Goal: Task Accomplishment & Management: Use online tool/utility

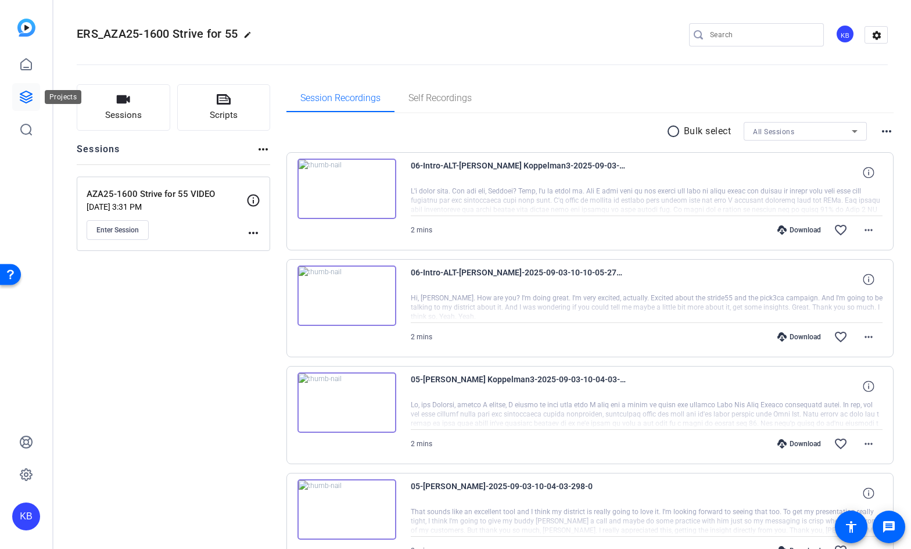
click at [30, 101] on icon at bounding box center [26, 97] width 12 height 12
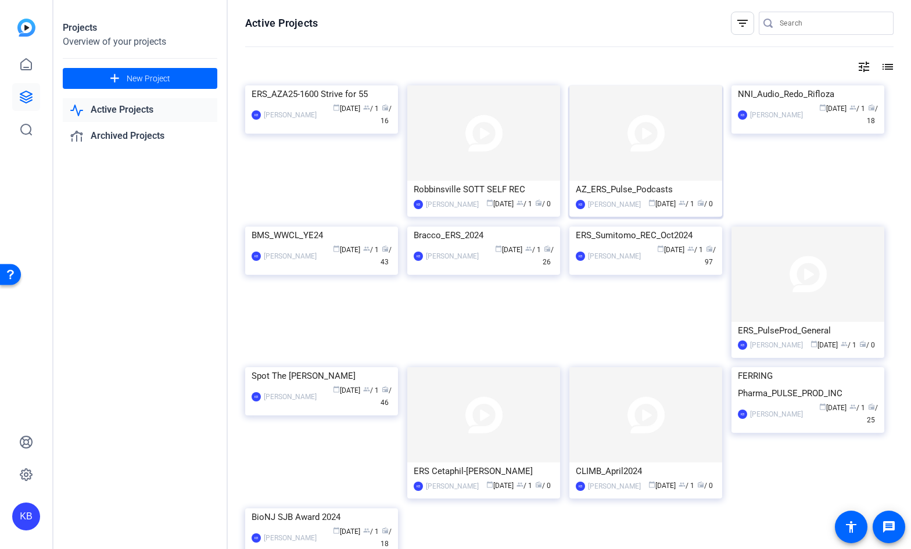
click at [618, 188] on div "AZ_ERS_Pulse_Podcasts" at bounding box center [646, 189] width 140 height 17
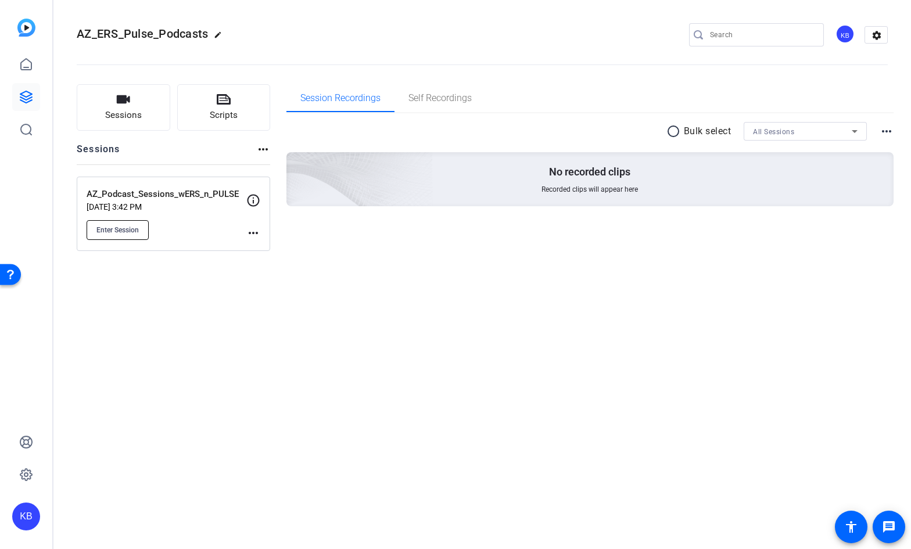
click at [126, 227] on span "Enter Session" at bounding box center [117, 229] width 42 height 9
click at [23, 62] on icon at bounding box center [26, 64] width 10 height 11
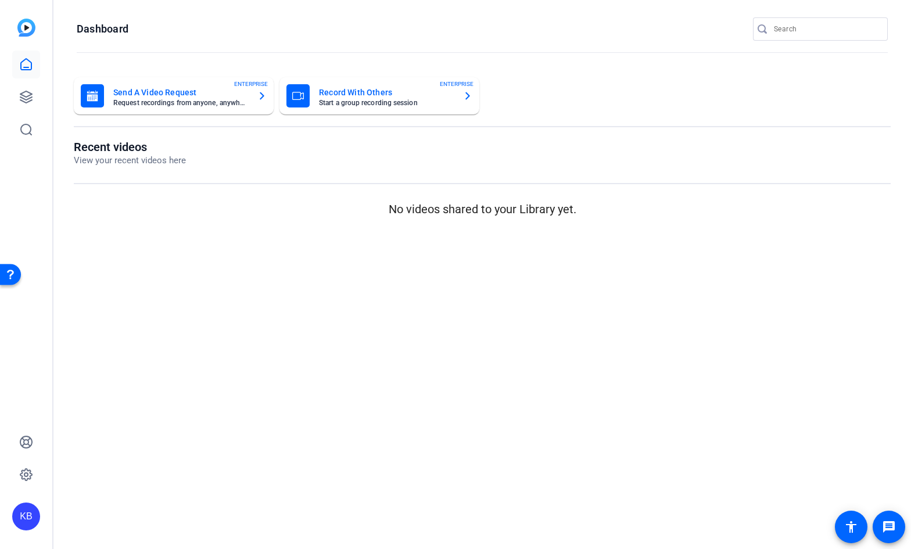
click at [26, 34] on img at bounding box center [26, 28] width 18 height 18
click at [27, 24] on img at bounding box center [26, 28] width 18 height 18
click at [29, 100] on icon at bounding box center [26, 97] width 14 height 14
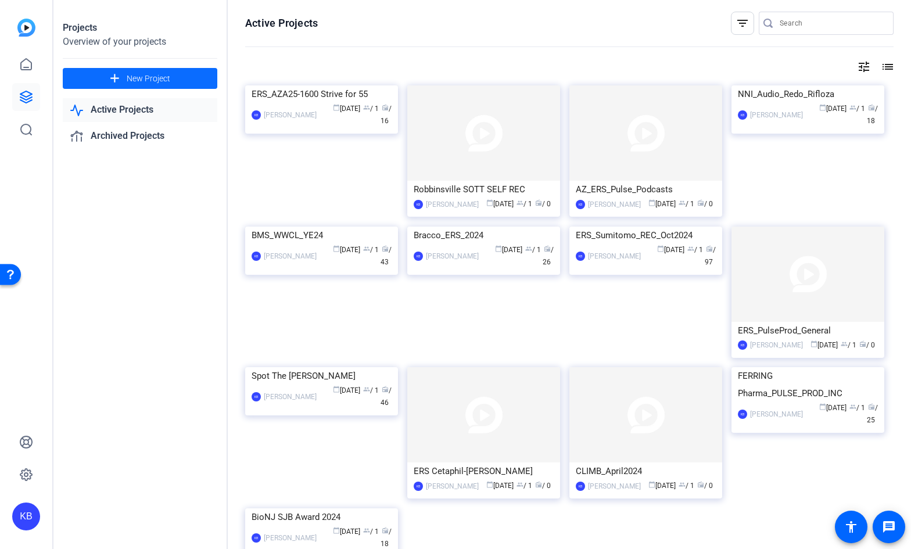
click at [154, 77] on span "New Project" at bounding box center [149, 79] width 44 height 12
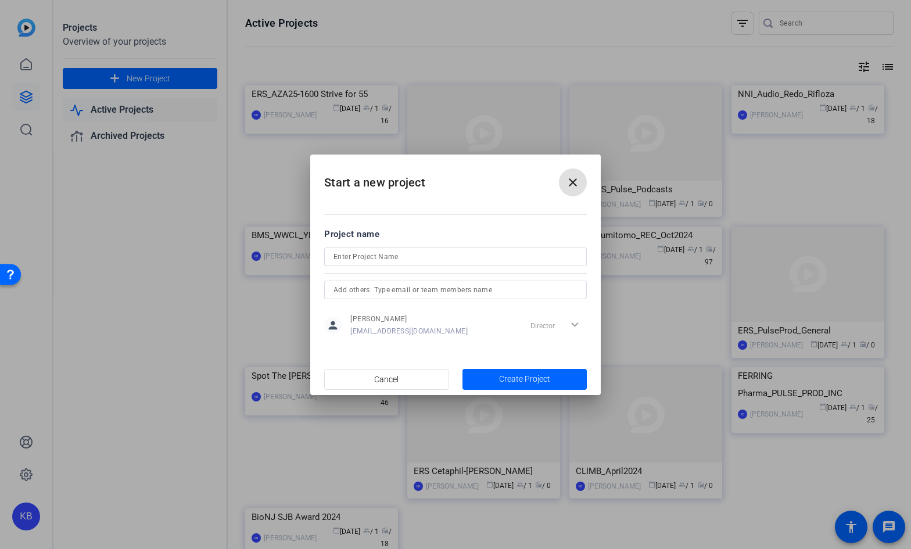
click at [452, 259] on input at bounding box center [456, 257] width 244 height 14
type input "TEST Capture_Plus"
click at [510, 376] on span "Create Project" at bounding box center [524, 379] width 51 height 12
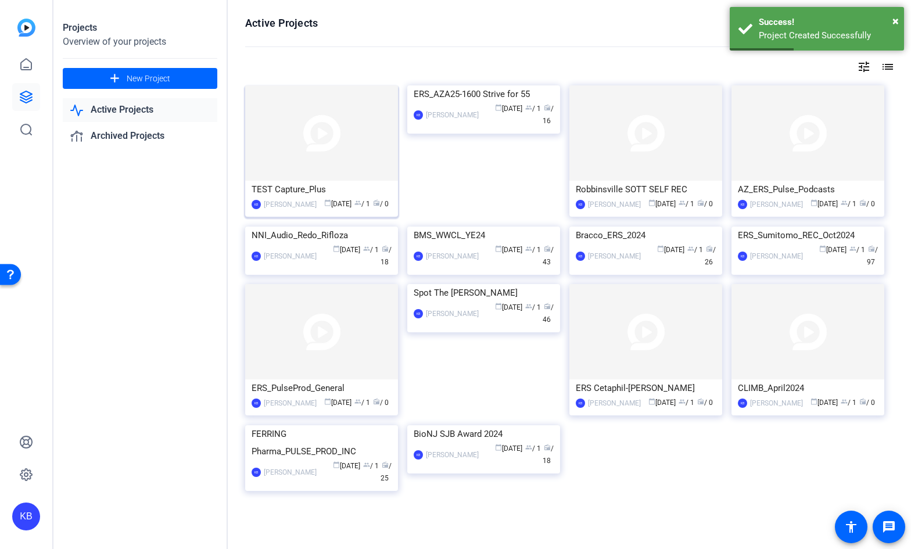
click at [289, 190] on div "TEST Capture_Plus" at bounding box center [322, 189] width 140 height 17
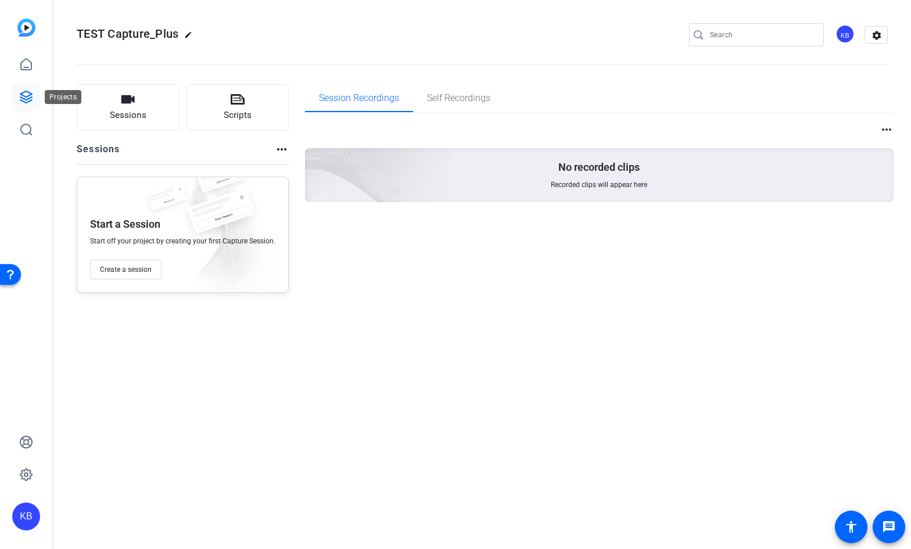
click at [27, 108] on link at bounding box center [26, 97] width 28 height 28
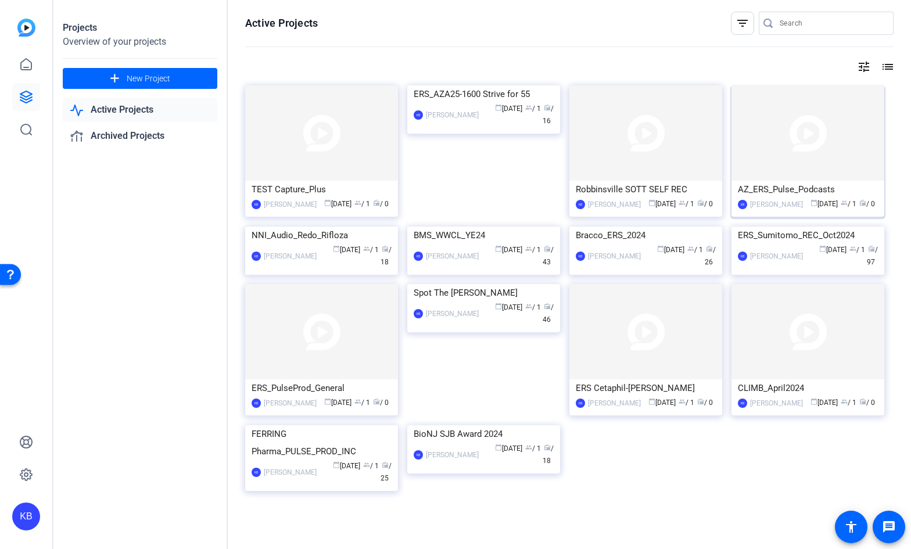
click at [761, 188] on div "AZ_ERS_Pulse_Podcasts" at bounding box center [808, 189] width 140 height 17
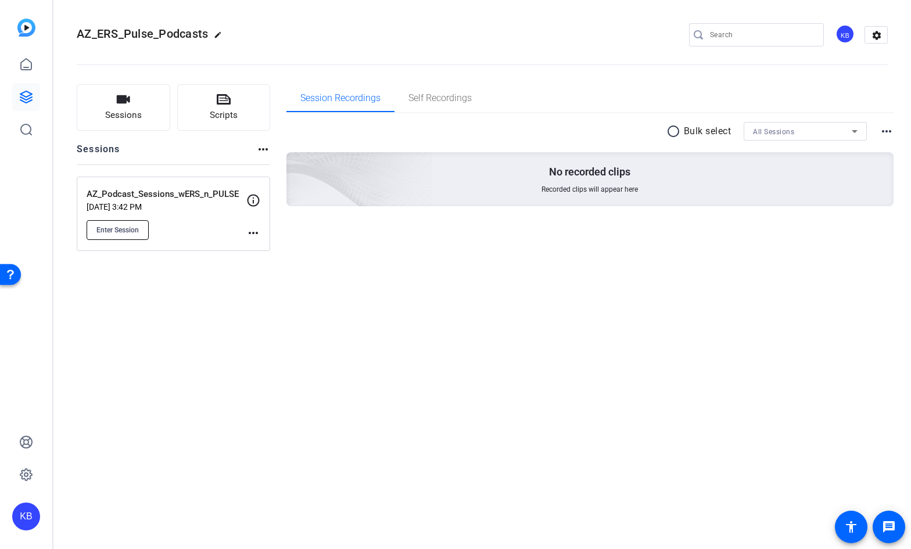
click at [131, 231] on span "Enter Session" at bounding box center [117, 229] width 42 height 9
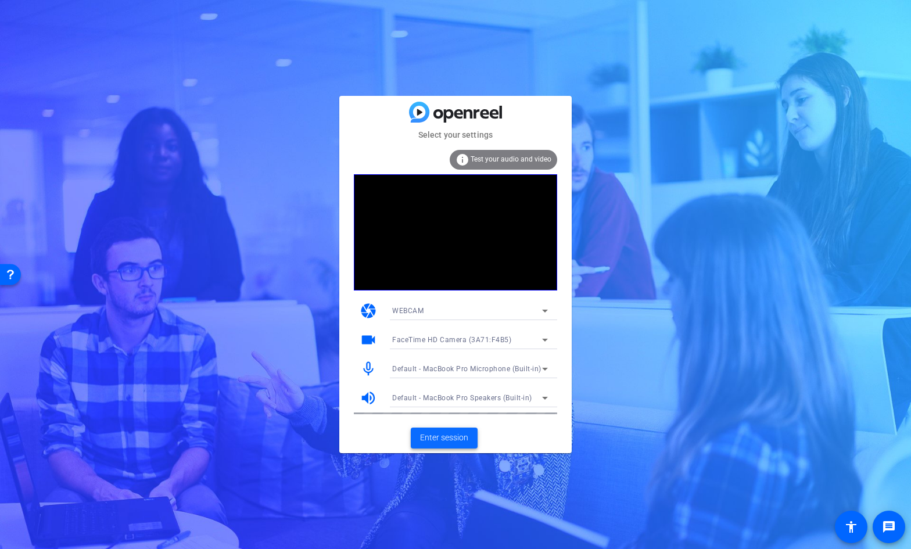
click at [442, 436] on span "Enter session" at bounding box center [444, 438] width 48 height 12
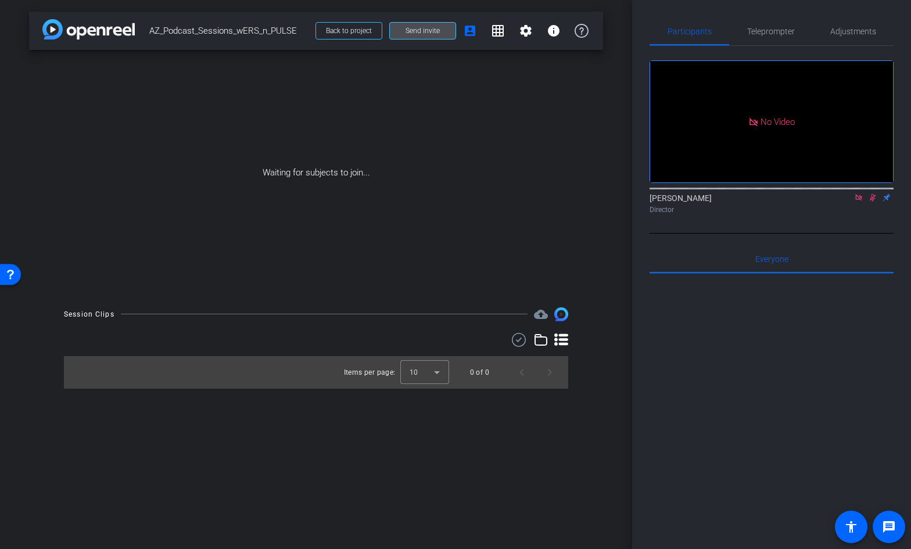
click at [435, 29] on span "Send invite" at bounding box center [423, 30] width 34 height 9
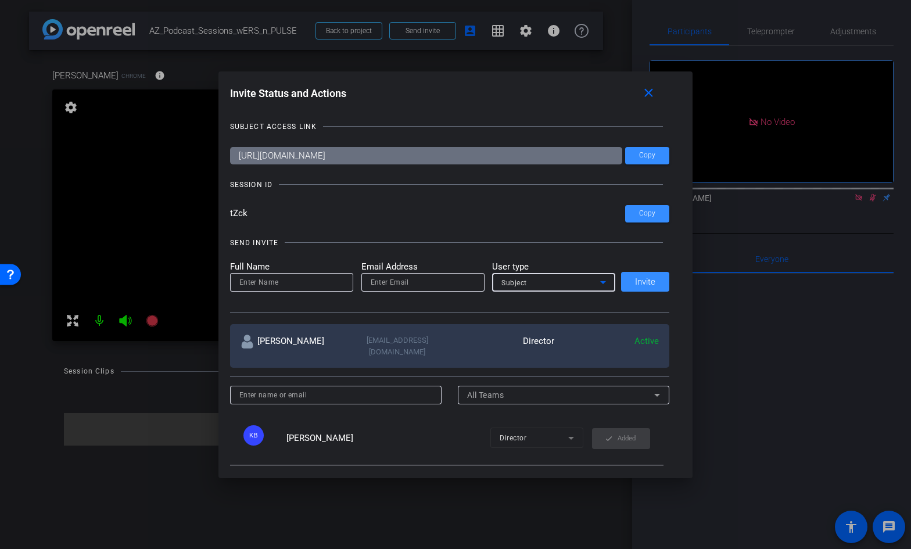
click at [590, 284] on div "Subject" at bounding box center [551, 282] width 99 height 15
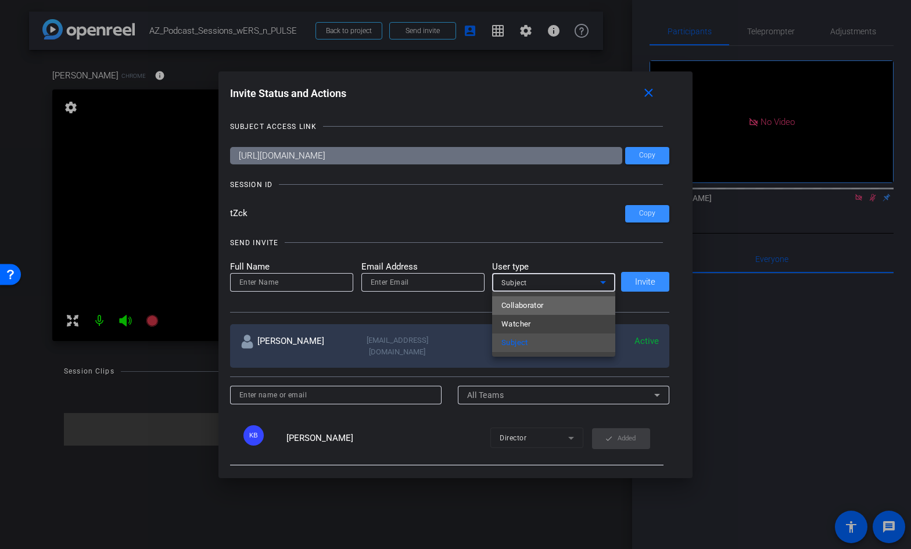
click at [578, 309] on mat-option "Collaborator" at bounding box center [553, 305] width 123 height 19
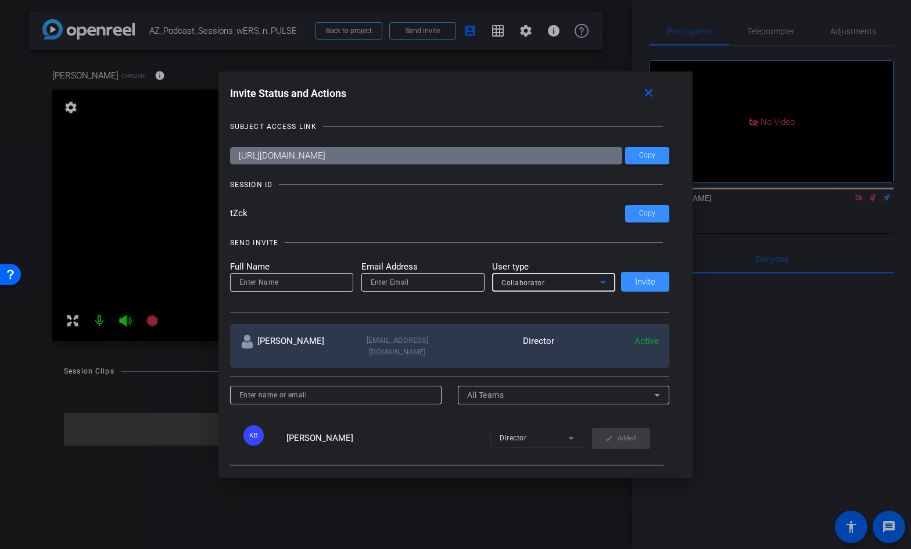
click at [454, 285] on input "email" at bounding box center [423, 282] width 105 height 14
paste input "[EMAIL_ADDRESS][DOMAIN_NAME]"
type input "[EMAIL_ADDRESS][DOMAIN_NAME]"
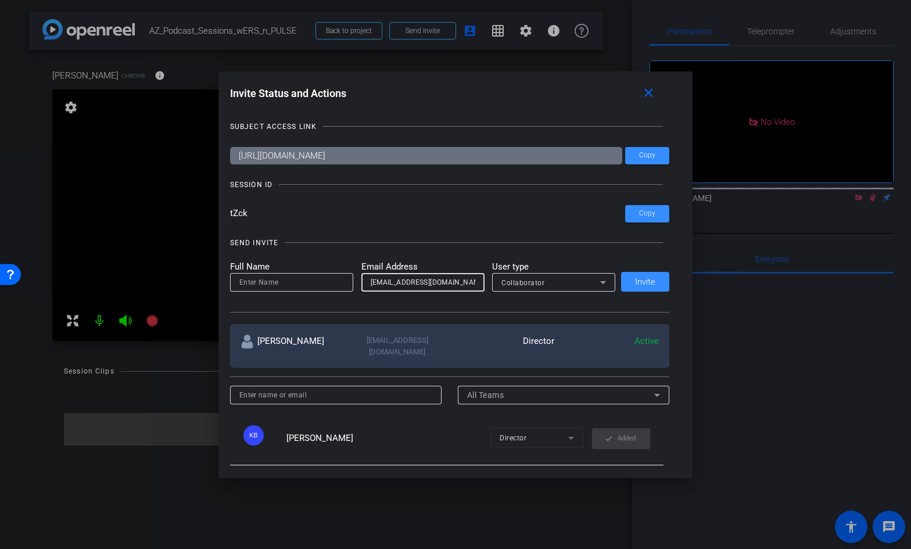
click at [331, 285] on input at bounding box center [291, 282] width 105 height 14
paste input "[EMAIL_ADDRESS][DOMAIN_NAME]"
drag, startPoint x: 258, startPoint y: 285, endPoint x: 381, endPoint y: 283, distance: 122.6
click at [381, 283] on form "Full Name hkravitz@educationalresource.com Email Address hkravitz@educationalre…" at bounding box center [423, 276] width 386 height 32
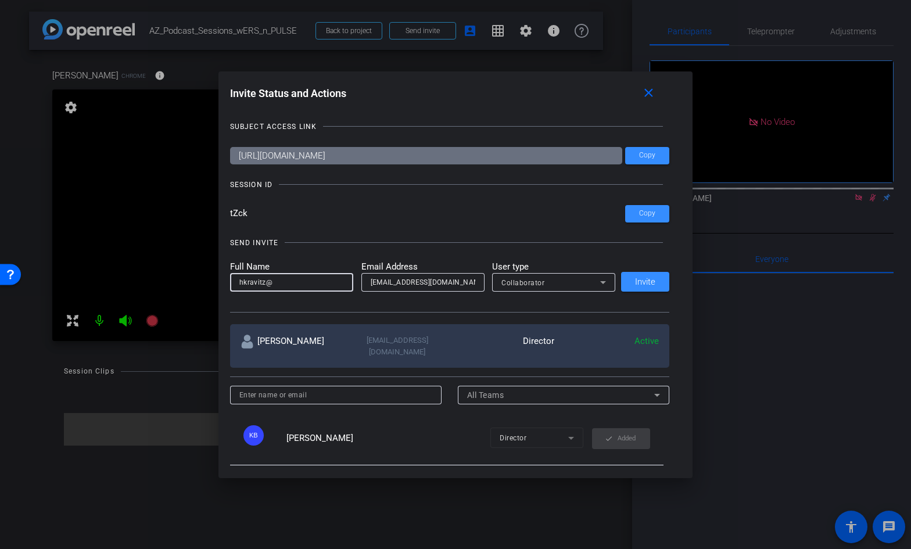
scroll to position [0, 0]
type input "hkravitz"
click at [645, 283] on span "Invite" at bounding box center [645, 282] width 20 height 9
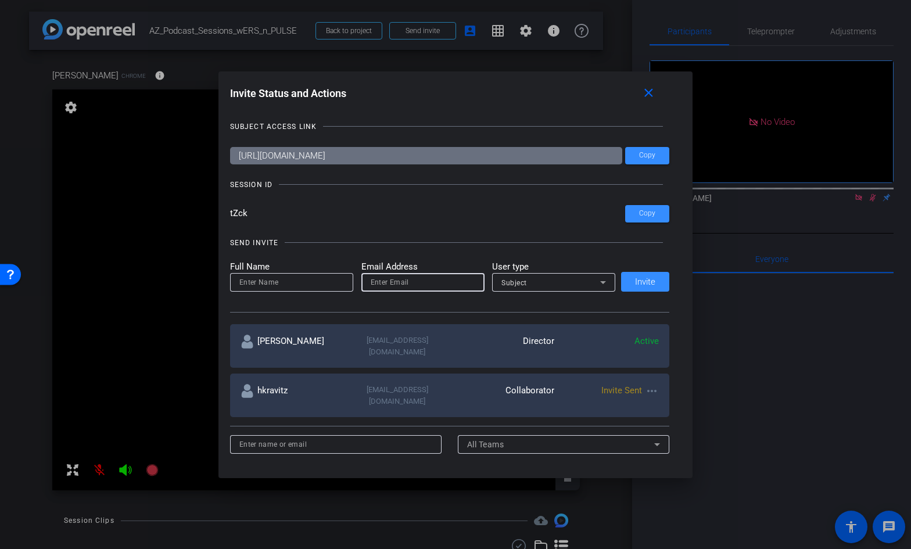
click at [423, 283] on input "email" at bounding box center [423, 282] width 105 height 14
paste input "robringer@educationalresource.com>"
click at [397, 285] on input "[EMAIL_ADDRESS][DOMAIN_NAME]" at bounding box center [423, 282] width 105 height 14
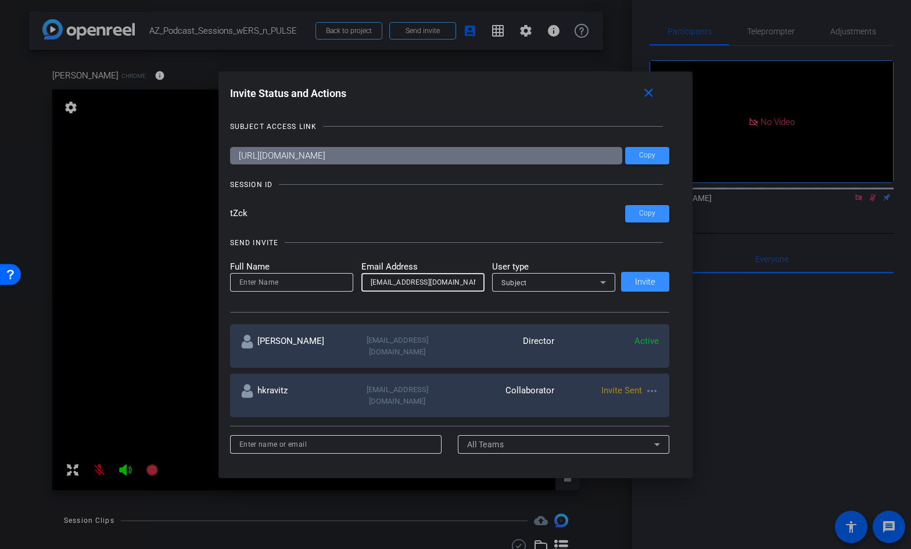
drag, startPoint x: 400, startPoint y: 284, endPoint x: 334, endPoint y: 285, distance: 65.7
click at [334, 285] on form "Full Name Email Address robringer@educationalresource.com User type Subject" at bounding box center [423, 276] width 386 height 32
type input "[EMAIL_ADDRESS][DOMAIN_NAME]"
click at [504, 287] on div "Subject" at bounding box center [551, 282] width 99 height 15
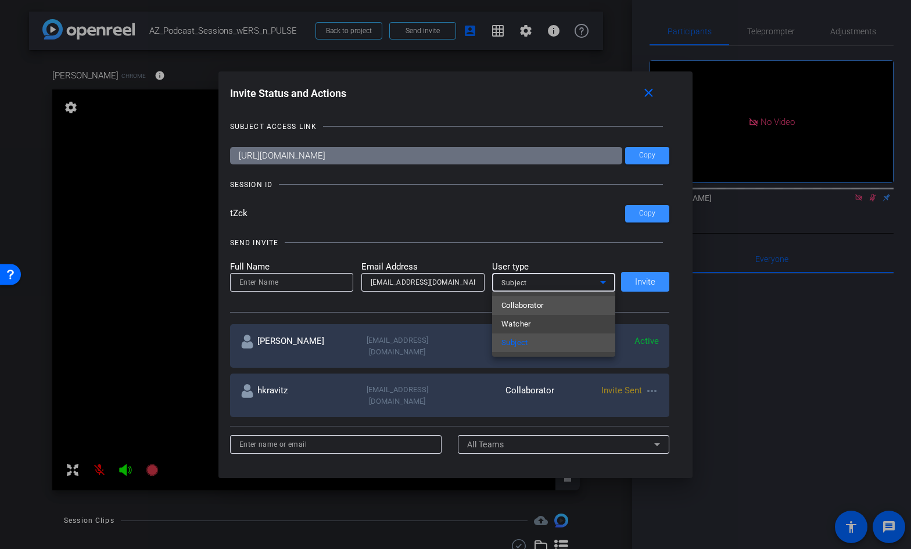
click at [507, 300] on span "Collaborator" at bounding box center [523, 306] width 42 height 14
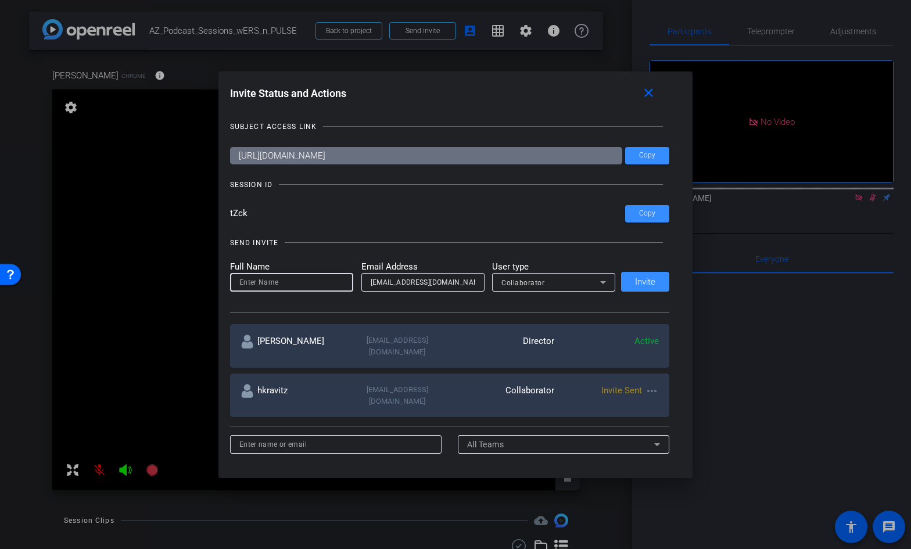
click at [282, 287] on input at bounding box center [291, 282] width 105 height 14
paste input "robringer"
click at [241, 285] on input "robringer" at bounding box center [291, 282] width 105 height 14
type input "[PERSON_NAME]"
click at [653, 282] on span "Invite" at bounding box center [645, 282] width 20 height 9
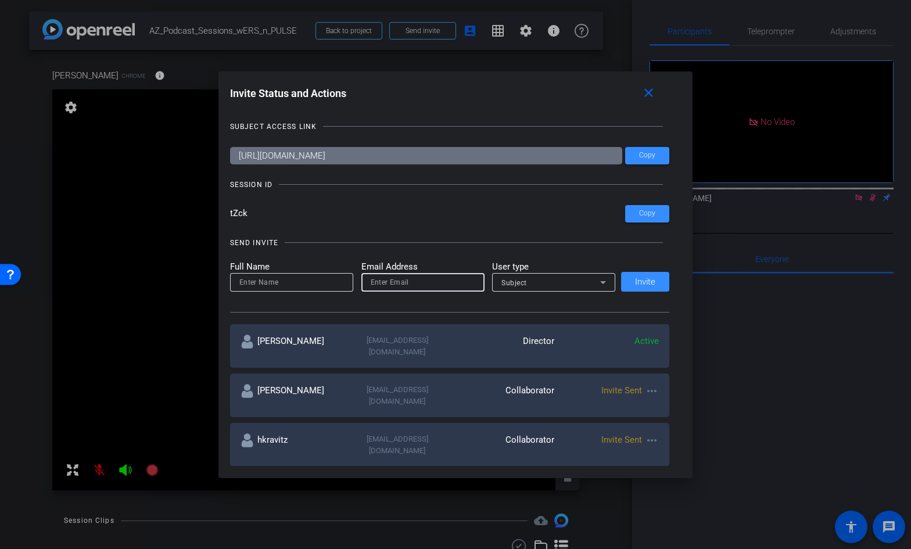
click at [374, 282] on input "email" at bounding box center [423, 282] width 105 height 14
paste input ",<tynthial.hardy@astrazeneca.co"
drag, startPoint x: 415, startPoint y: 284, endPoint x: 346, endPoint y: 285, distance: 68.6
click at [346, 285] on form "Full Name Email Address tynthial.hardy@astrazeneca.com User type Subject" at bounding box center [423, 276] width 386 height 32
type input "[EMAIL_ADDRESS][DOMAIN_NAME]"
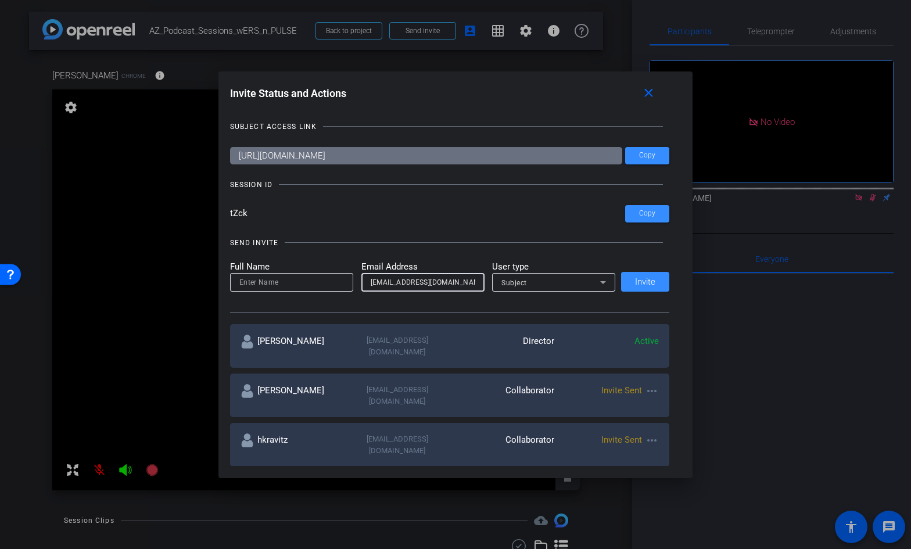
click at [261, 284] on input at bounding box center [291, 282] width 105 height 14
paste input "tynthial.hardy"
click at [266, 284] on input "tynthial.hardy" at bounding box center [291, 282] width 105 height 14
type input "Tynthial Hardy"
click at [649, 281] on span "Invite" at bounding box center [645, 282] width 20 height 9
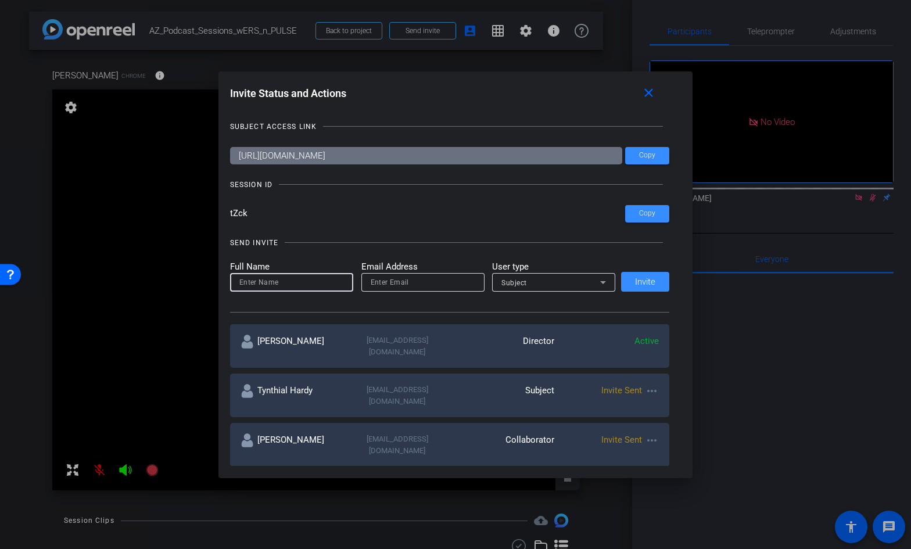
click at [330, 288] on input at bounding box center [291, 282] width 105 height 14
click at [366, 286] on div at bounding box center [422, 282] width 123 height 19
click at [379, 282] on input "email" at bounding box center [423, 282] width 105 height 14
paste input ",<trainat@mskcc.o"
click at [377, 282] on input ",<trainat@mskcc.com" at bounding box center [423, 282] width 105 height 14
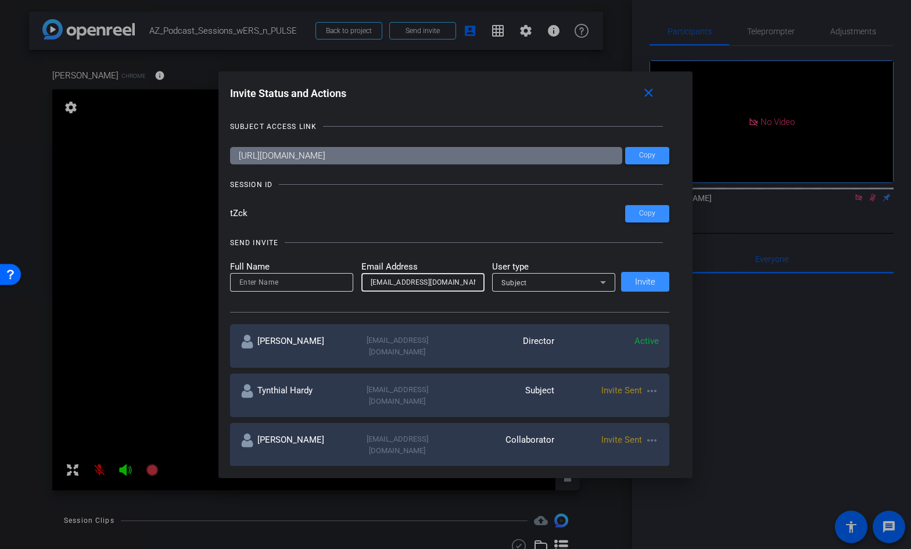
type input "[EMAIL_ADDRESS][DOMAIN_NAME]"
click at [296, 280] on input at bounding box center [291, 282] width 105 height 14
paste input ">,Traina, Tiffa"
drag, startPoint x: 266, startPoint y: 282, endPoint x: 246, endPoint y: 283, distance: 19.8
click at [246, 283] on input ">,Traina, Tiffany" at bounding box center [291, 282] width 105 height 14
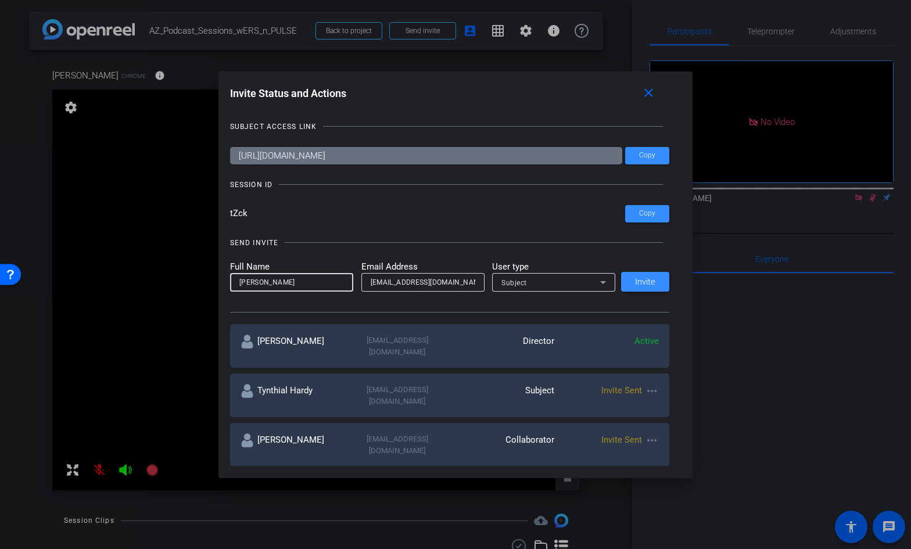
click at [273, 280] on input "Tiffany" at bounding box center [291, 282] width 105 height 14
paste input "Traina"
type input "[PERSON_NAME]"
click at [646, 281] on span "Invite" at bounding box center [645, 282] width 20 height 9
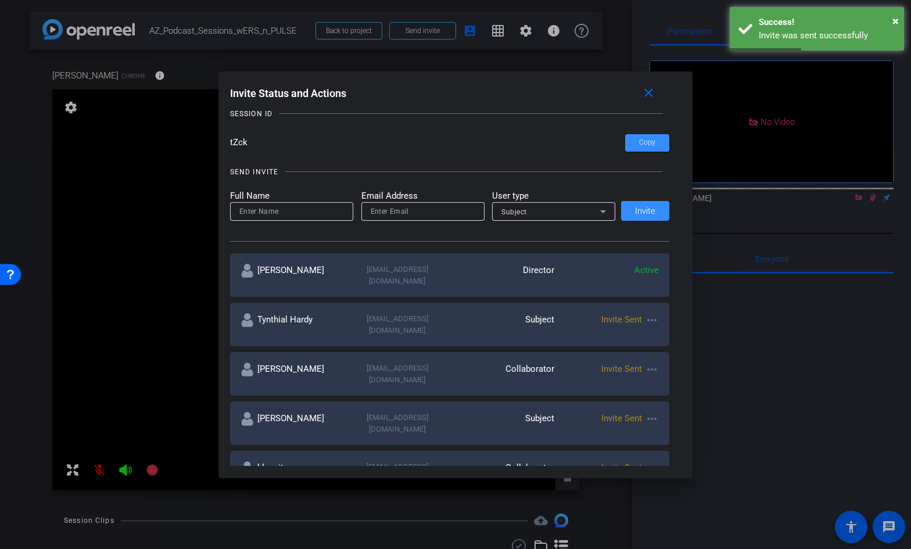
scroll to position [70, 0]
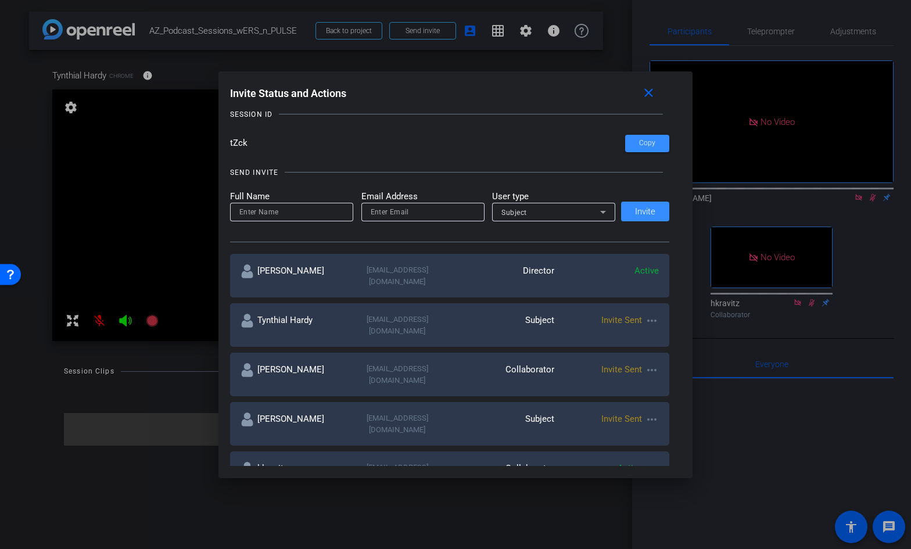
click at [184, 331] on div at bounding box center [455, 274] width 911 height 549
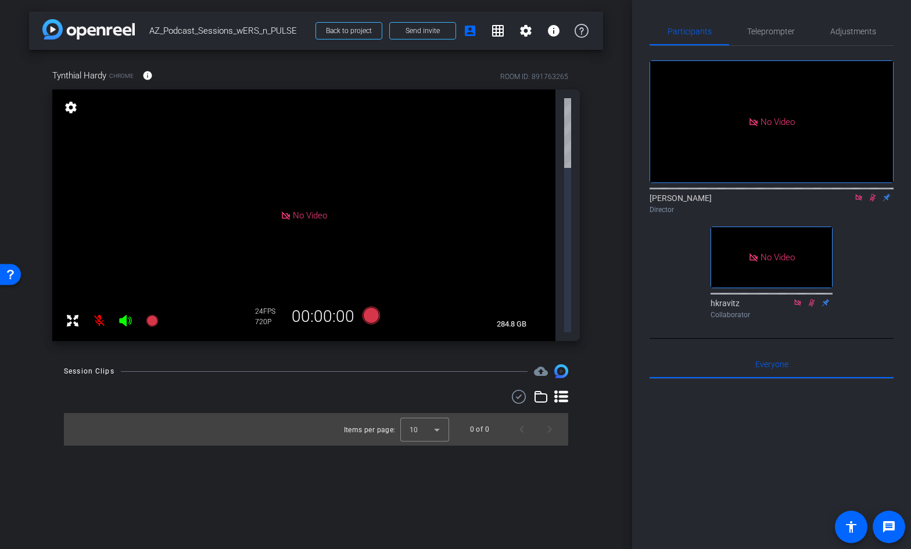
click at [874, 202] on icon at bounding box center [872, 198] width 9 height 8
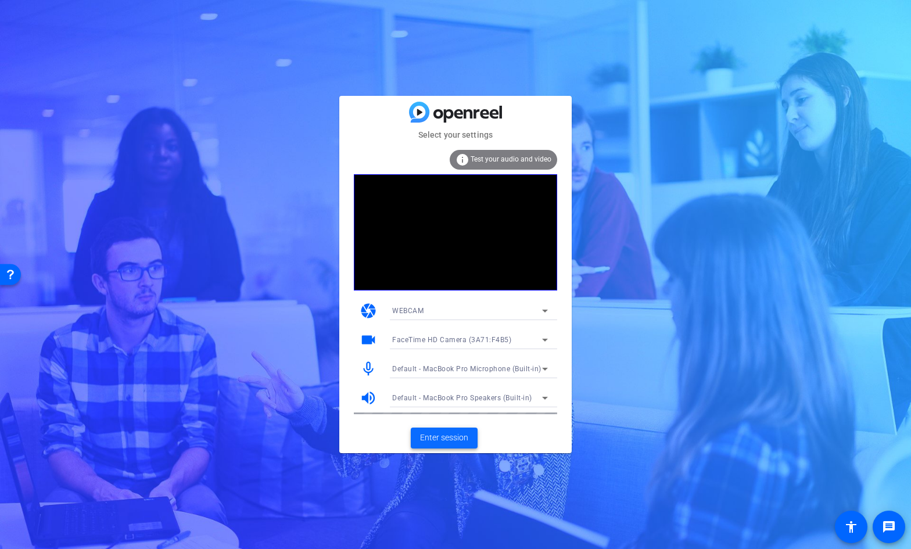
click at [436, 432] on span "Enter session" at bounding box center [444, 438] width 48 height 12
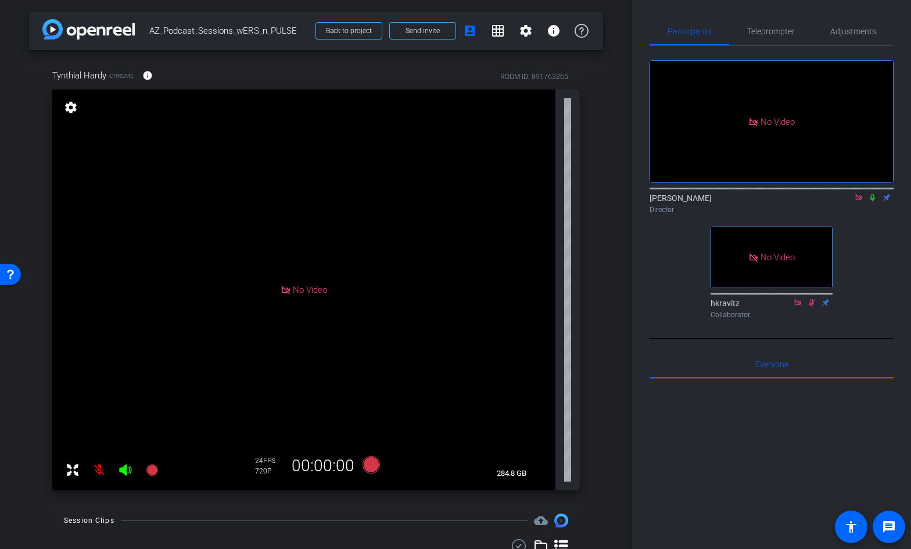
click at [100, 470] on mat-icon at bounding box center [99, 470] width 23 height 23
click at [873, 202] on icon at bounding box center [872, 198] width 9 height 8
click at [872, 202] on icon at bounding box center [873, 198] width 6 height 8
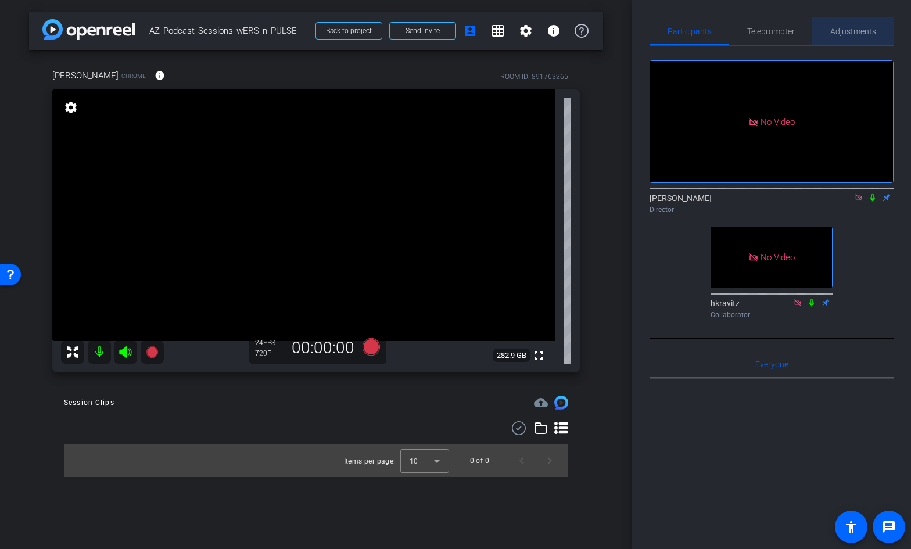
click at [844, 32] on span "Adjustments" at bounding box center [853, 31] width 46 height 8
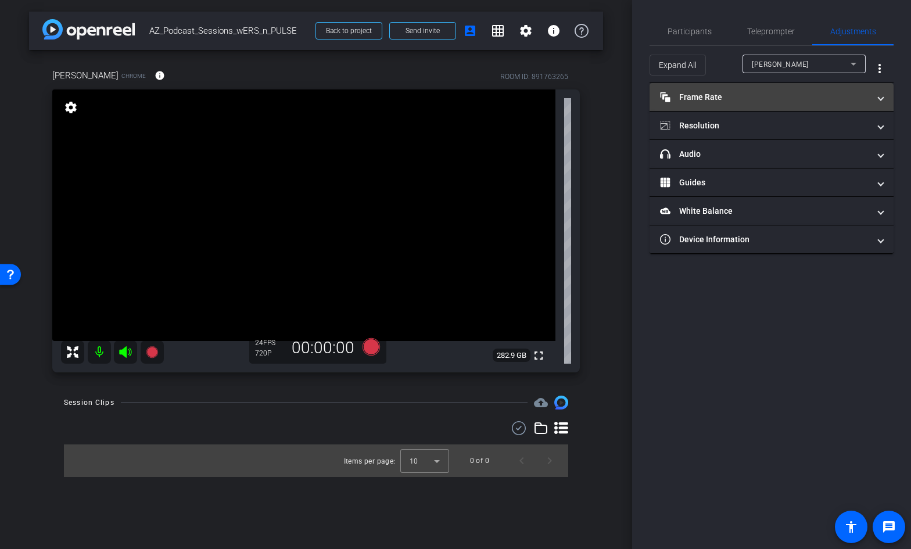
click at [722, 101] on mat-panel-title "Frame Rate Frame Rate" at bounding box center [764, 97] width 209 height 12
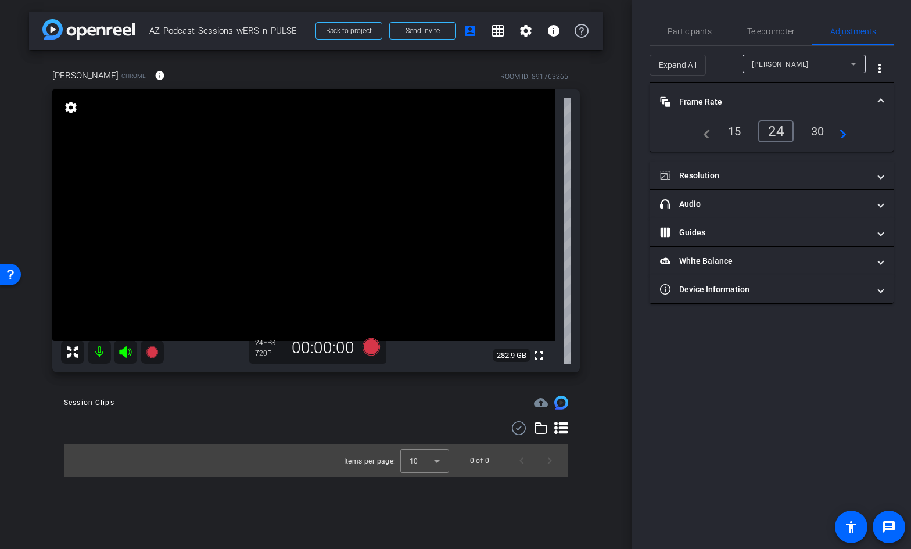
click at [812, 125] on div "30" at bounding box center [818, 131] width 31 height 20
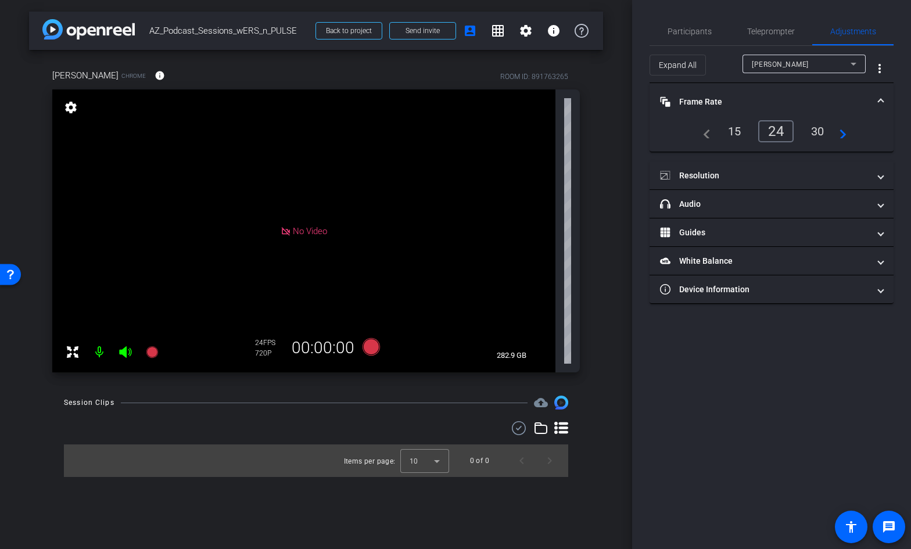
click at [816, 128] on div "30" at bounding box center [818, 131] width 31 height 20
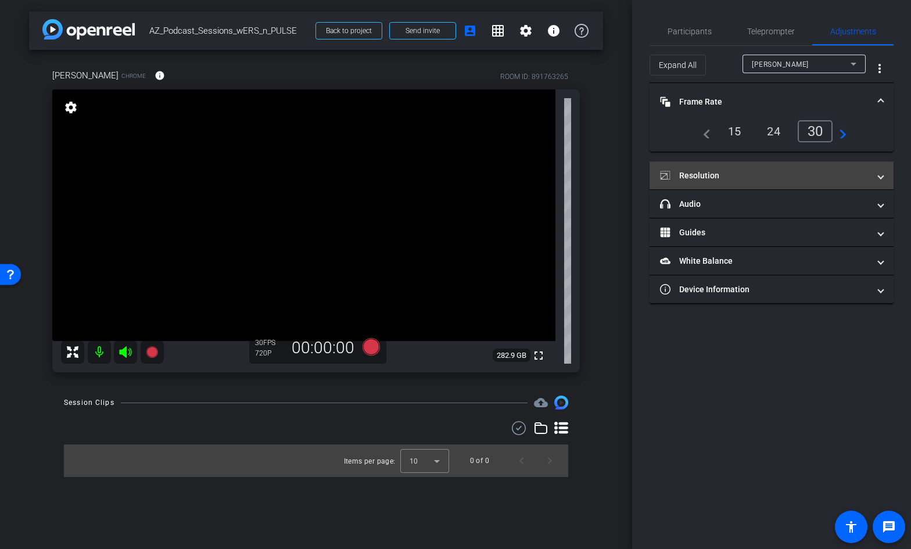
click at [714, 178] on mat-panel-title "Resolution" at bounding box center [764, 176] width 209 height 12
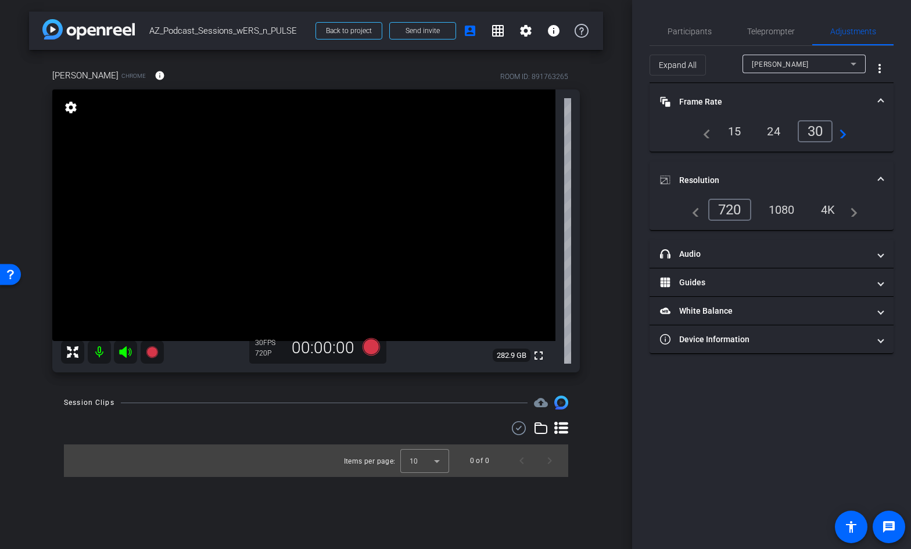
click at [779, 205] on div "1080" at bounding box center [782, 210] width 44 height 20
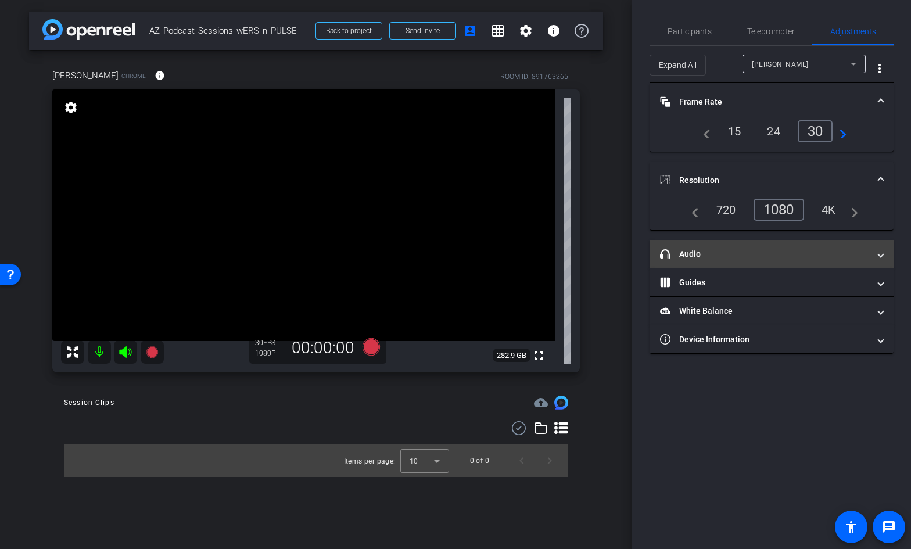
click at [686, 254] on mat-panel-title "headphone icon Audio" at bounding box center [764, 254] width 209 height 12
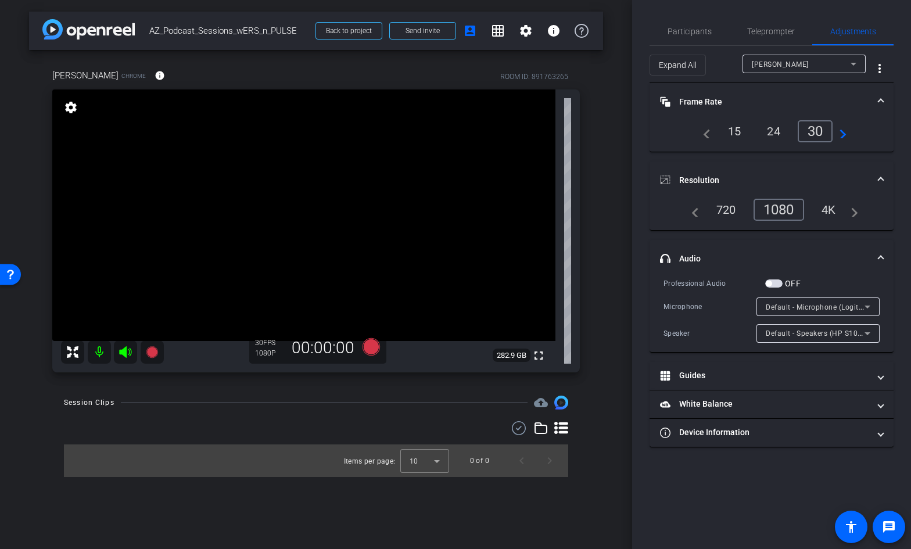
click at [725, 255] on mat-panel-title "headphone icon Audio" at bounding box center [764, 259] width 209 height 12
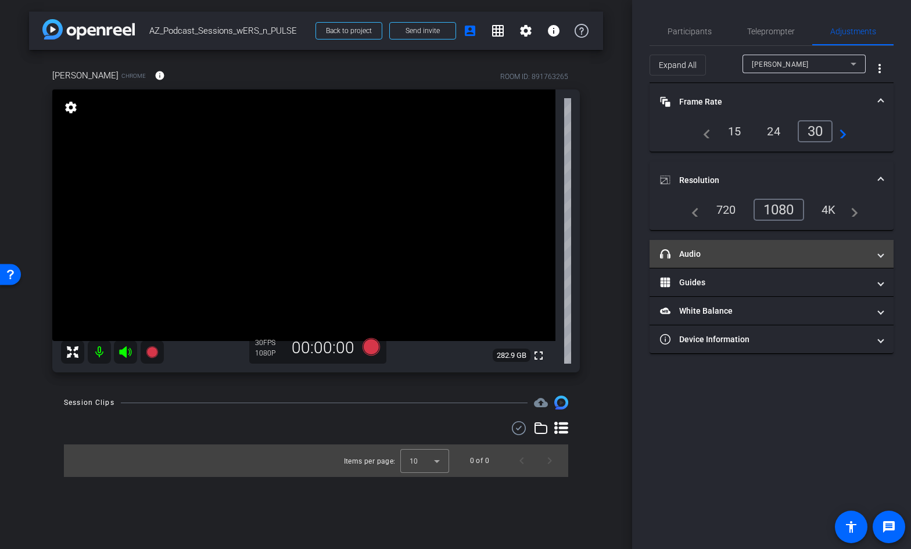
click at [695, 252] on mat-panel-title "headphone icon Audio" at bounding box center [764, 254] width 209 height 12
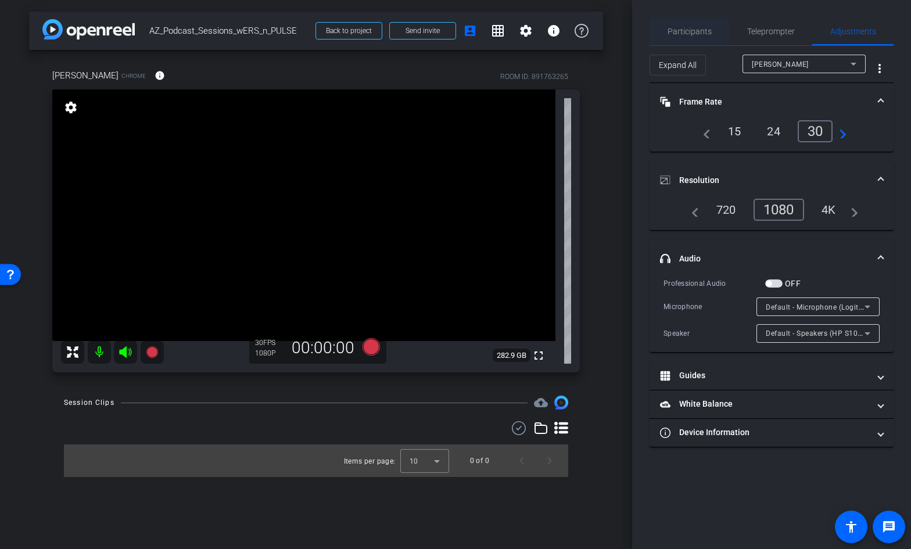
click at [690, 31] on span "Participants" at bounding box center [690, 31] width 44 height 8
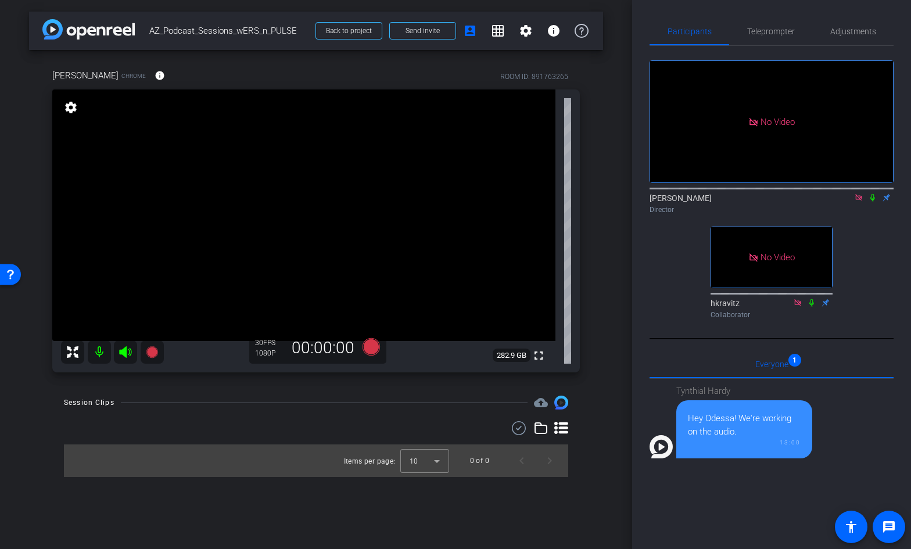
click at [873, 194] on icon at bounding box center [872, 198] width 9 height 8
click at [870, 194] on icon at bounding box center [872, 198] width 9 height 8
click at [872, 194] on icon at bounding box center [872, 198] width 9 height 8
click at [873, 194] on icon at bounding box center [872, 198] width 9 height 8
click at [840, 31] on span "Adjustments" at bounding box center [853, 31] width 46 height 8
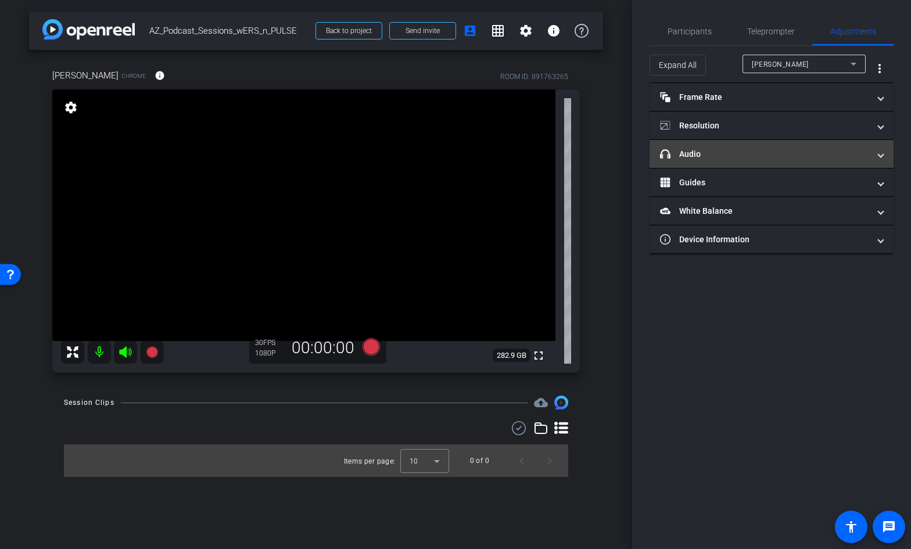
click at [710, 160] on mat-expansion-panel-header "headphone icon Audio" at bounding box center [772, 154] width 244 height 28
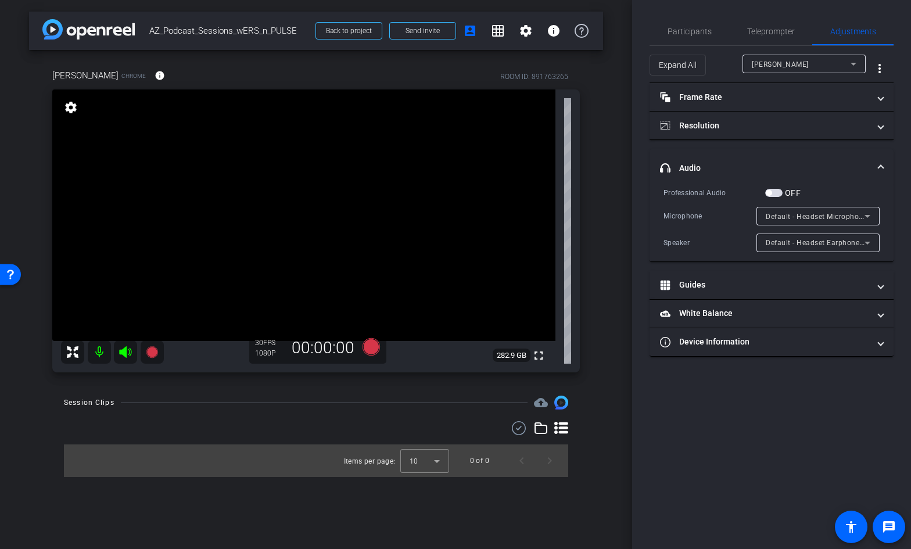
click at [778, 192] on span "button" at bounding box center [773, 193] width 17 height 8
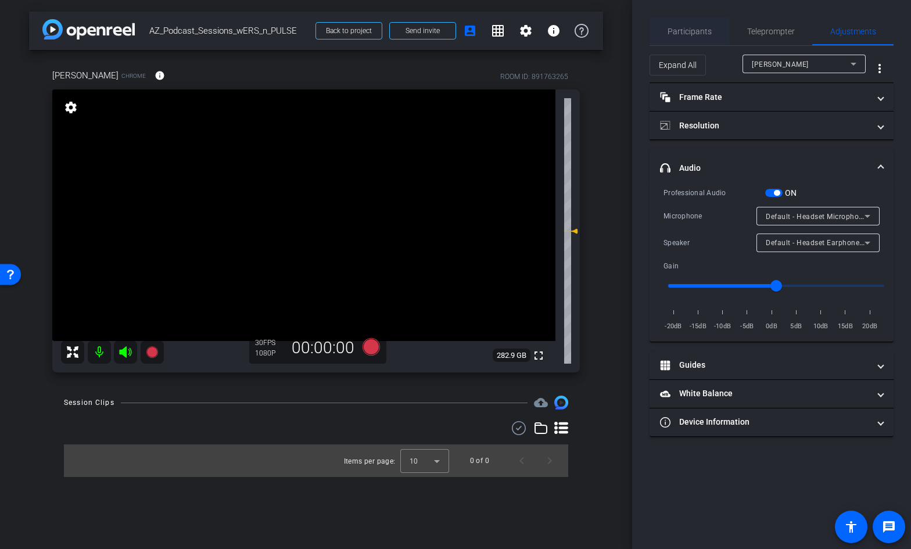
click at [707, 28] on span "Participants" at bounding box center [690, 31] width 44 height 8
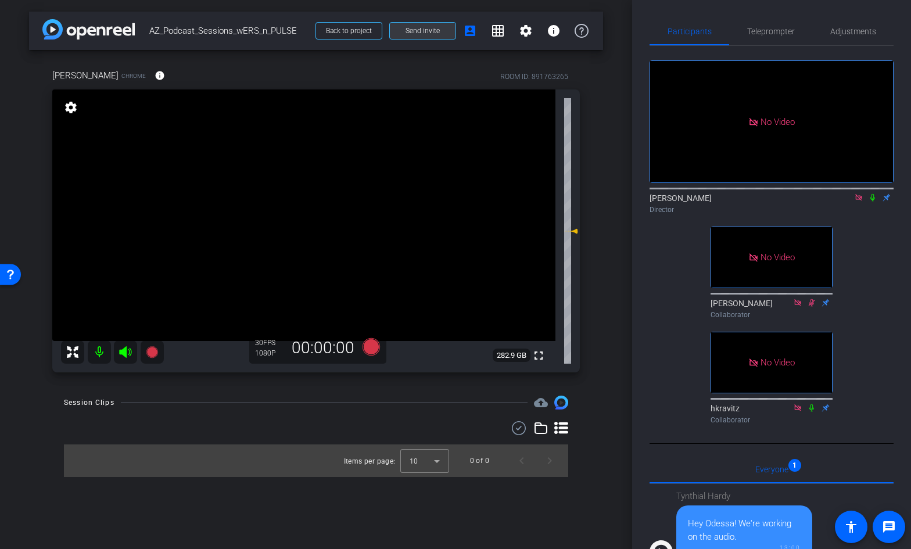
click at [439, 30] on button "Send invite" at bounding box center [422, 30] width 67 height 17
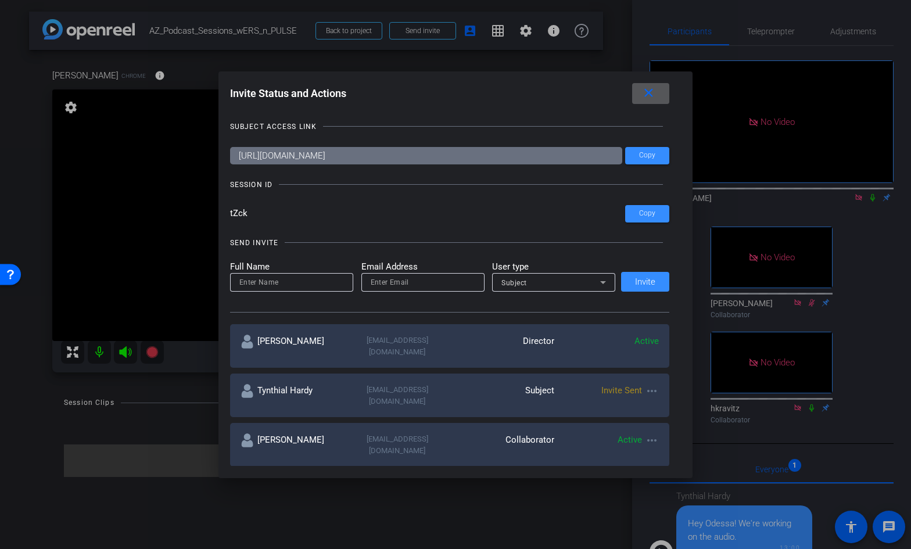
scroll to position [23, 0]
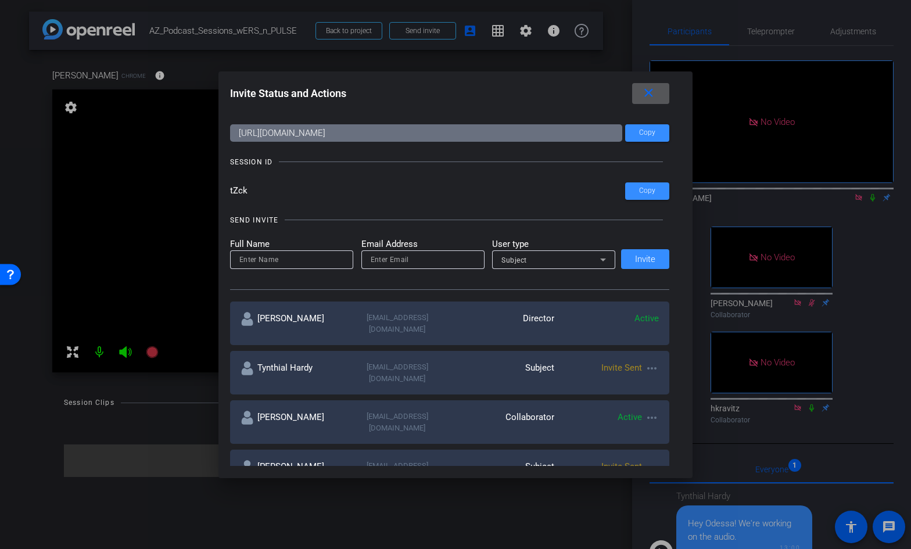
click at [26, 238] on div at bounding box center [455, 274] width 911 height 549
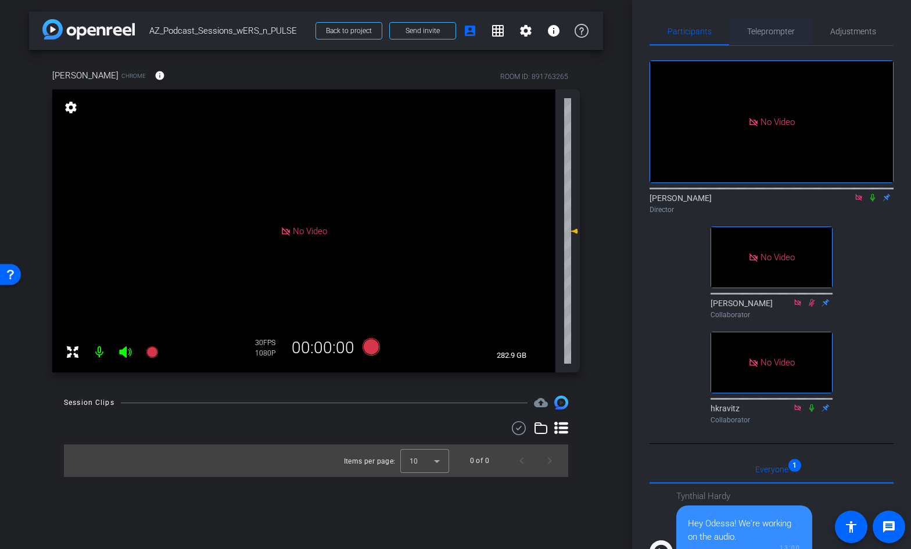
click at [783, 30] on span "Teleprompter" at bounding box center [771, 31] width 48 height 8
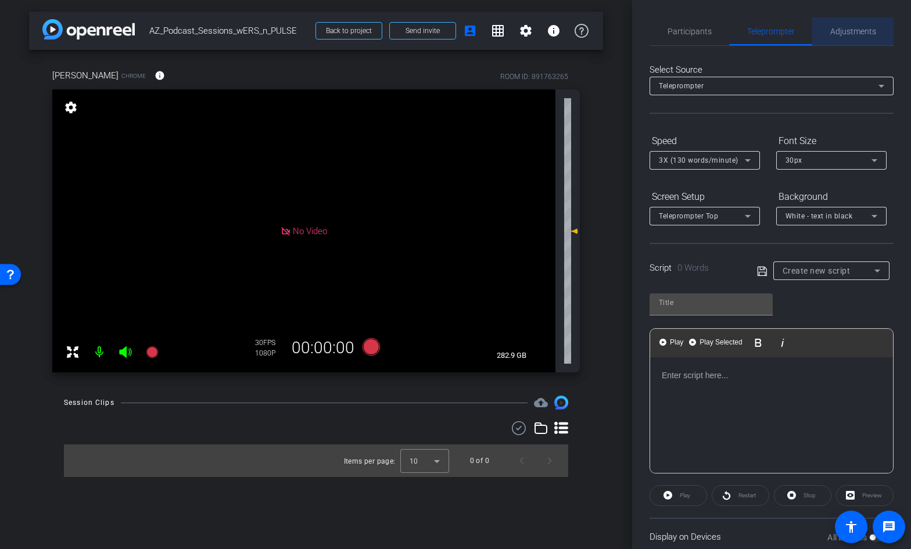
click at [861, 27] on span "Adjustments" at bounding box center [853, 31] width 46 height 8
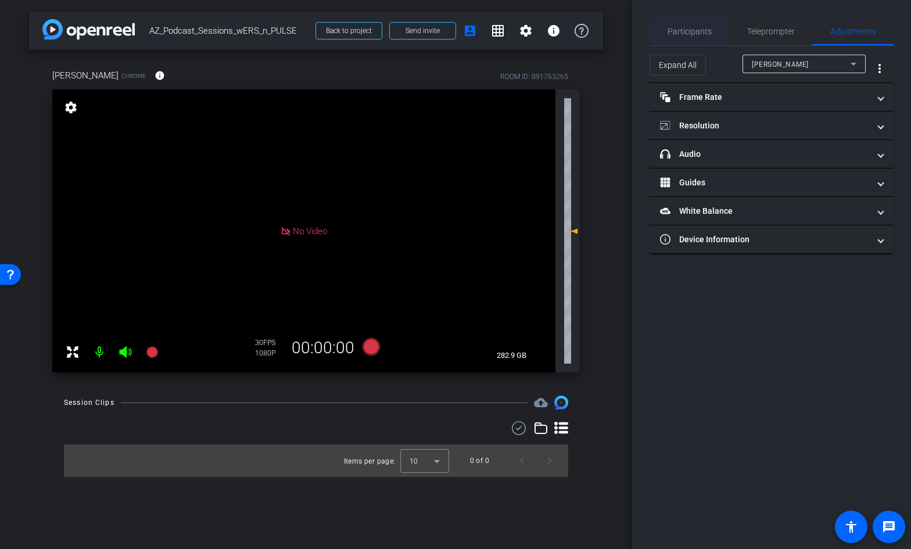
click at [670, 29] on span "Participants" at bounding box center [690, 31] width 44 height 8
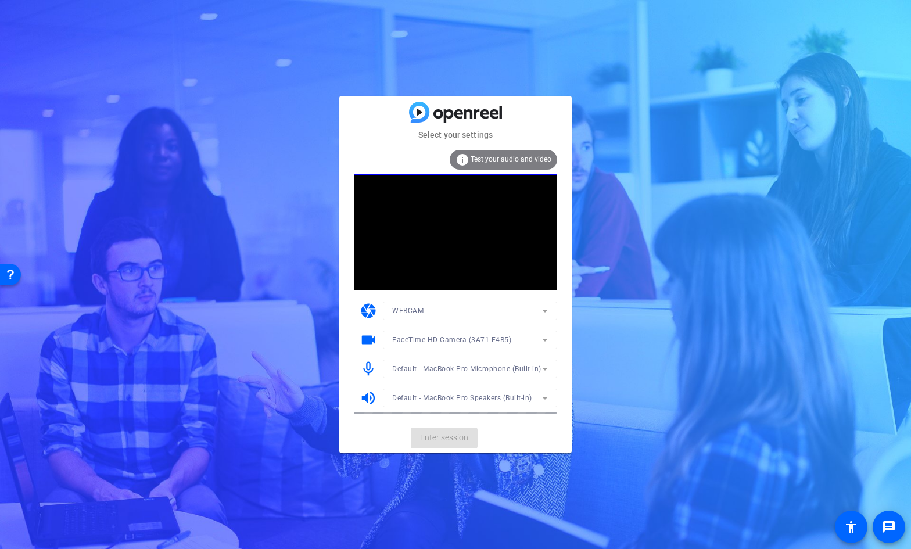
click at [443, 438] on mat-card-actions "Enter session" at bounding box center [455, 438] width 232 height 30
click at [448, 433] on span "Enter session" at bounding box center [444, 438] width 48 height 12
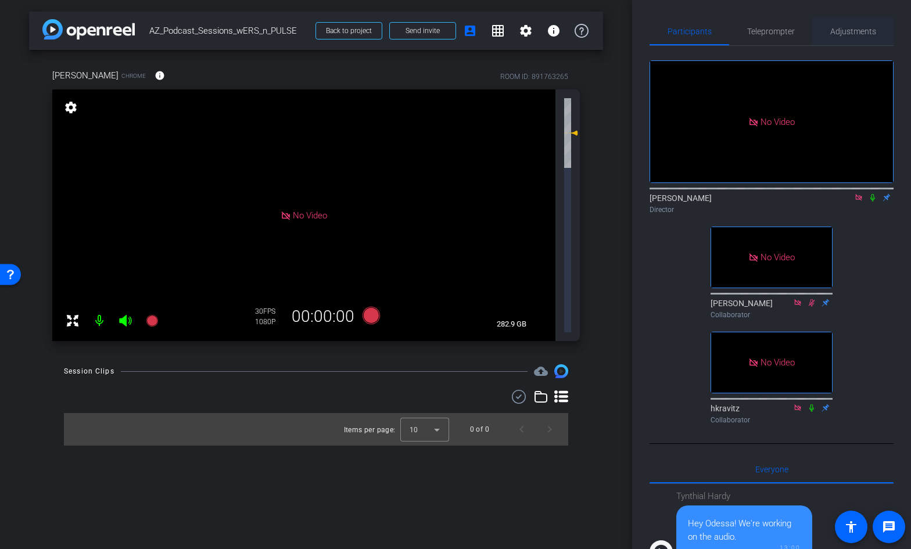
click at [843, 30] on span "Adjustments" at bounding box center [853, 31] width 46 height 8
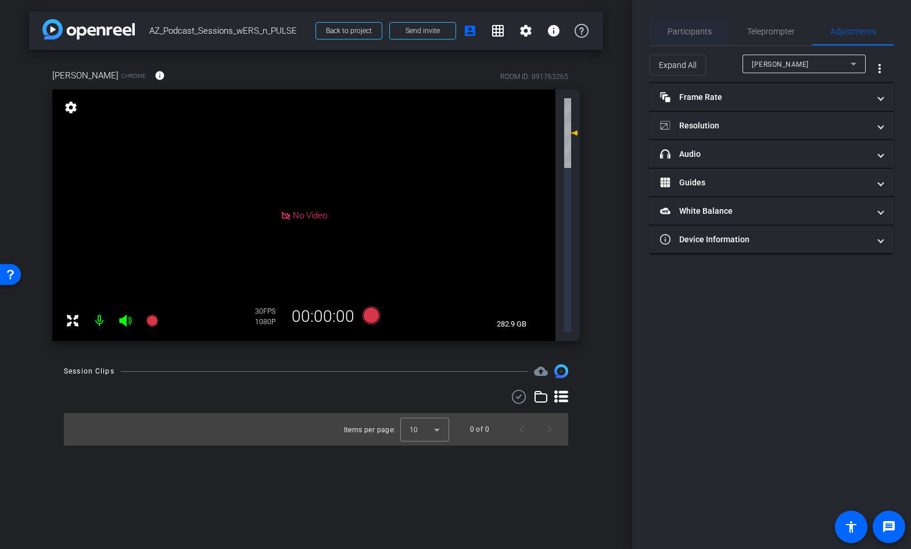
click at [703, 31] on span "Participants" at bounding box center [690, 31] width 44 height 8
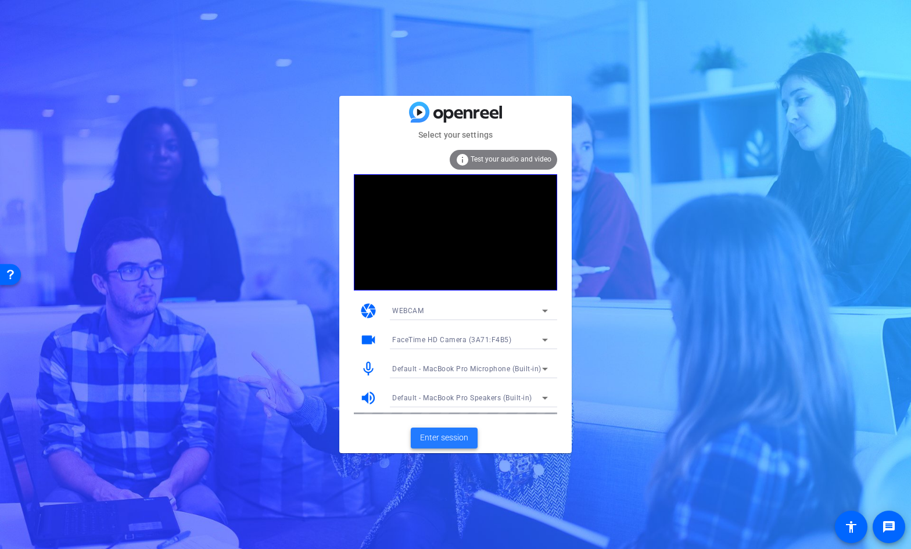
click at [453, 443] on span "Enter session" at bounding box center [444, 438] width 48 height 12
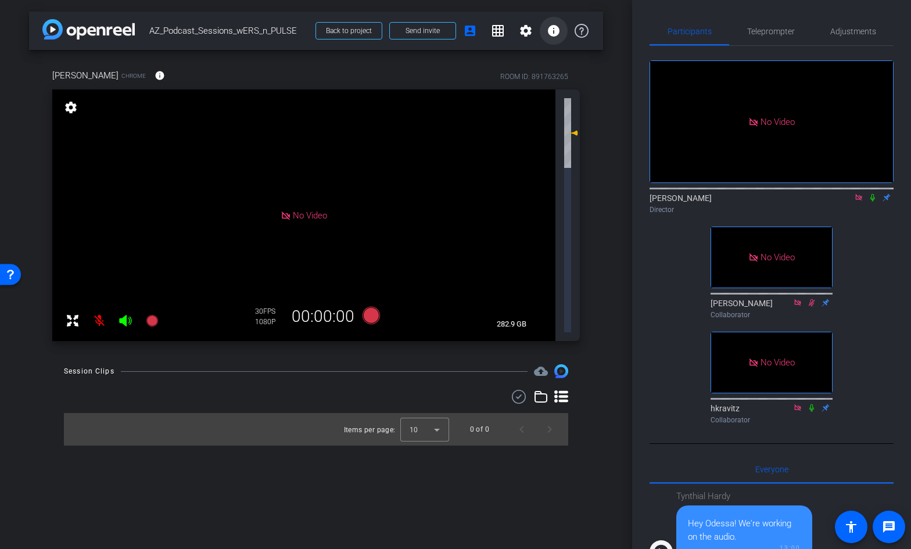
click at [554, 32] on mat-icon "info" at bounding box center [554, 31] width 14 height 14
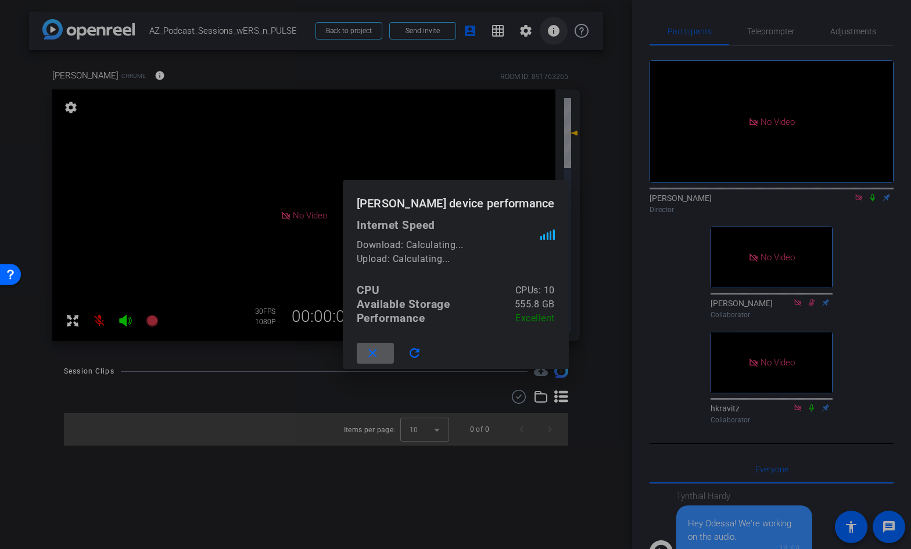
click at [554, 32] on div at bounding box center [455, 274] width 911 height 549
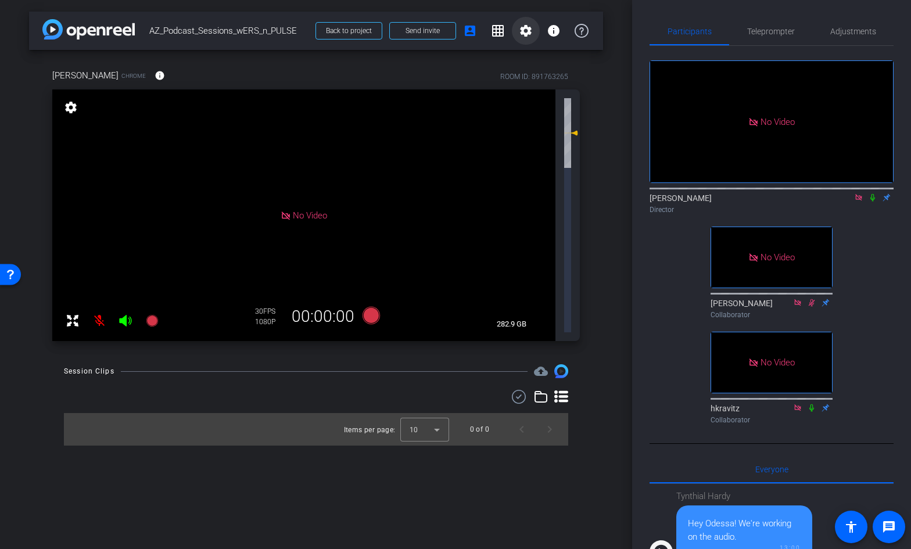
click at [525, 34] on mat-icon "settings" at bounding box center [526, 31] width 14 height 14
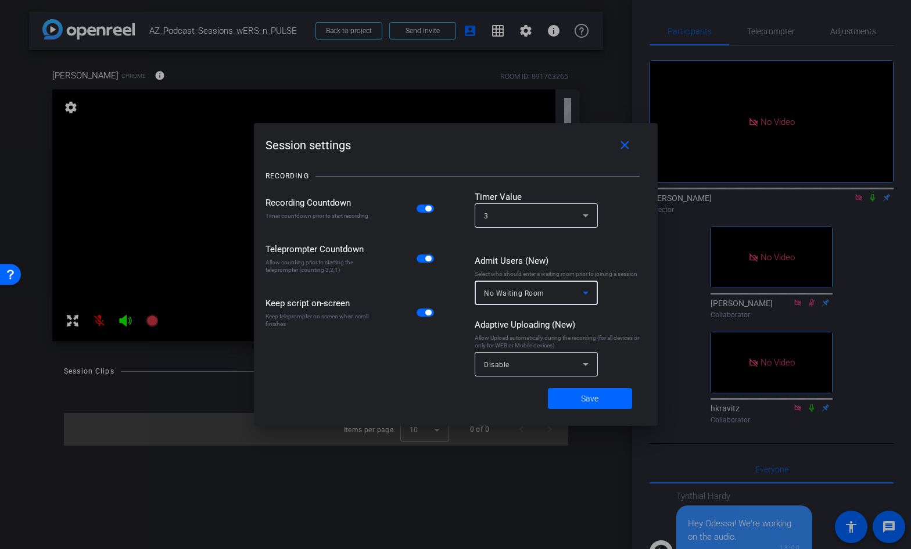
click at [574, 292] on div "No Waiting Room" at bounding box center [533, 293] width 99 height 15
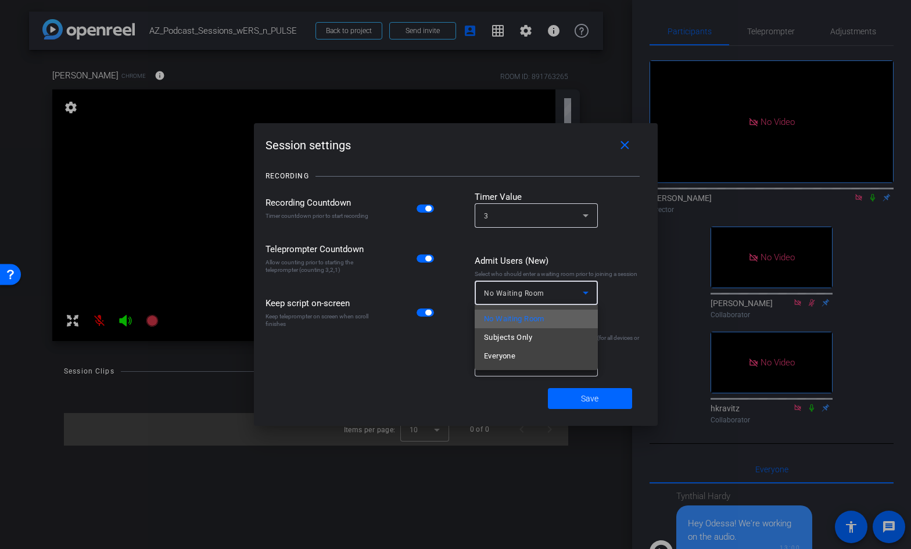
click at [516, 317] on span "No Waiting Room" at bounding box center [514, 319] width 60 height 14
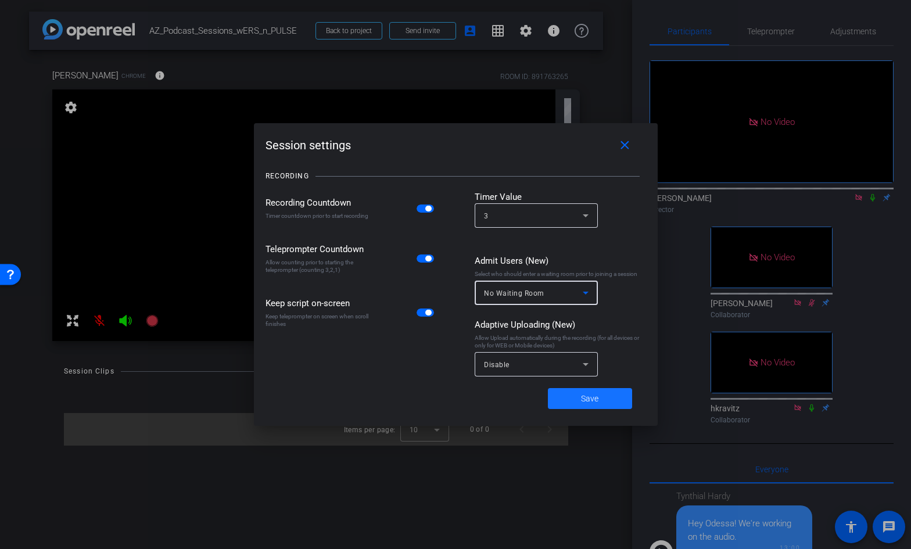
click at [574, 397] on span at bounding box center [590, 399] width 84 height 28
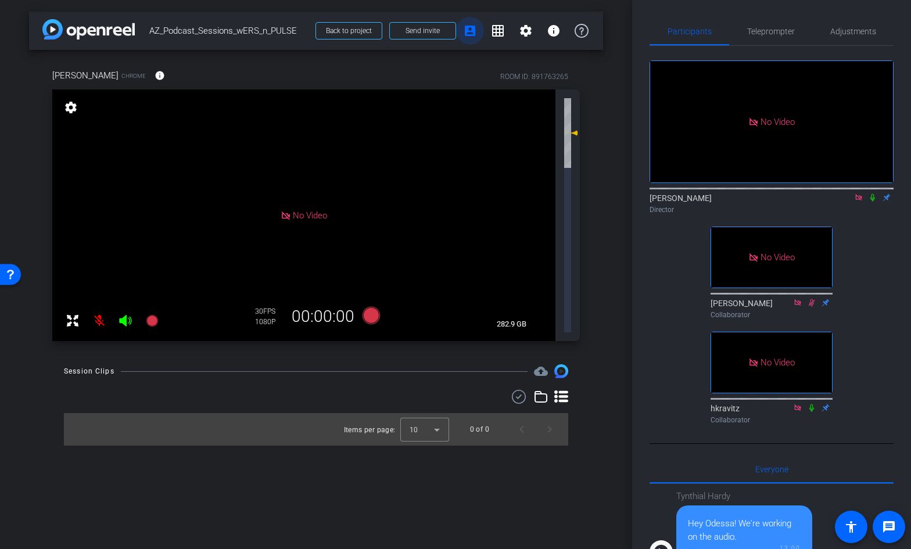
click at [470, 34] on mat-icon "account_box" at bounding box center [470, 31] width 14 height 14
click at [350, 31] on span "Back to project" at bounding box center [349, 31] width 46 height 8
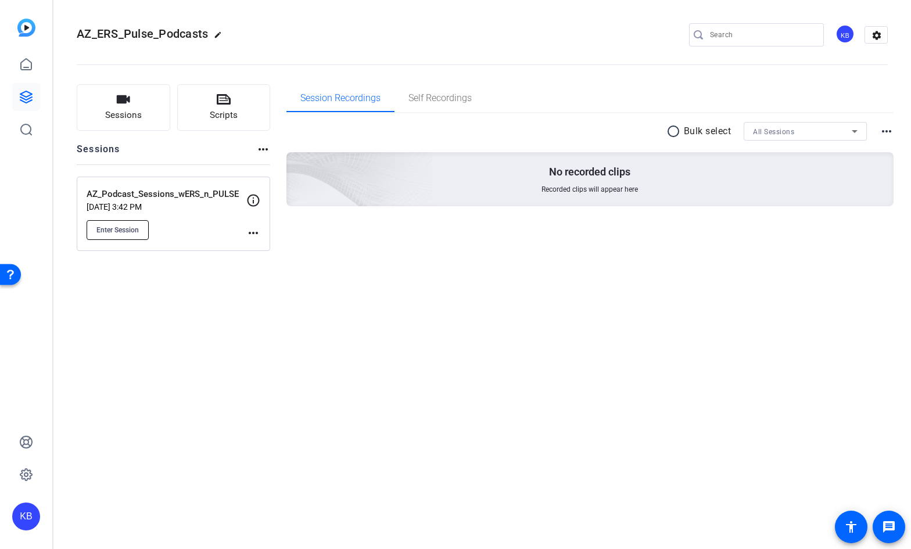
click at [131, 228] on span "Enter Session" at bounding box center [117, 229] width 42 height 9
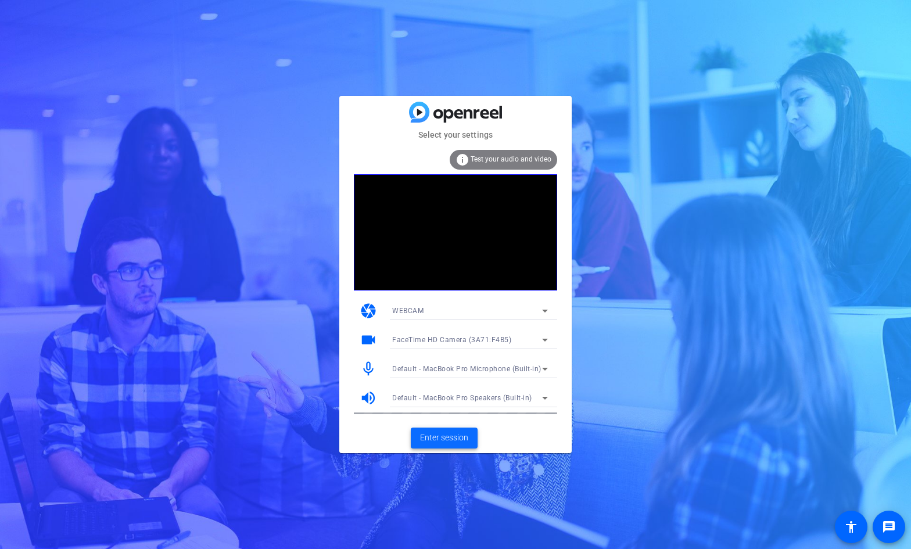
click at [452, 432] on span "Enter session" at bounding box center [444, 438] width 48 height 12
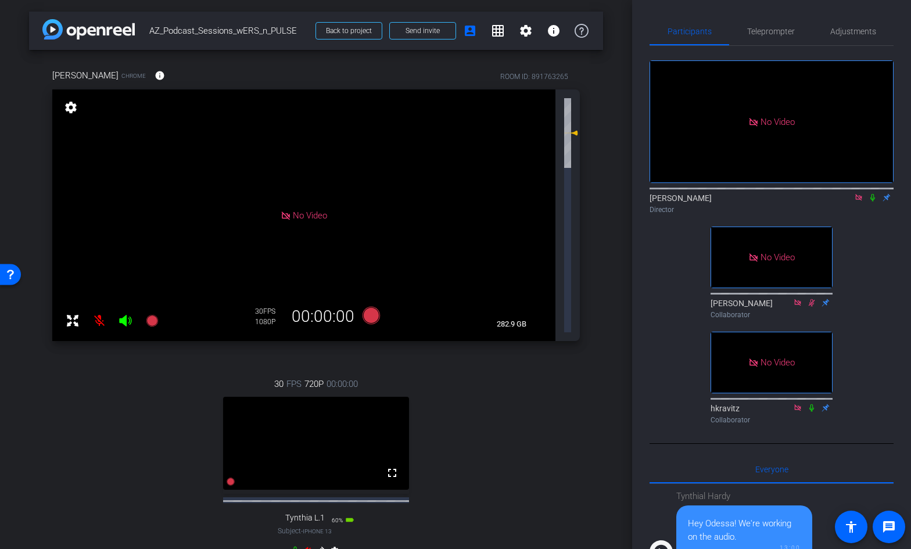
click at [307, 546] on icon at bounding box center [307, 550] width 9 height 9
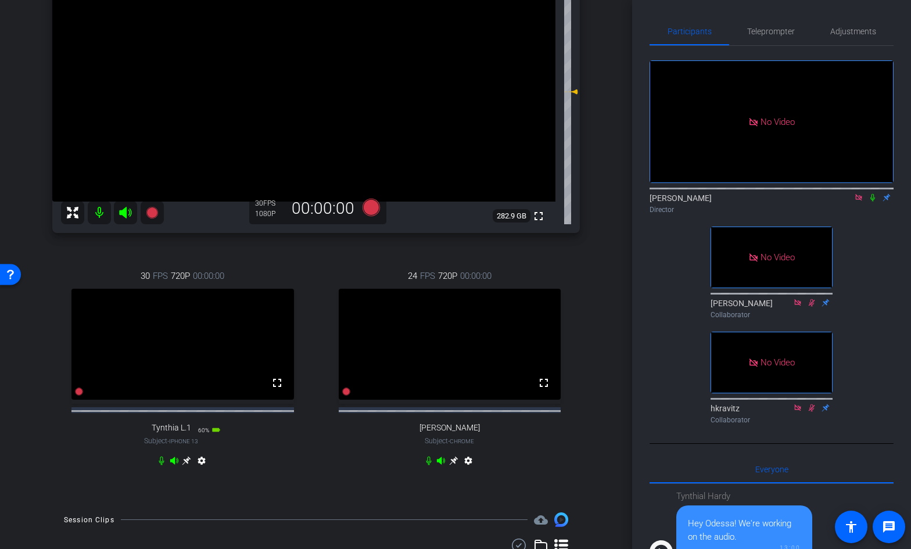
scroll to position [142, 0]
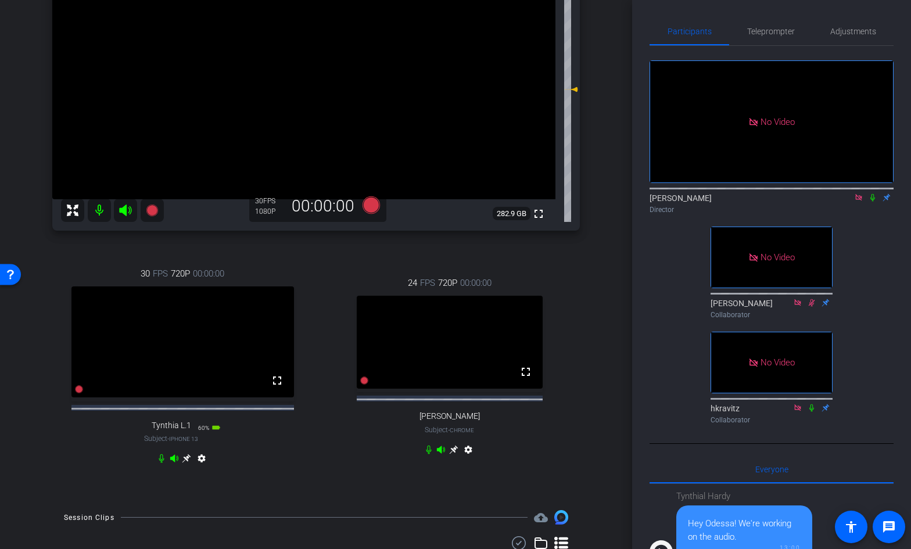
click at [263, 205] on span "FPS" at bounding box center [269, 201] width 12 height 8
click at [772, 34] on span "Teleprompter" at bounding box center [771, 31] width 48 height 8
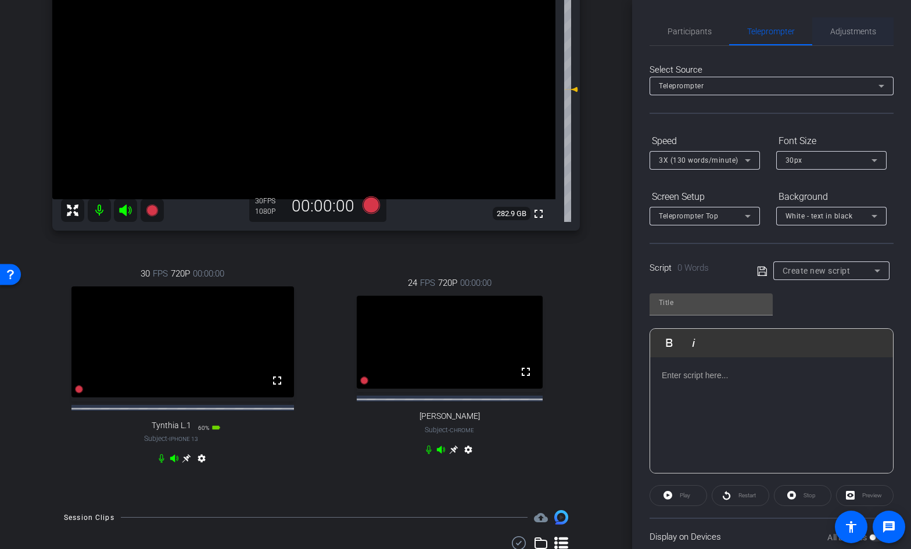
click at [862, 34] on span "Adjustments" at bounding box center [853, 31] width 46 height 8
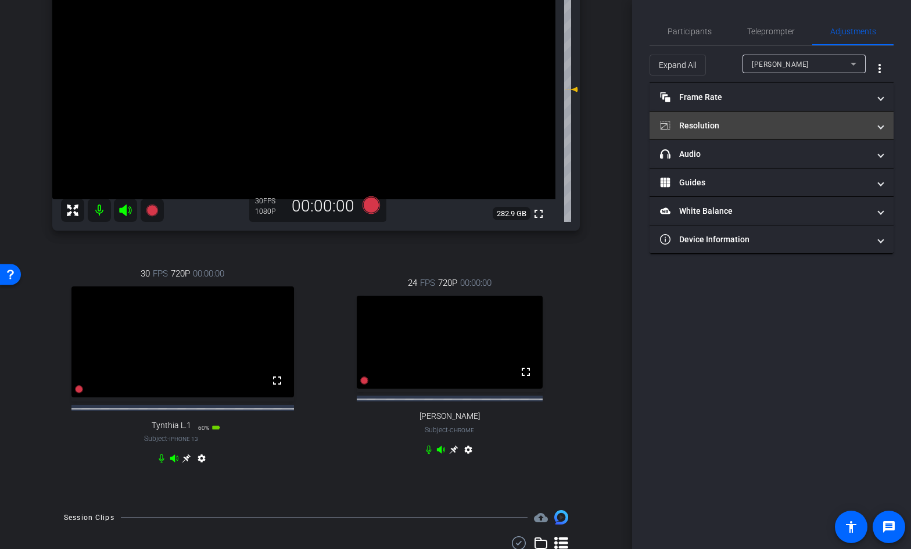
click at [749, 127] on mat-panel-title "Resolution" at bounding box center [764, 126] width 209 height 12
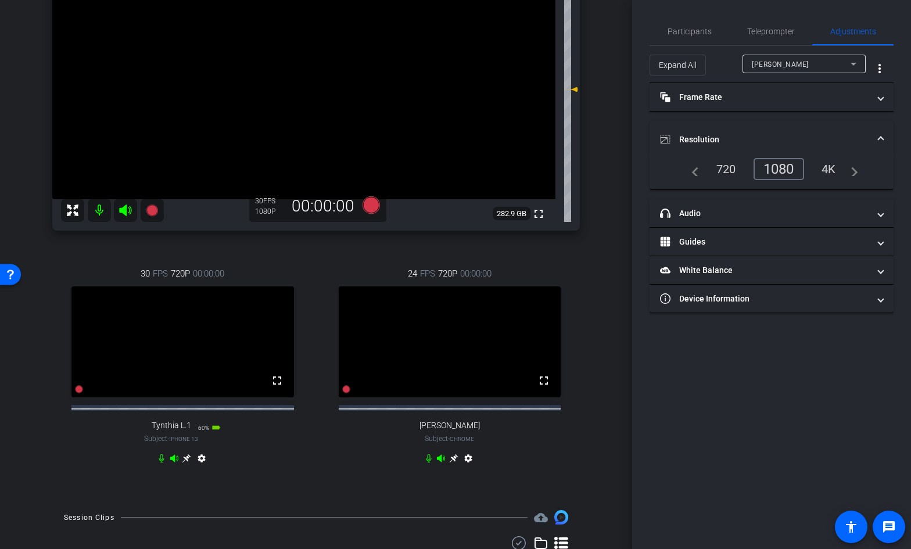
click at [718, 178] on div "720" at bounding box center [726, 169] width 37 height 20
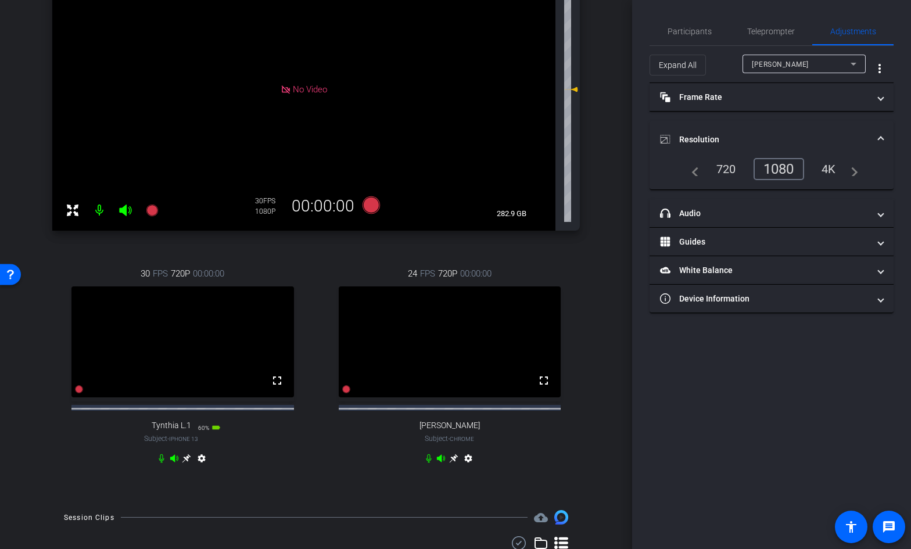
click at [725, 169] on div "720" at bounding box center [726, 169] width 37 height 20
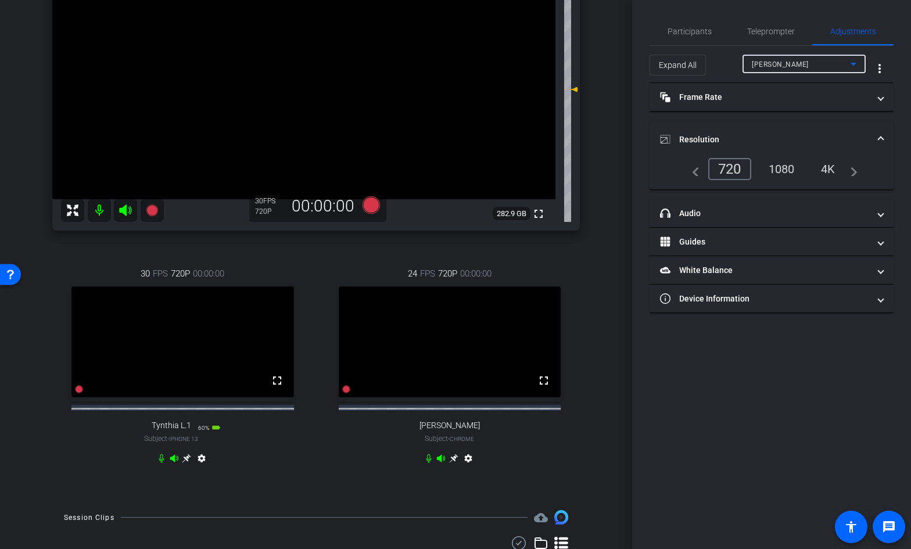
click at [786, 61] on span "[PERSON_NAME]" at bounding box center [780, 64] width 57 height 8
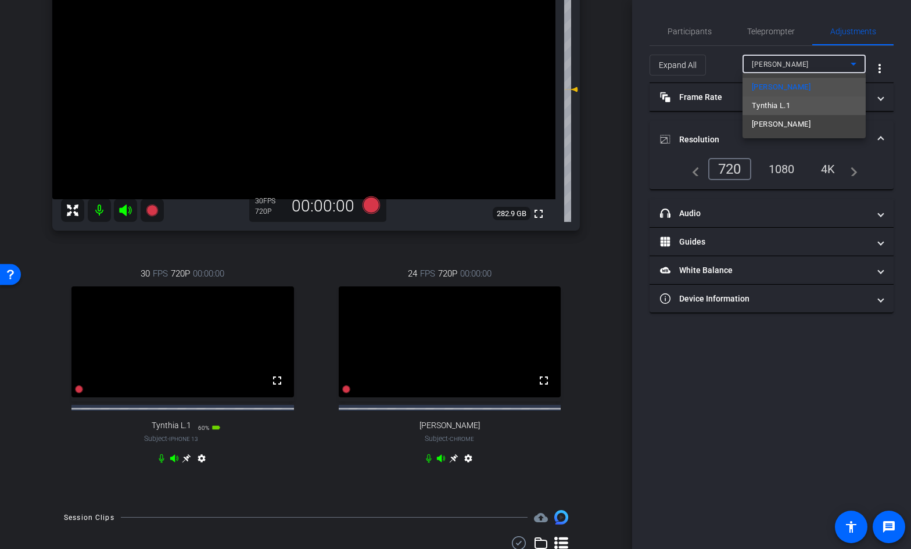
click at [778, 102] on span "Tynthia L.1" at bounding box center [771, 106] width 38 height 14
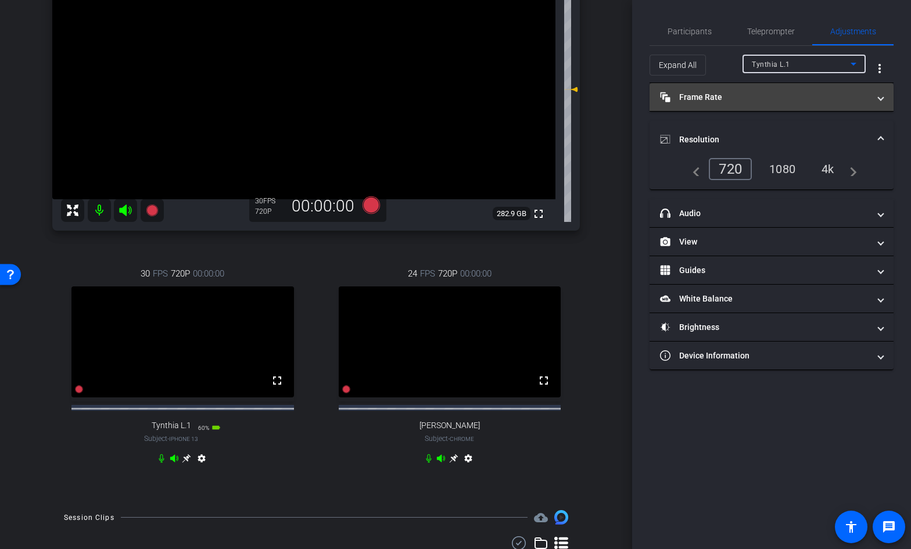
click at [782, 95] on mat-panel-title "Frame Rate Frame Rate" at bounding box center [764, 97] width 209 height 12
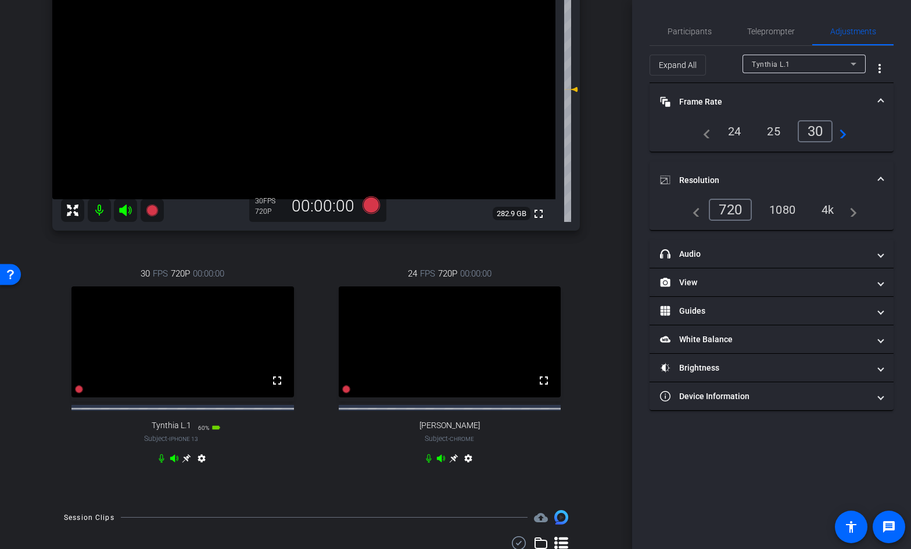
click at [734, 130] on div "24" at bounding box center [734, 131] width 31 height 20
click at [778, 66] on span "Tynthia L.1" at bounding box center [771, 64] width 38 height 8
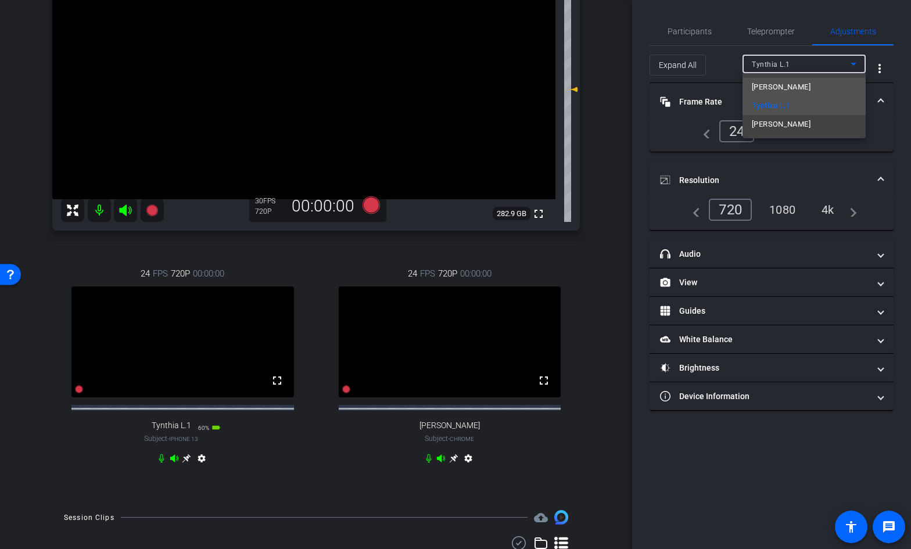
click at [775, 88] on span "[PERSON_NAME]" at bounding box center [781, 87] width 59 height 14
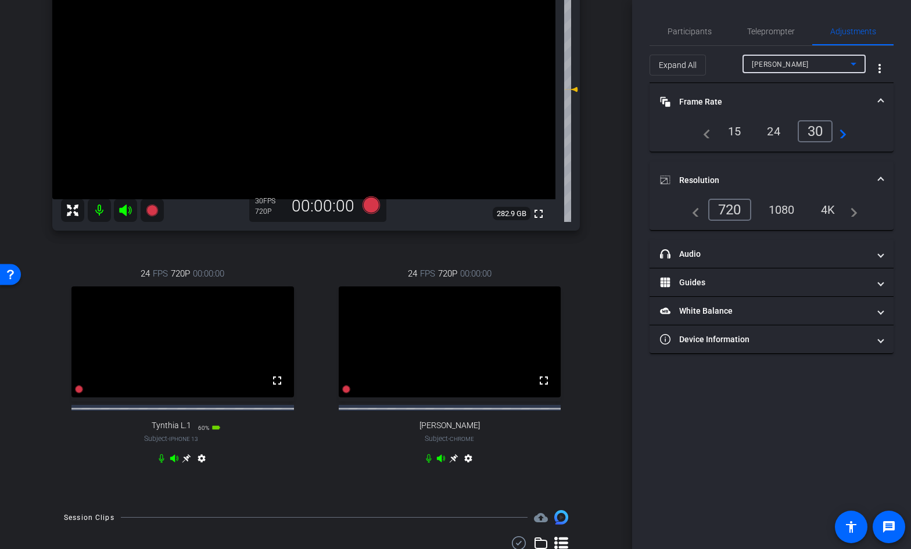
click at [772, 130] on div "24" at bounding box center [773, 131] width 31 height 20
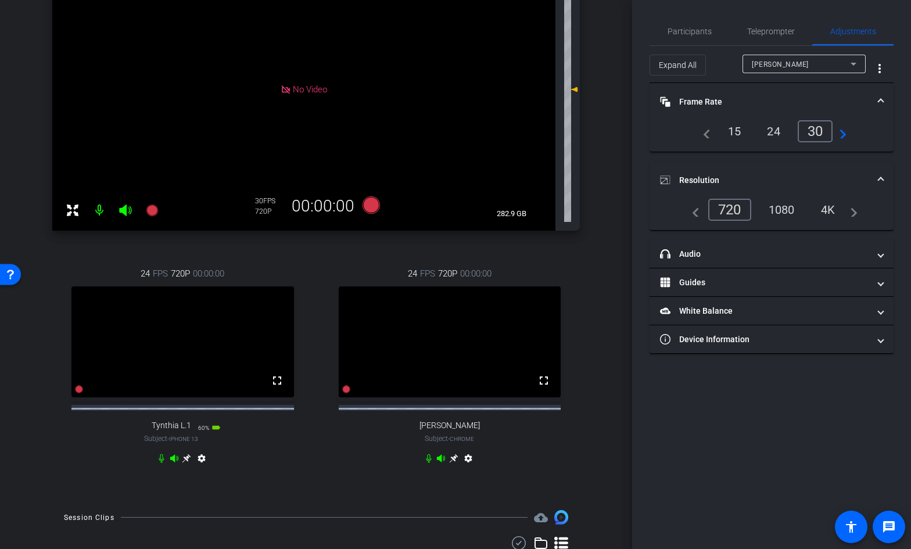
click at [774, 130] on div "24" at bounding box center [773, 131] width 31 height 20
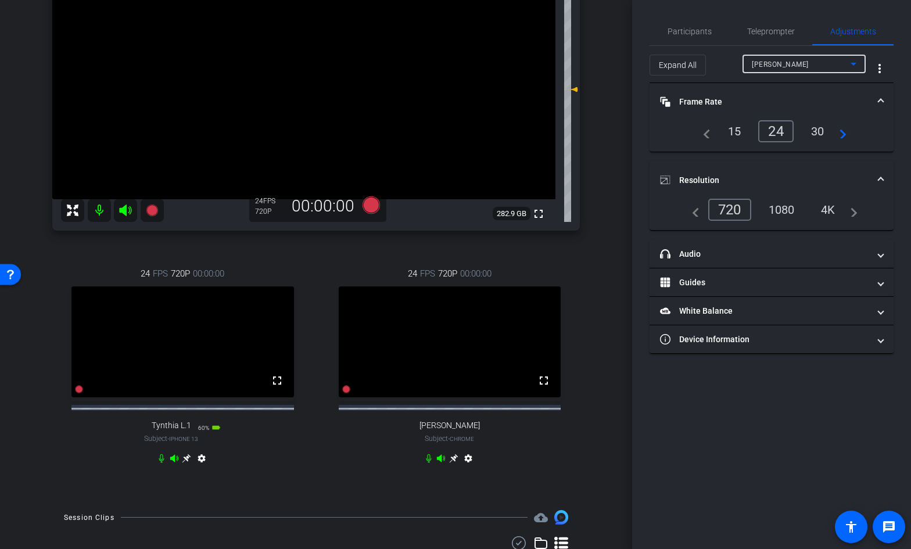
click at [802, 65] on span "[PERSON_NAME]" at bounding box center [780, 64] width 57 height 8
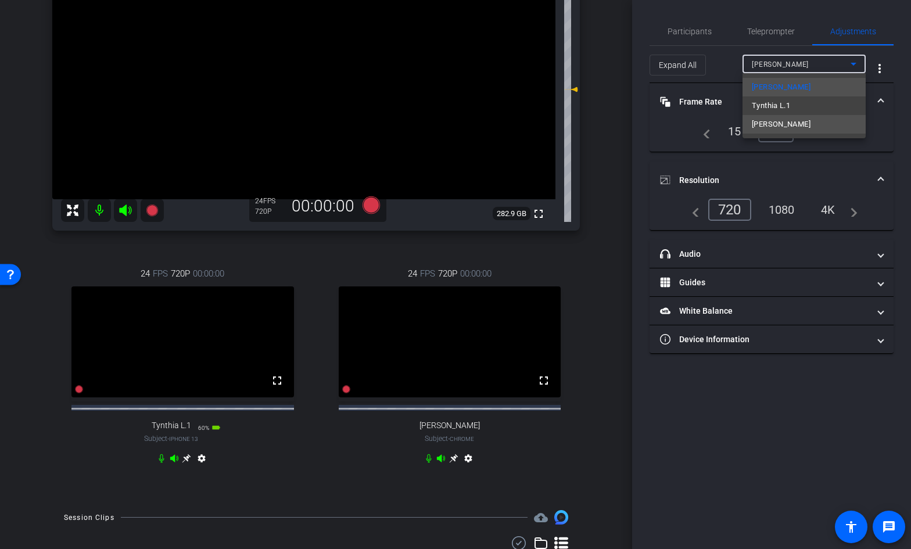
click at [787, 120] on span "[PERSON_NAME]" at bounding box center [781, 124] width 59 height 14
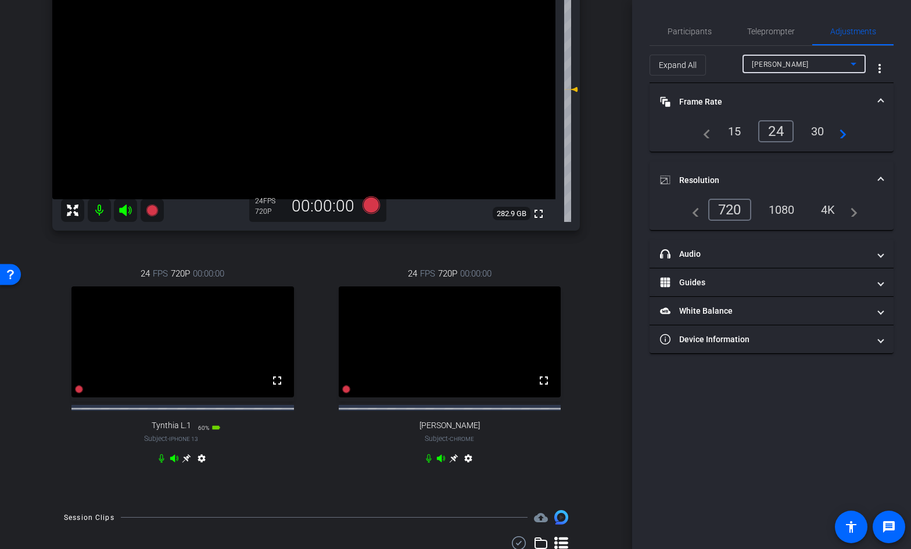
click at [814, 63] on div "[PERSON_NAME]" at bounding box center [801, 64] width 99 height 15
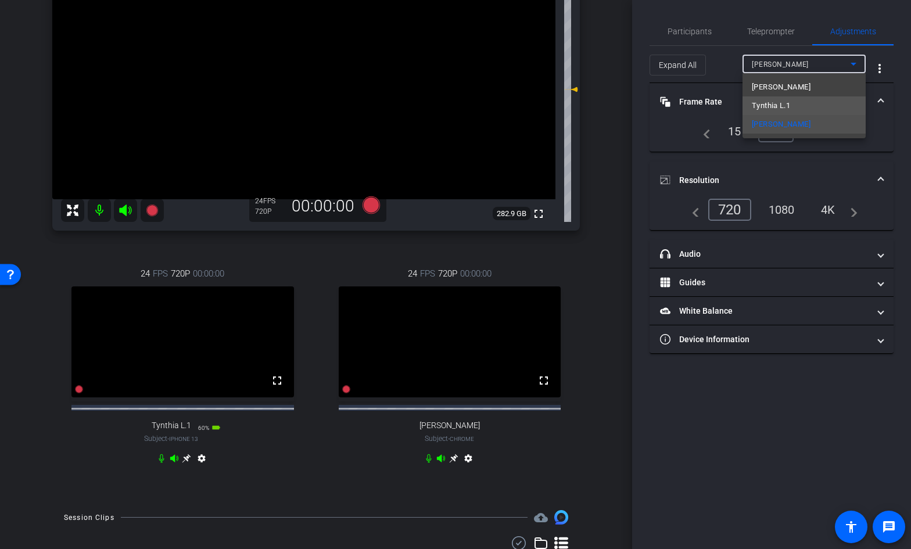
click at [789, 105] on span "Tynthia L.1" at bounding box center [771, 106] width 38 height 14
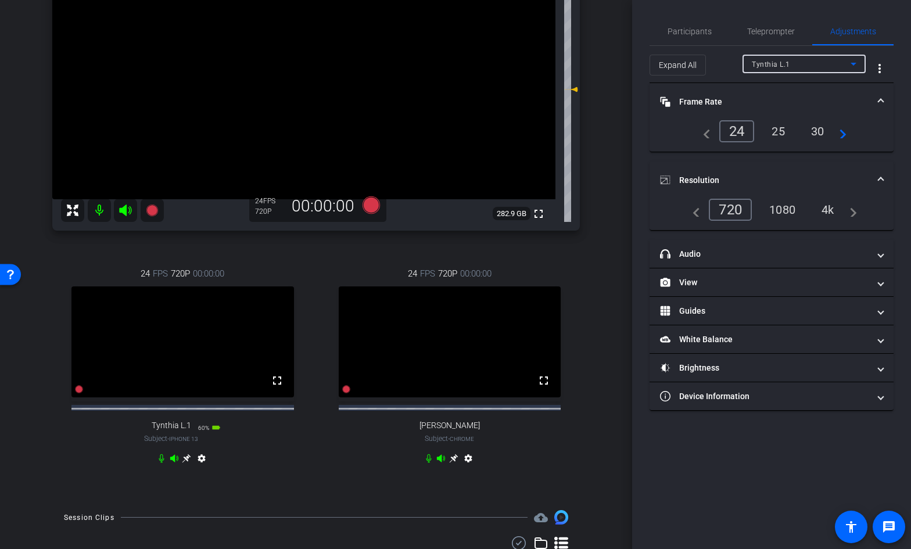
click at [805, 69] on div "Tynthia L.1" at bounding box center [801, 64] width 99 height 15
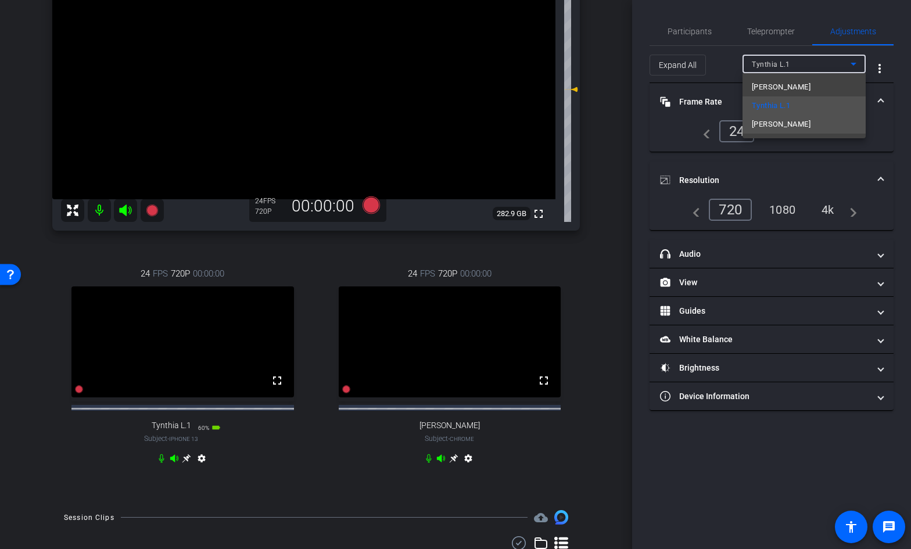
click at [797, 121] on span "[PERSON_NAME]" at bounding box center [781, 124] width 59 height 14
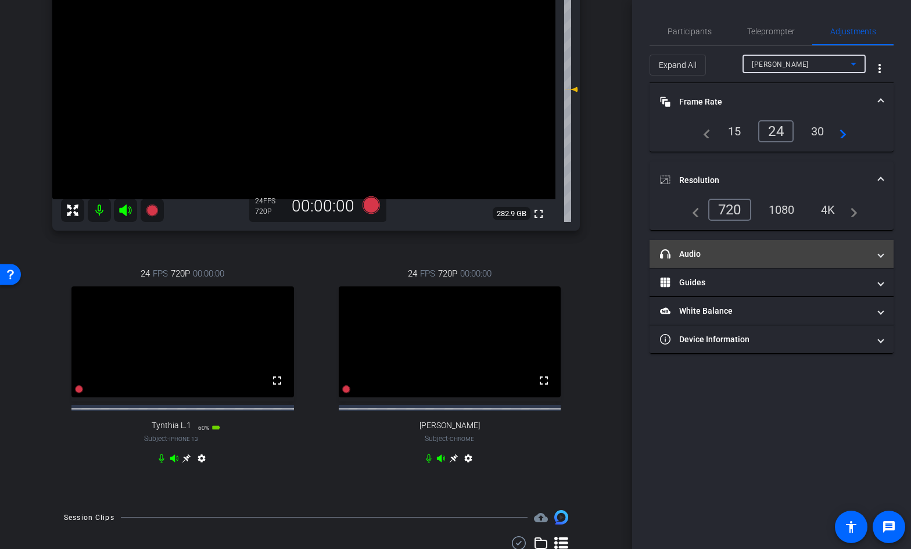
click at [689, 256] on mat-panel-title "headphone icon Audio" at bounding box center [764, 254] width 209 height 12
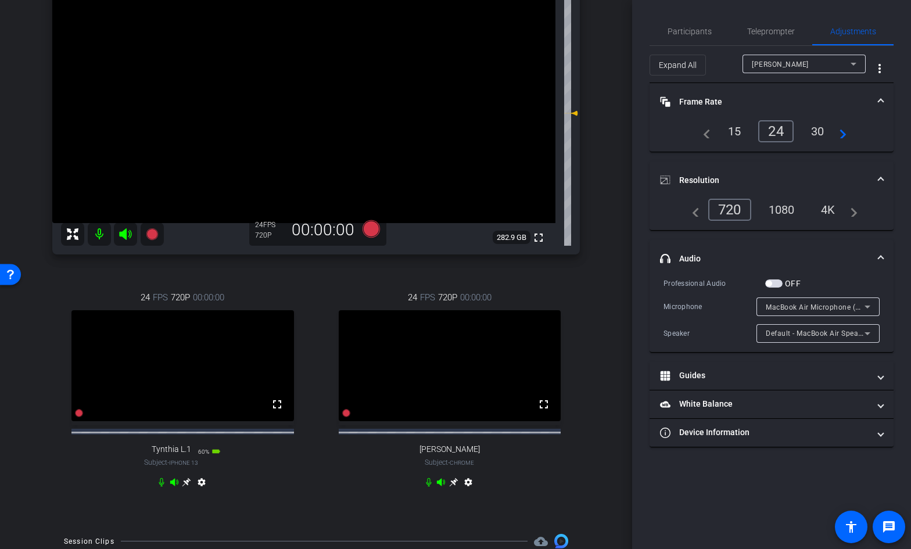
scroll to position [124, 0]
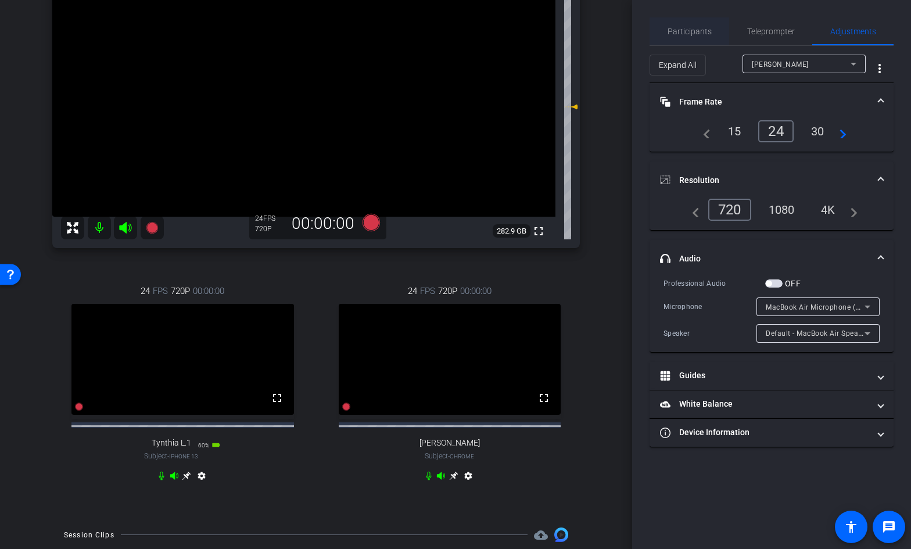
click at [704, 30] on span "Participants" at bounding box center [690, 31] width 44 height 8
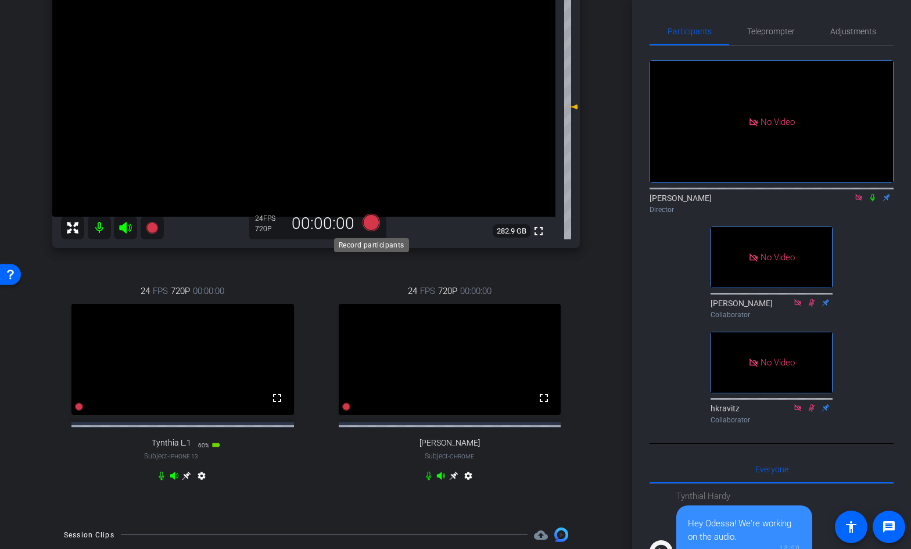
click at [368, 227] on icon at bounding box center [371, 222] width 17 height 17
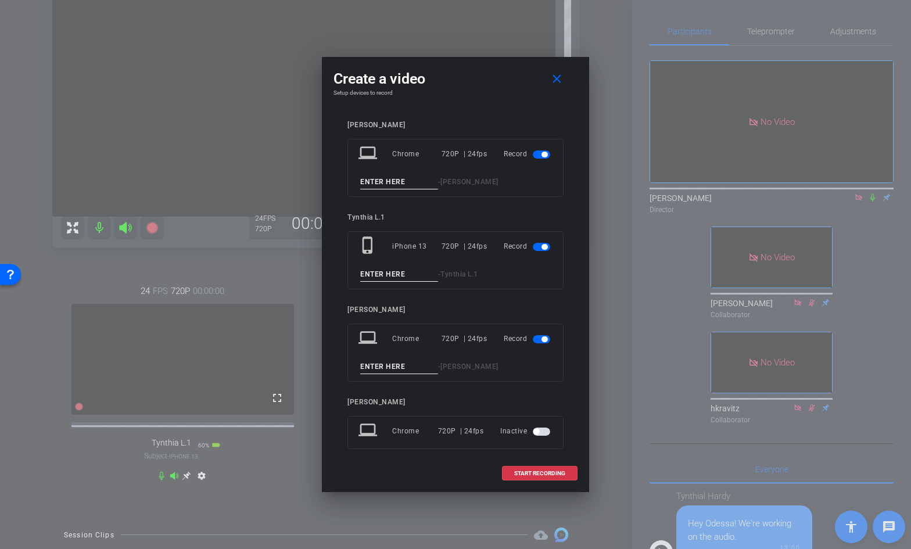
click at [389, 180] on input at bounding box center [399, 182] width 78 height 15
drag, startPoint x: 379, startPoint y: 182, endPoint x: 345, endPoint y: 182, distance: 33.7
click at [345, 182] on div "[PERSON_NAME] laptop Chrome 720P | 24fps Record 01 - [PERSON_NAME] [PERSON_NAME…" at bounding box center [456, 287] width 244 height 357
type input "01"
click at [379, 274] on input at bounding box center [399, 274] width 78 height 15
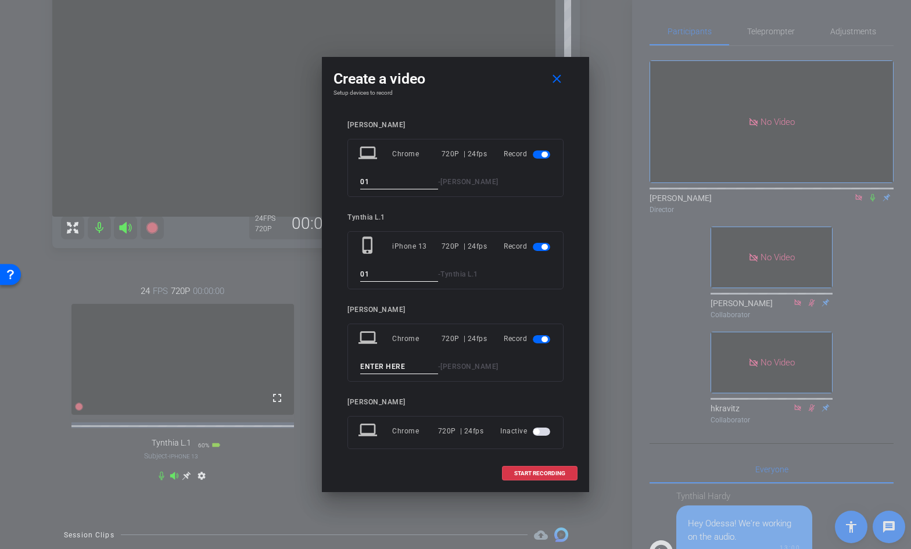
type input "01"
click at [381, 367] on input at bounding box center [399, 367] width 78 height 15
type input "1"
type input "01"
click at [517, 469] on span at bounding box center [540, 474] width 74 height 28
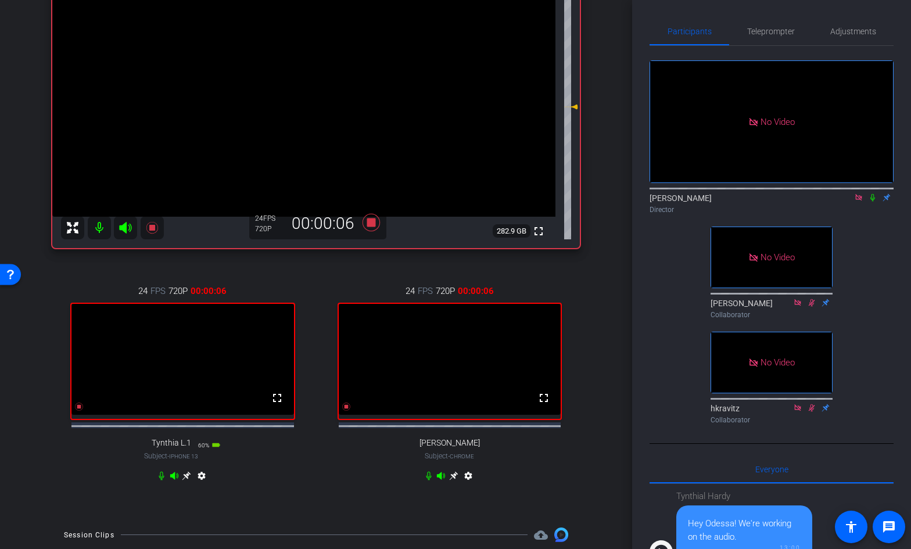
click at [873, 194] on icon at bounding box center [872, 198] width 9 height 8
click at [872, 194] on icon at bounding box center [873, 198] width 6 height 8
click at [872, 194] on icon at bounding box center [873, 198] width 5 height 8
click at [874, 194] on icon at bounding box center [872, 198] width 9 height 8
click at [873, 194] on icon at bounding box center [872, 198] width 9 height 8
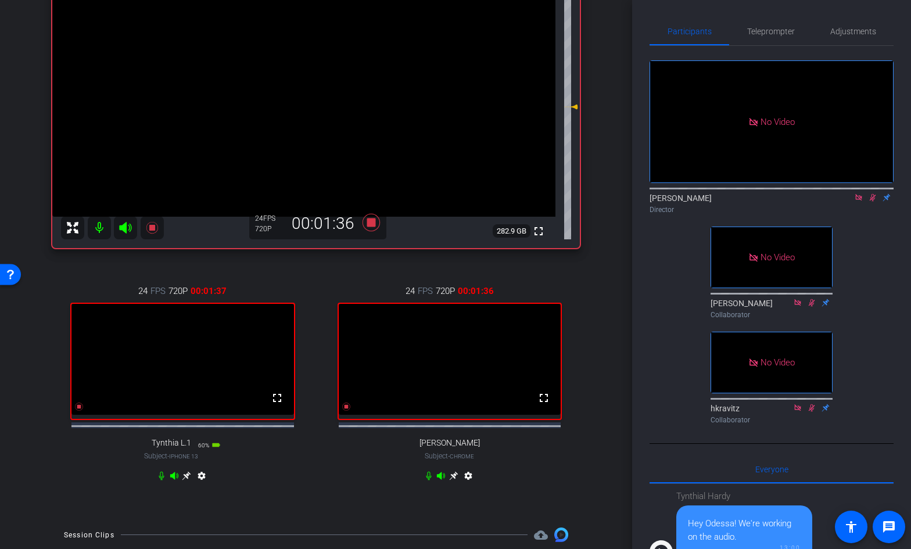
click at [873, 194] on icon at bounding box center [872, 198] width 9 height 8
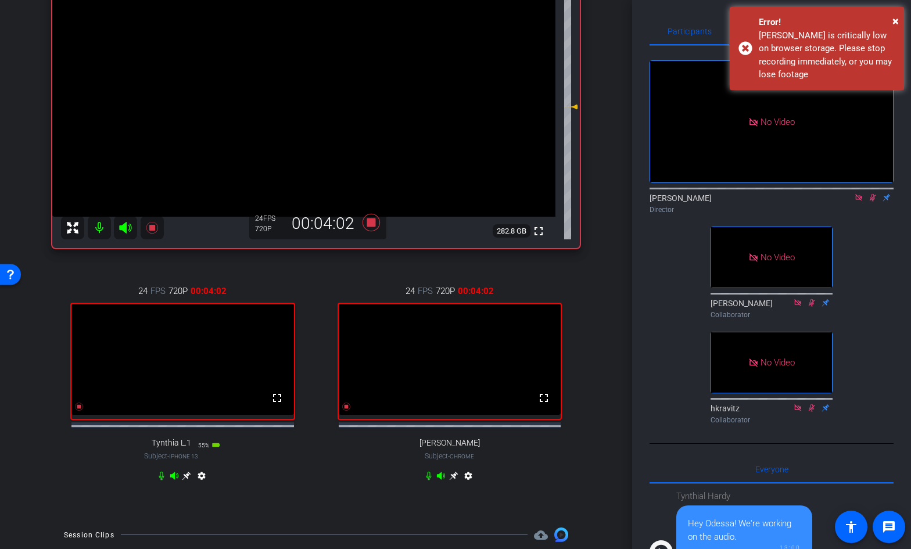
click at [873, 194] on icon at bounding box center [872, 198] width 9 height 8
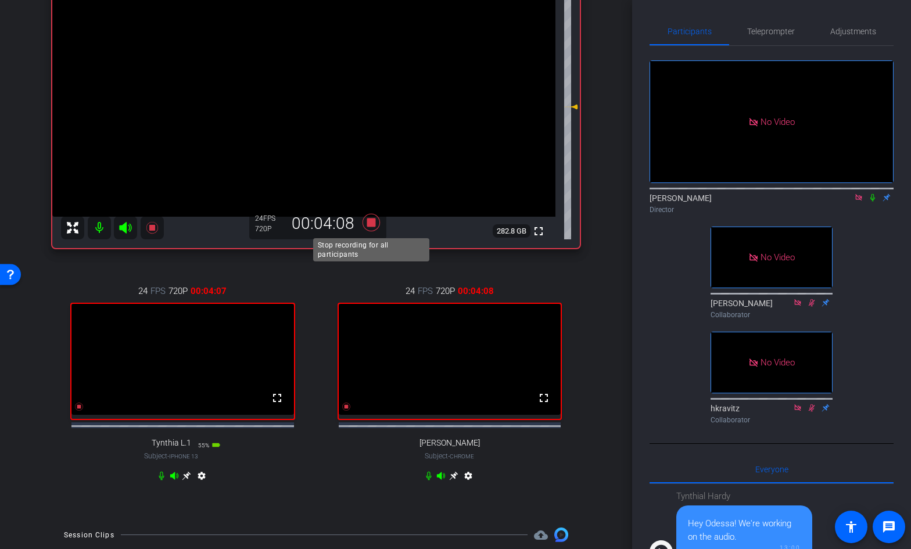
click at [372, 225] on icon at bounding box center [371, 222] width 17 height 17
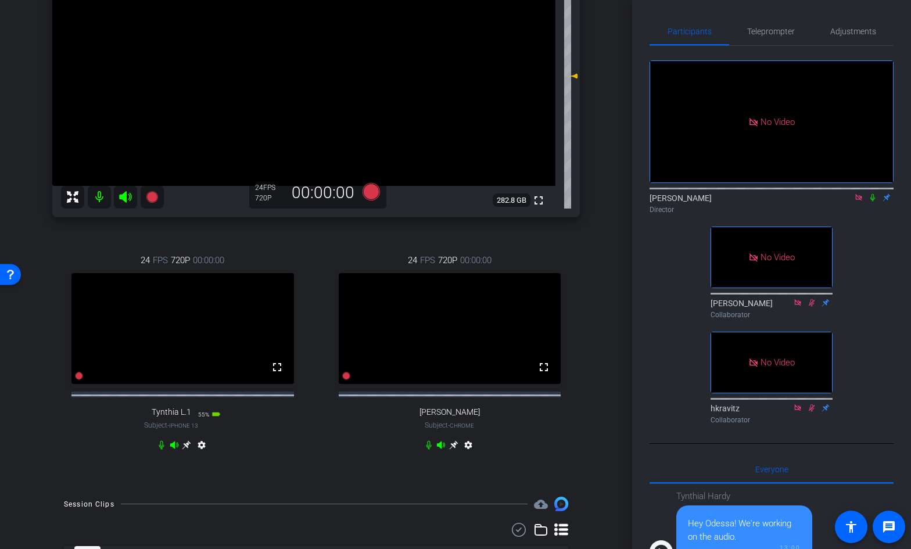
scroll to position [167, 0]
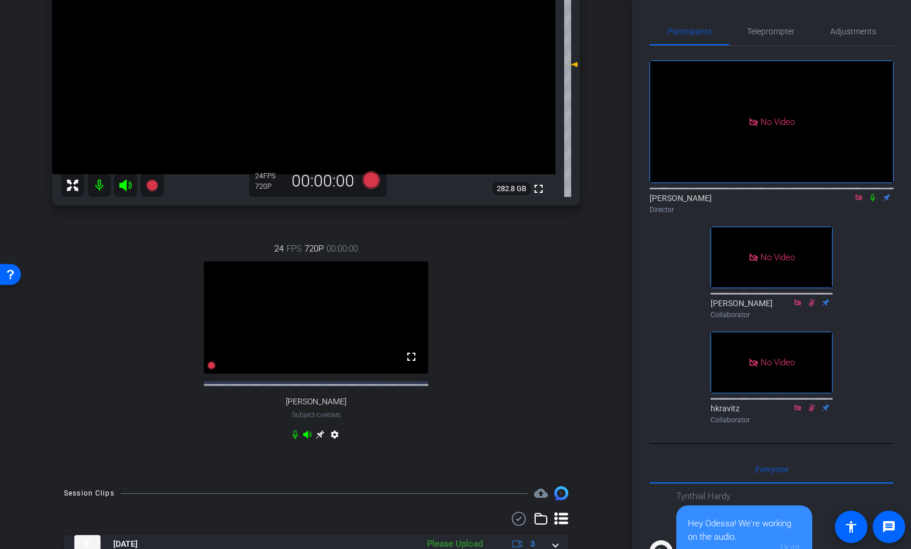
click at [186, 440] on div "24 FPS 720P 00:00:00 fullscreen [PERSON_NAME] Subject - Chrome settings" at bounding box center [316, 343] width 528 height 240
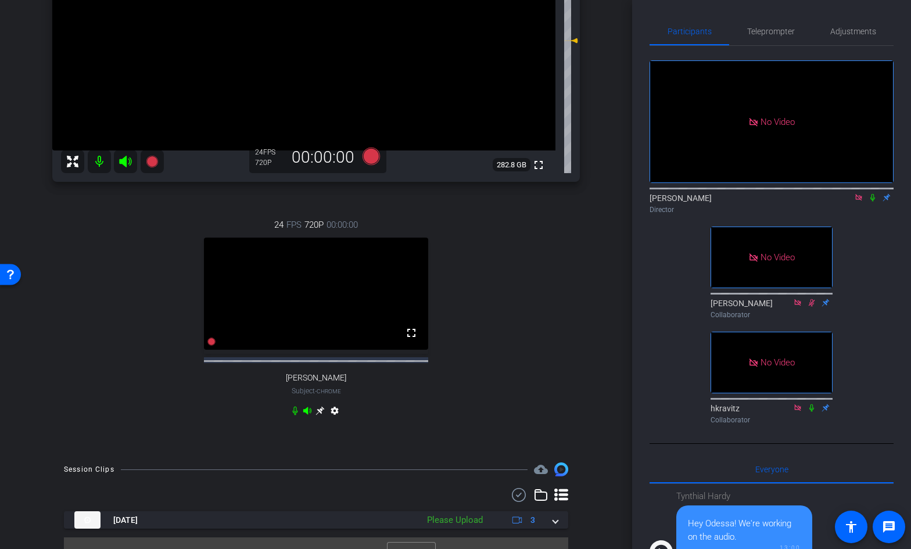
scroll to position [222, 0]
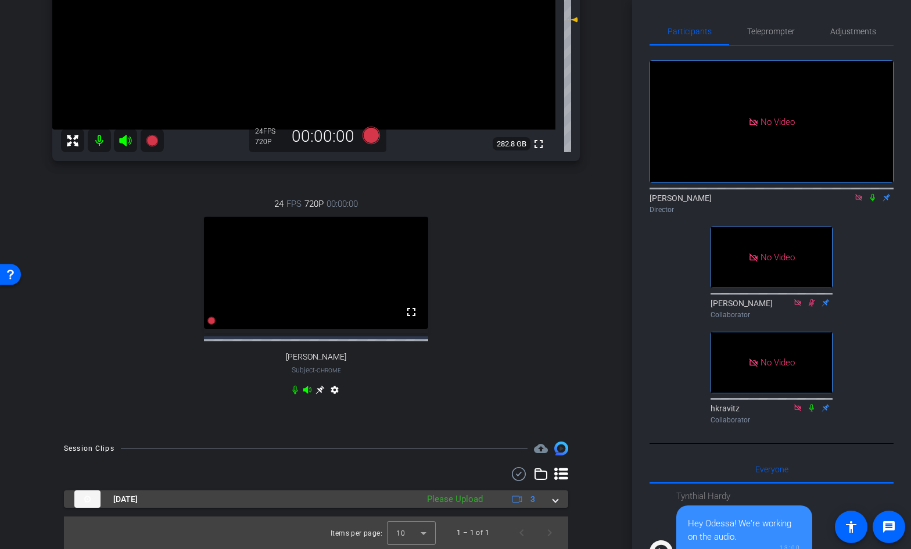
click at [558, 500] on span at bounding box center [555, 499] width 5 height 12
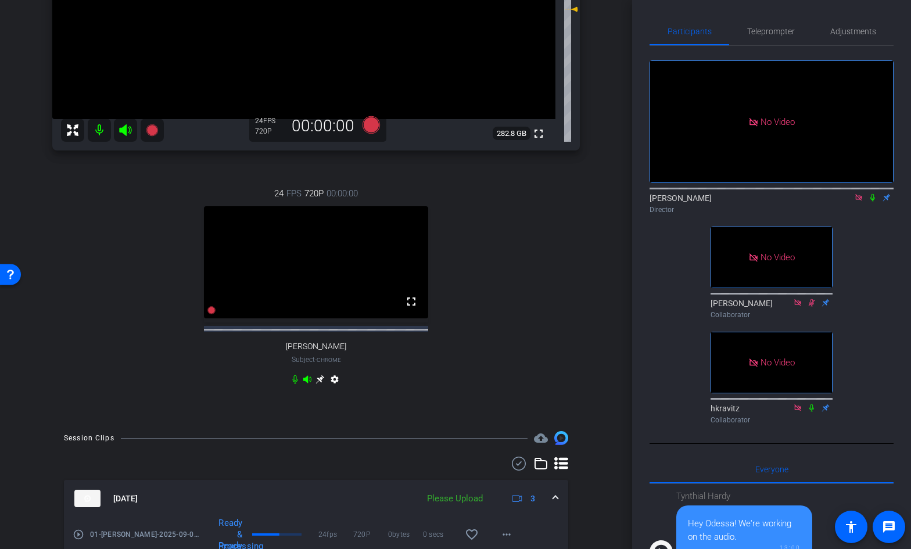
scroll to position [327, 0]
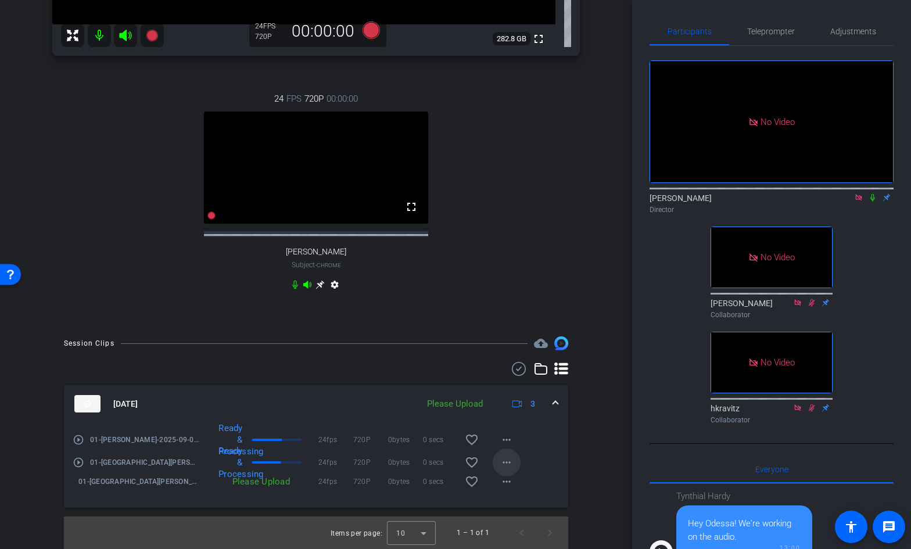
click at [504, 461] on mat-icon "more_horiz" at bounding box center [507, 463] width 14 height 14
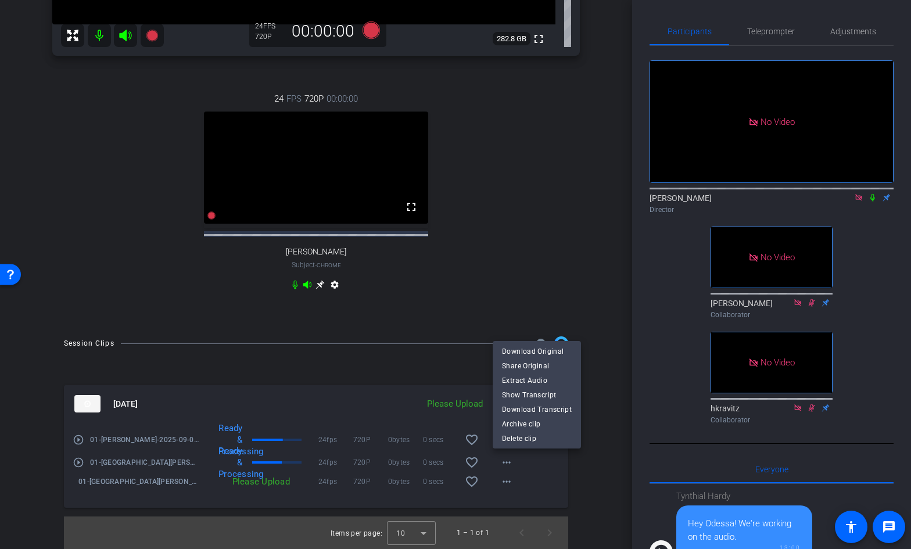
click at [470, 250] on div at bounding box center [455, 274] width 911 height 549
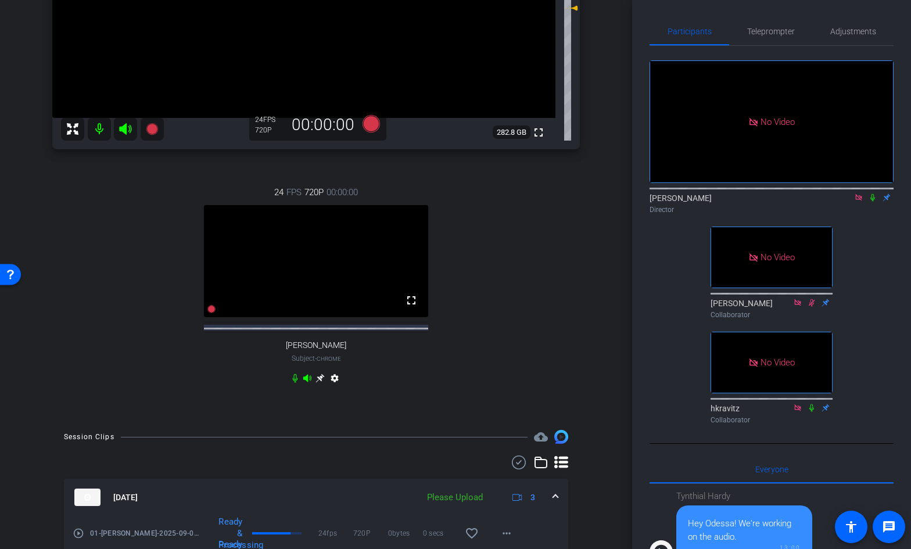
scroll to position [224, 0]
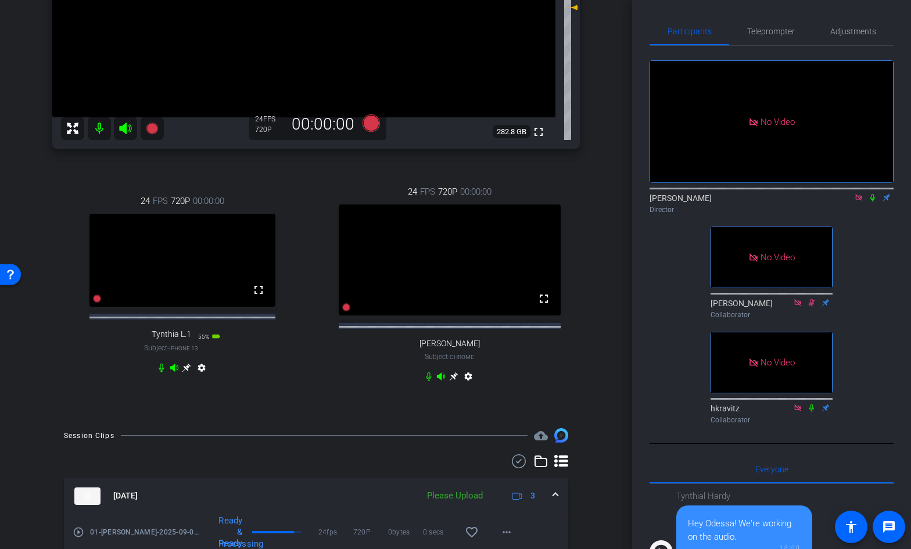
click at [189, 372] on icon at bounding box center [186, 367] width 9 height 9
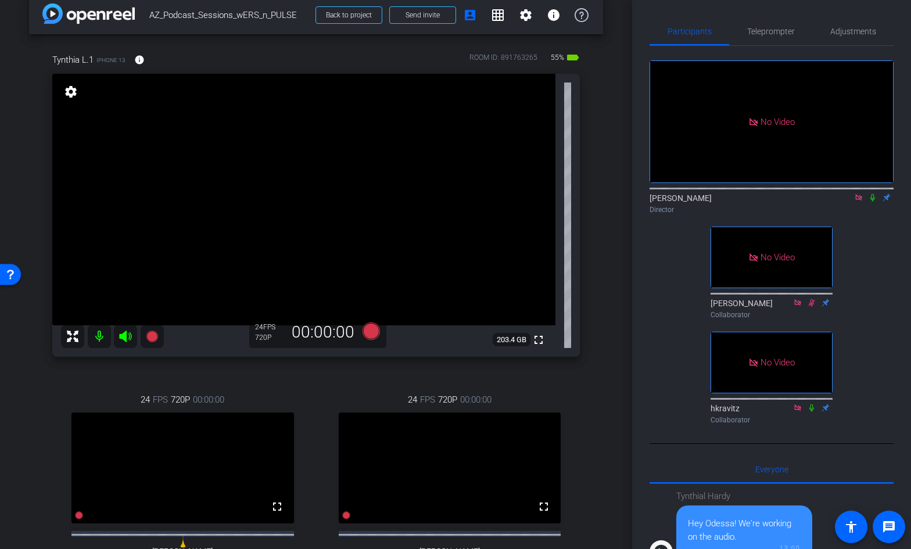
scroll to position [0, 0]
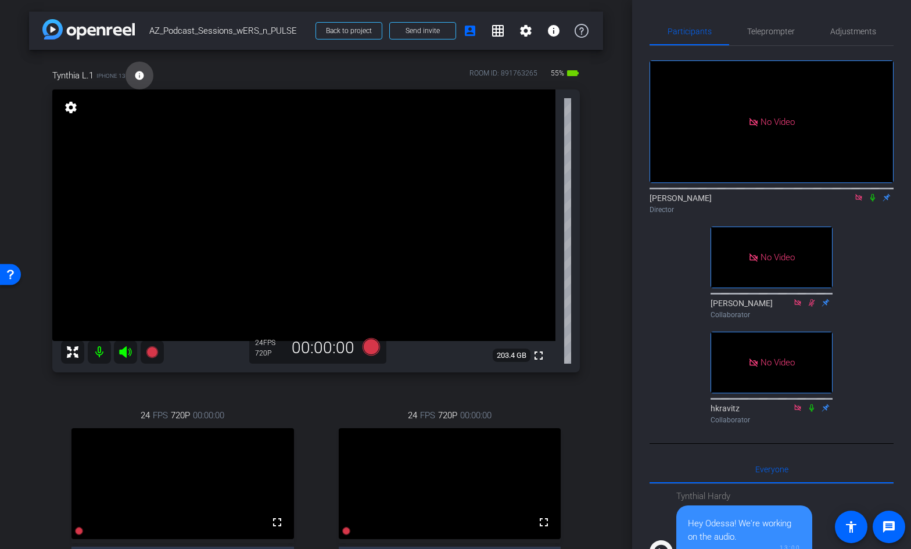
click at [142, 76] on mat-icon "info" at bounding box center [139, 75] width 10 height 10
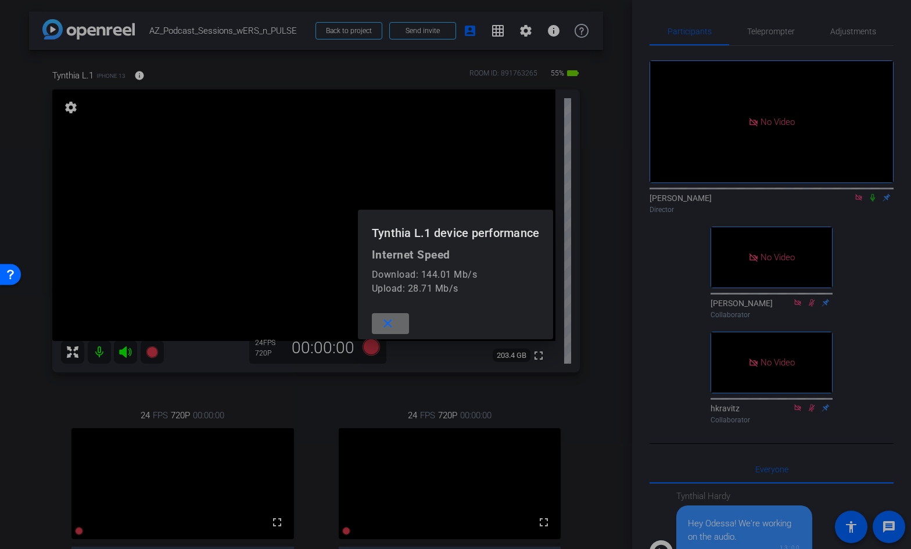
click at [385, 321] on mat-icon "close" at bounding box center [388, 324] width 15 height 15
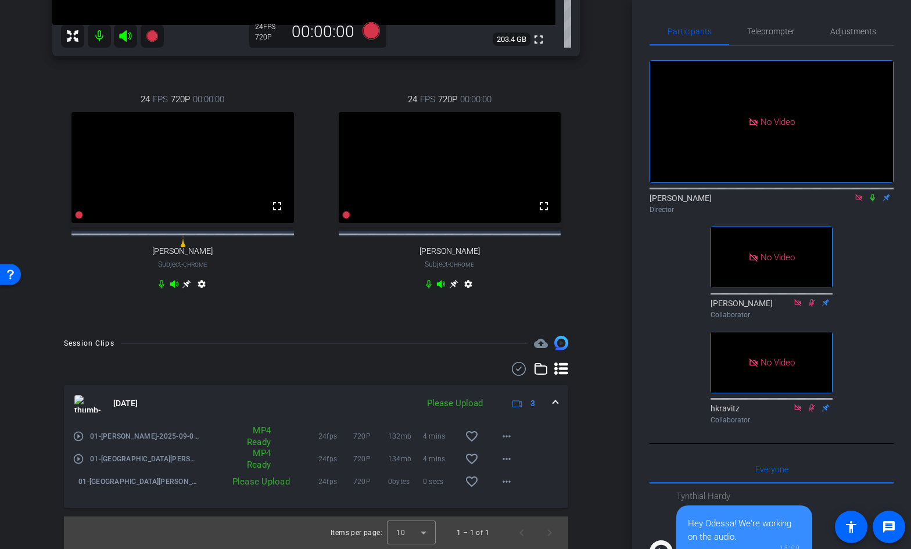
scroll to position [327, 0]
click at [504, 480] on mat-icon "more_horiz" at bounding box center [507, 482] width 14 height 14
click at [512, 503] on span "Upload" at bounding box center [525, 506] width 46 height 14
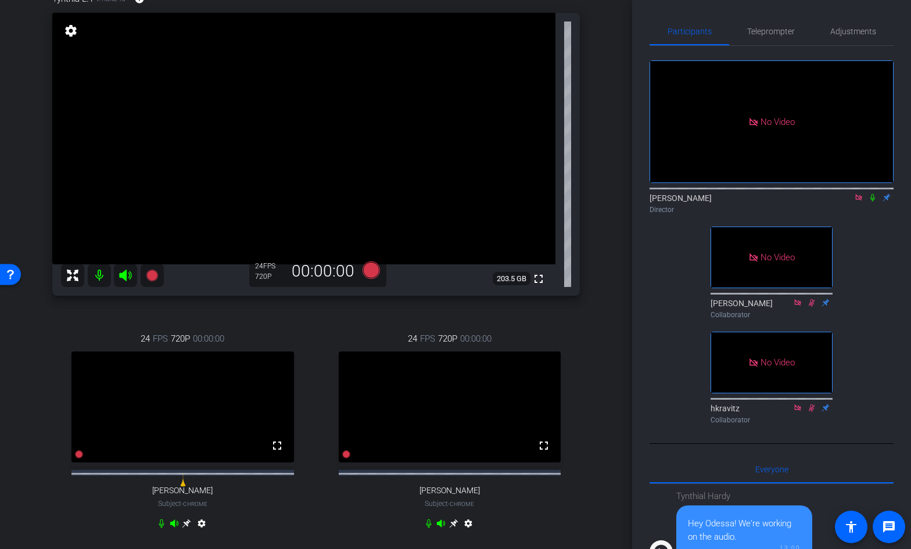
scroll to position [69, 0]
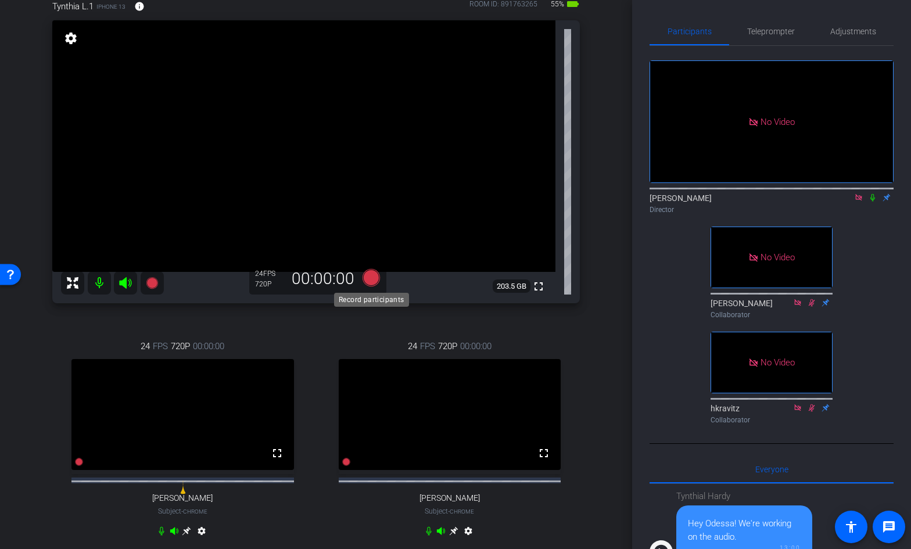
click at [374, 278] on icon at bounding box center [371, 277] width 17 height 17
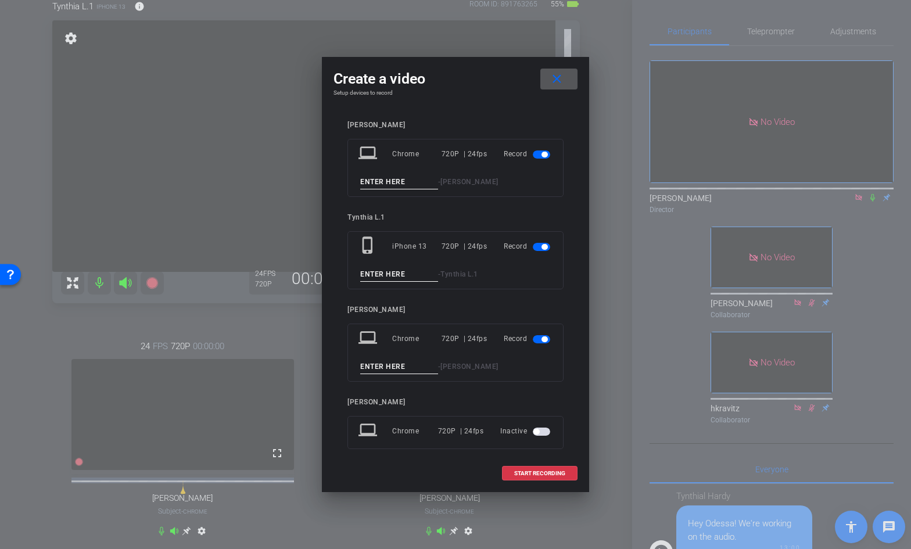
click at [387, 181] on input at bounding box center [399, 182] width 78 height 15
type input "02"
click at [381, 274] on input at bounding box center [399, 274] width 78 height 15
type input "02"
click at [389, 365] on input at bounding box center [399, 367] width 78 height 15
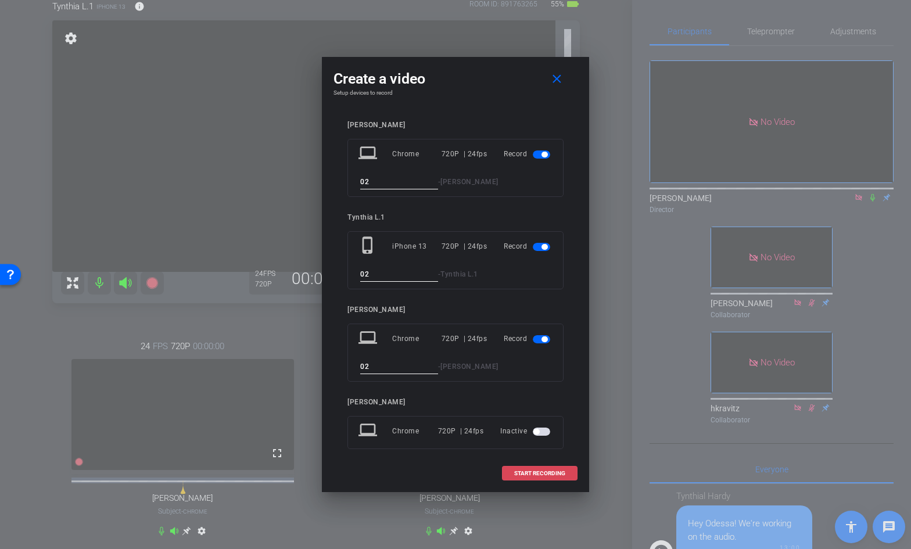
type input "02"
click at [521, 474] on span "START RECORDING" at bounding box center [539, 474] width 51 height 6
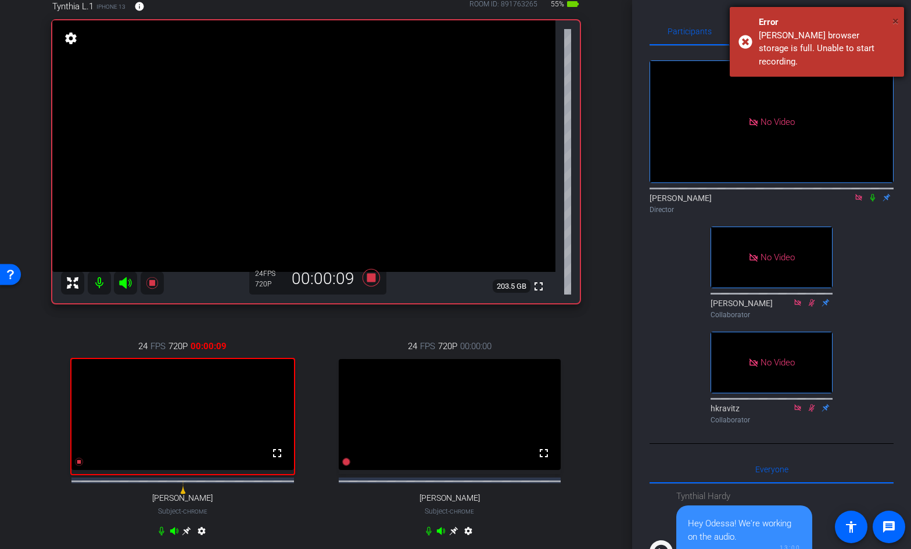
click at [894, 23] on span "×" at bounding box center [896, 21] width 6 height 14
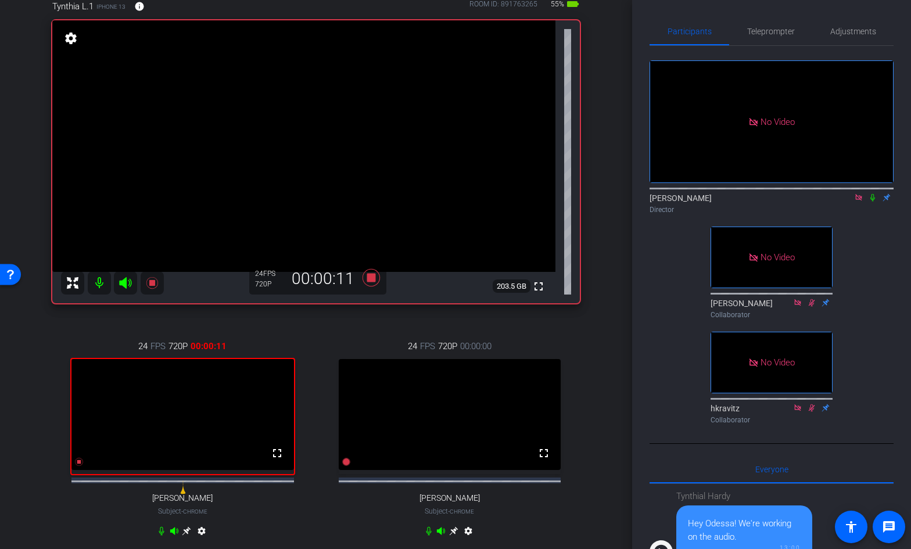
click at [594, 385] on div "Tynthia L.1 iPhone 13 info ROOM ID: 891763265 55% battery_std fullscreen settin…" at bounding box center [316, 276] width 574 height 590
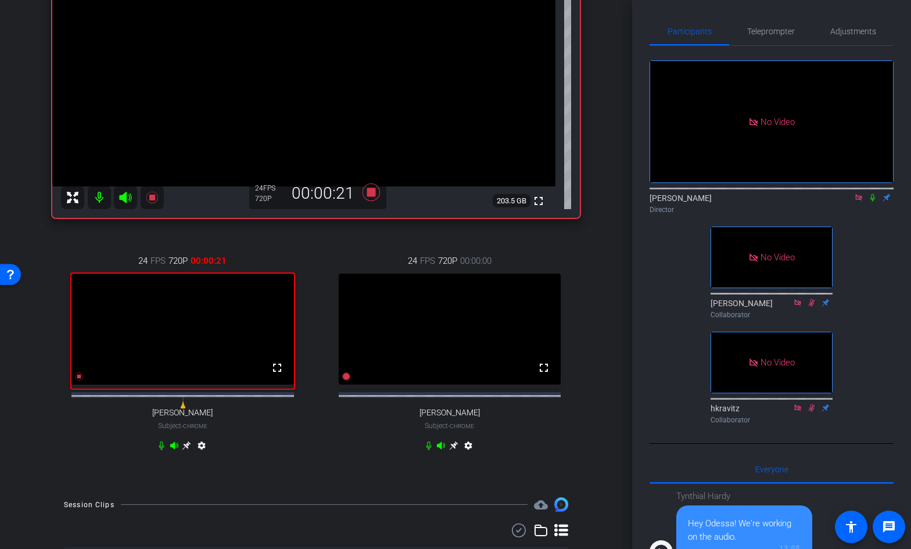
scroll to position [152, 0]
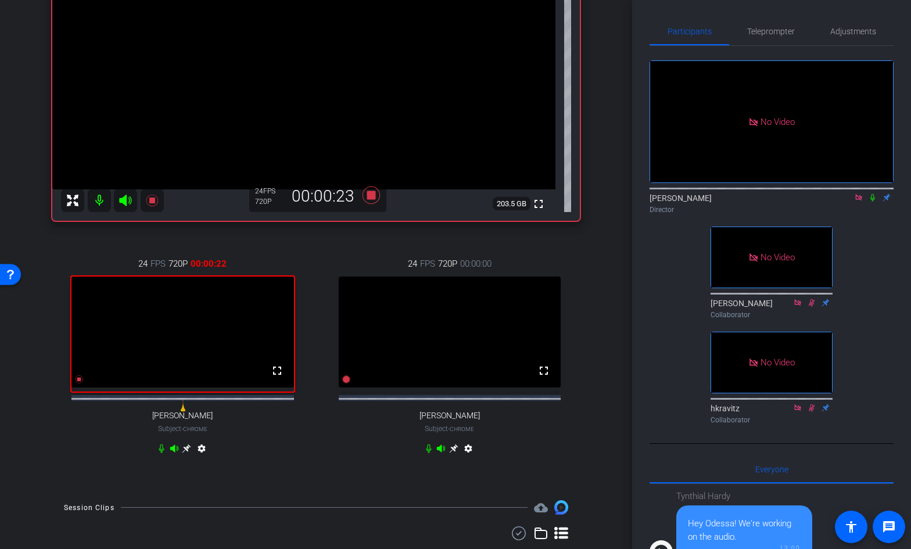
click at [456, 453] on icon at bounding box center [453, 448] width 9 height 9
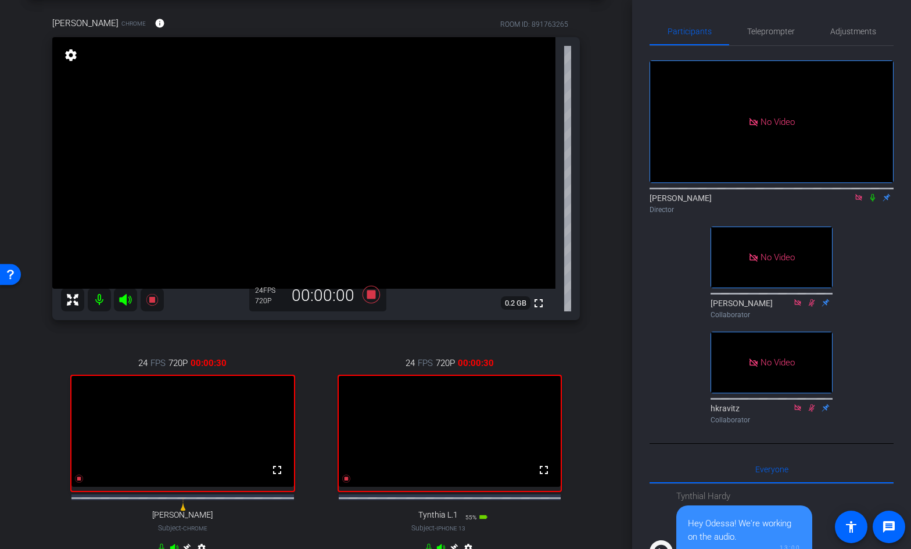
scroll to position [68, 0]
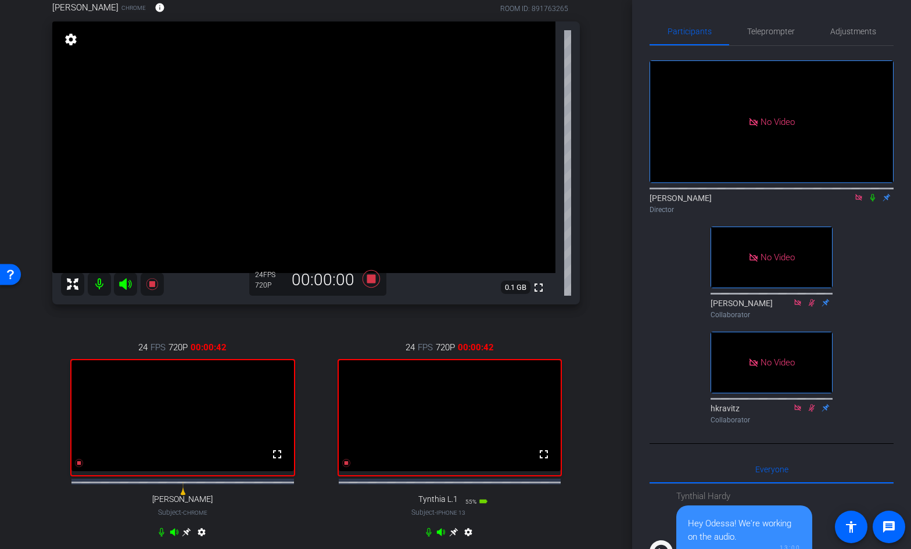
click at [604, 161] on div "arrow_back AZ_Podcast_Sessions_wERS_n_PULSE Back to project Send invite account…" at bounding box center [316, 206] width 632 height 549
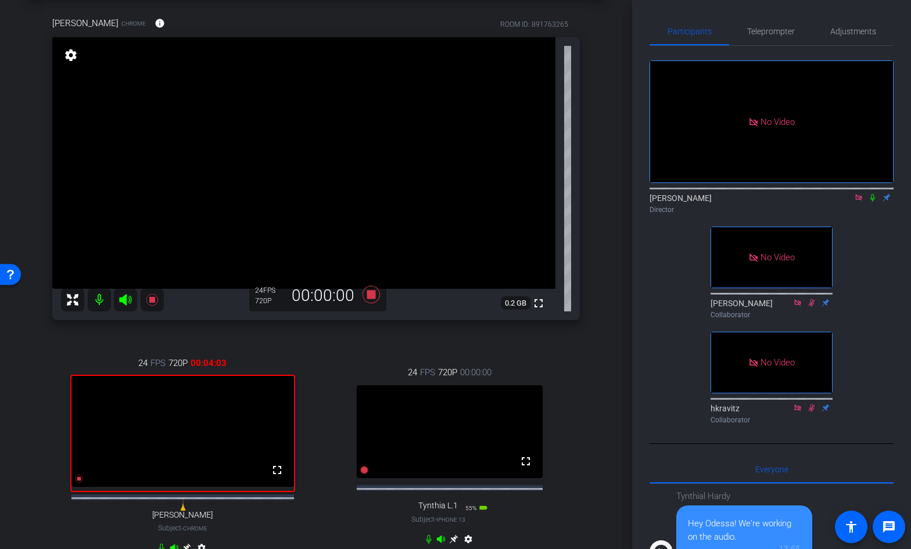
scroll to position [0, 0]
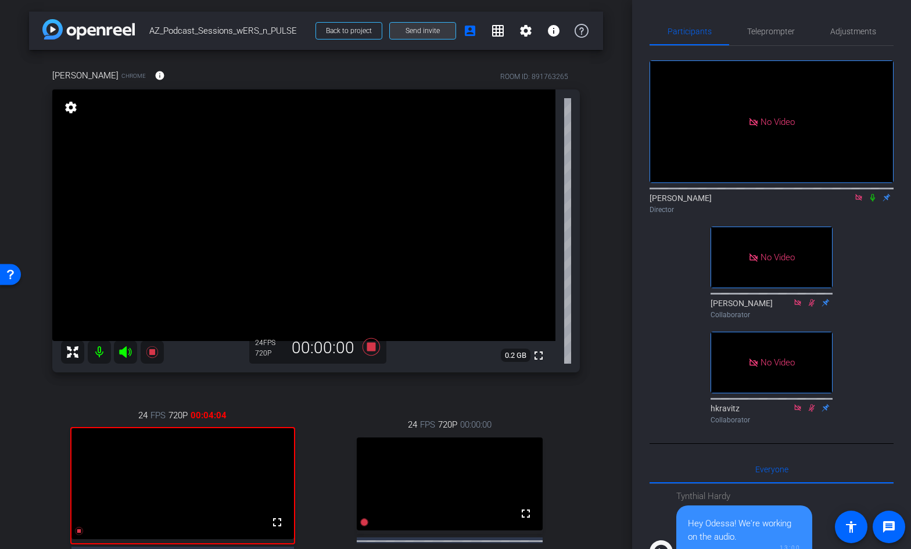
click at [434, 35] on span at bounding box center [423, 31] width 66 height 28
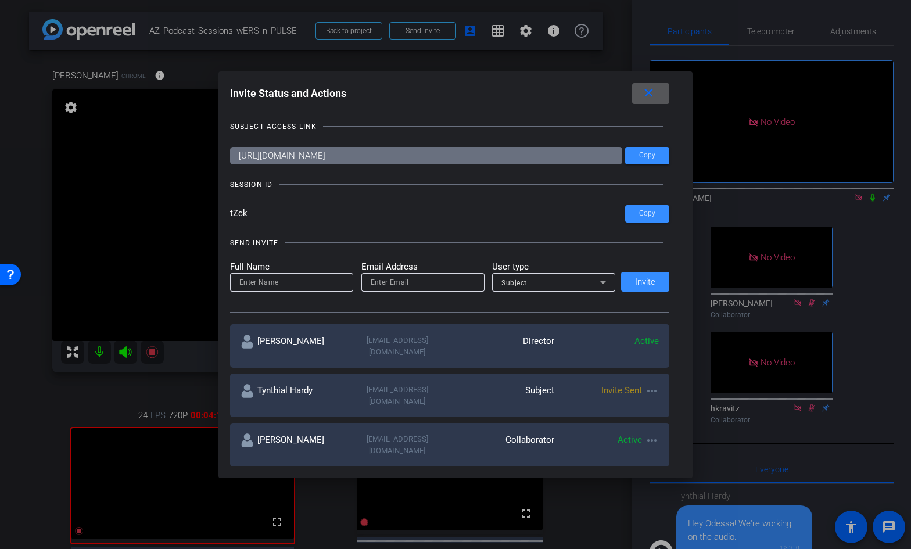
click at [40, 197] on div at bounding box center [455, 274] width 911 height 549
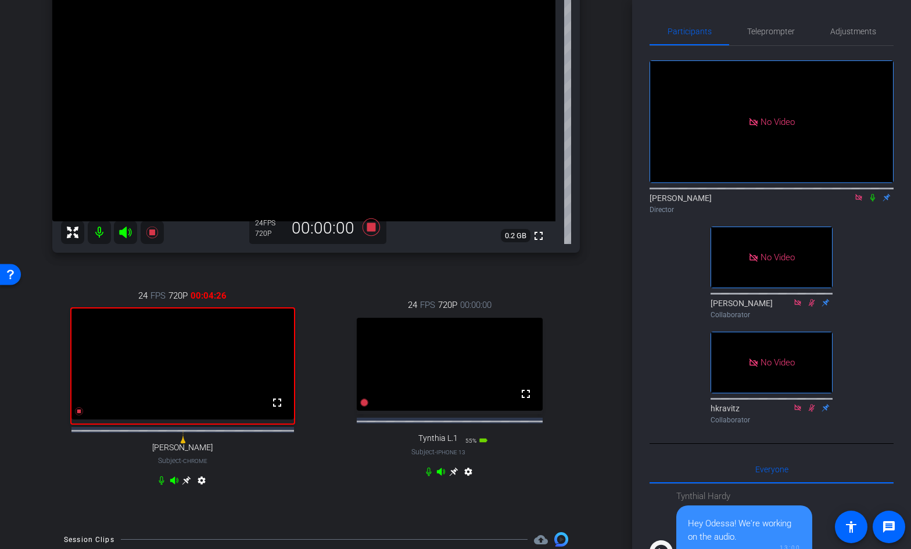
scroll to position [119, 0]
click at [371, 227] on icon at bounding box center [371, 227] width 17 height 17
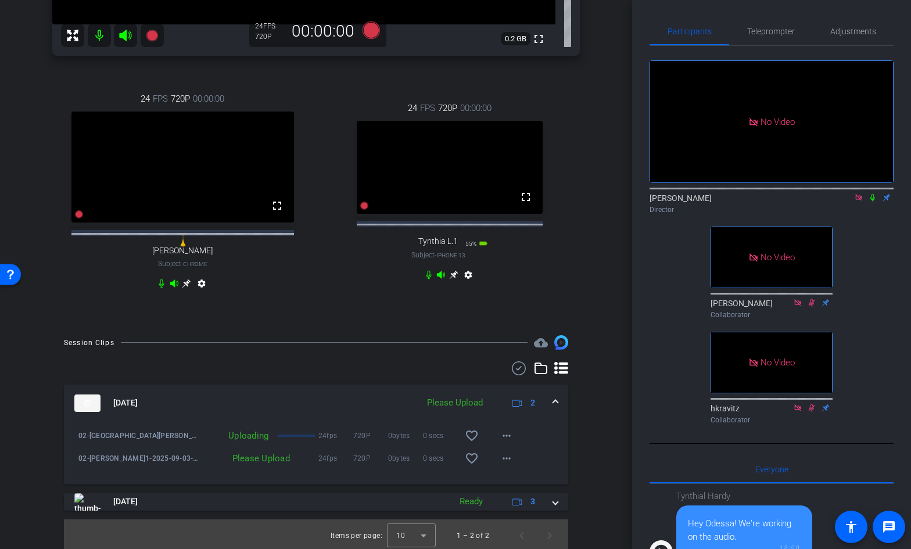
scroll to position [331, 0]
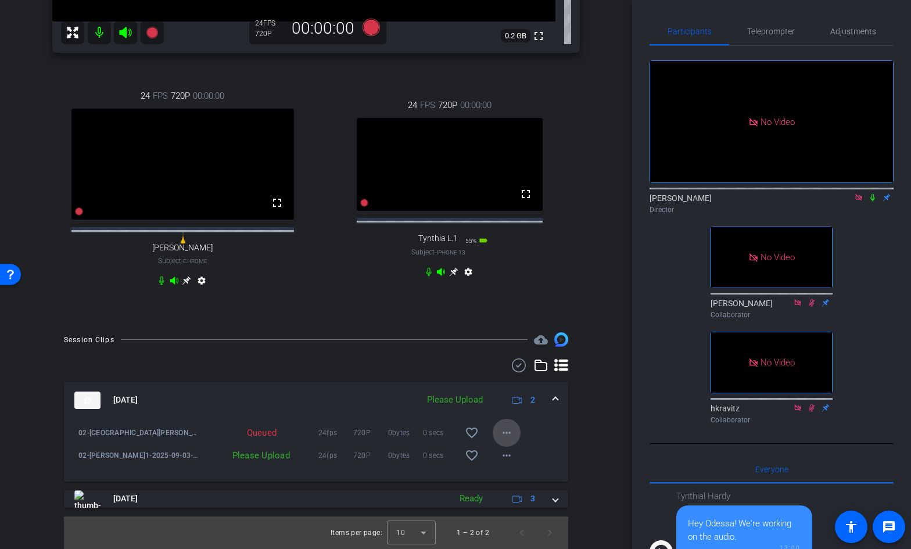
click at [506, 433] on mat-icon "more_horiz" at bounding box center [507, 433] width 14 height 14
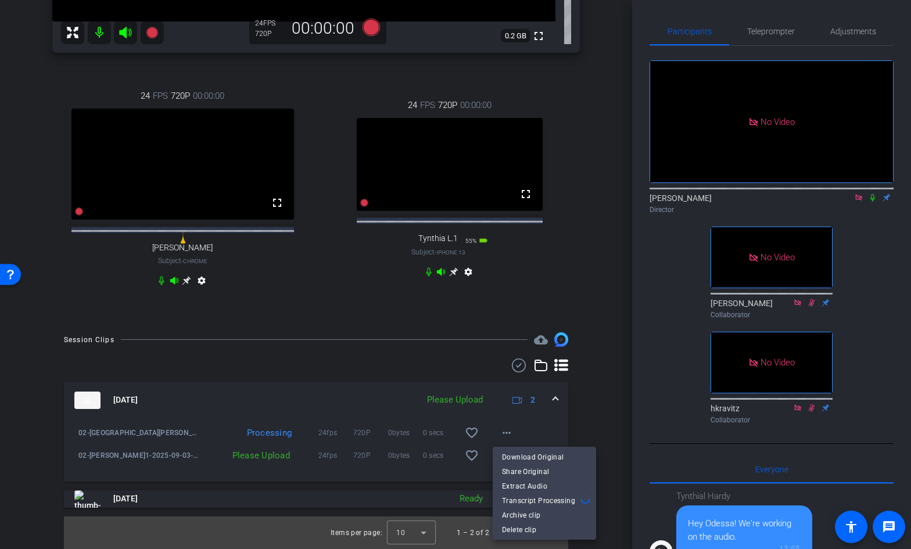
click at [44, 187] on div at bounding box center [455, 274] width 911 height 549
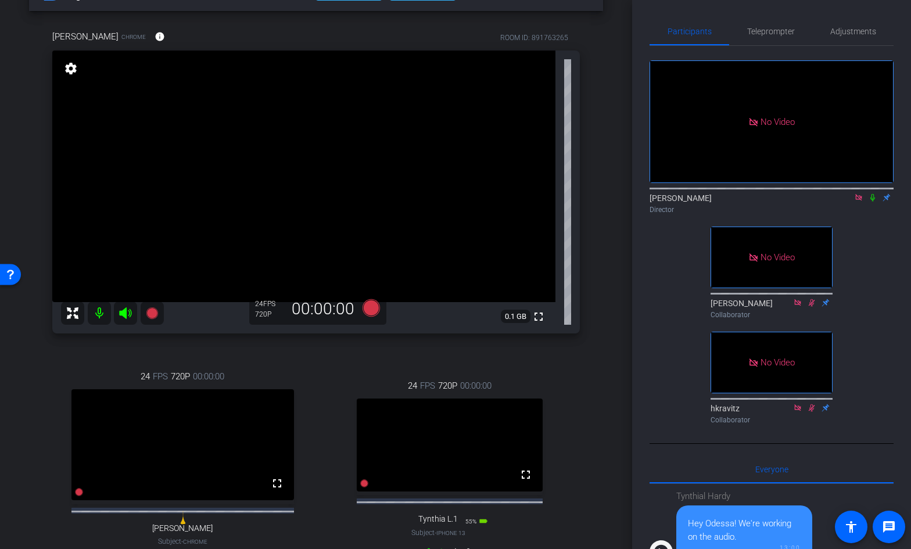
scroll to position [0, 0]
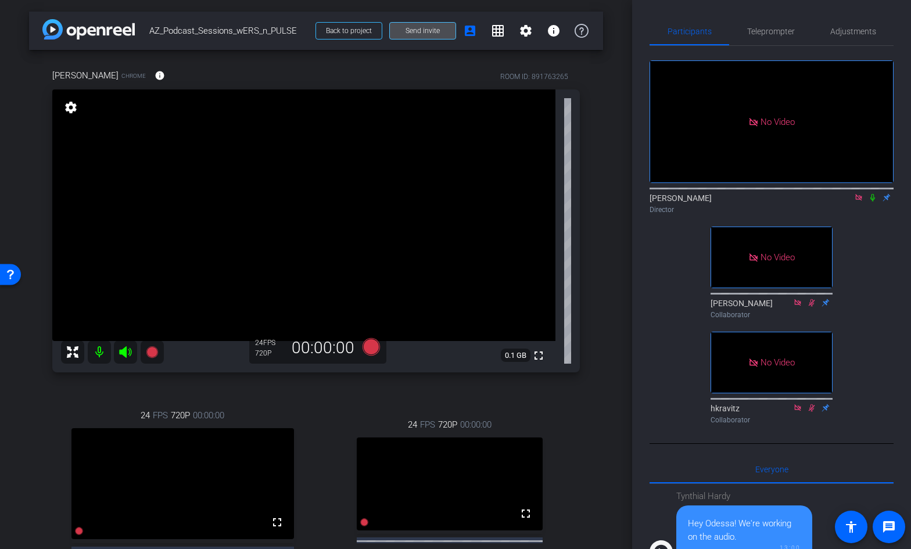
click at [429, 35] on span "Send invite" at bounding box center [423, 30] width 34 height 9
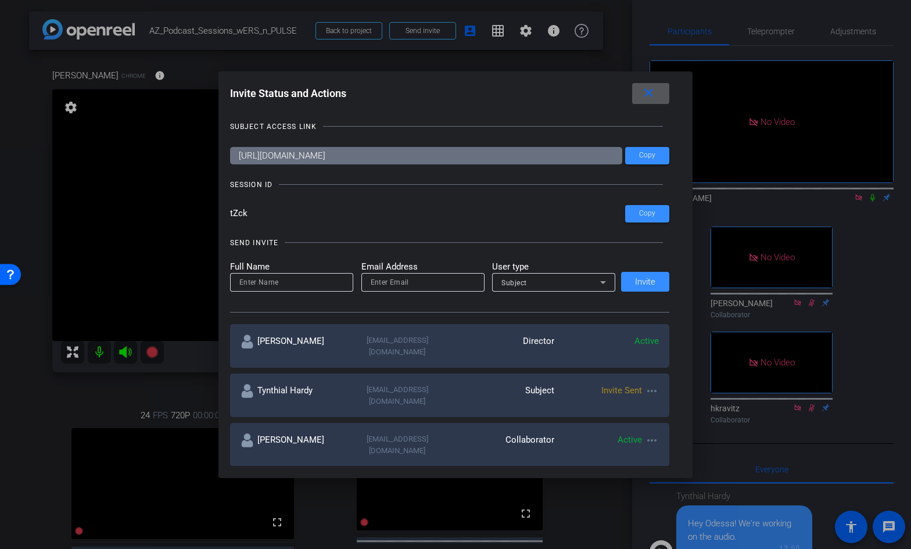
click at [33, 168] on div at bounding box center [455, 274] width 911 height 549
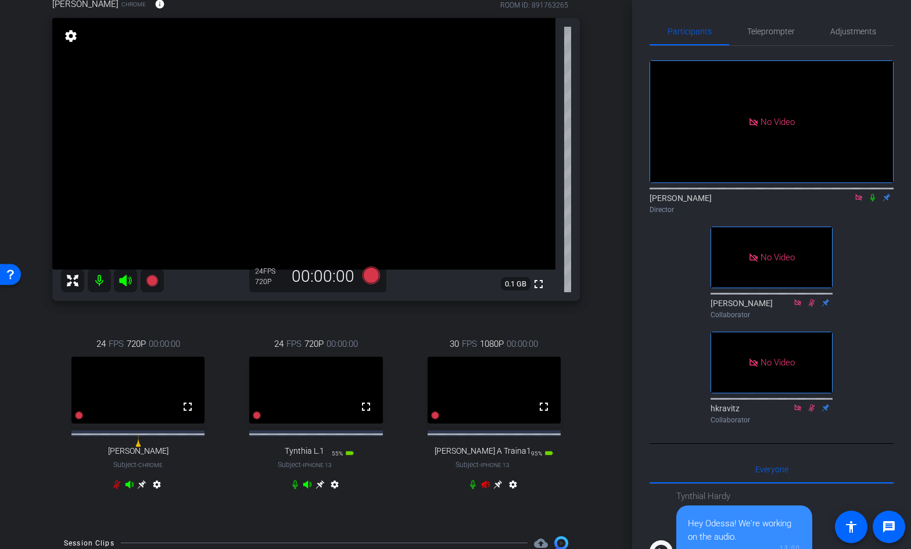
scroll to position [88, 0]
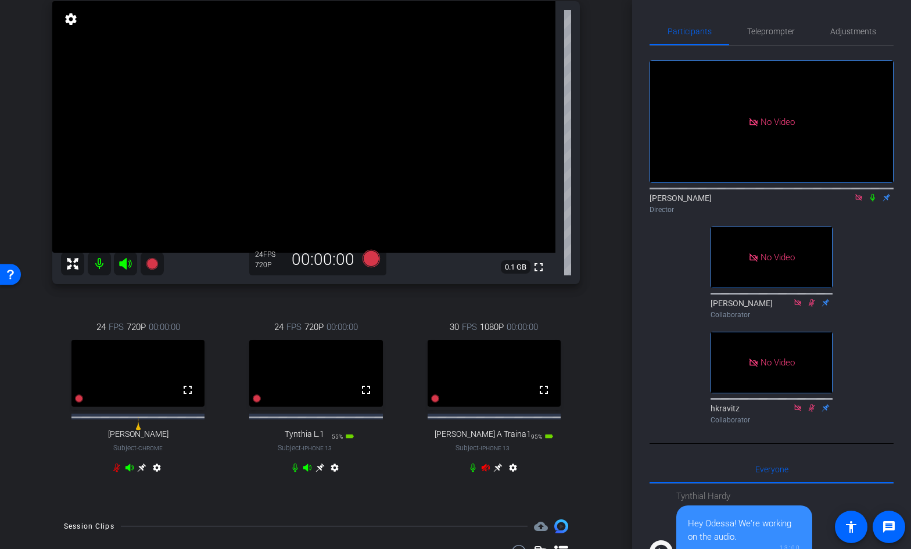
click at [95, 264] on mat-icon at bounding box center [99, 263] width 23 height 23
click at [124, 266] on icon at bounding box center [125, 264] width 12 height 12
click at [486, 471] on icon at bounding box center [485, 468] width 8 height 8
click at [146, 472] on icon at bounding box center [142, 467] width 9 height 9
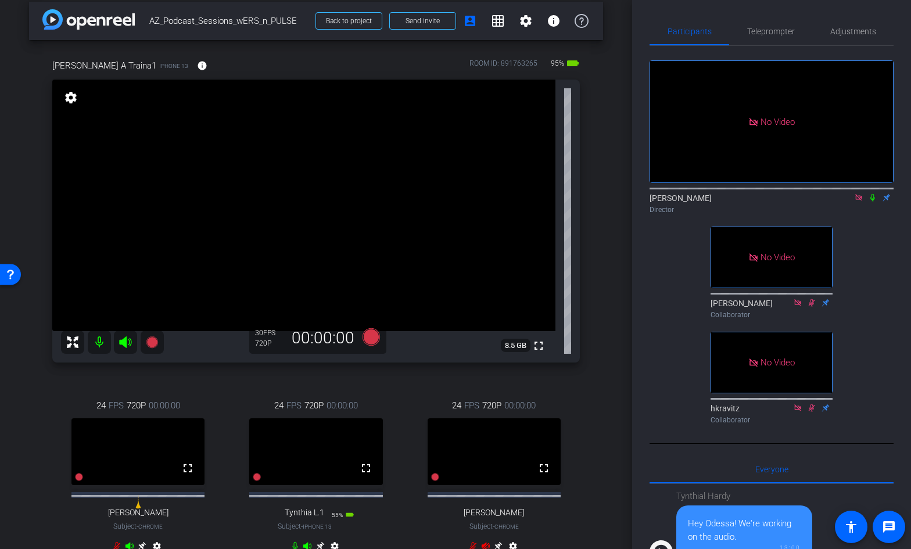
scroll to position [17, 0]
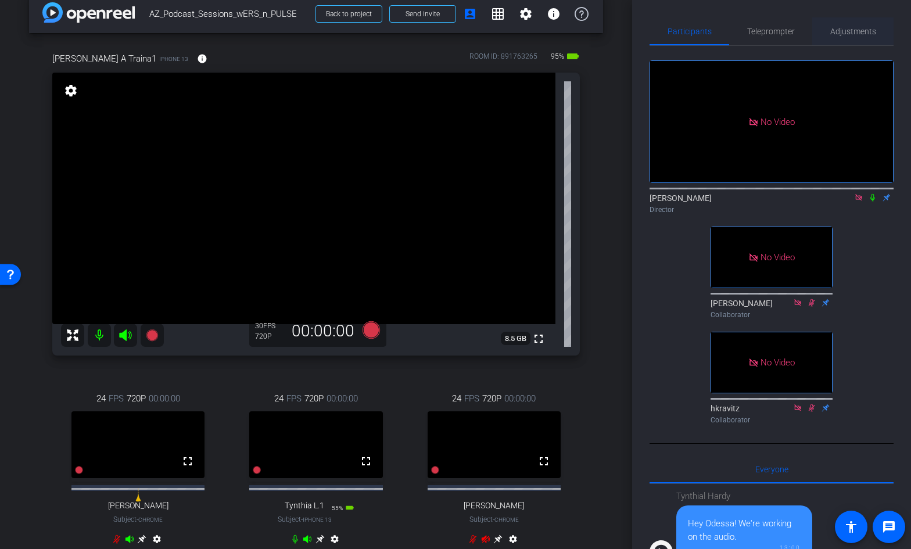
click at [847, 33] on span "Adjustments" at bounding box center [853, 31] width 46 height 8
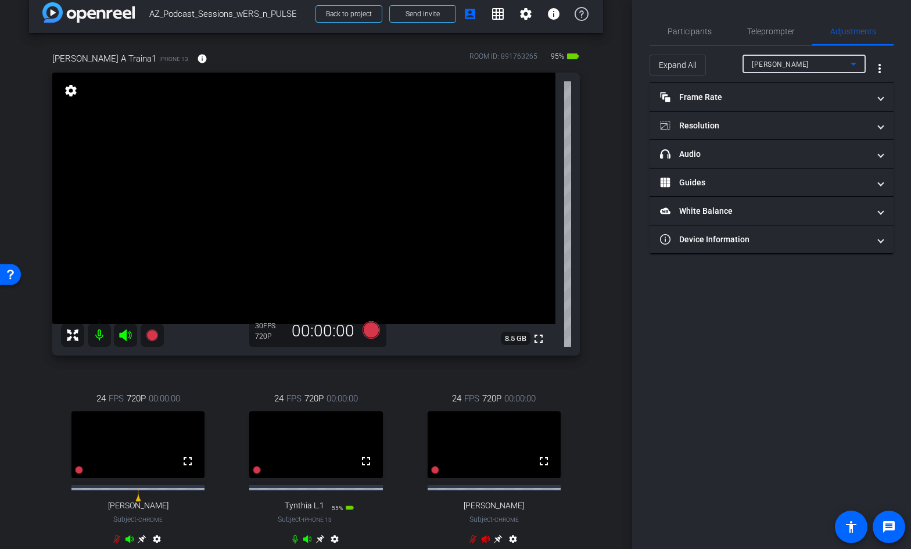
click at [799, 65] on span "[PERSON_NAME]" at bounding box center [780, 64] width 57 height 8
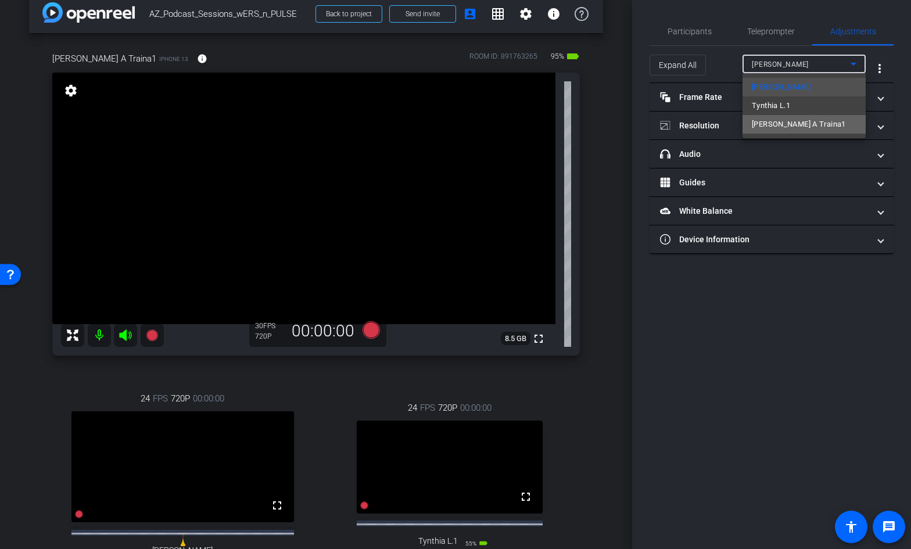
click at [801, 122] on span "[PERSON_NAME] A Traina1" at bounding box center [799, 124] width 94 height 14
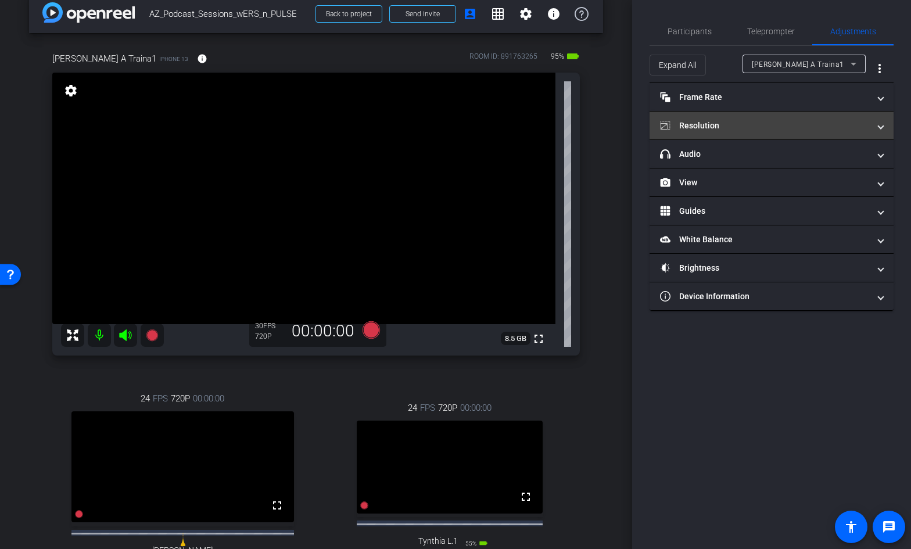
click at [779, 126] on mat-panel-title "Resolution" at bounding box center [764, 126] width 209 height 12
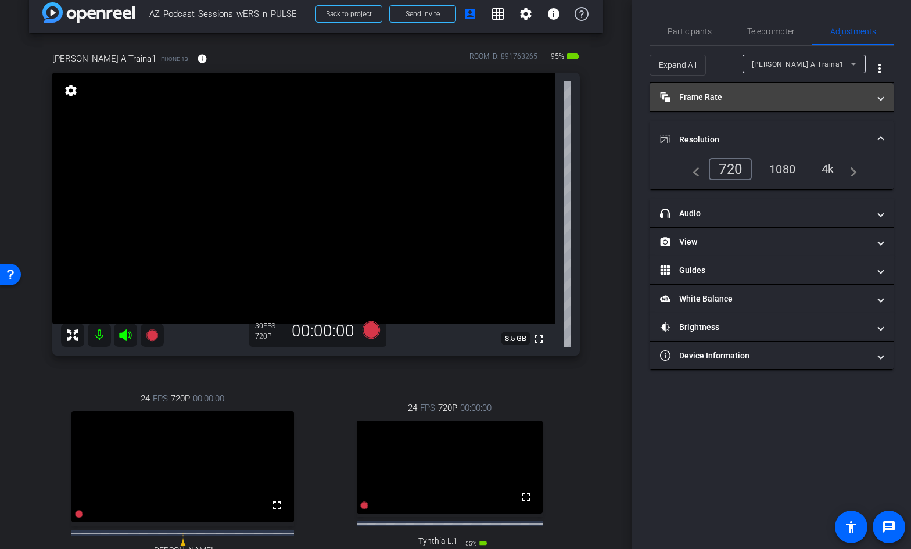
click at [814, 103] on mat-expansion-panel-header "Frame Rate Frame Rate" at bounding box center [772, 97] width 244 height 28
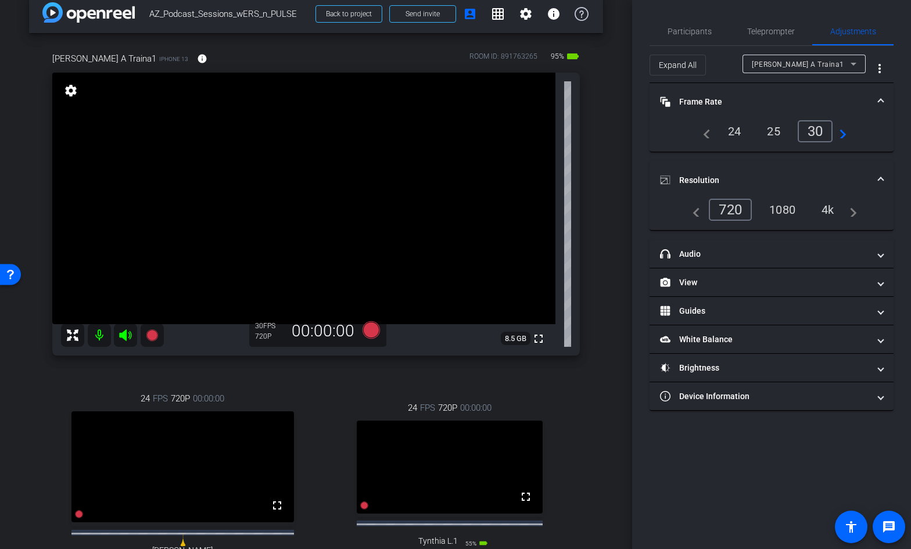
click at [739, 134] on div "24" at bounding box center [734, 131] width 31 height 20
click at [588, 402] on div "[PERSON_NAME] A Traina1 iPhone 13 info ROOM ID: 891763265 95% battery_std fulls…" at bounding box center [316, 328] width 574 height 590
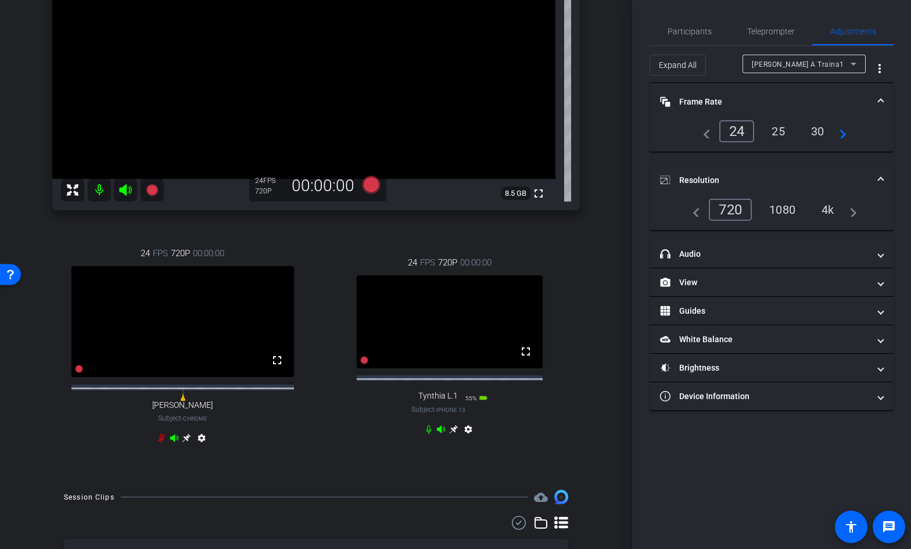
scroll to position [159, 0]
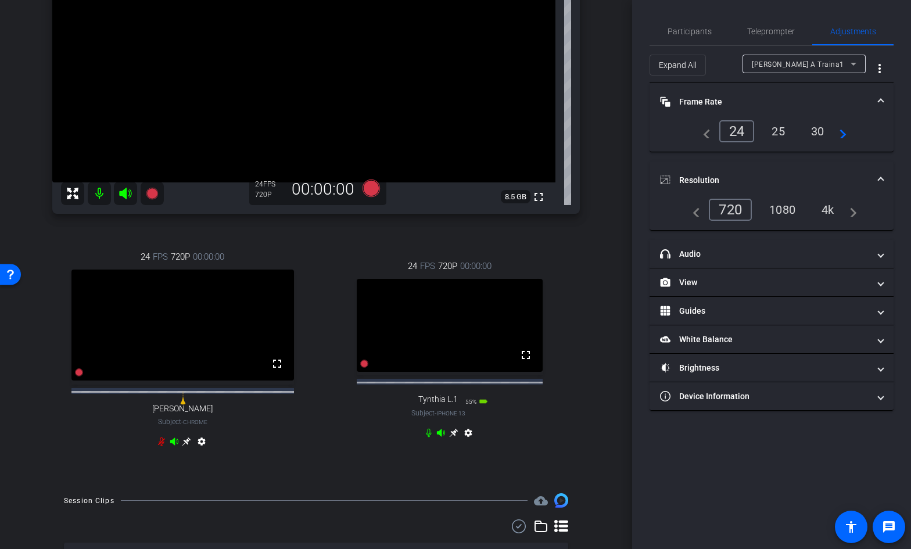
click at [159, 446] on icon at bounding box center [161, 442] width 7 height 9
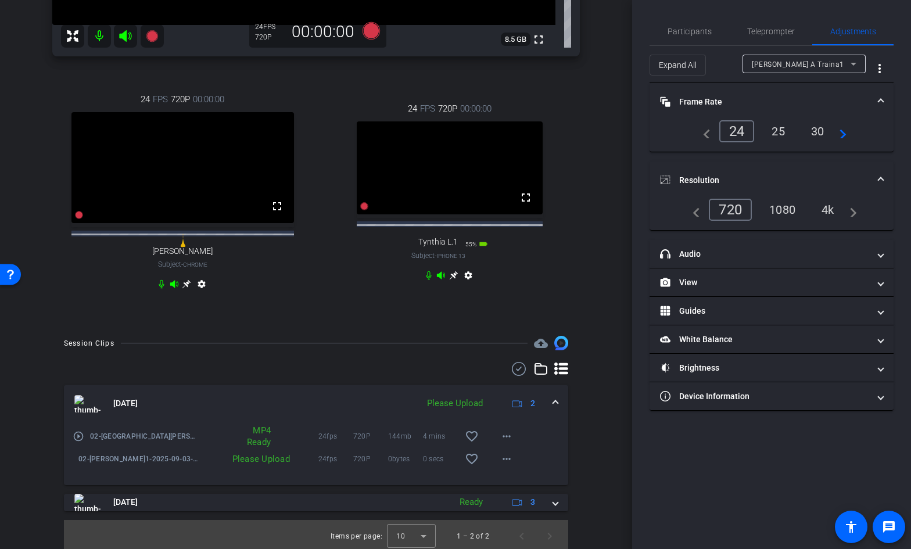
scroll to position [331, 0]
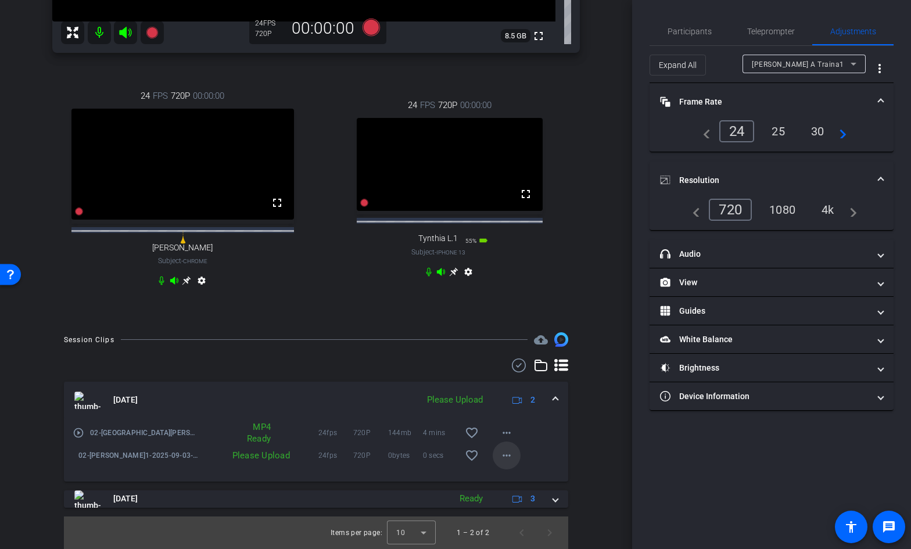
click at [507, 457] on mat-icon "more_horiz" at bounding box center [507, 456] width 14 height 14
click at [513, 477] on span "Upload" at bounding box center [525, 480] width 46 height 14
click at [552, 396] on div "[DATE] Uploading 45% 2" at bounding box center [313, 400] width 479 height 17
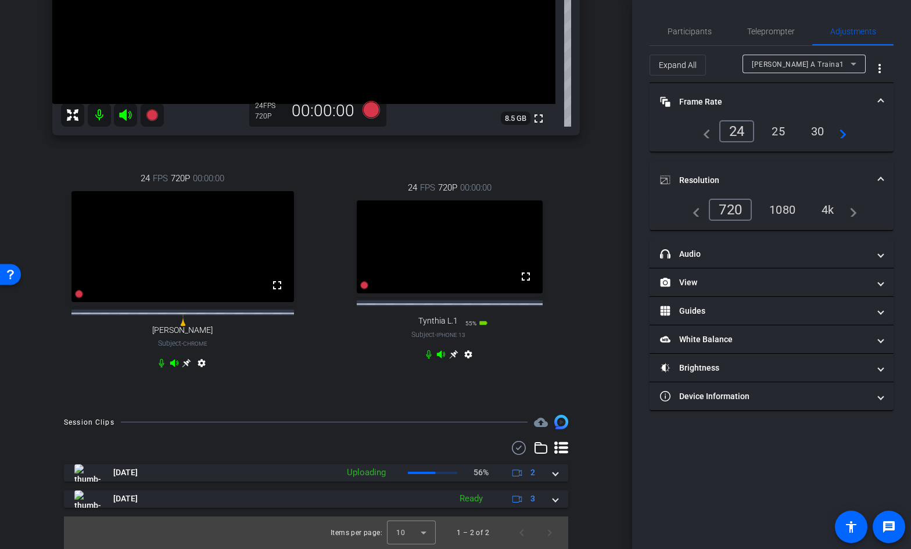
scroll to position [248, 0]
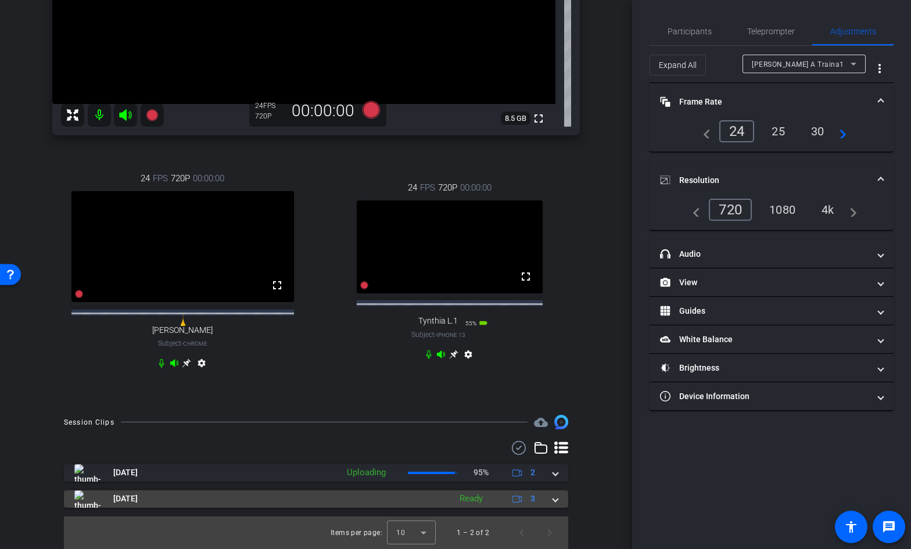
click at [553, 500] on span at bounding box center [555, 499] width 5 height 12
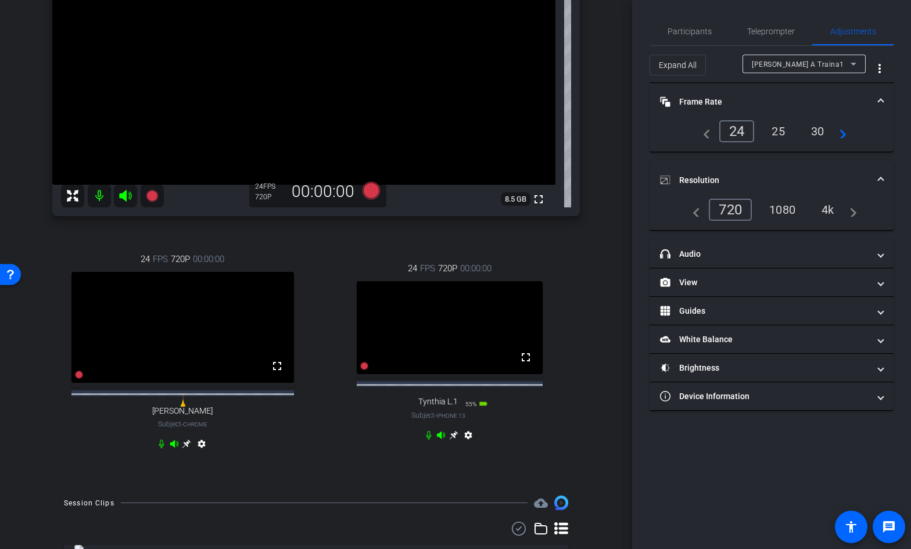
scroll to position [141, 0]
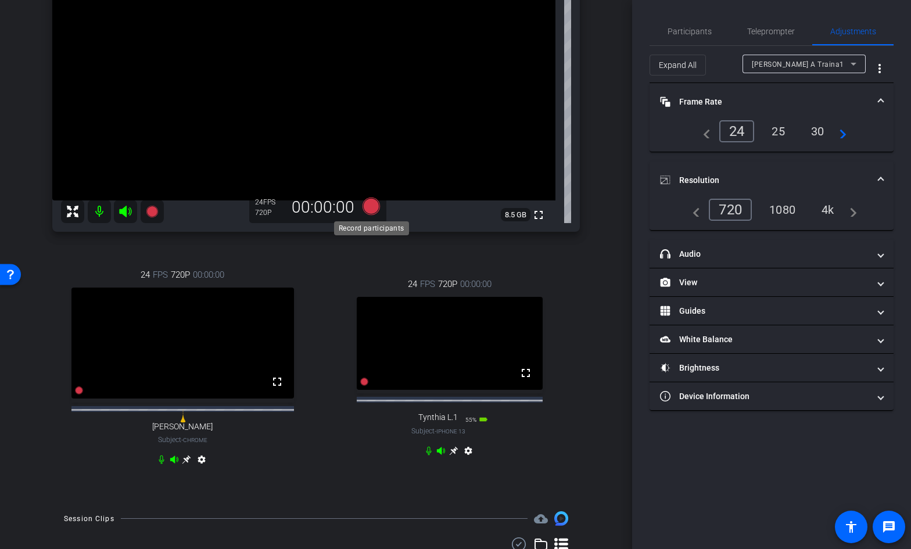
click at [373, 206] on icon at bounding box center [371, 206] width 17 height 17
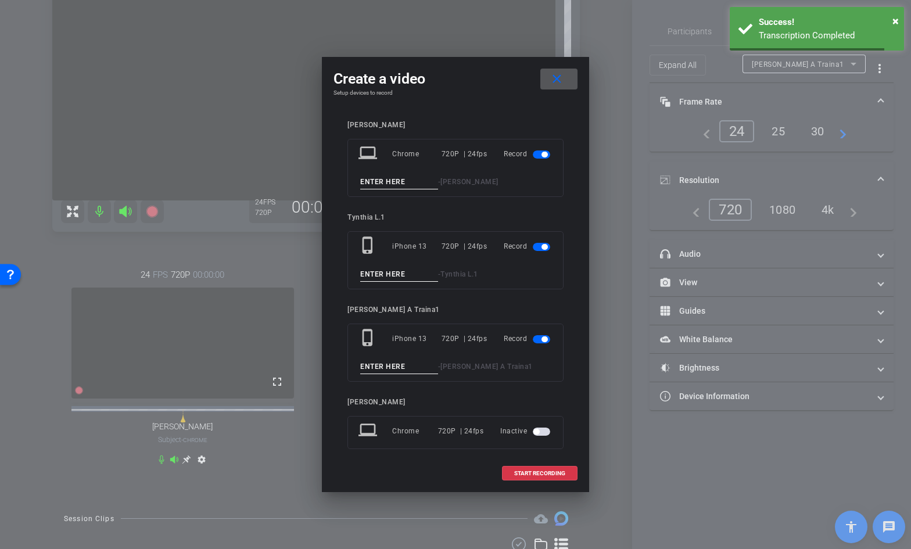
click at [391, 185] on input at bounding box center [399, 182] width 78 height 15
type input "02BB"
click at [389, 274] on input at bounding box center [399, 274] width 78 height 15
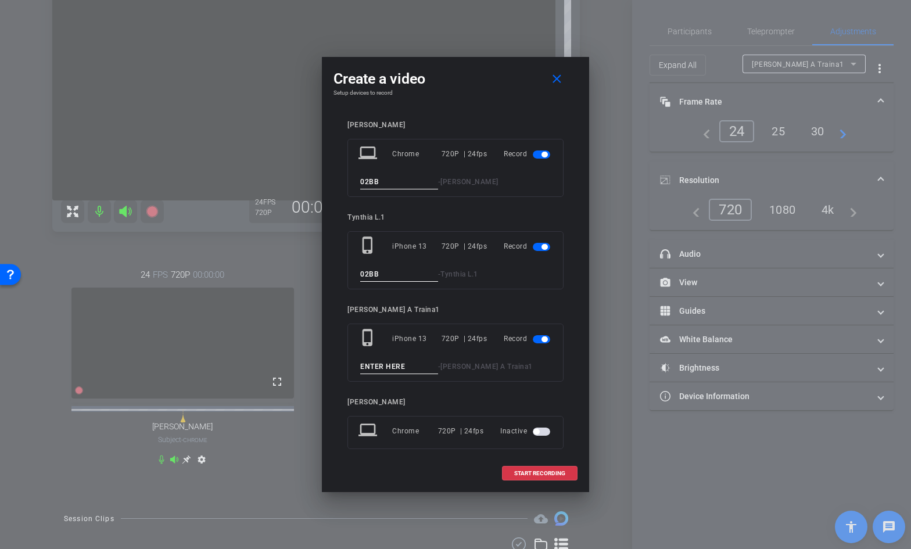
type input "02BB"
click at [379, 365] on input at bounding box center [399, 367] width 78 height 15
type input "02BB"
click at [526, 475] on span "START RECORDING" at bounding box center [539, 474] width 51 height 6
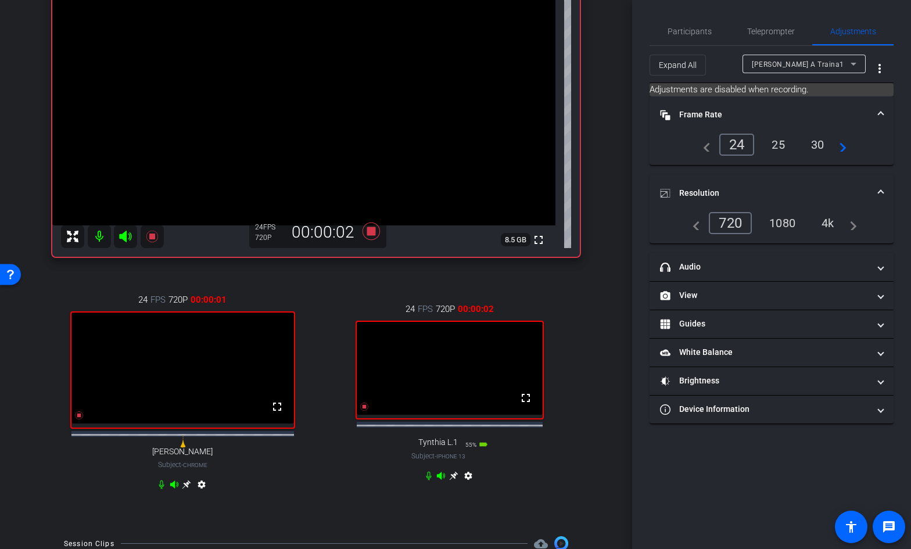
scroll to position [95, 0]
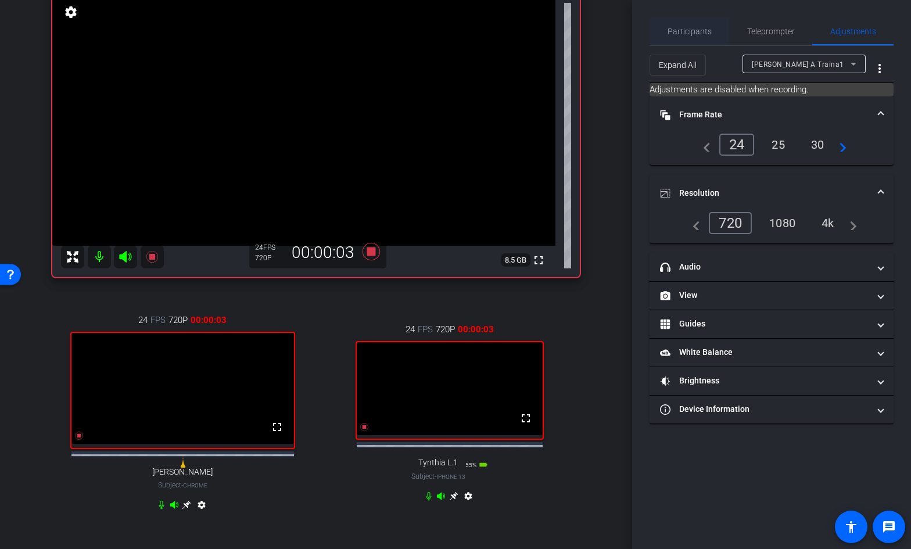
click at [699, 31] on span "Participants" at bounding box center [690, 31] width 44 height 8
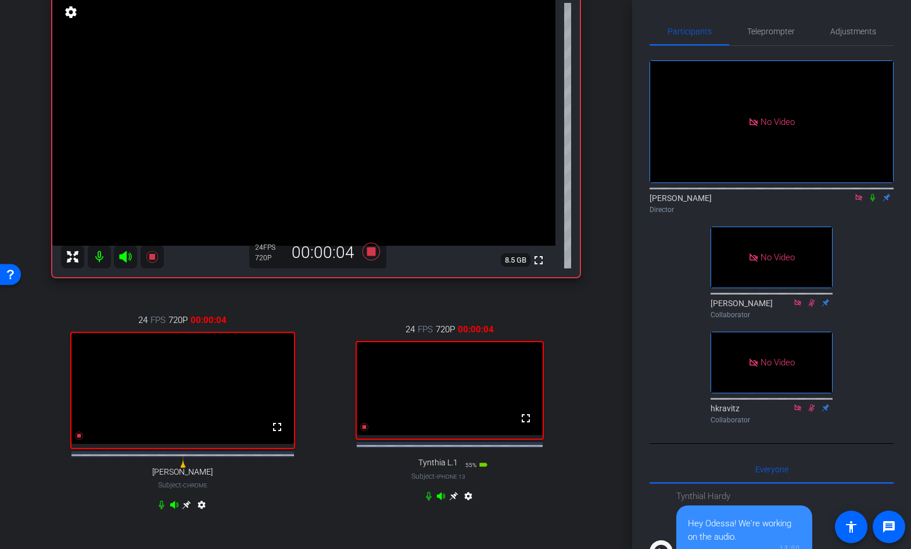
click at [873, 194] on icon at bounding box center [872, 198] width 9 height 8
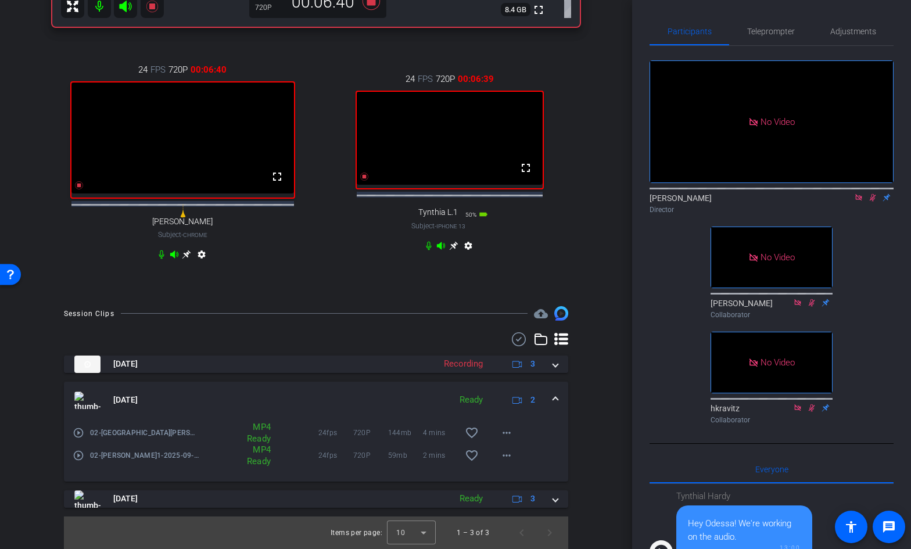
scroll to position [354, 0]
click at [556, 397] on span at bounding box center [555, 400] width 5 height 12
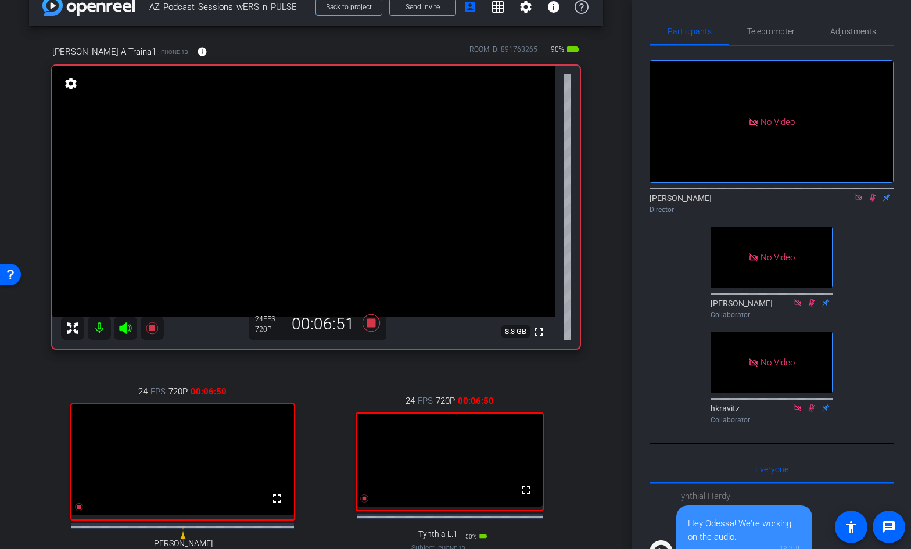
scroll to position [23, 0]
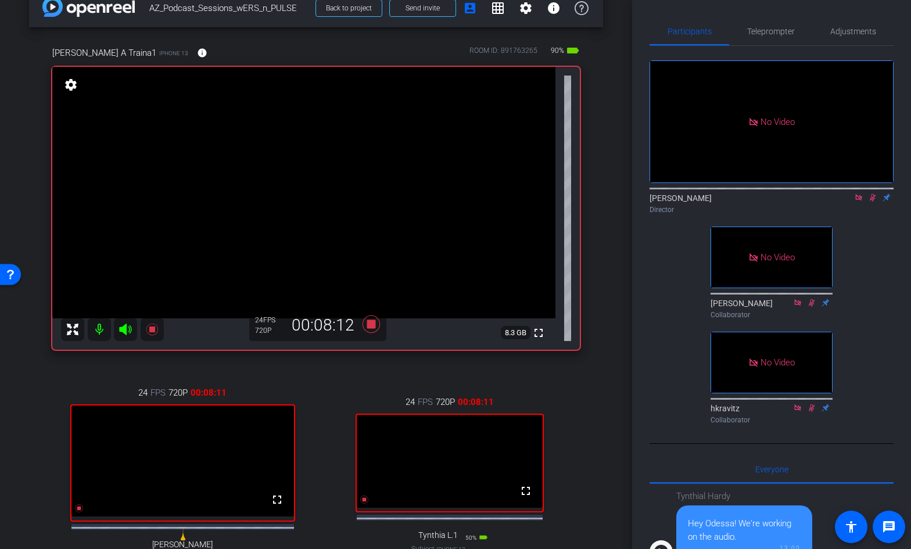
click at [874, 194] on icon at bounding box center [872, 198] width 9 height 8
click at [373, 323] on icon at bounding box center [371, 324] width 17 height 17
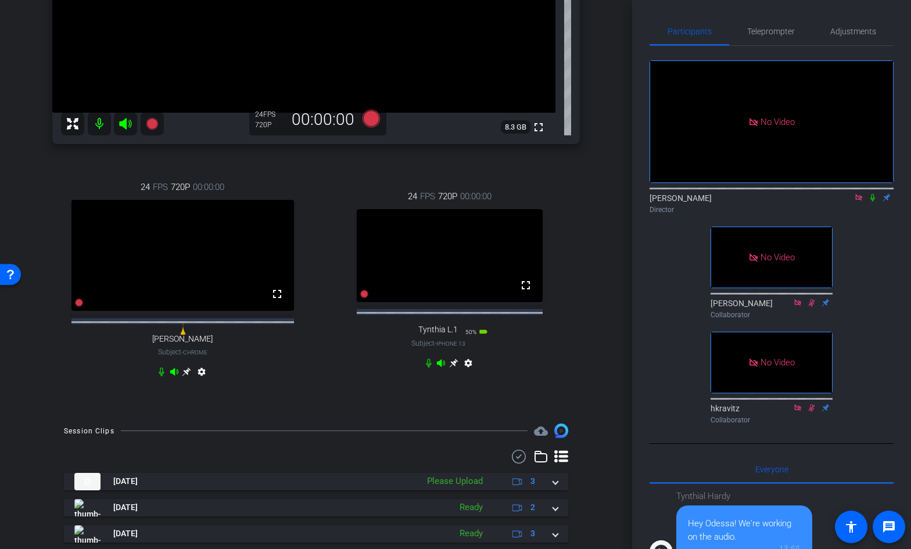
scroll to position [274, 0]
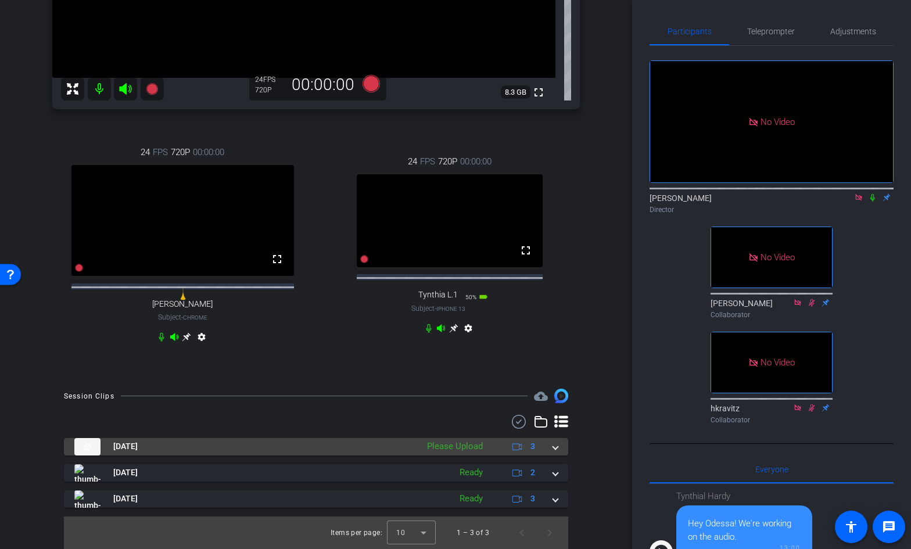
click at [557, 450] on span at bounding box center [555, 447] width 5 height 12
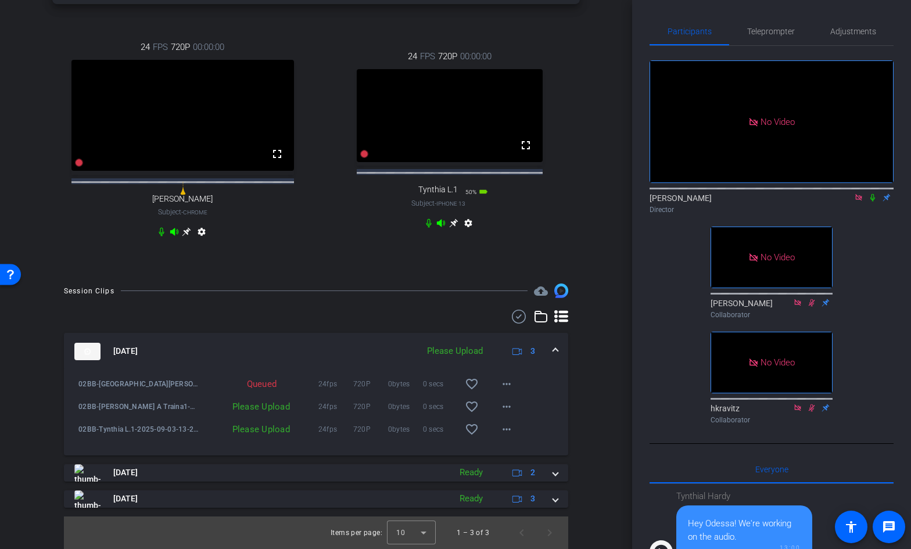
scroll to position [379, 0]
click at [504, 428] on mat-icon "more_horiz" at bounding box center [507, 429] width 14 height 14
click at [510, 452] on span "Upload" at bounding box center [525, 454] width 46 height 14
click at [502, 406] on mat-icon "more_horiz" at bounding box center [507, 407] width 14 height 14
click at [509, 427] on span "Upload" at bounding box center [525, 431] width 46 height 14
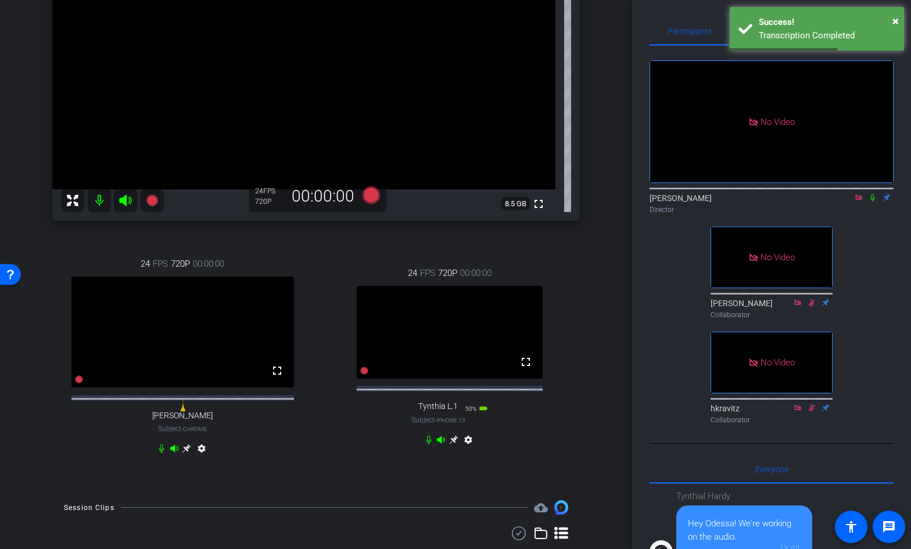
scroll to position [151, 0]
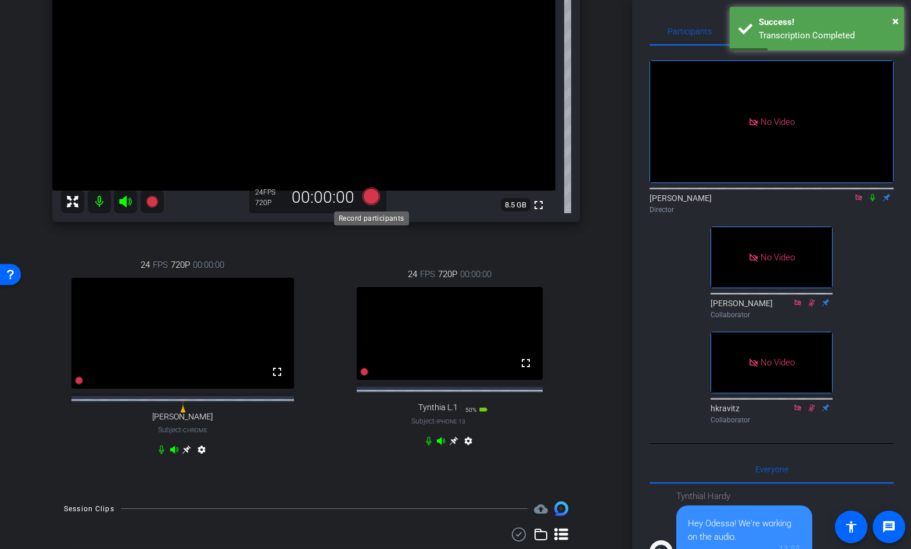
click at [374, 197] on icon at bounding box center [371, 196] width 17 height 17
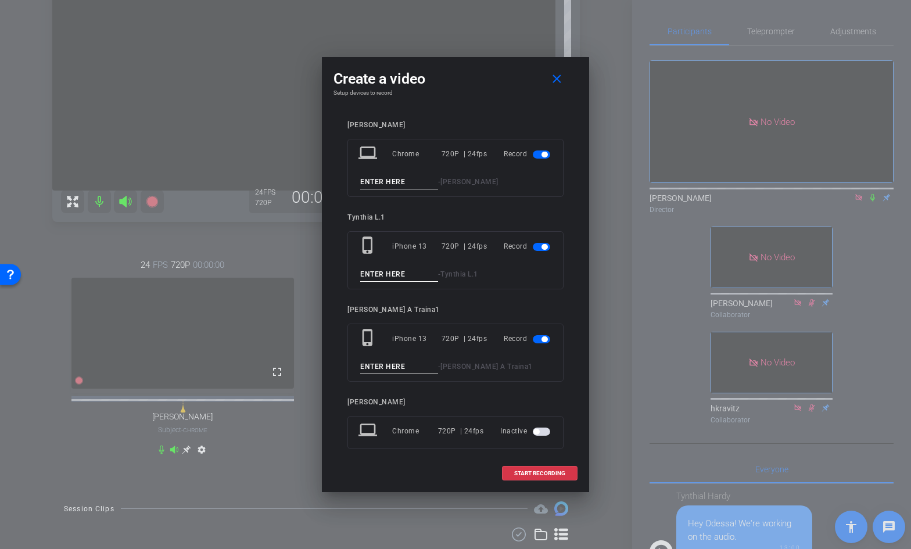
click at [382, 188] on input at bounding box center [399, 182] width 78 height 15
type input "02C"
click at [379, 273] on input at bounding box center [399, 274] width 78 height 15
type input "02CC"
click at [388, 180] on input "02C" at bounding box center [399, 182] width 78 height 15
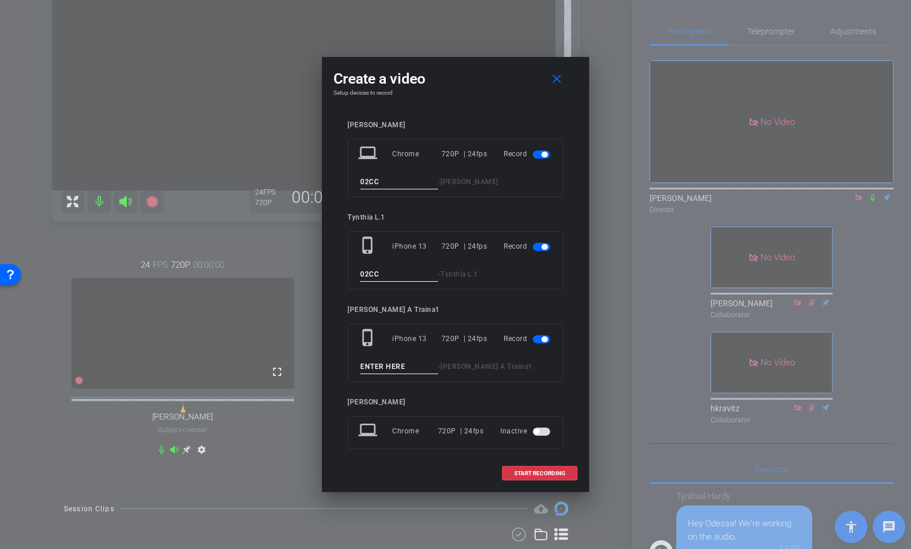
type input "02CC"
click at [383, 366] on input at bounding box center [399, 367] width 78 height 15
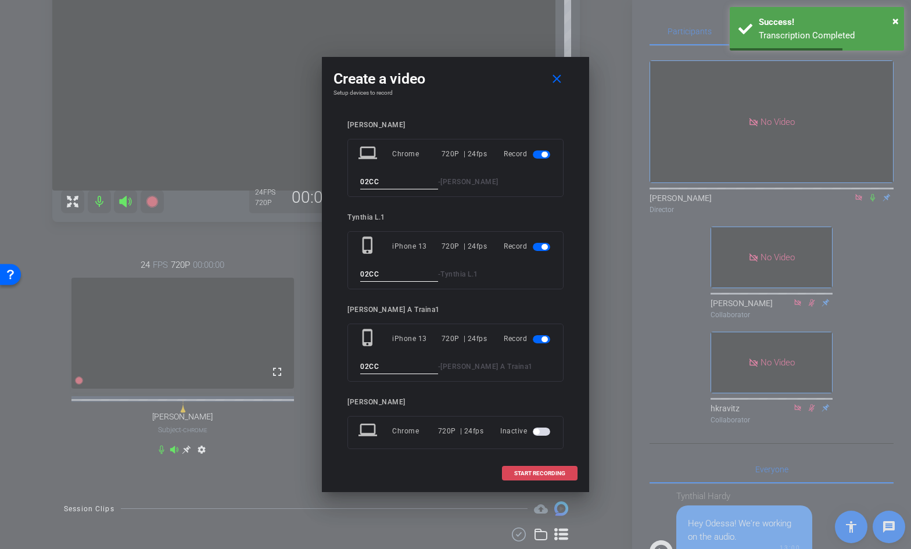
type input "02CC"
click at [525, 472] on span "START RECORDING" at bounding box center [539, 474] width 51 height 6
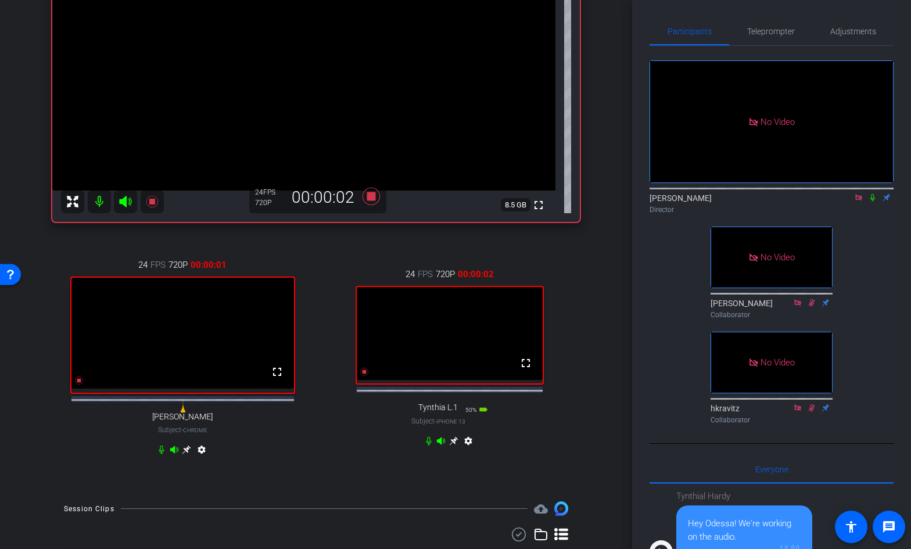
click at [873, 194] on icon at bounding box center [872, 198] width 9 height 8
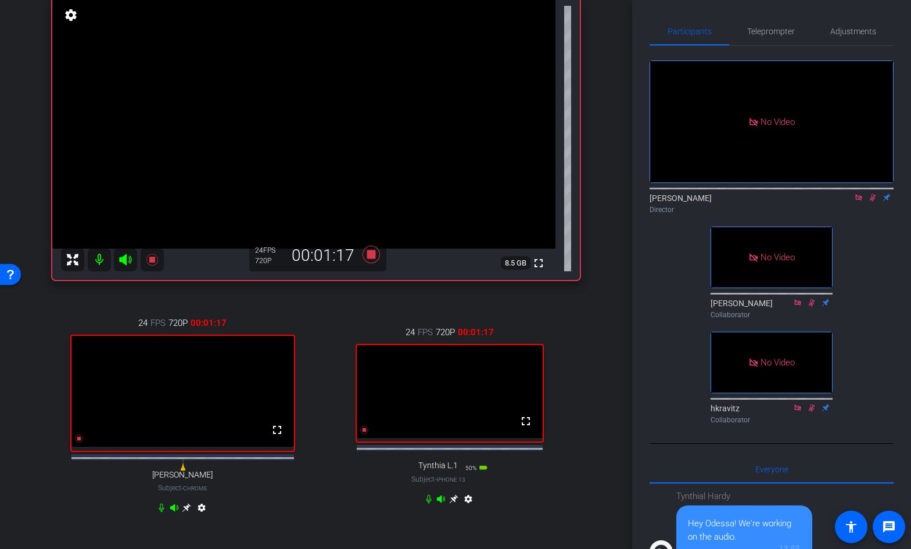
scroll to position [91, 0]
click at [872, 194] on icon at bounding box center [873, 198] width 6 height 8
click at [371, 255] on icon at bounding box center [371, 255] width 17 height 17
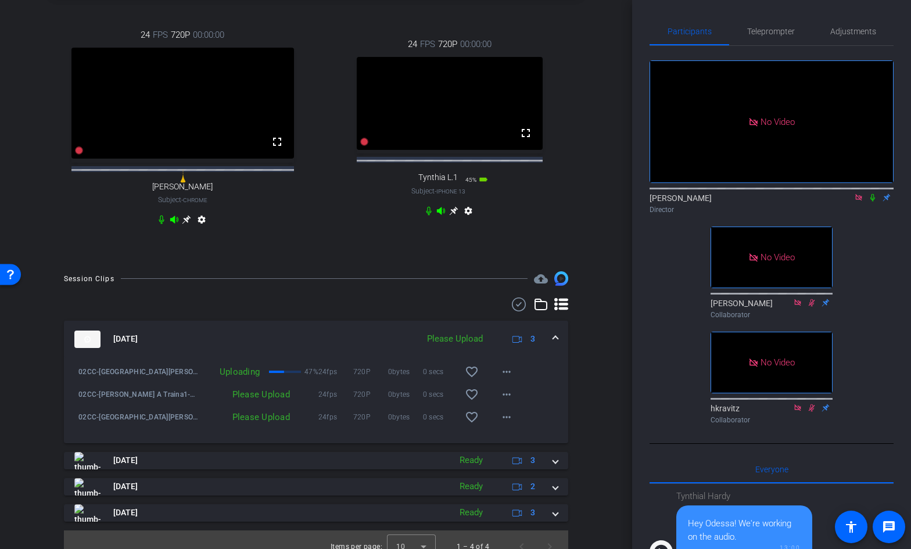
scroll to position [406, 0]
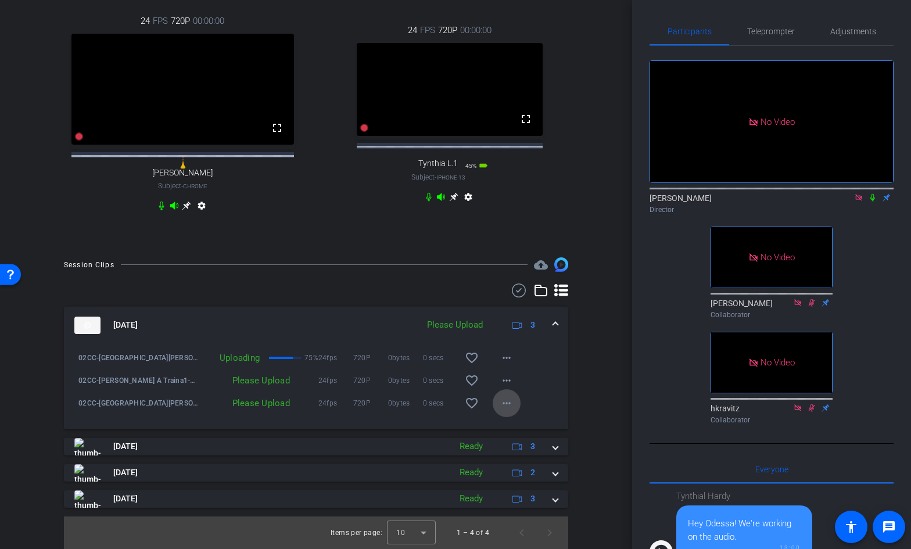
click at [510, 401] on mat-icon "more_horiz" at bounding box center [507, 403] width 14 height 14
click at [515, 424] on span "Upload" at bounding box center [525, 428] width 46 height 14
click at [507, 381] on mat-icon "more_horiz" at bounding box center [507, 381] width 14 height 14
click at [511, 403] on span "Upload" at bounding box center [525, 405] width 46 height 14
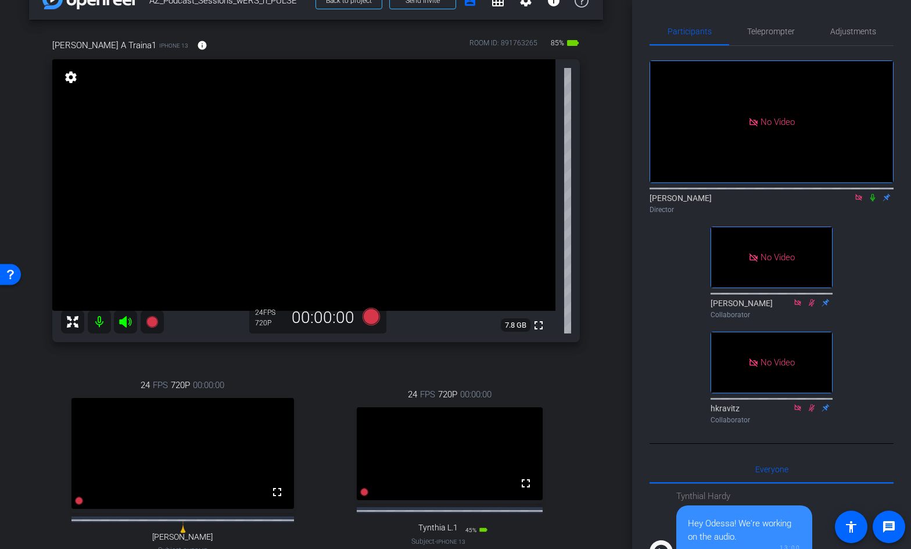
scroll to position [30, 0]
click at [370, 318] on icon at bounding box center [371, 317] width 17 height 17
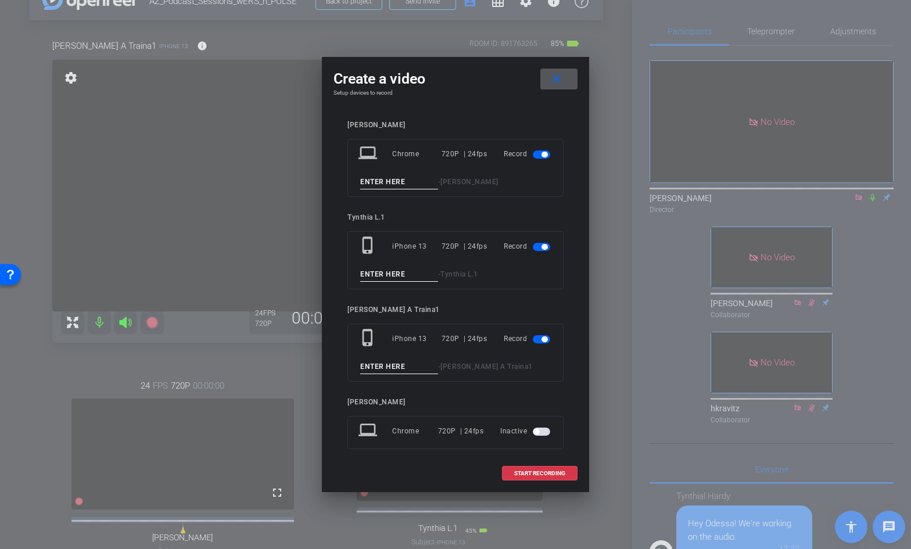
click at [393, 180] on input at bounding box center [399, 182] width 78 height 15
type input "03"
click at [388, 278] on input at bounding box center [399, 274] width 78 height 15
type input "03"
click at [370, 363] on input at bounding box center [399, 367] width 78 height 15
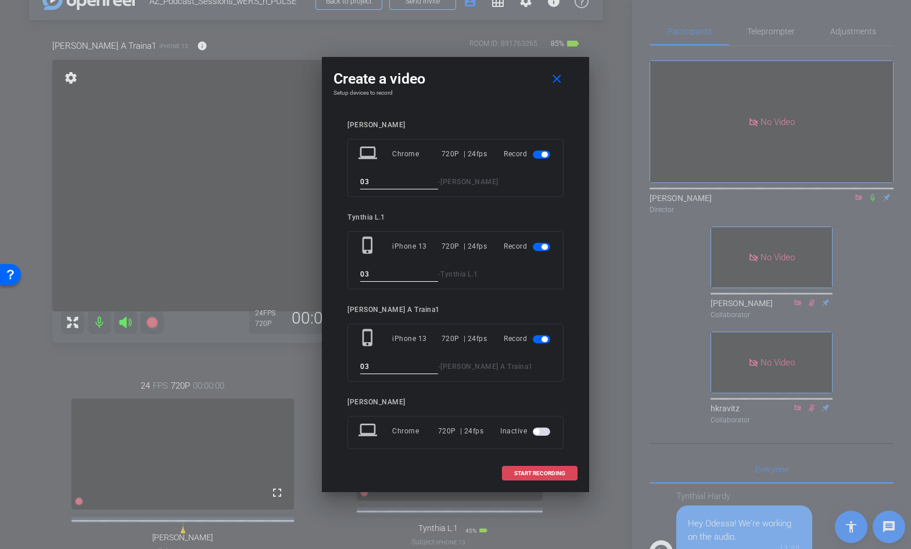
type input "03"
click at [527, 472] on span "START RECORDING" at bounding box center [539, 474] width 51 height 6
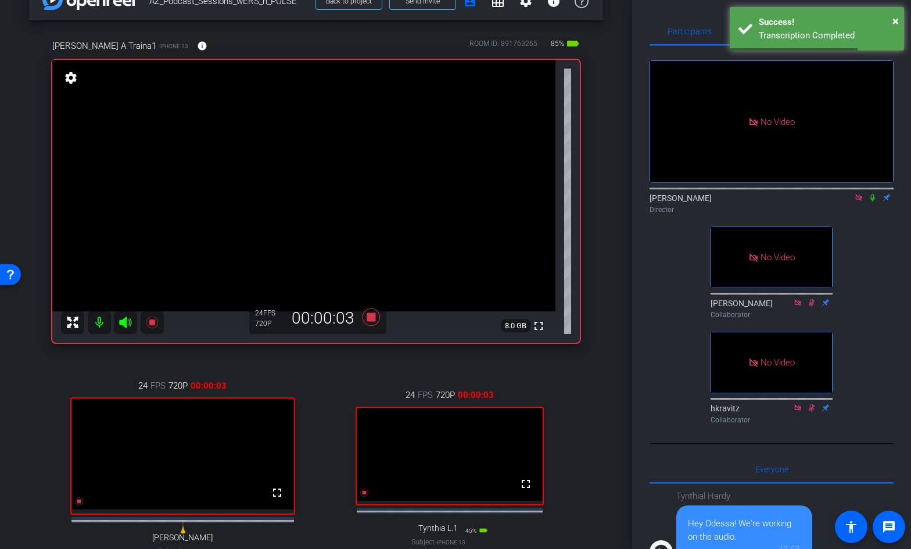
click at [873, 194] on icon at bounding box center [873, 198] width 5 height 8
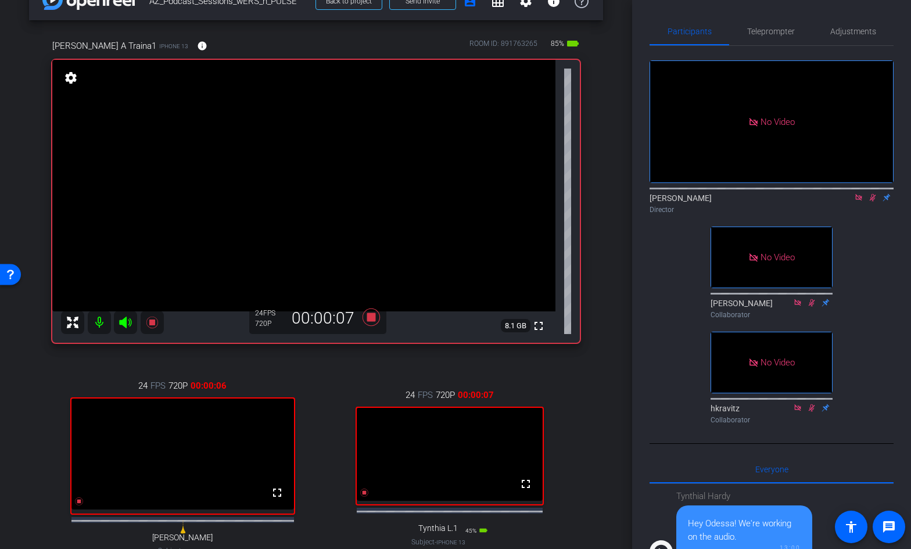
click at [874, 194] on icon at bounding box center [872, 198] width 9 height 8
click at [873, 194] on icon at bounding box center [872, 198] width 9 height 8
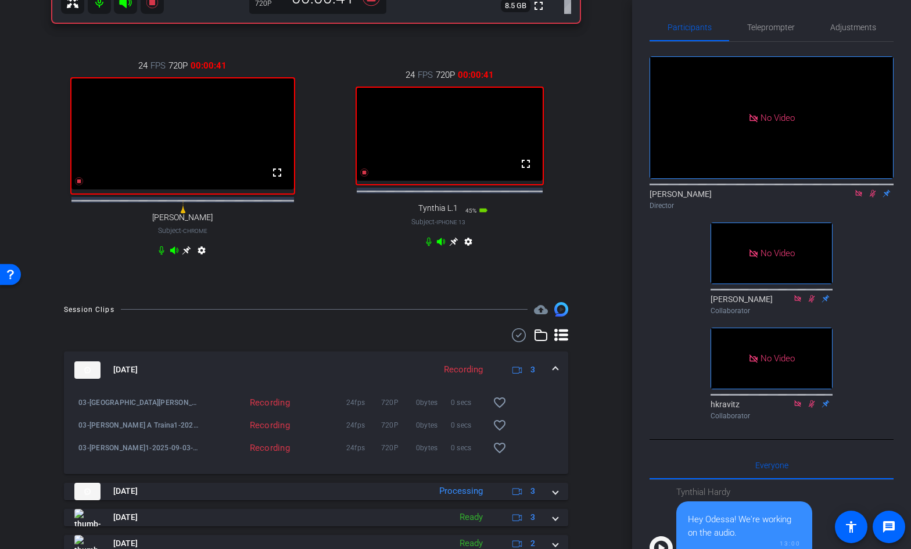
scroll to position [348, 0]
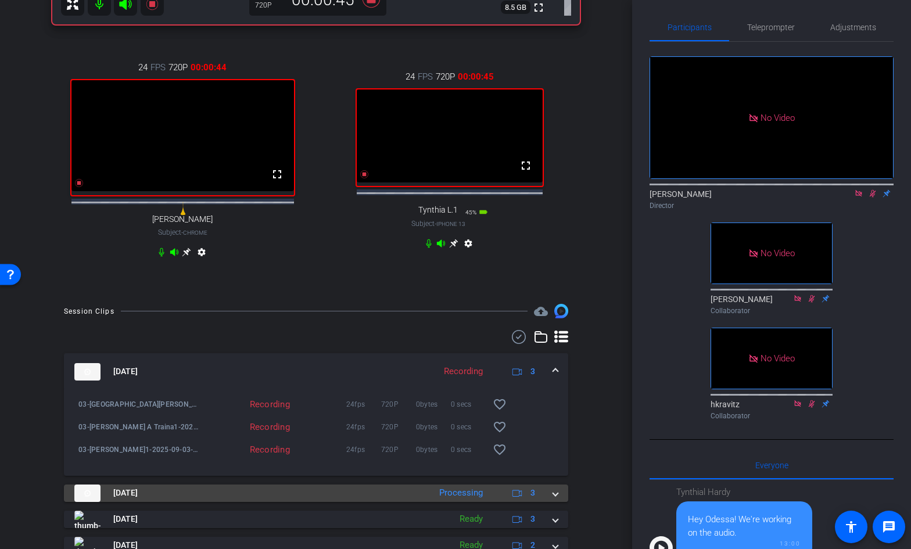
click at [556, 499] on span at bounding box center [555, 493] width 5 height 12
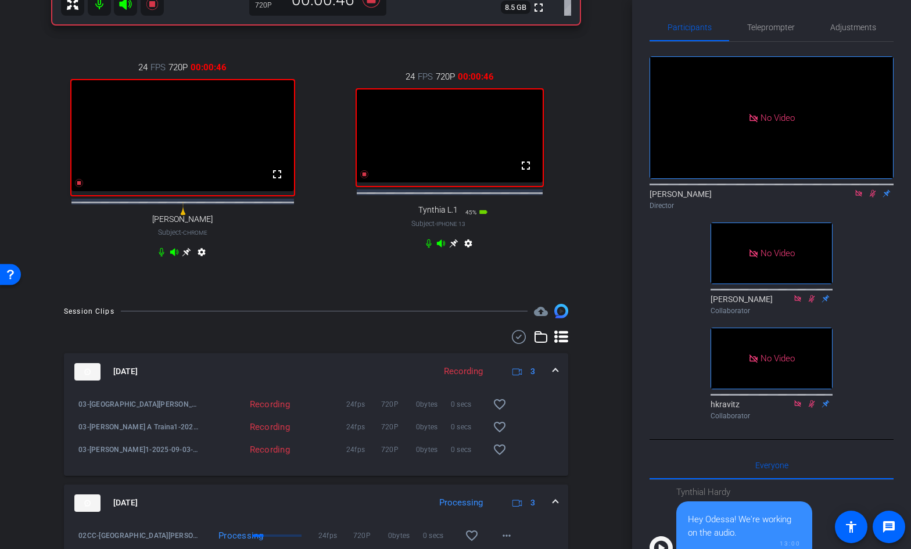
click at [556, 503] on mat-expansion-panel-header "[DATE] Processing 3" at bounding box center [316, 503] width 504 height 37
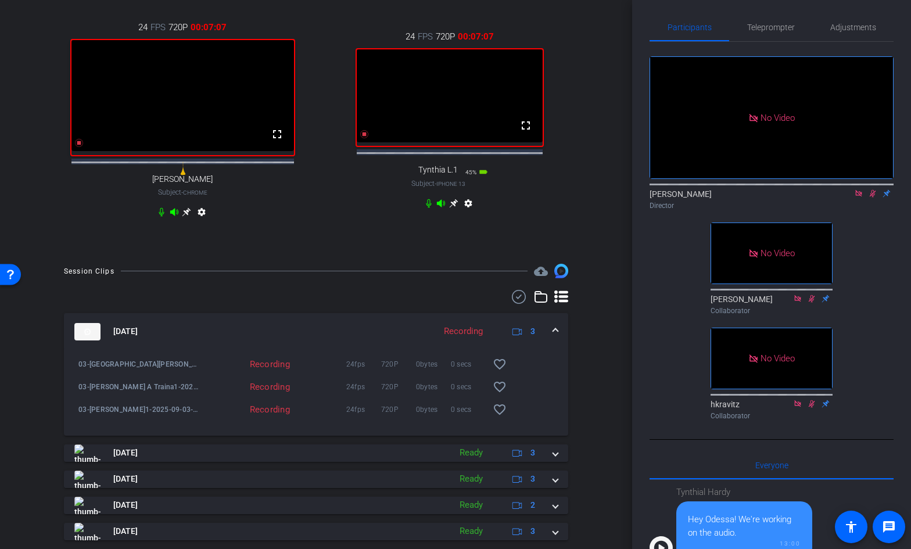
scroll to position [429, 0]
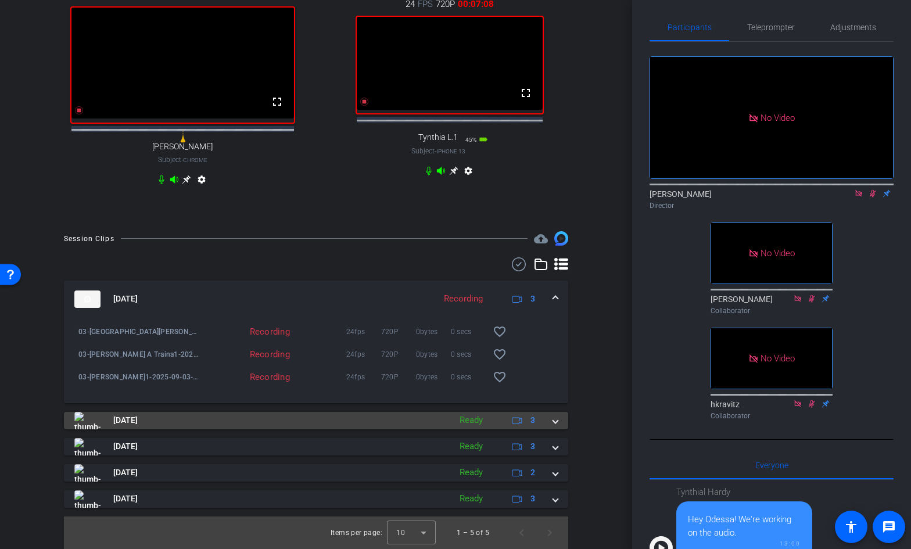
click at [558, 421] on span at bounding box center [555, 420] width 5 height 12
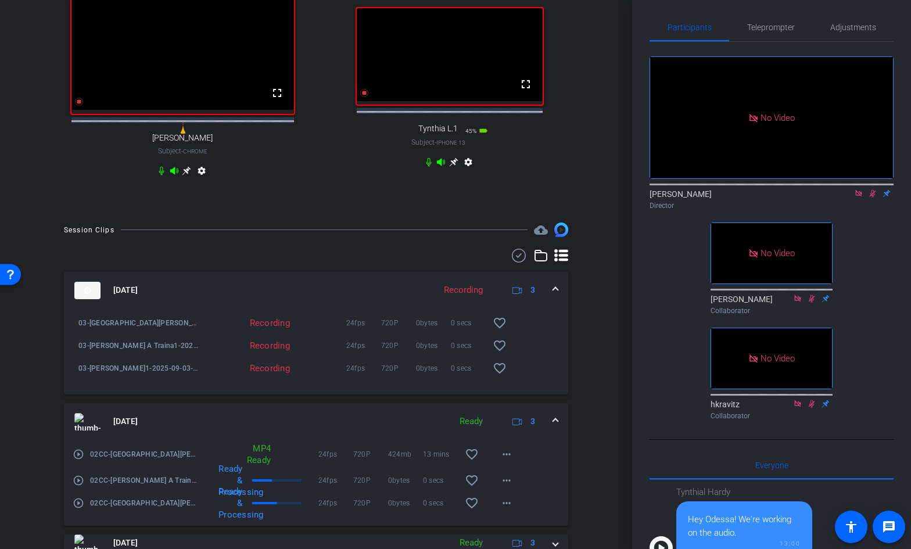
click at [557, 427] on span at bounding box center [555, 422] width 5 height 12
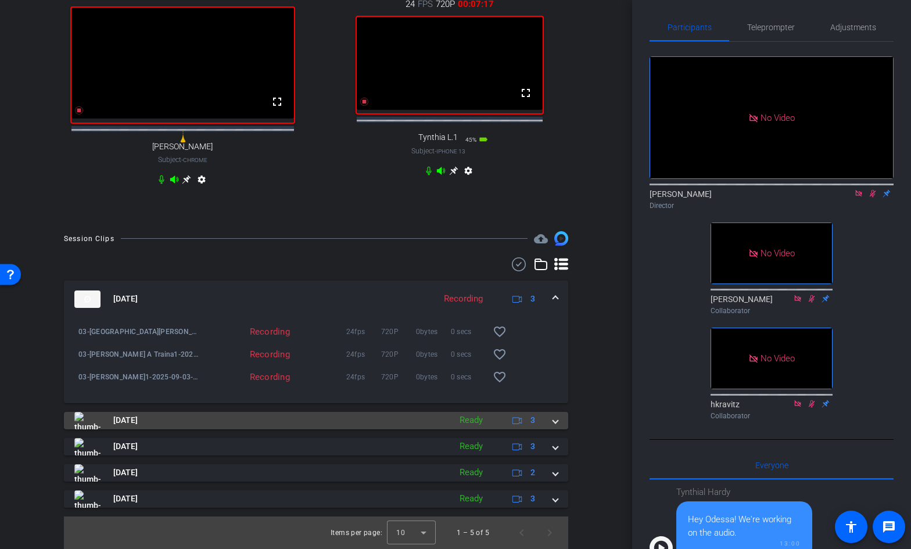
click at [557, 427] on span at bounding box center [555, 420] width 5 height 12
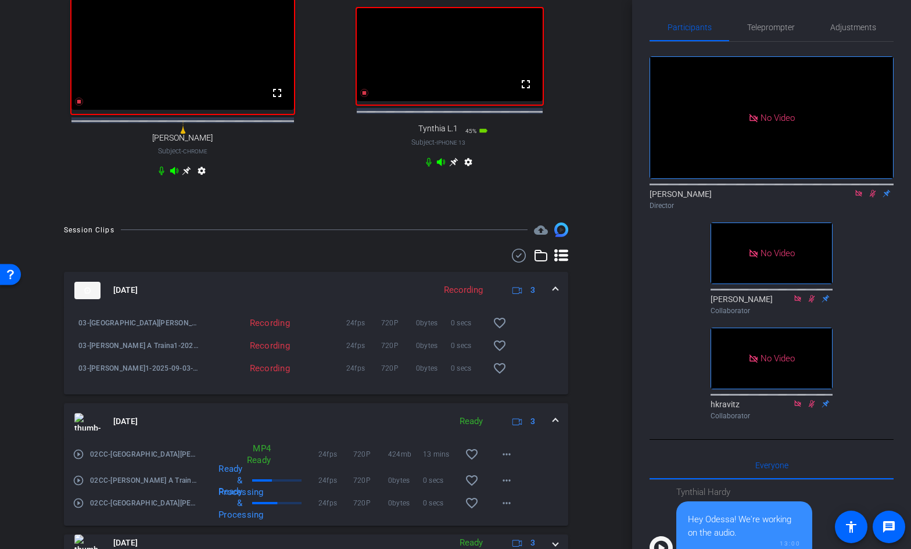
click at [557, 426] on span at bounding box center [555, 422] width 5 height 12
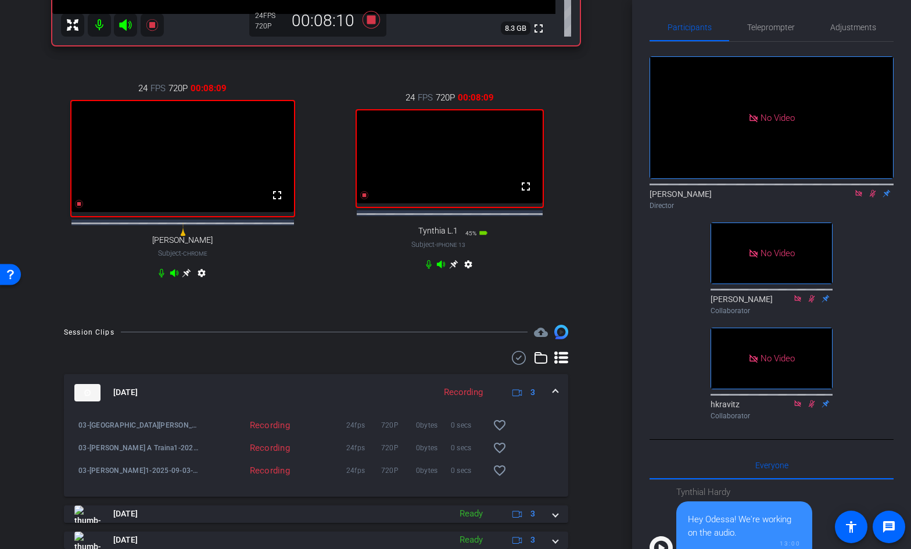
scroll to position [367, 0]
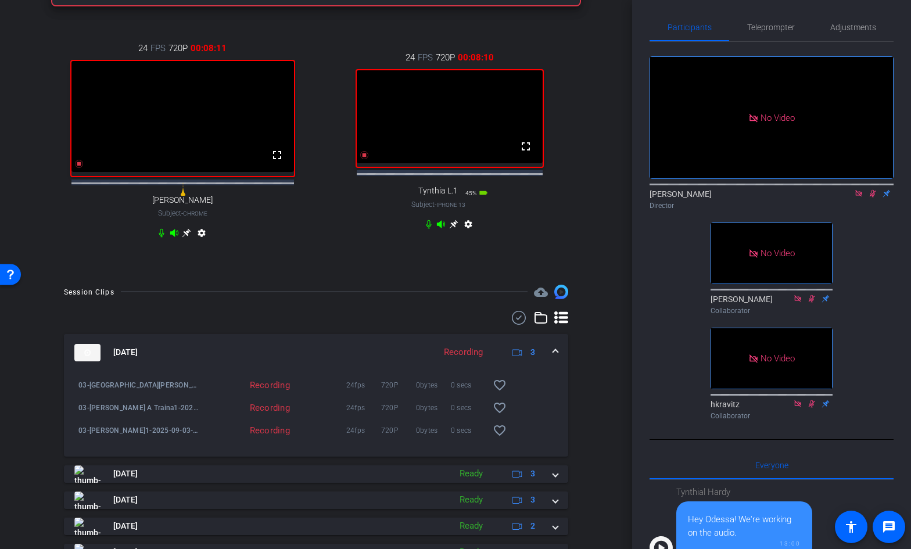
click at [557, 359] on span at bounding box center [555, 352] width 5 height 12
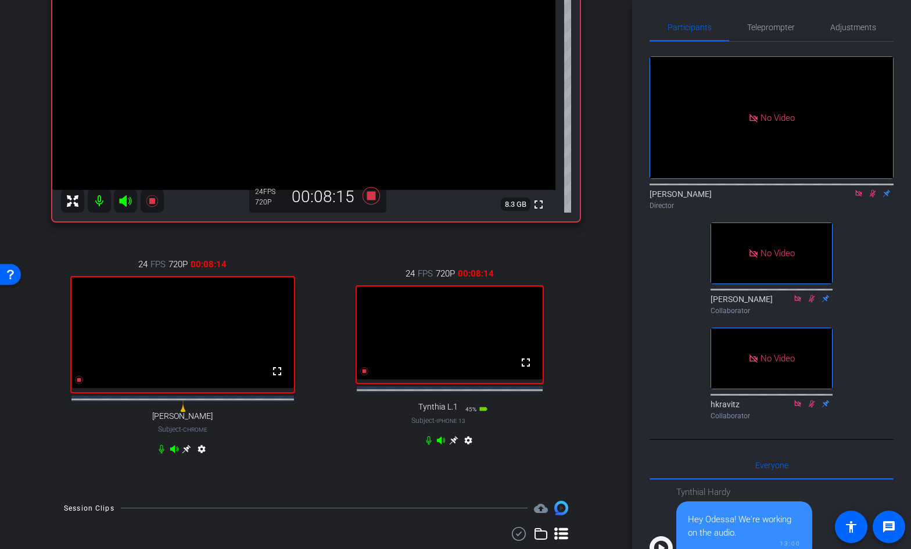
scroll to position [0, 0]
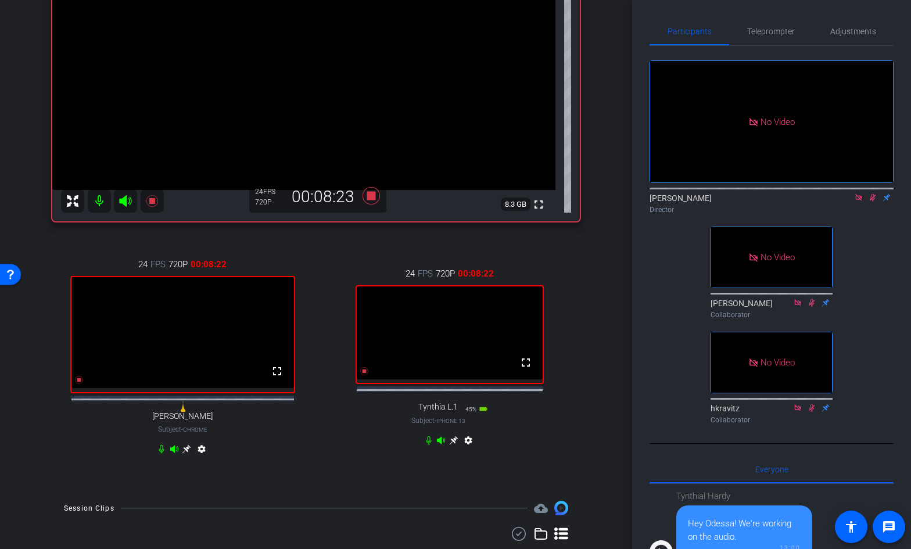
click at [873, 194] on icon at bounding box center [873, 198] width 6 height 8
click at [372, 196] on icon at bounding box center [371, 195] width 17 height 17
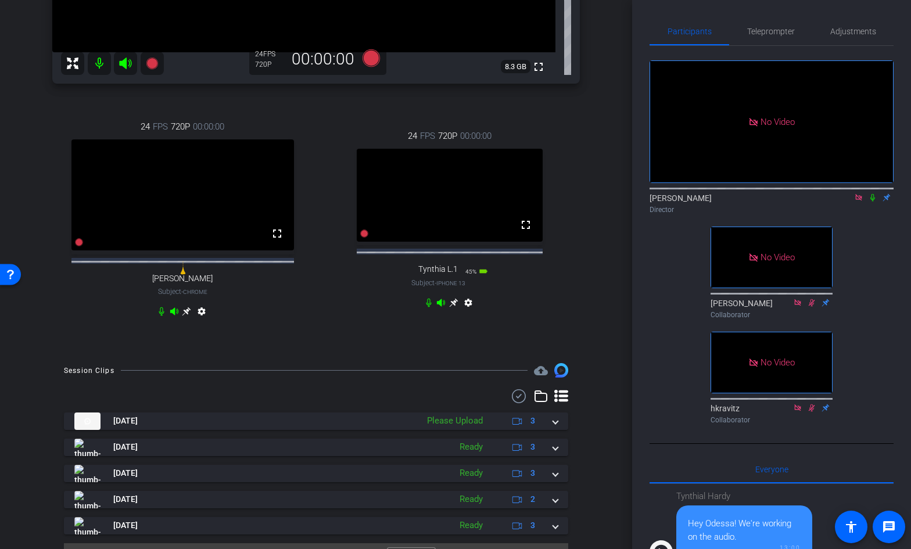
scroll to position [327, 0]
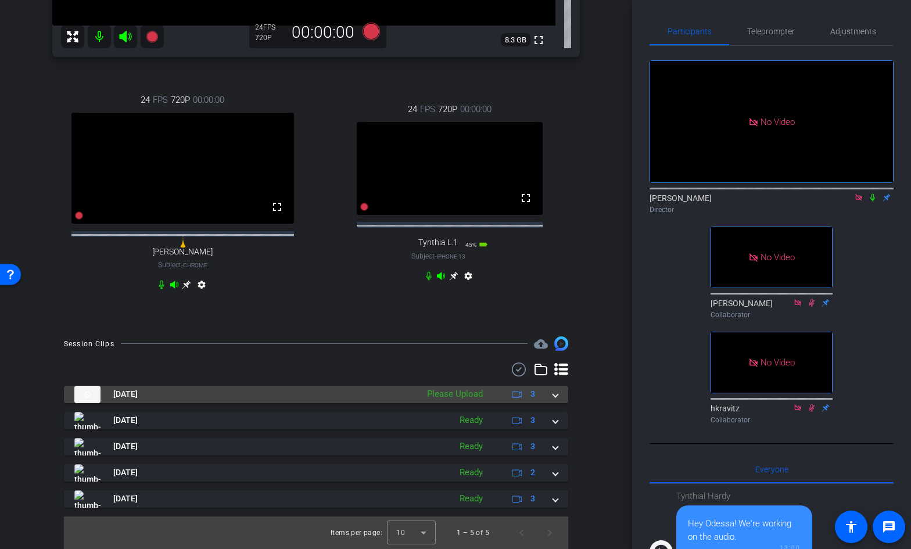
click at [554, 400] on span at bounding box center [555, 394] width 5 height 12
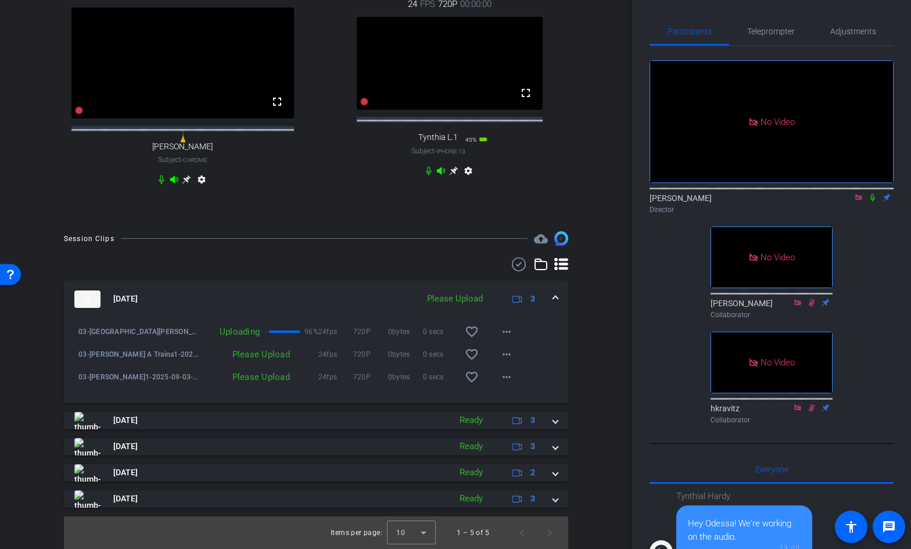
scroll to position [432, 0]
click at [505, 354] on mat-icon "more_horiz" at bounding box center [507, 355] width 14 height 14
click at [511, 378] on span "Upload" at bounding box center [525, 379] width 46 height 14
click at [507, 379] on mat-icon "more_horiz" at bounding box center [507, 377] width 14 height 14
click at [515, 400] on span "Upload" at bounding box center [525, 402] width 46 height 14
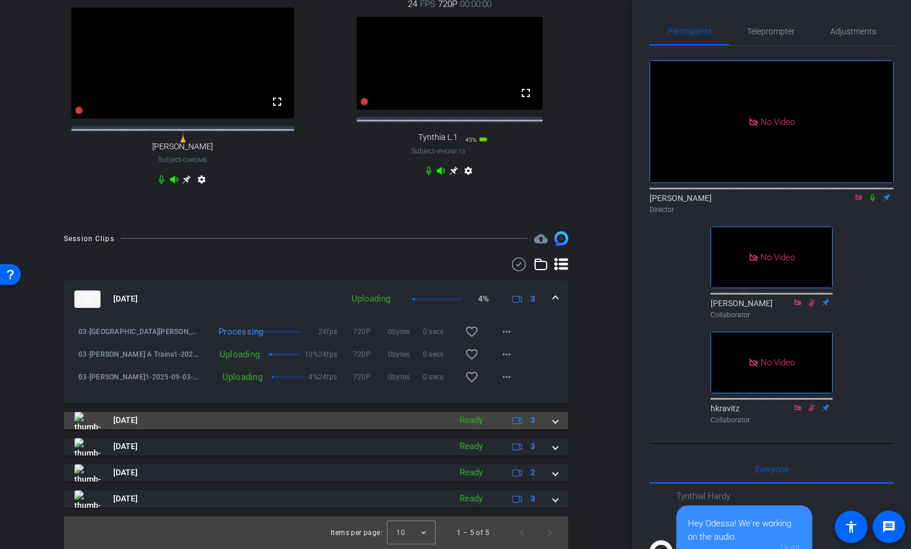
click at [554, 423] on span at bounding box center [555, 420] width 5 height 12
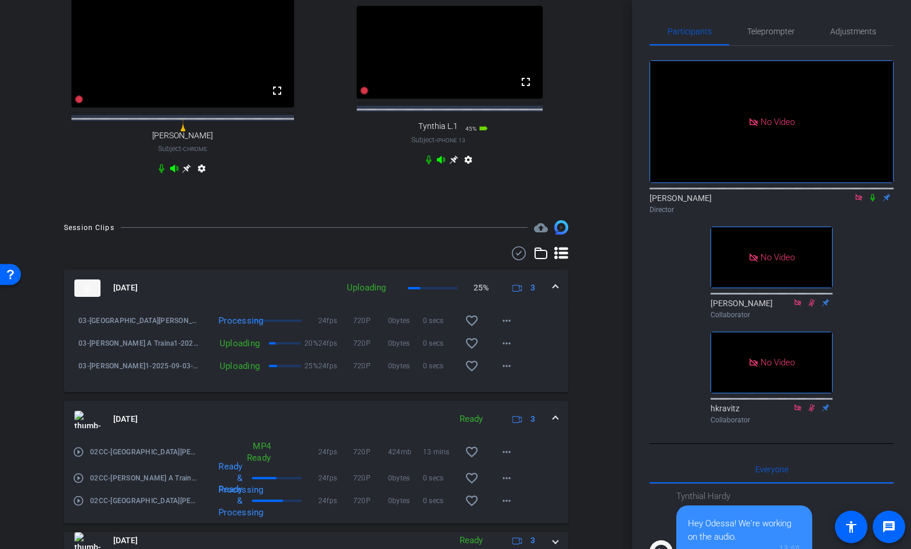
click at [555, 425] on span at bounding box center [555, 419] width 5 height 12
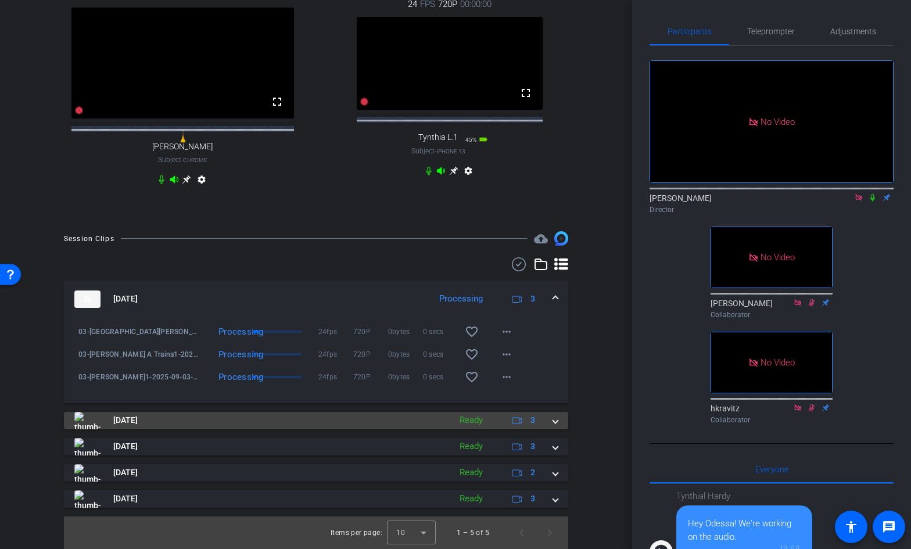
click at [557, 422] on span at bounding box center [555, 420] width 5 height 12
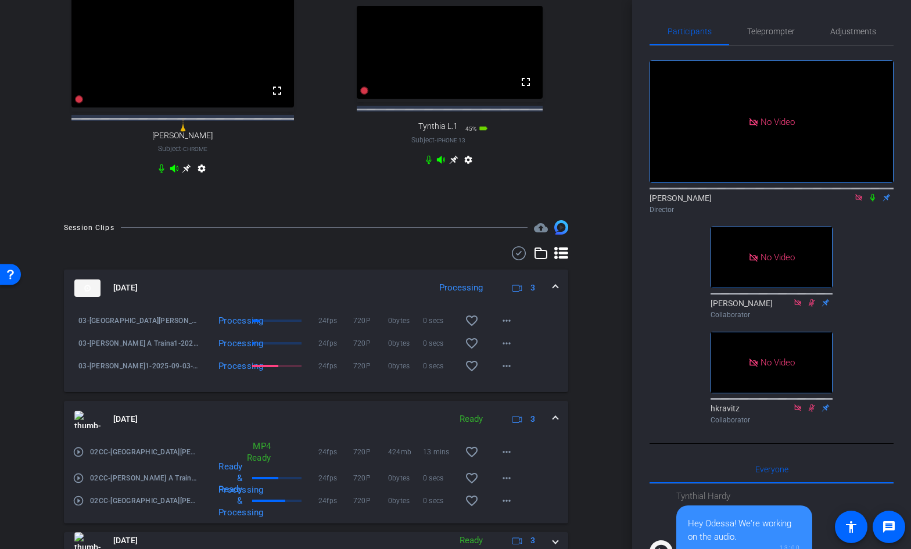
click at [555, 425] on span at bounding box center [555, 419] width 5 height 12
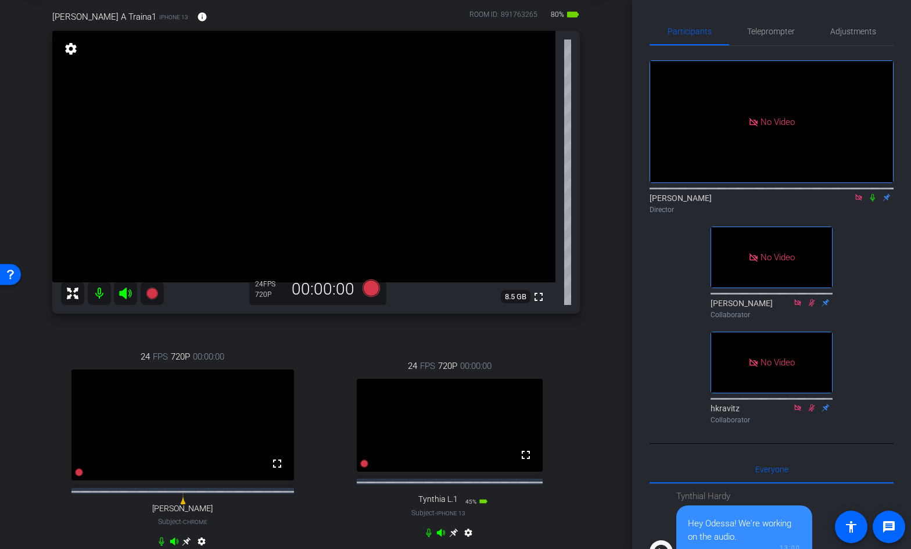
scroll to position [53, 0]
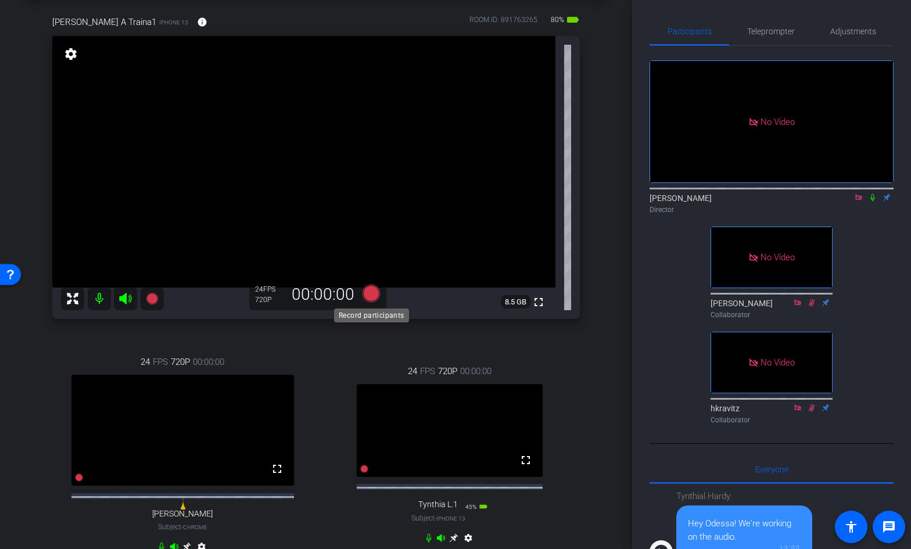
click at [372, 293] on icon at bounding box center [371, 293] width 17 height 17
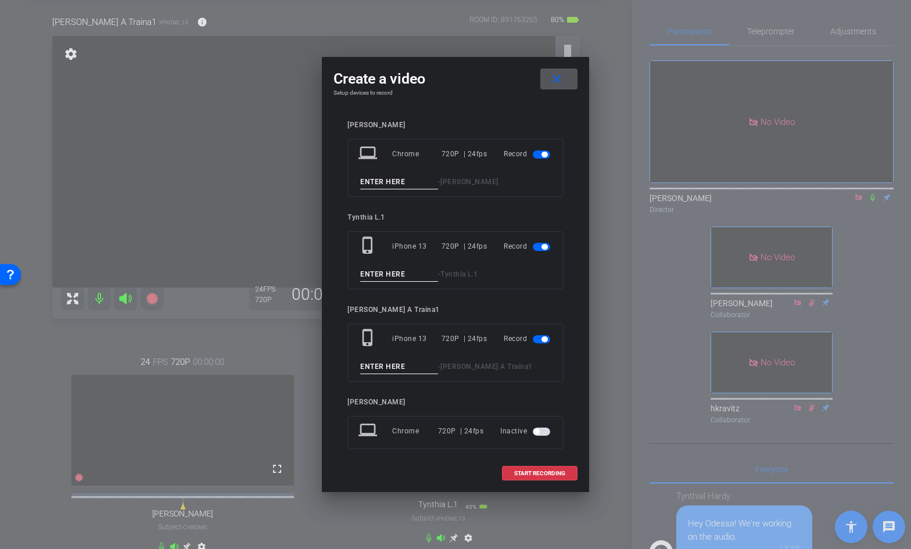
click at [396, 183] on input at bounding box center [399, 182] width 78 height 15
type input "04"
click at [381, 280] on input at bounding box center [399, 274] width 78 height 15
type input "04"
click at [376, 366] on input at bounding box center [399, 367] width 78 height 15
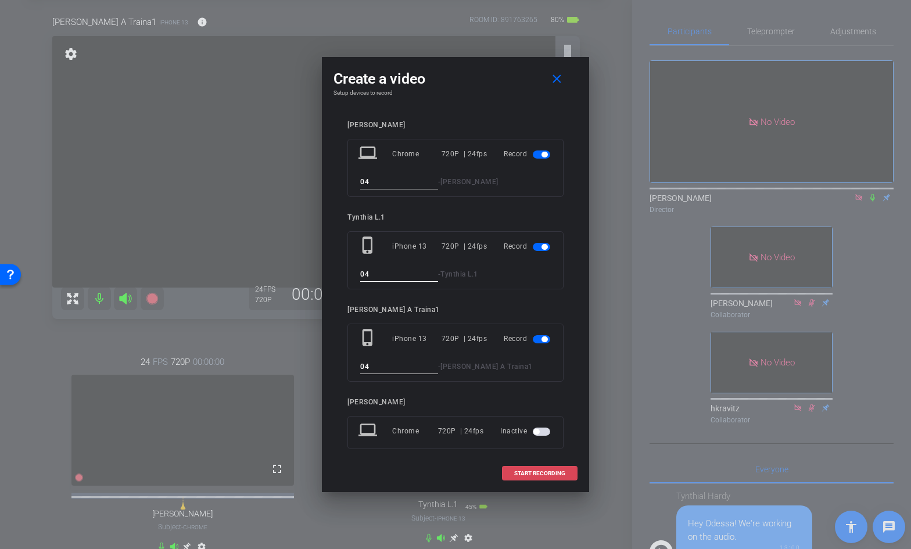
type input "04"
click at [530, 472] on span "START RECORDING" at bounding box center [539, 474] width 51 height 6
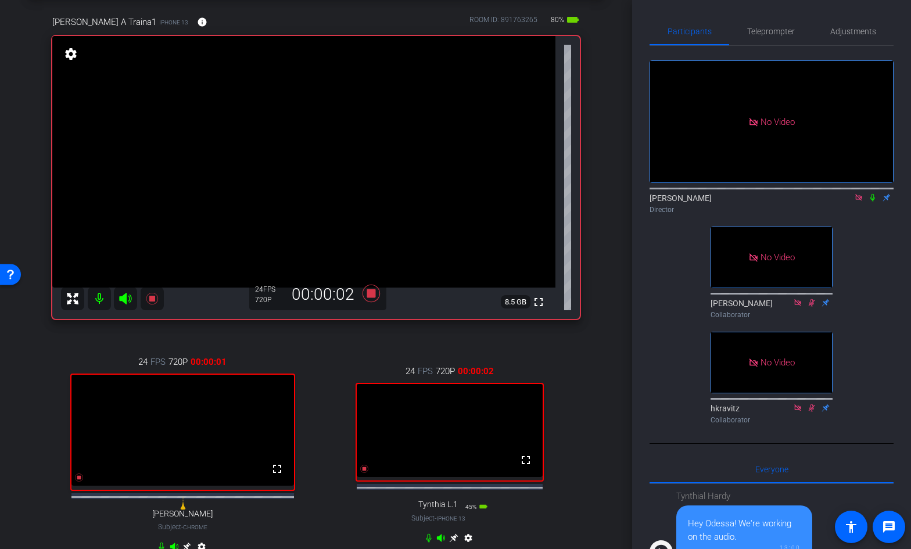
click at [873, 194] on icon at bounding box center [873, 198] width 5 height 8
click at [872, 194] on icon at bounding box center [872, 198] width 9 height 8
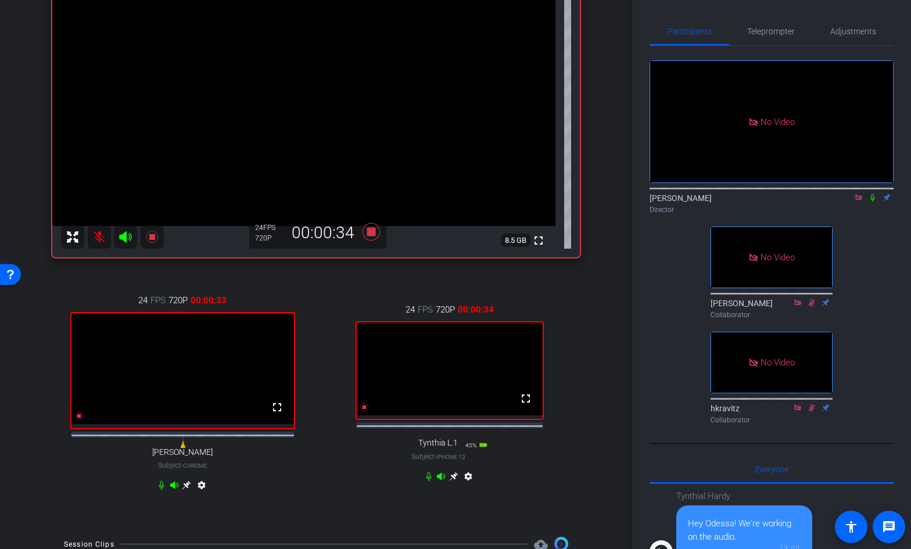
scroll to position [117, 0]
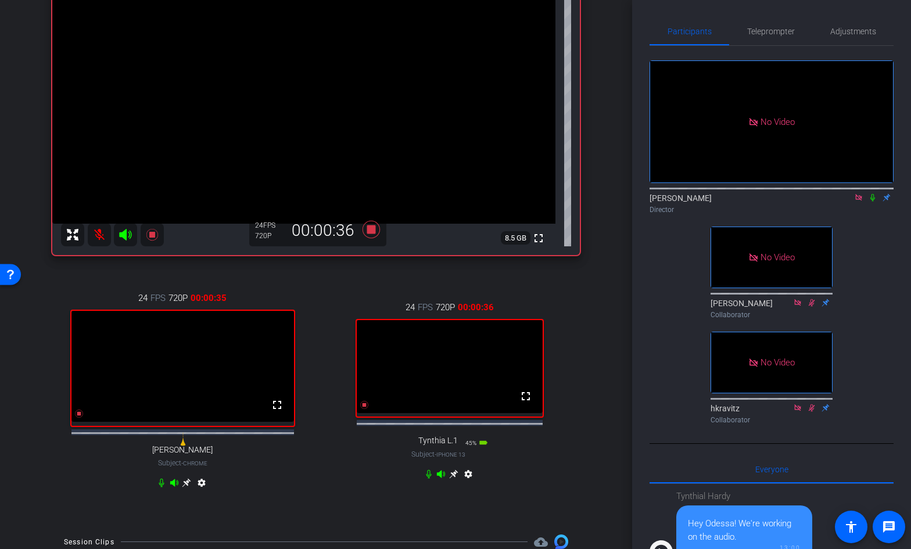
click at [162, 488] on icon at bounding box center [161, 482] width 9 height 9
click at [161, 488] on icon at bounding box center [161, 482] width 9 height 9
click at [874, 194] on icon at bounding box center [872, 198] width 9 height 8
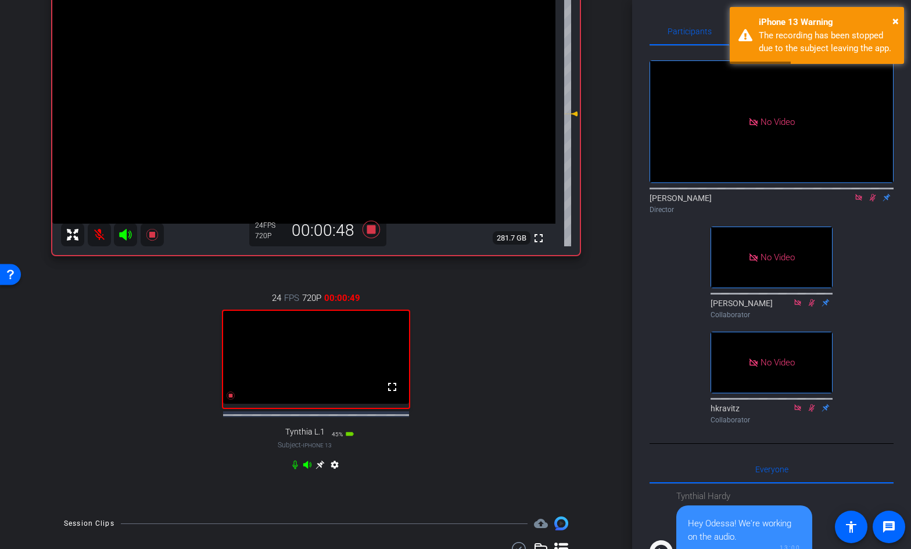
click at [869, 194] on icon at bounding box center [872, 198] width 9 height 8
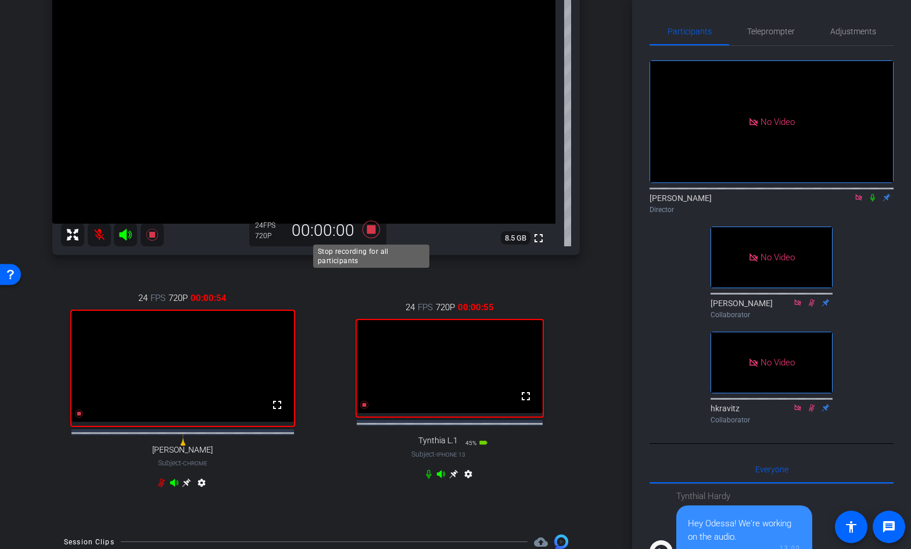
click at [371, 229] on icon at bounding box center [371, 229] width 17 height 17
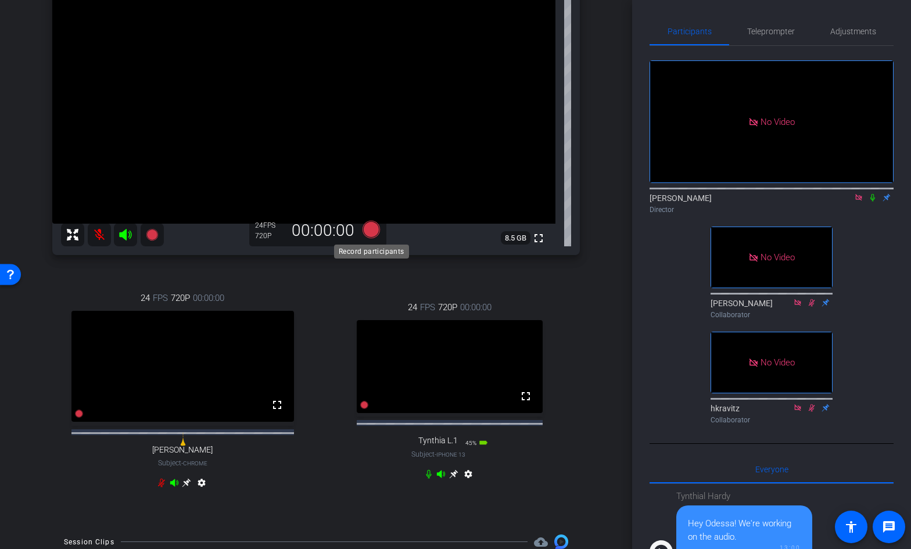
click at [370, 228] on icon at bounding box center [371, 229] width 17 height 17
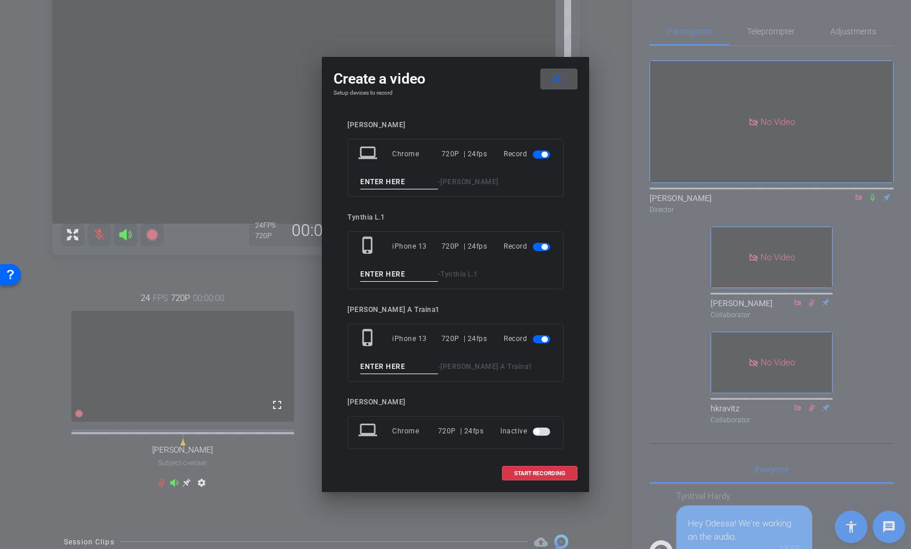
click at [560, 78] on mat-icon "close" at bounding box center [557, 79] width 15 height 15
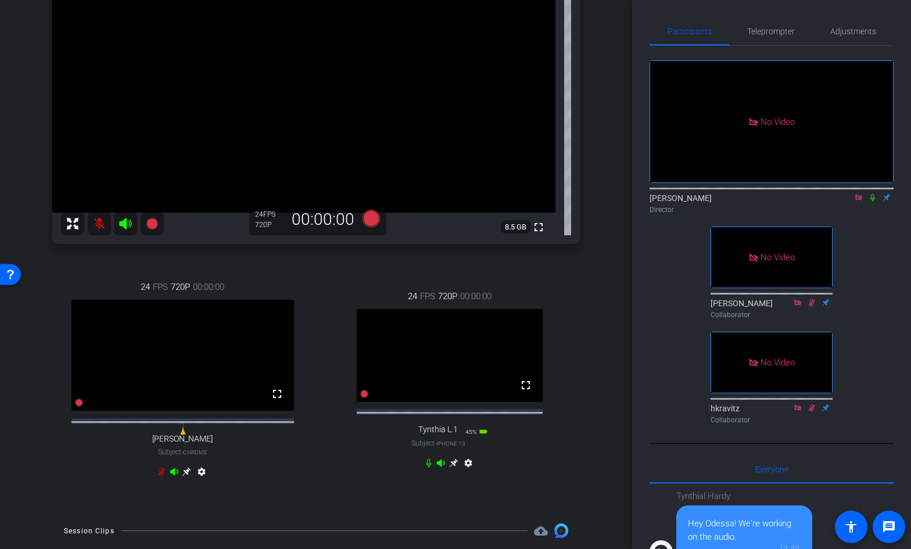
scroll to position [128, 0]
click at [374, 216] on icon at bounding box center [371, 218] width 17 height 17
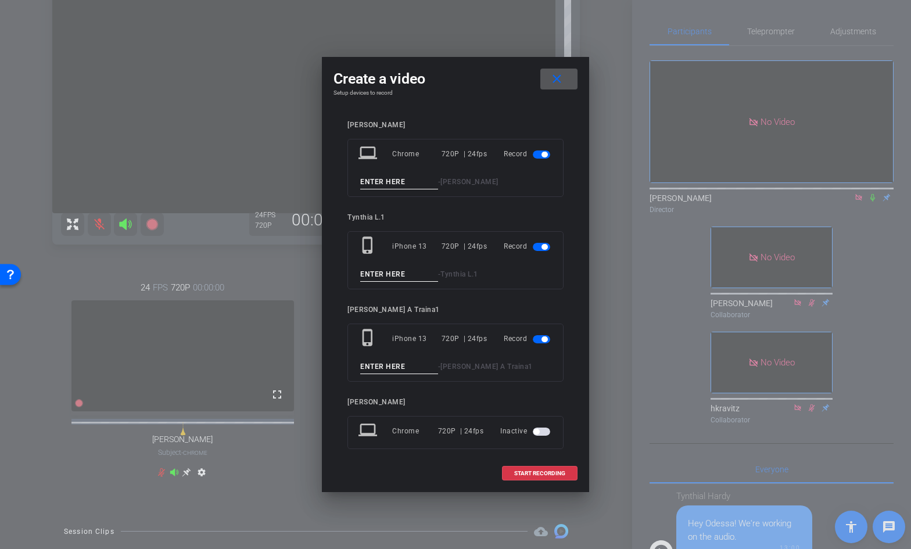
click at [408, 185] on input at bounding box center [399, 182] width 78 height 15
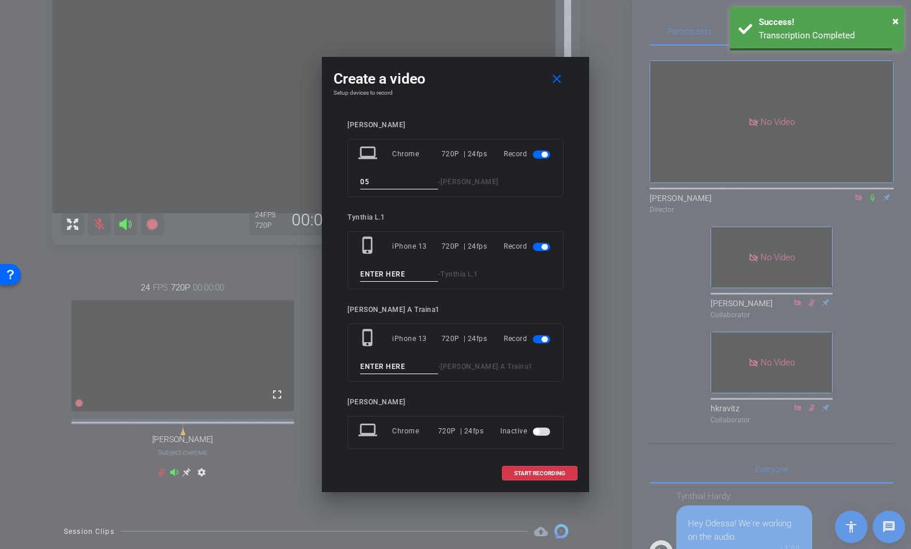
type input "05"
click at [402, 271] on input at bounding box center [399, 274] width 78 height 15
type input "05"
click at [382, 368] on input at bounding box center [399, 367] width 78 height 15
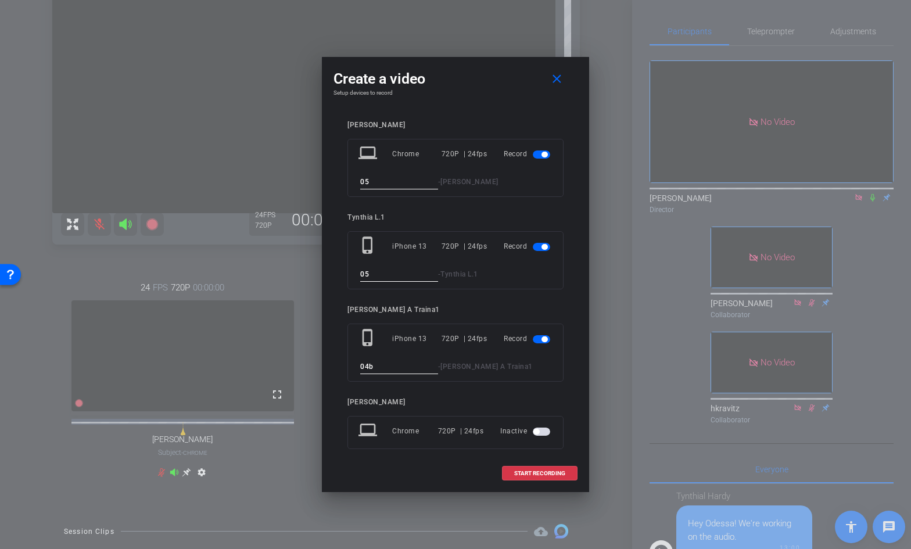
type input "04b"
click at [383, 274] on input "05" at bounding box center [399, 274] width 78 height 15
type input "04b"
click at [382, 182] on input "05" at bounding box center [399, 182] width 78 height 15
type input "04b"
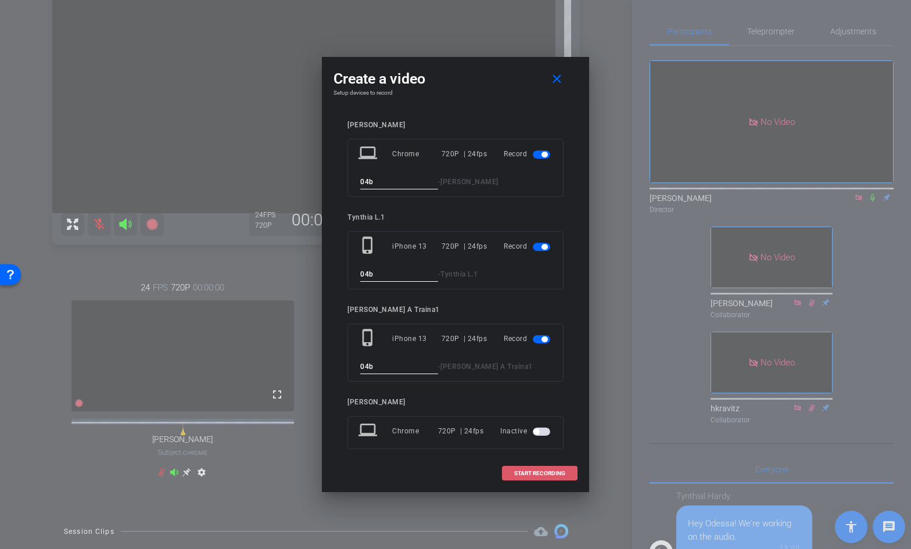
click at [552, 471] on span "START RECORDING" at bounding box center [539, 474] width 51 height 6
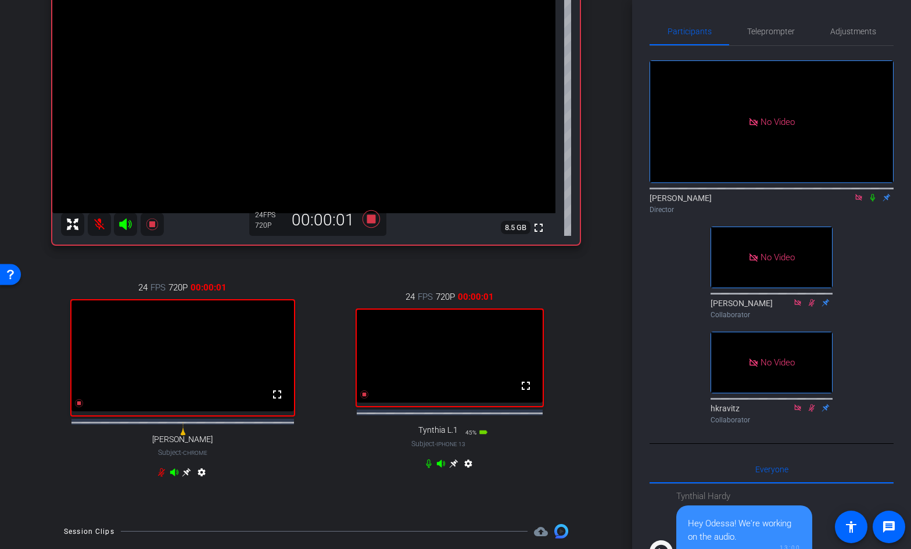
click at [873, 194] on icon at bounding box center [872, 198] width 9 height 8
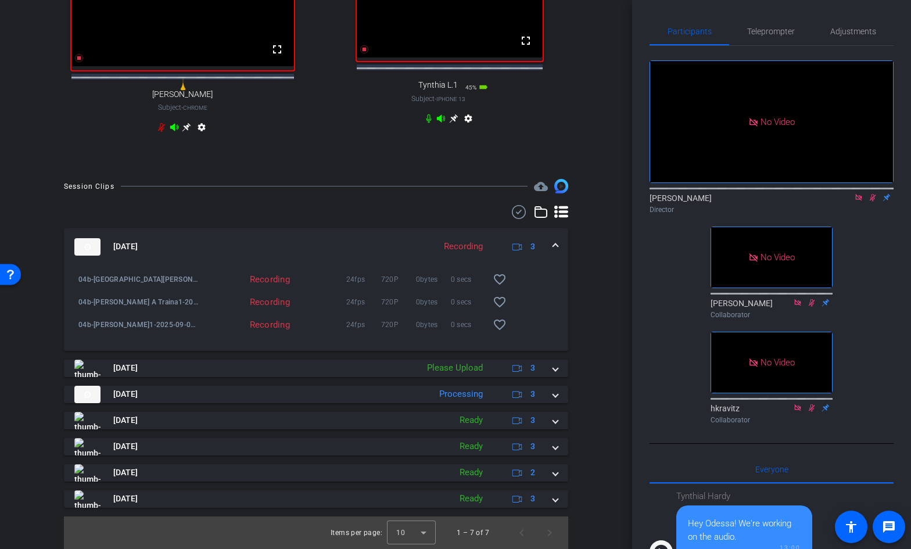
scroll to position [482, 0]
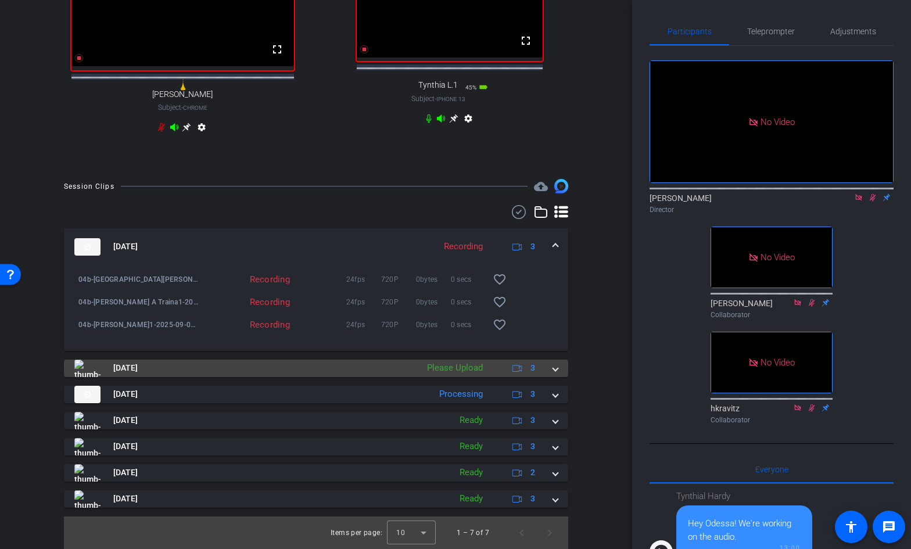
click at [557, 369] on span at bounding box center [555, 368] width 5 height 12
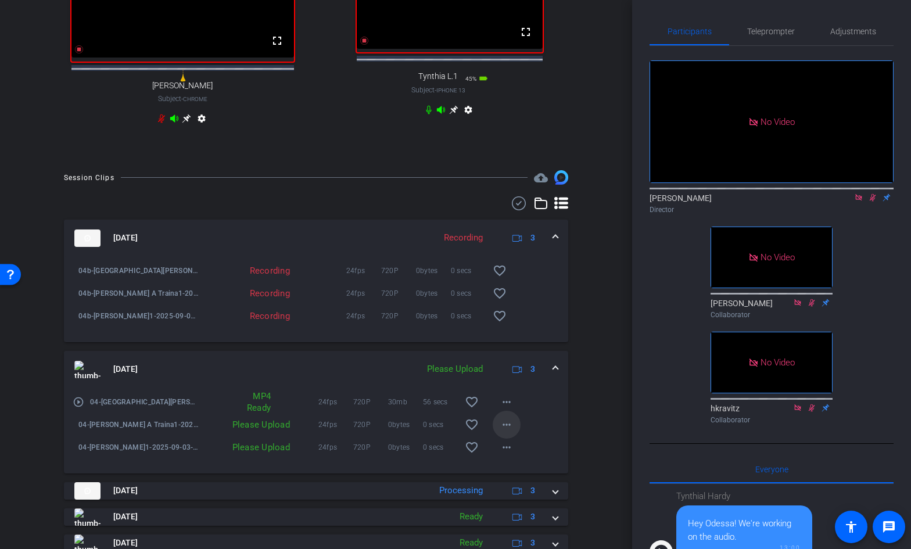
click at [510, 432] on mat-icon "more_horiz" at bounding box center [507, 425] width 14 height 14
click at [516, 457] on span "Upload" at bounding box center [525, 458] width 46 height 14
click at [511, 454] on mat-icon "more_horiz" at bounding box center [507, 448] width 14 height 14
click at [520, 480] on span "Upload" at bounding box center [525, 481] width 46 height 14
click at [556, 375] on span at bounding box center [555, 369] width 5 height 12
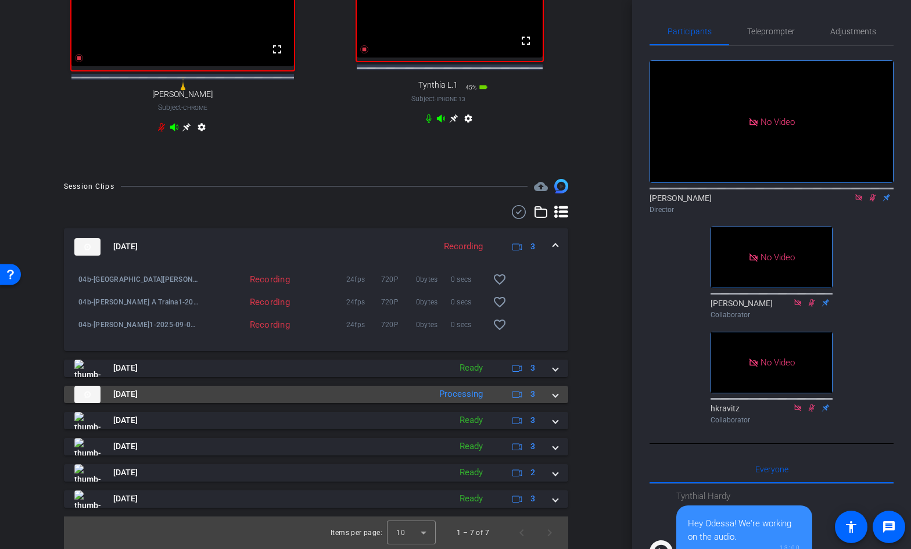
click at [558, 395] on span at bounding box center [555, 394] width 5 height 12
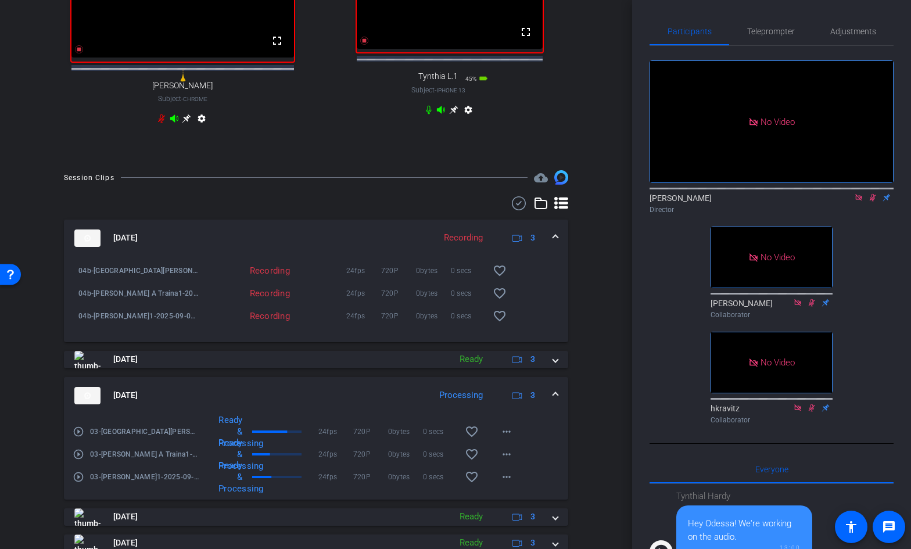
click at [557, 400] on span at bounding box center [555, 395] width 5 height 12
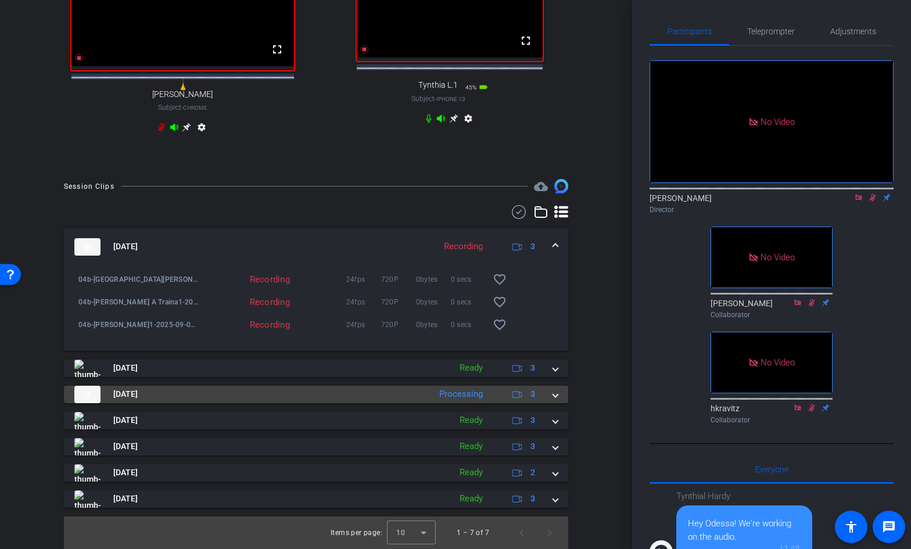
click at [557, 395] on span at bounding box center [555, 394] width 5 height 12
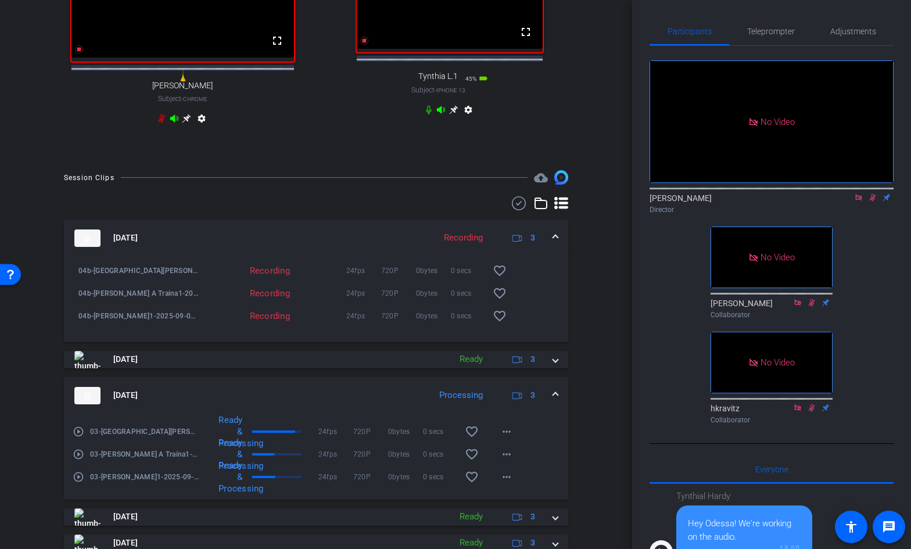
click at [557, 402] on span at bounding box center [555, 395] width 5 height 12
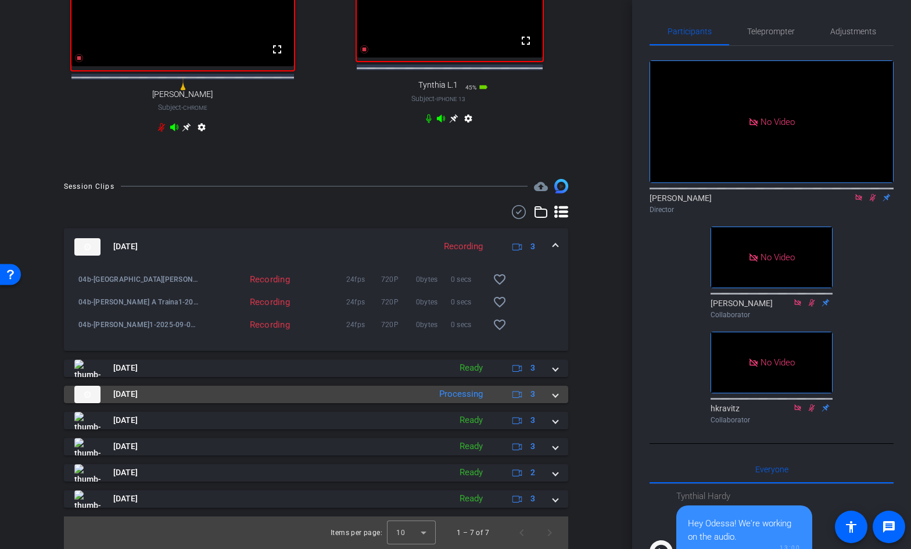
click at [557, 399] on span at bounding box center [555, 394] width 5 height 12
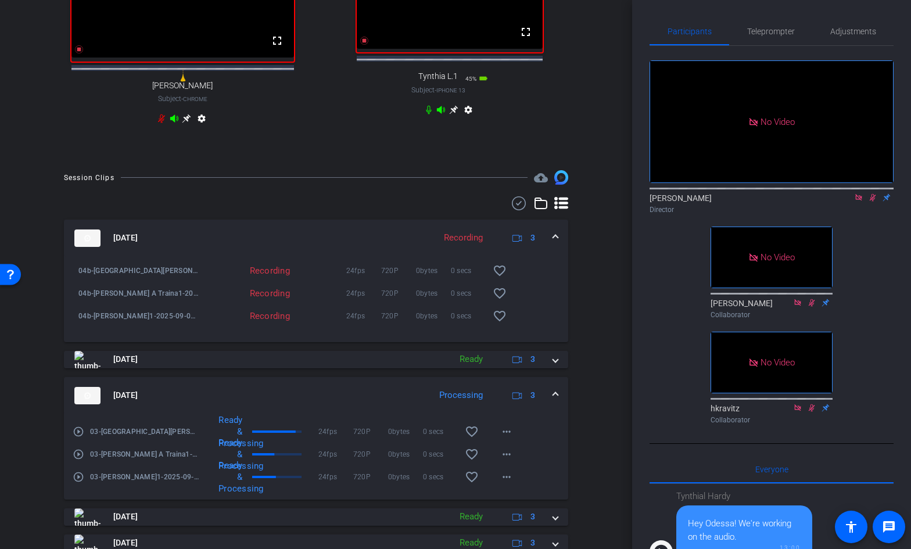
click at [557, 399] on span at bounding box center [555, 395] width 5 height 12
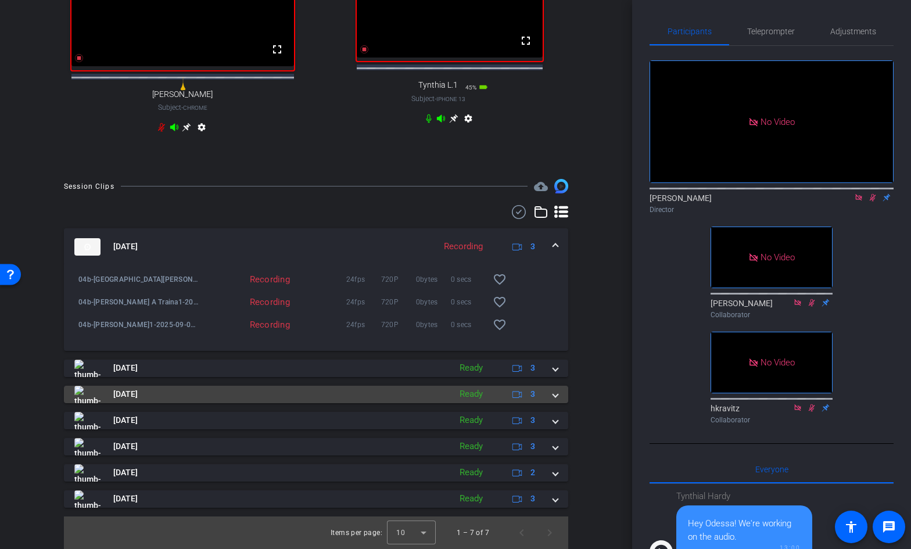
click at [557, 395] on span at bounding box center [555, 394] width 5 height 12
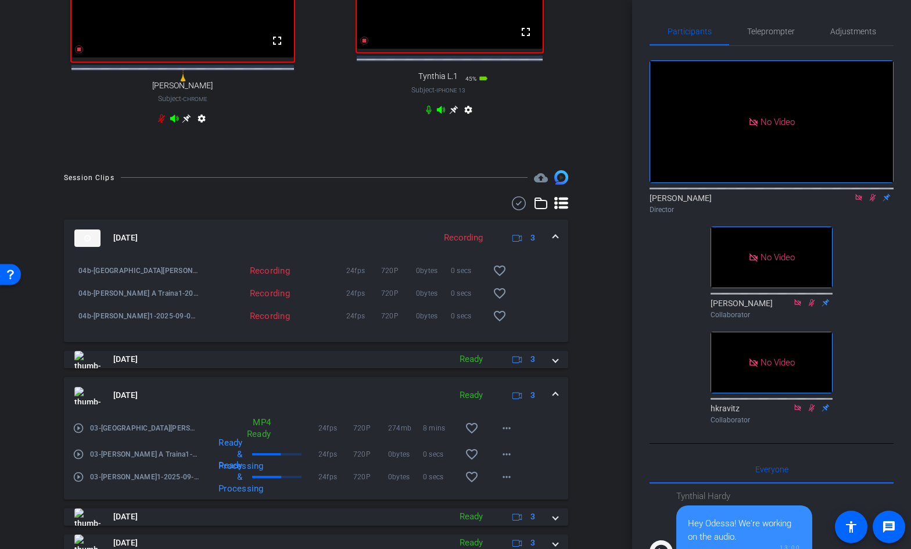
click at [556, 401] on span at bounding box center [555, 395] width 5 height 12
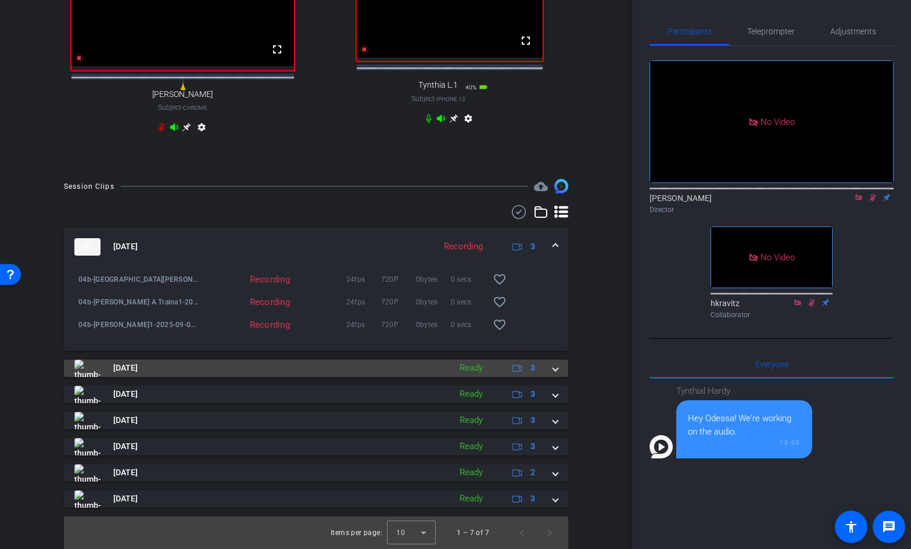
click at [555, 368] on span at bounding box center [555, 368] width 5 height 12
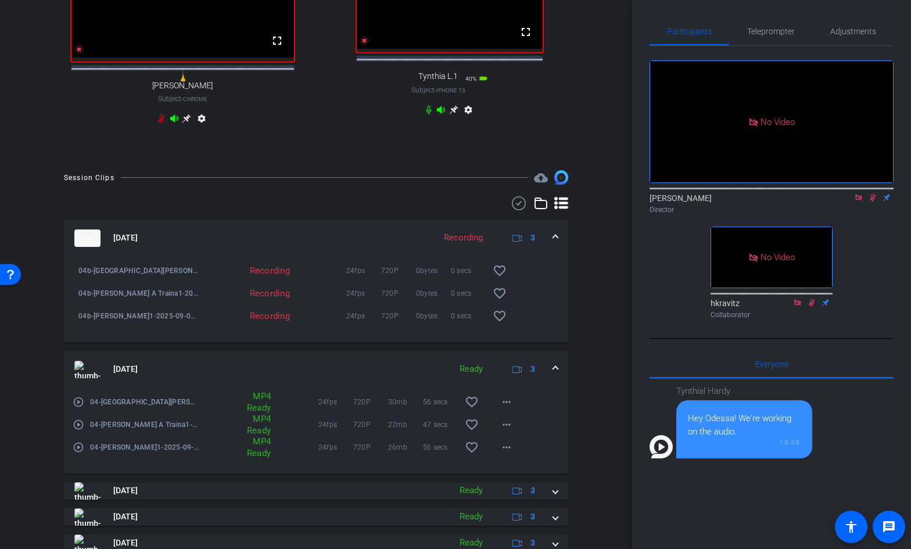
click at [554, 373] on span at bounding box center [555, 369] width 5 height 12
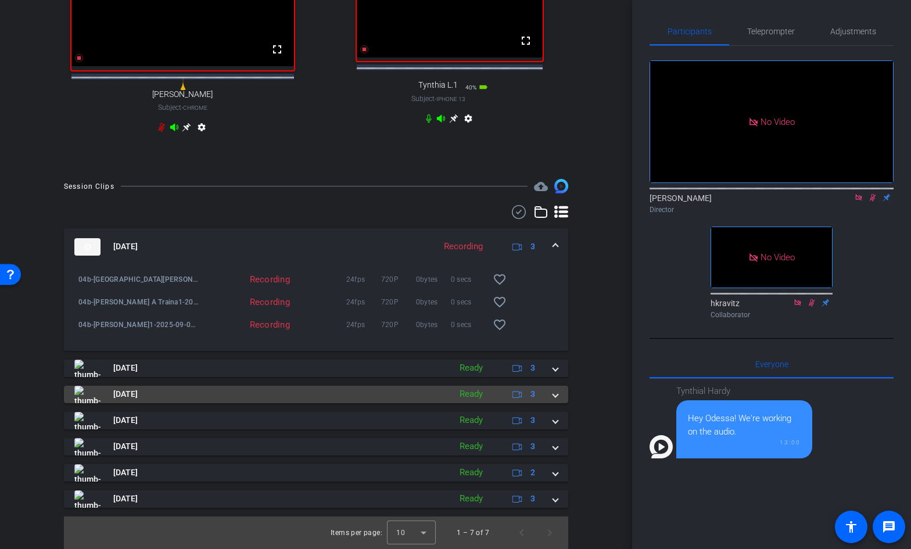
click at [553, 393] on span at bounding box center [555, 394] width 5 height 12
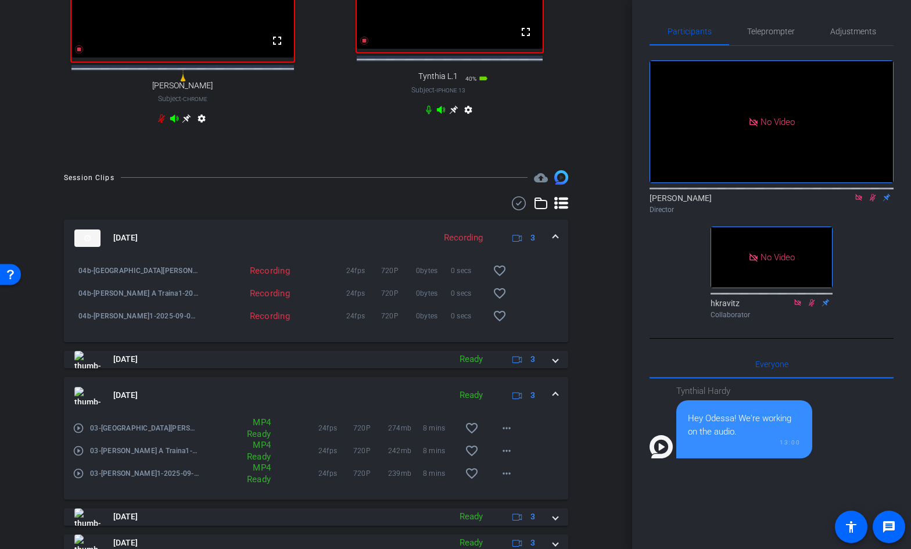
click at [555, 398] on span at bounding box center [555, 395] width 5 height 12
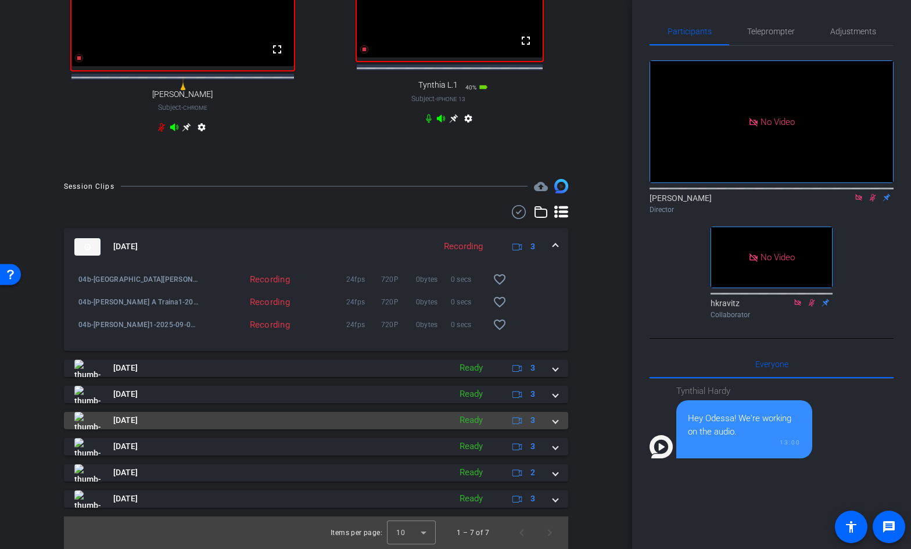
click at [555, 421] on span at bounding box center [555, 420] width 5 height 12
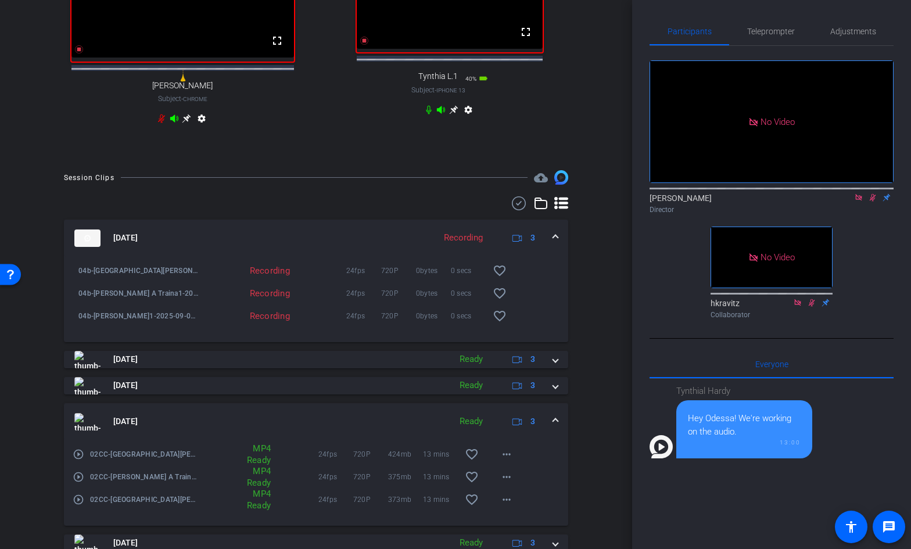
click at [557, 428] on span at bounding box center [555, 422] width 5 height 12
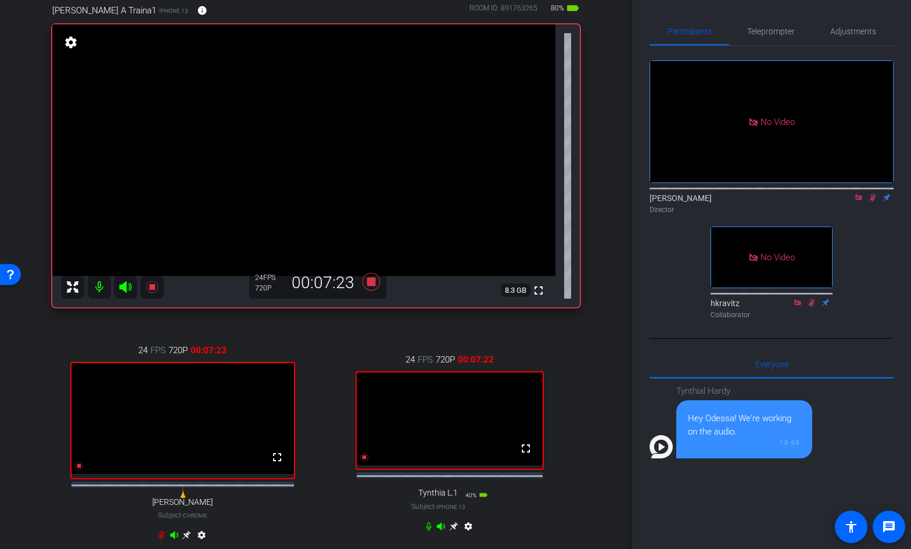
scroll to position [56, 0]
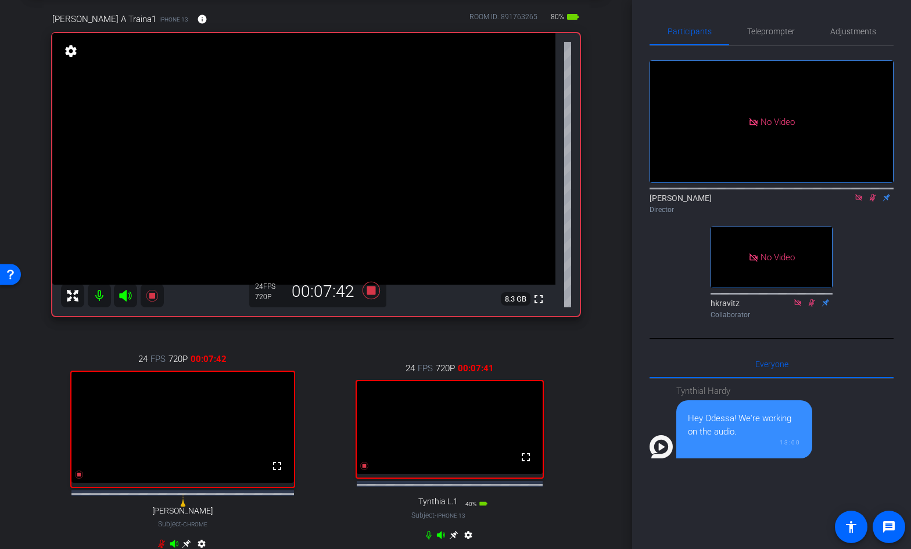
click at [129, 475] on video at bounding box center [182, 427] width 223 height 111
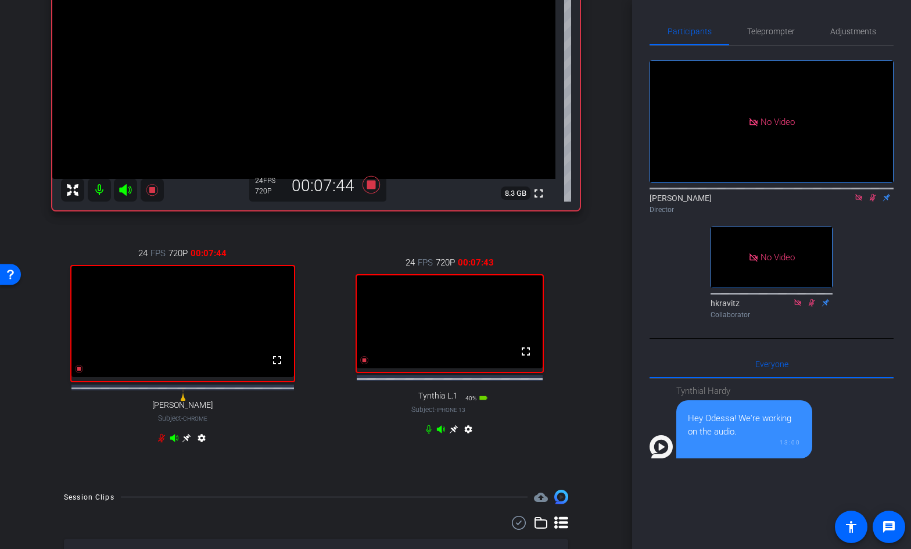
scroll to position [169, 0]
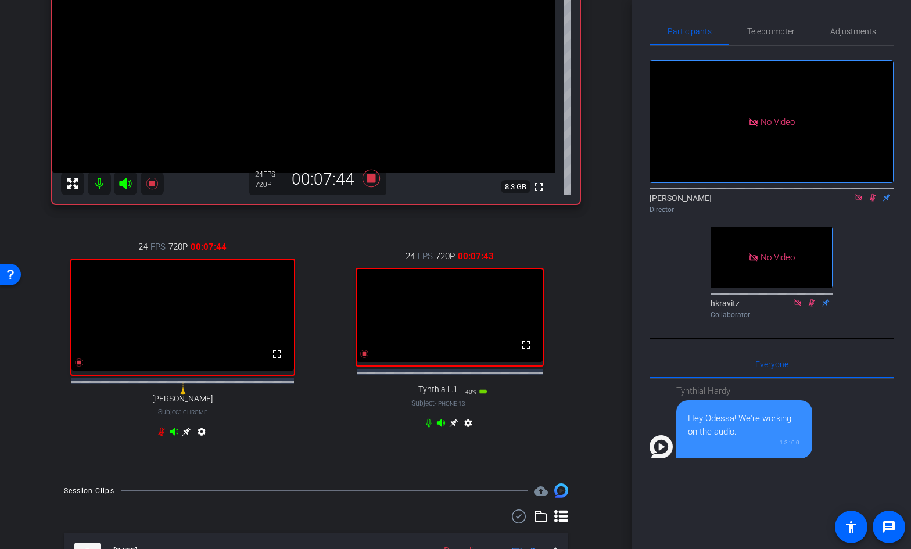
click at [160, 436] on icon at bounding box center [161, 431] width 9 height 9
click at [872, 194] on icon at bounding box center [872, 198] width 9 height 8
click at [874, 194] on icon at bounding box center [872, 198] width 9 height 8
click at [371, 178] on icon at bounding box center [371, 178] width 17 height 17
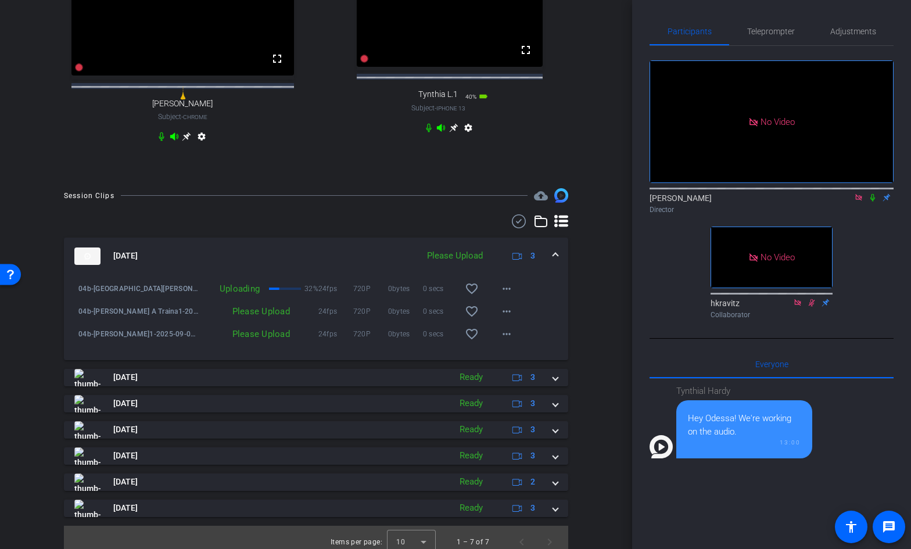
scroll to position [466, 0]
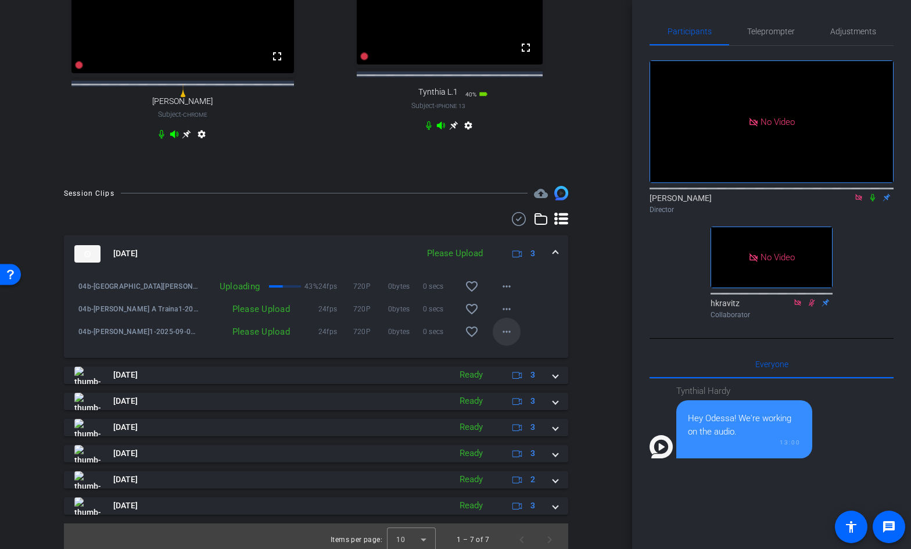
click at [505, 339] on mat-icon "more_horiz" at bounding box center [507, 332] width 14 height 14
click at [511, 364] on span "Upload" at bounding box center [525, 367] width 46 height 14
click at [508, 316] on mat-icon "more_horiz" at bounding box center [507, 309] width 14 height 14
click at [511, 345] on span "Upload" at bounding box center [525, 345] width 46 height 14
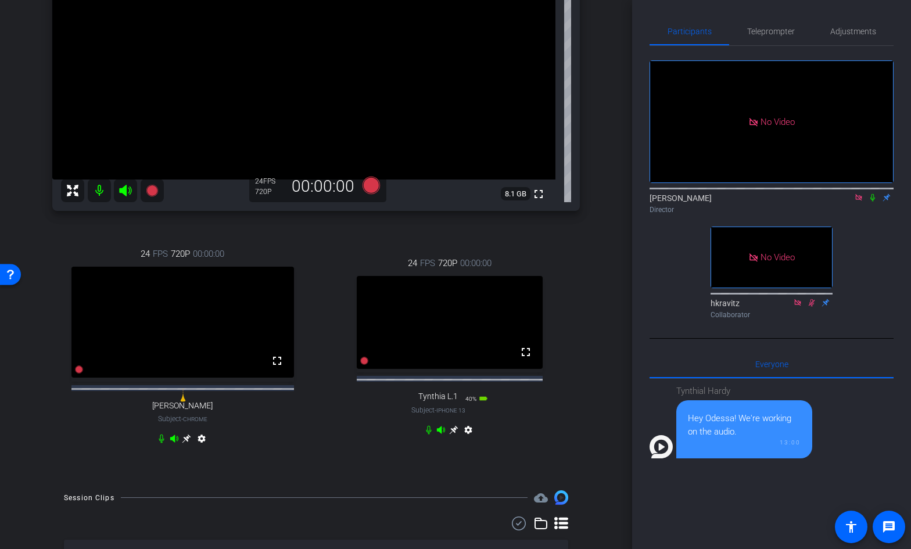
scroll to position [163, 0]
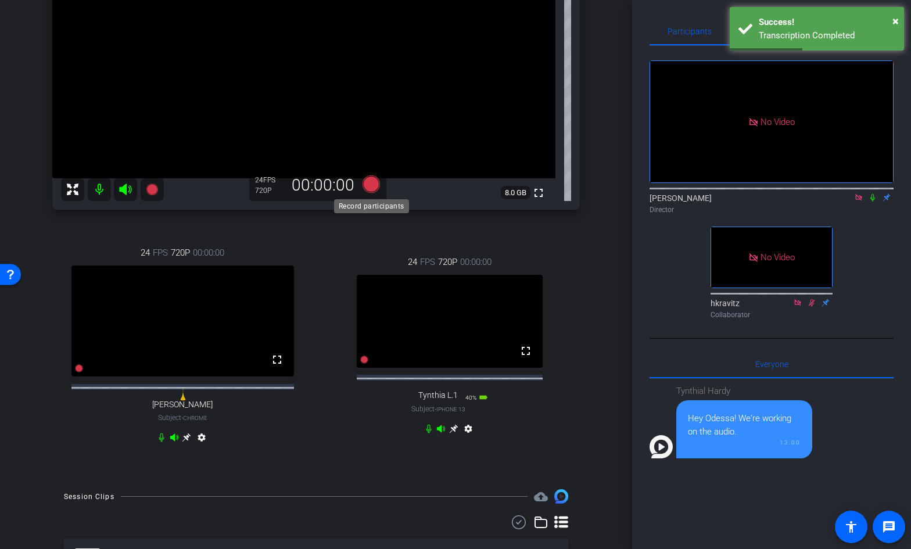
click at [373, 184] on icon at bounding box center [371, 184] width 17 height 17
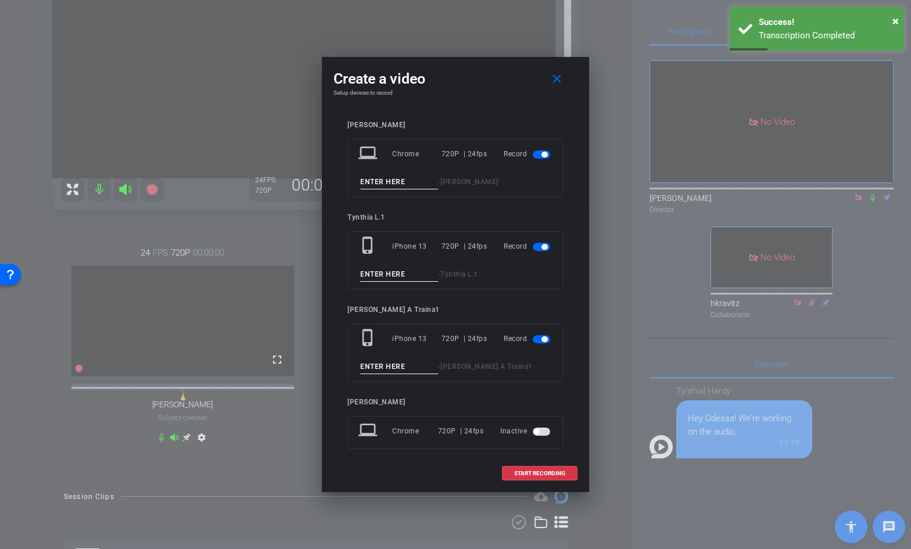
click at [393, 186] on input at bounding box center [399, 182] width 78 height 15
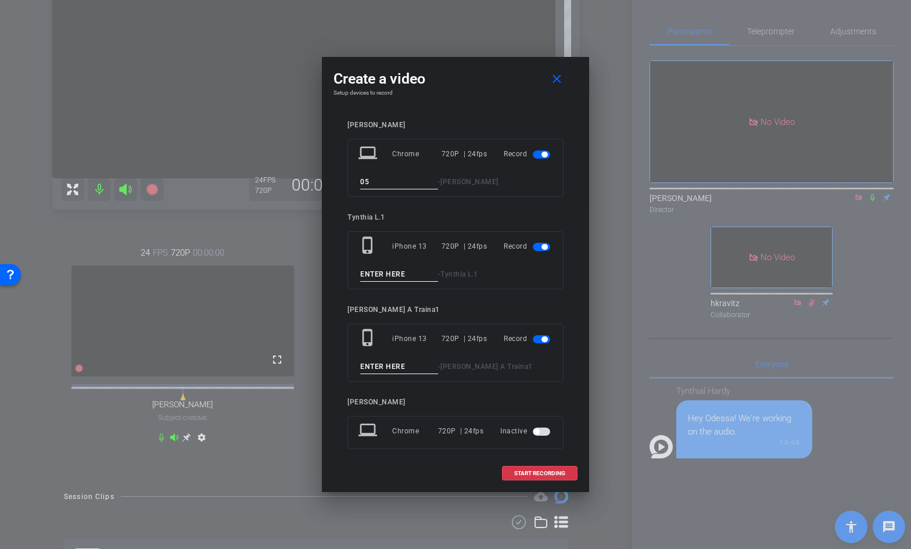
type input "05"
click at [381, 277] on input at bounding box center [399, 274] width 78 height 15
type input "05"
click at [374, 366] on input at bounding box center [399, 367] width 78 height 15
type input "05"
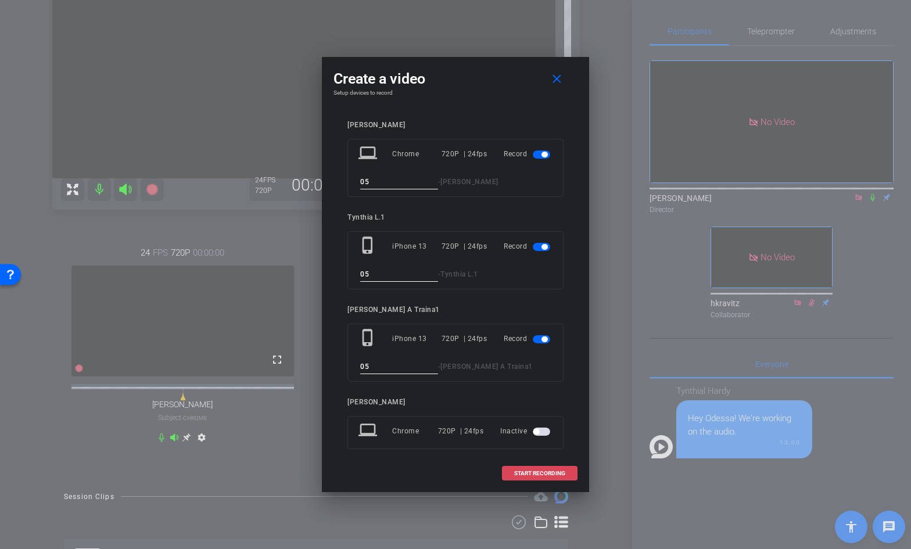
click at [540, 469] on span at bounding box center [540, 474] width 74 height 28
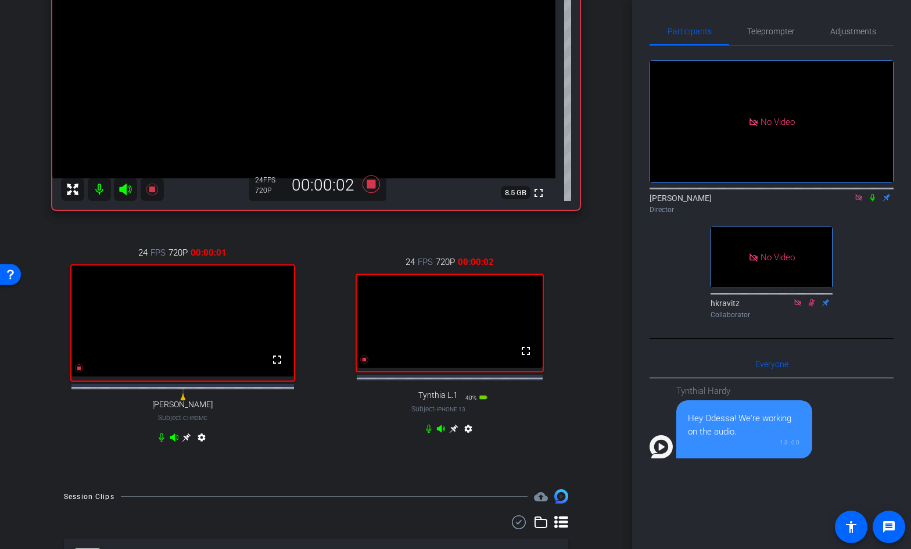
click at [873, 194] on icon at bounding box center [873, 198] width 5 height 8
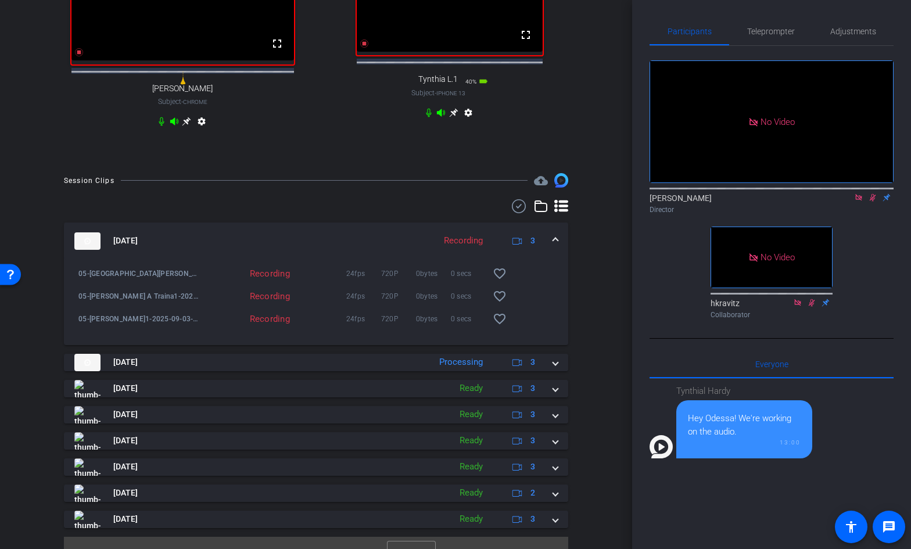
scroll to position [481, 0]
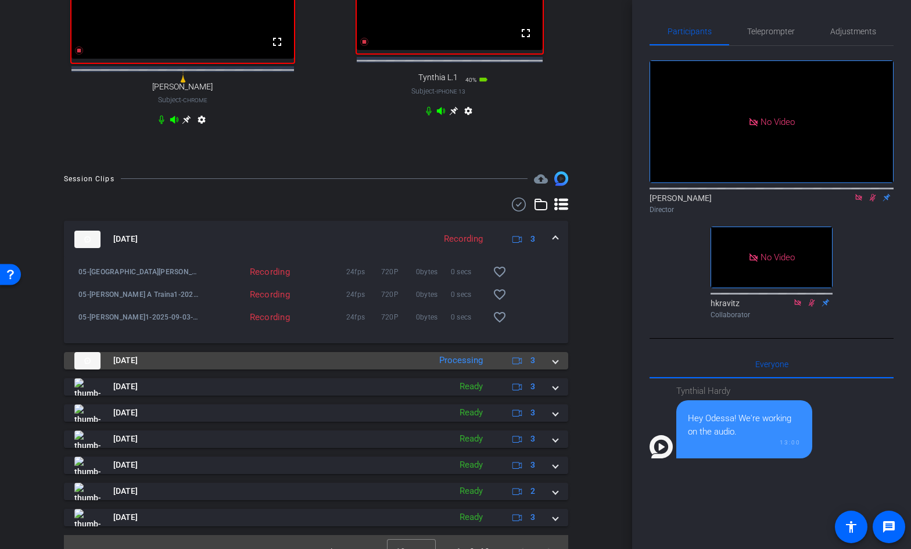
click at [558, 370] on mat-expansion-panel-header "[DATE] Processing 3" at bounding box center [316, 360] width 504 height 17
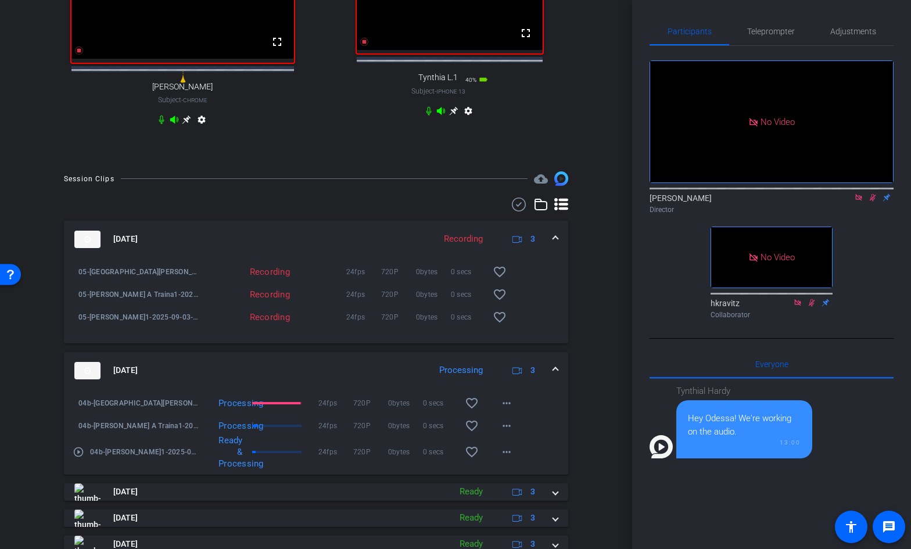
click at [556, 376] on span at bounding box center [555, 370] width 5 height 12
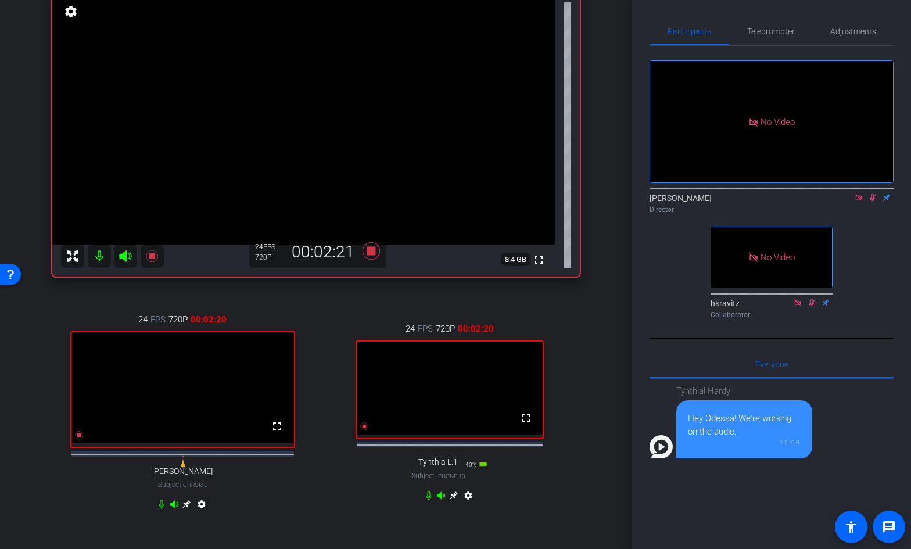
scroll to position [94, 0]
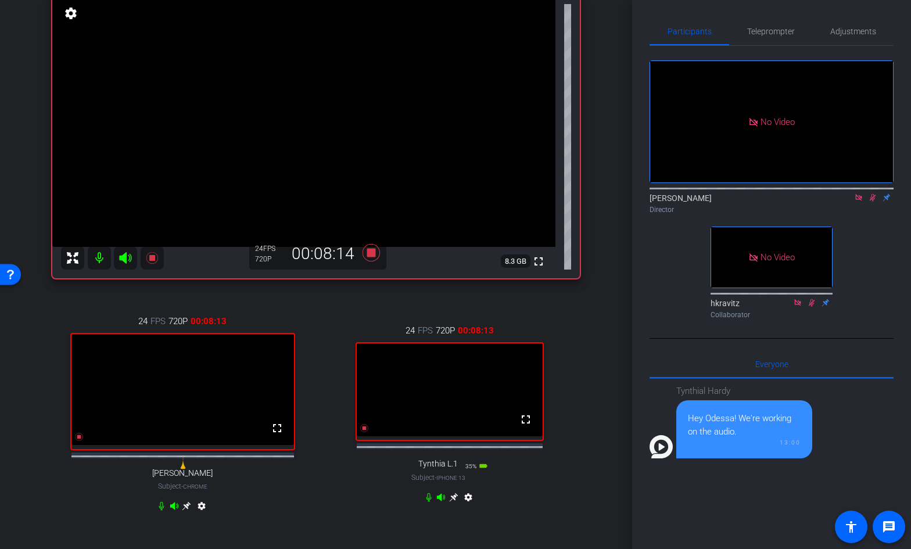
click at [872, 194] on icon at bounding box center [872, 198] width 9 height 8
click at [371, 253] on icon at bounding box center [371, 252] width 17 height 17
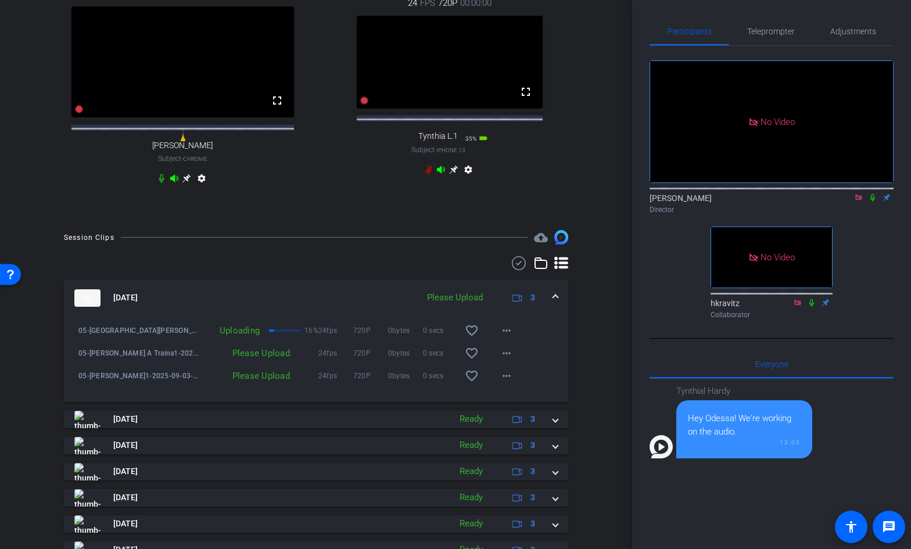
scroll to position [427, 0]
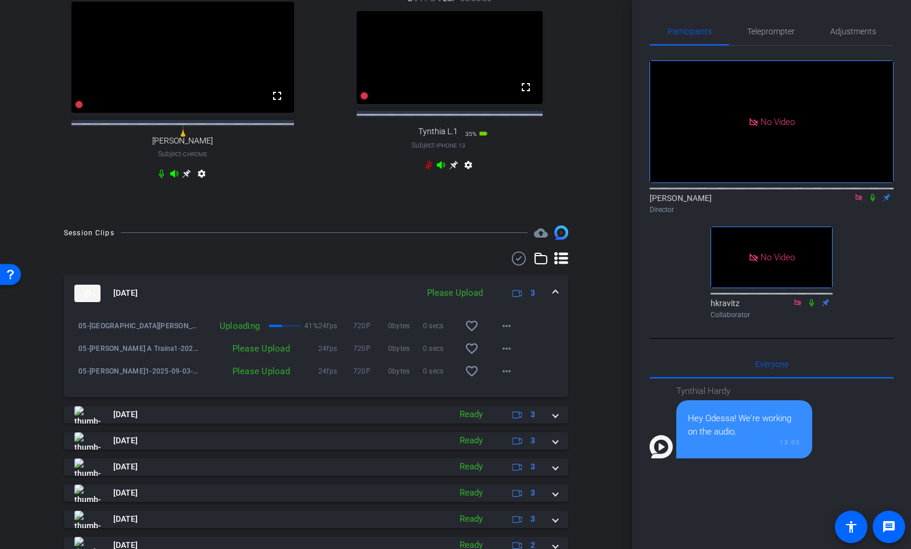
click at [554, 299] on span at bounding box center [555, 293] width 5 height 12
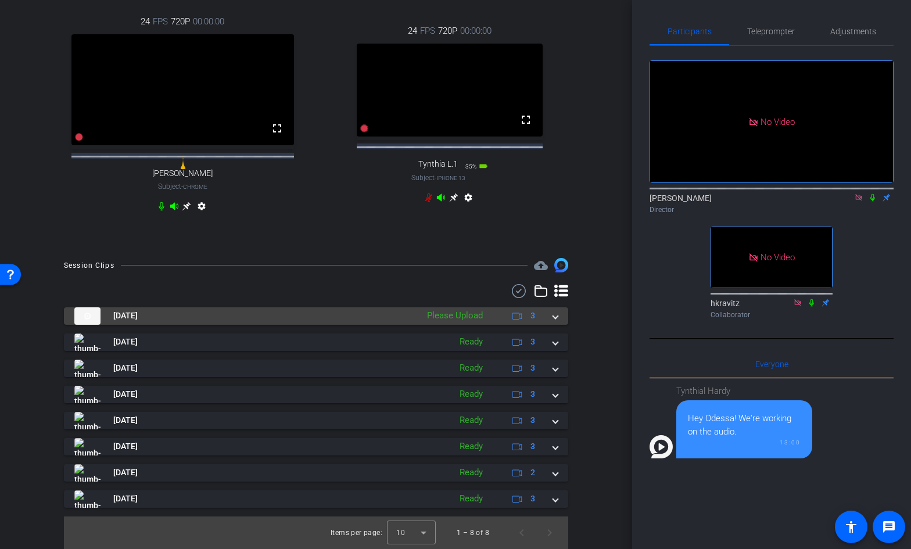
click at [556, 316] on span at bounding box center [555, 316] width 5 height 12
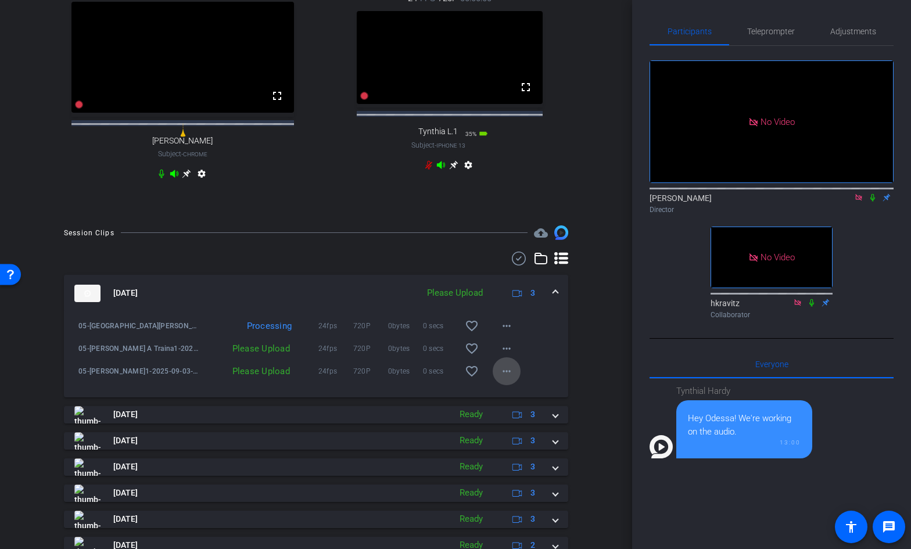
click at [509, 378] on mat-icon "more_horiz" at bounding box center [507, 371] width 14 height 14
click at [513, 403] on span "Upload" at bounding box center [525, 407] width 46 height 14
click at [510, 356] on mat-icon "more_horiz" at bounding box center [507, 349] width 14 height 14
click at [510, 381] on span "Upload" at bounding box center [525, 384] width 46 height 14
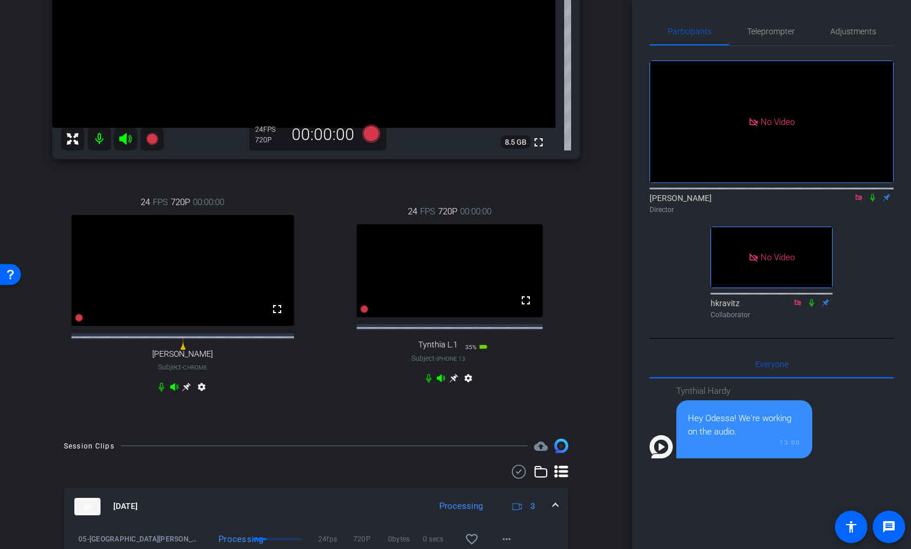
scroll to position [205, 0]
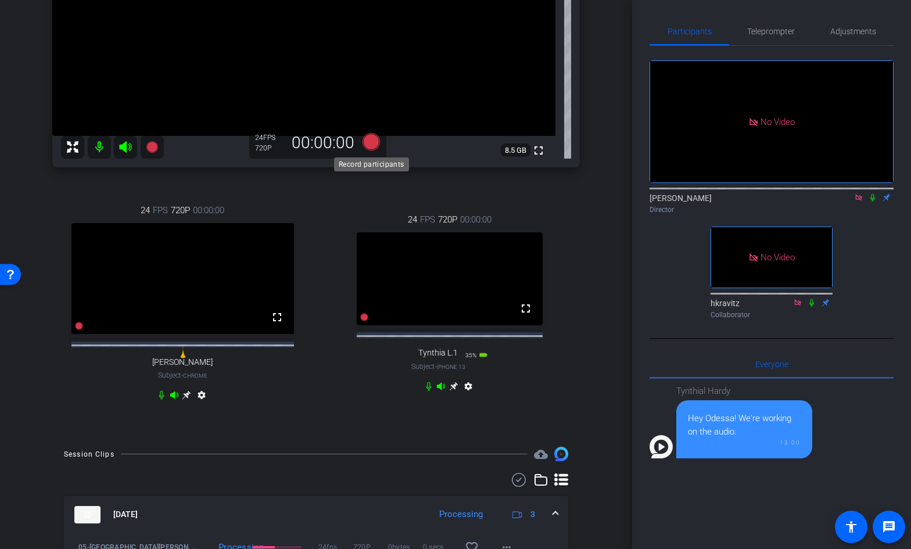
click at [372, 141] on icon at bounding box center [371, 141] width 17 height 17
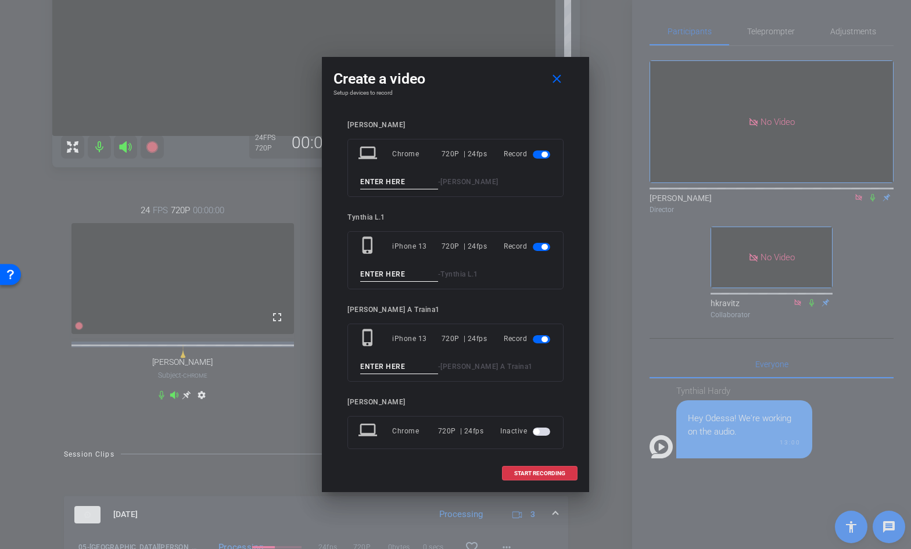
click at [393, 184] on input at bounding box center [399, 182] width 78 height 15
type input "06"
click at [386, 272] on input at bounding box center [399, 274] width 78 height 15
type input "06"
click at [372, 364] on input at bounding box center [399, 367] width 78 height 15
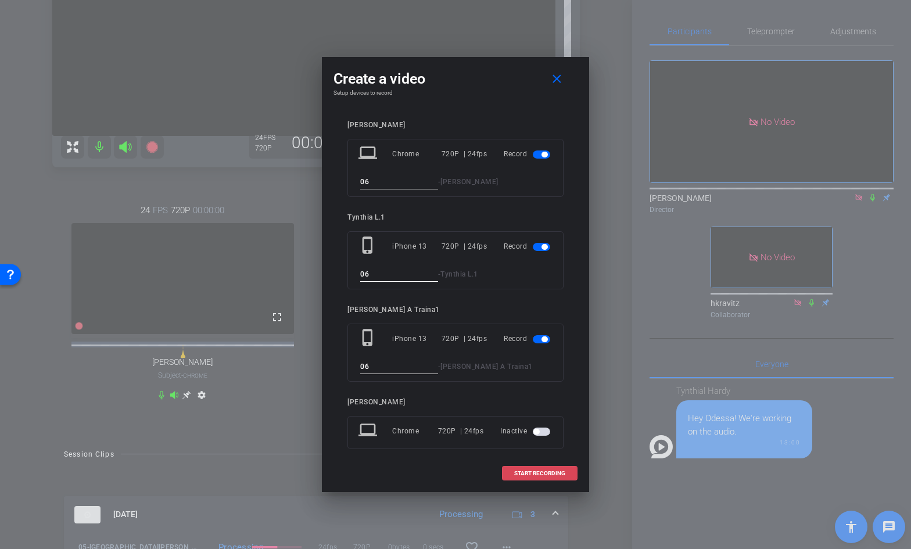
type input "06"
click at [532, 469] on span at bounding box center [540, 474] width 74 height 28
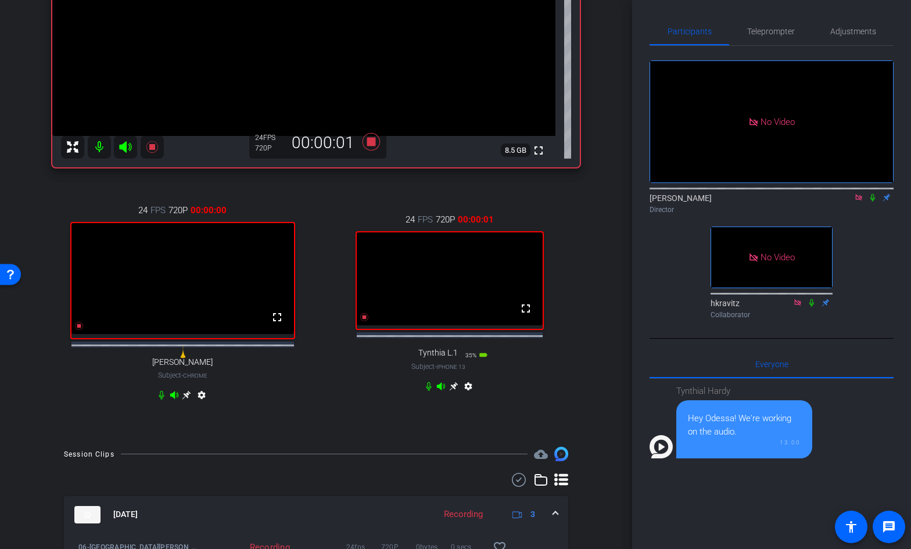
click at [873, 194] on icon at bounding box center [873, 198] width 5 height 8
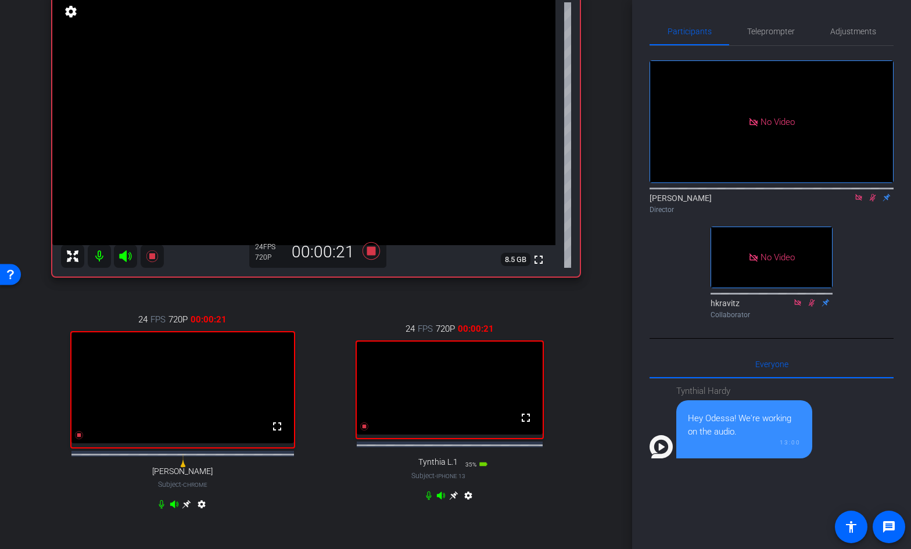
scroll to position [95, 0]
click at [872, 194] on icon at bounding box center [873, 198] width 6 height 8
click at [373, 249] on icon at bounding box center [371, 251] width 17 height 17
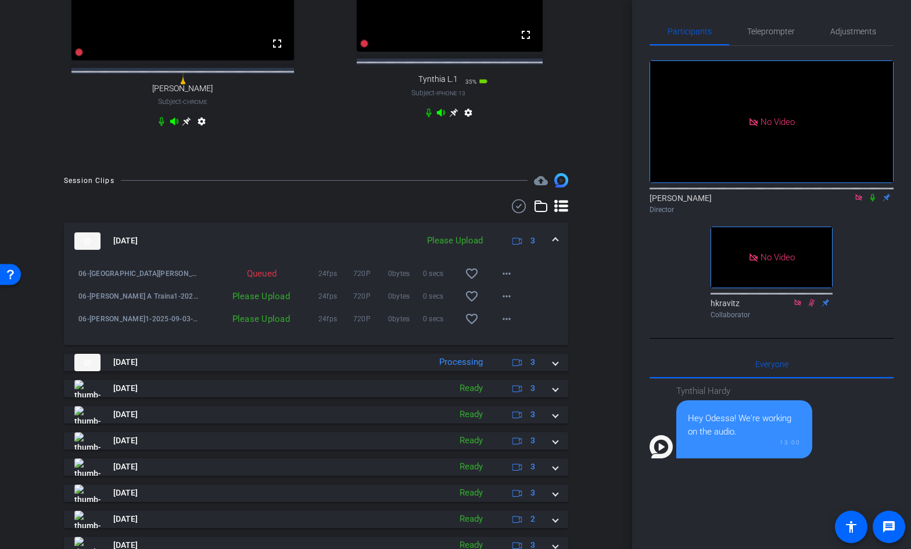
scroll to position [479, 0]
click at [510, 325] on mat-icon "more_horiz" at bounding box center [507, 318] width 14 height 14
click at [513, 351] on span "Upload" at bounding box center [525, 354] width 46 height 14
click at [506, 303] on mat-icon "more_horiz" at bounding box center [507, 296] width 14 height 14
click at [510, 330] on span "Upload" at bounding box center [525, 331] width 46 height 14
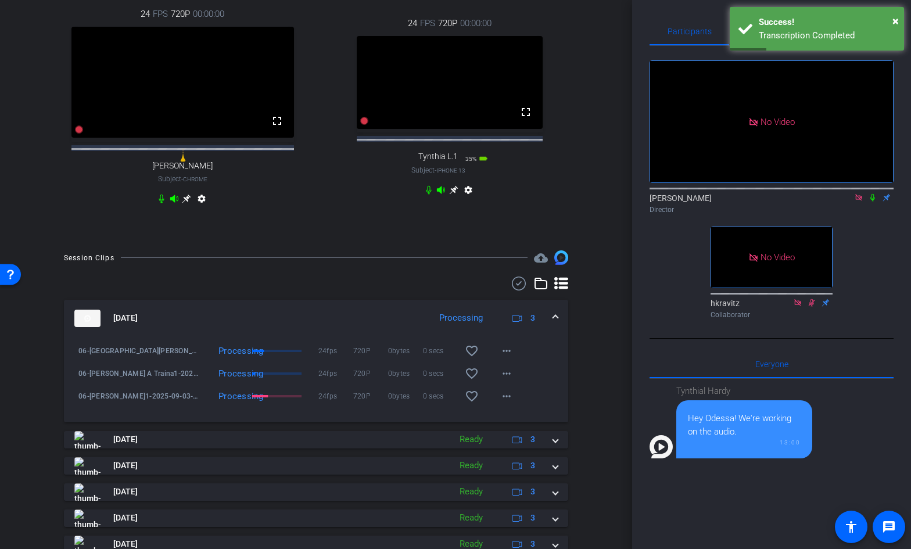
scroll to position [417, 0]
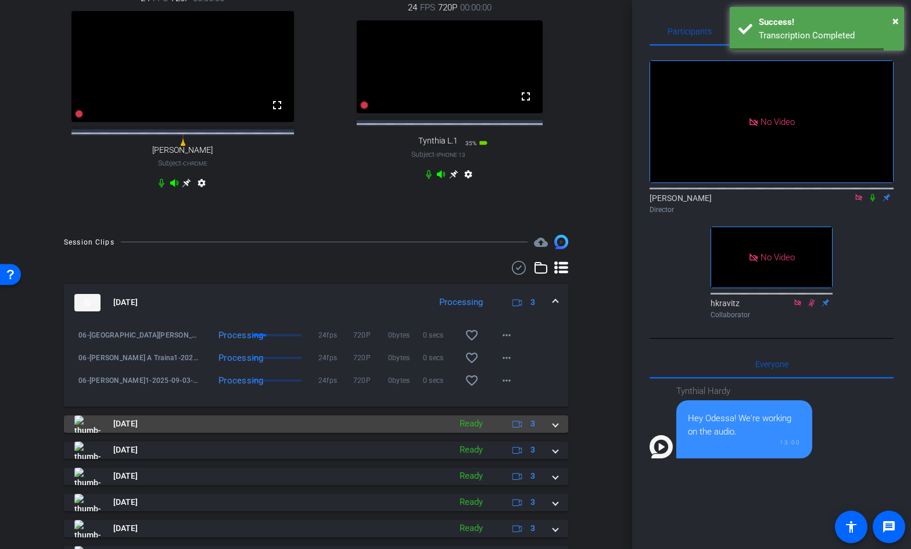
click at [559, 433] on mat-expansion-panel-header "[DATE] Ready 3" at bounding box center [316, 424] width 504 height 17
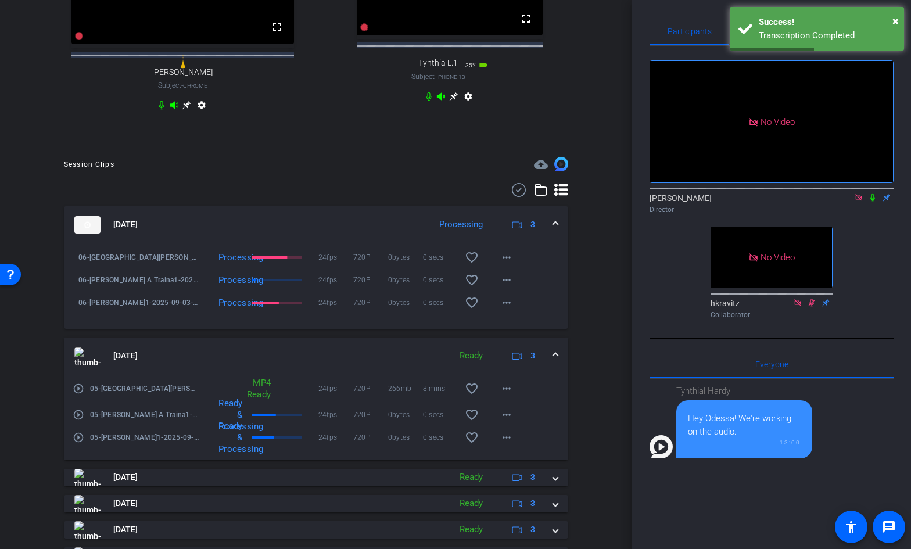
scroll to position [497, 0]
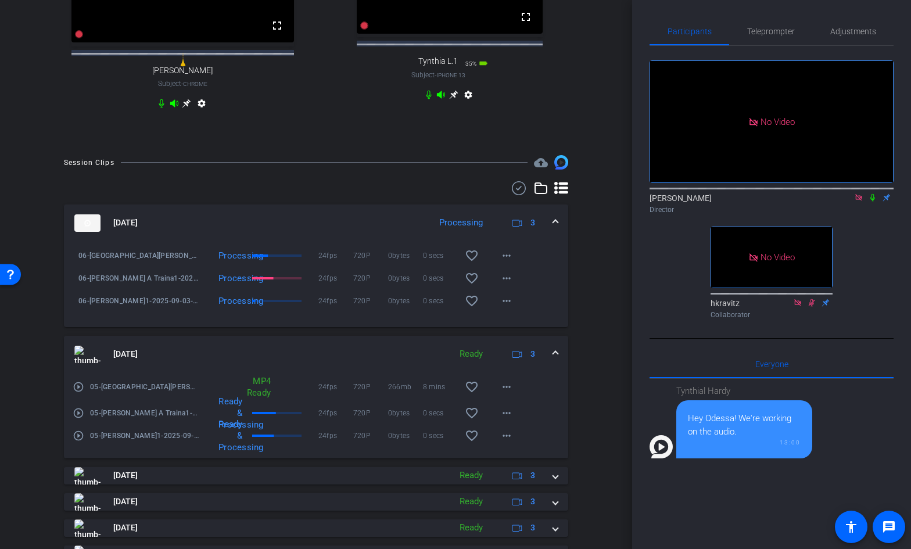
click at [556, 360] on span at bounding box center [555, 354] width 5 height 12
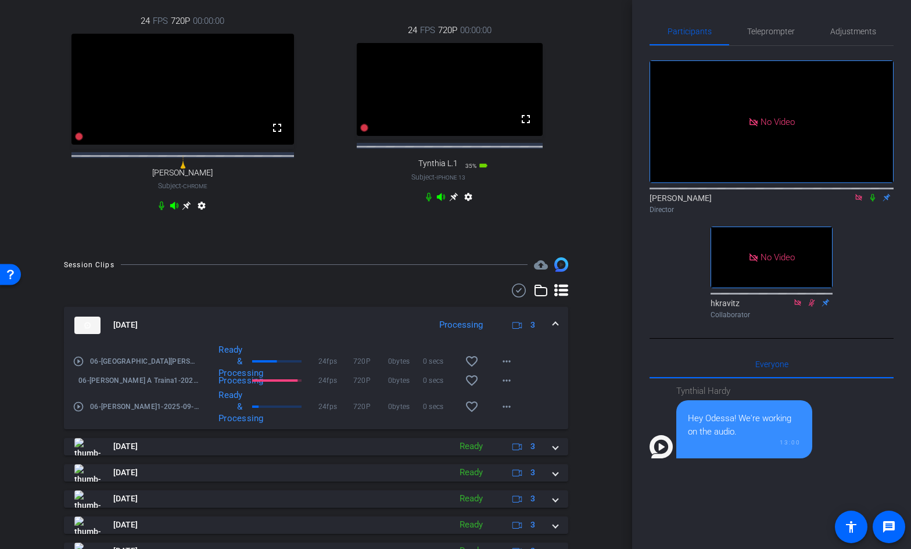
scroll to position [400, 0]
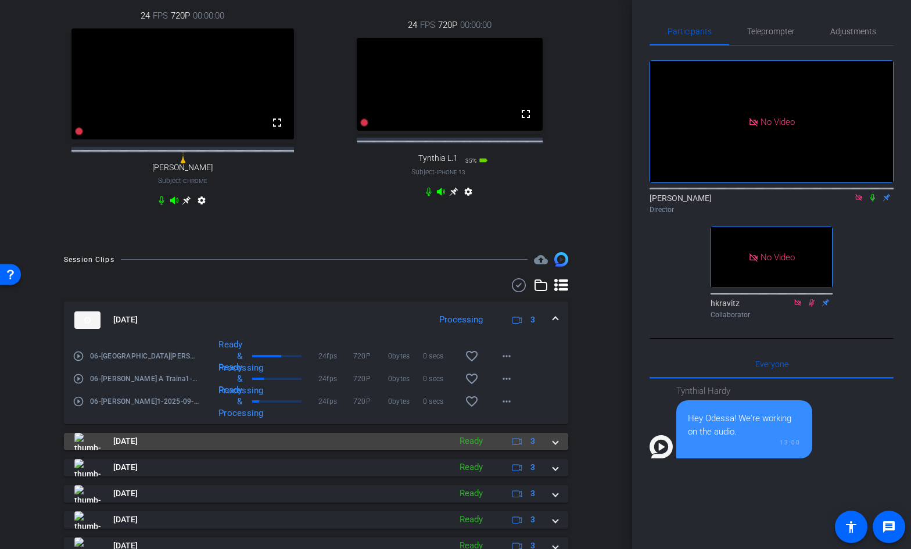
click at [556, 447] on span at bounding box center [555, 441] width 5 height 12
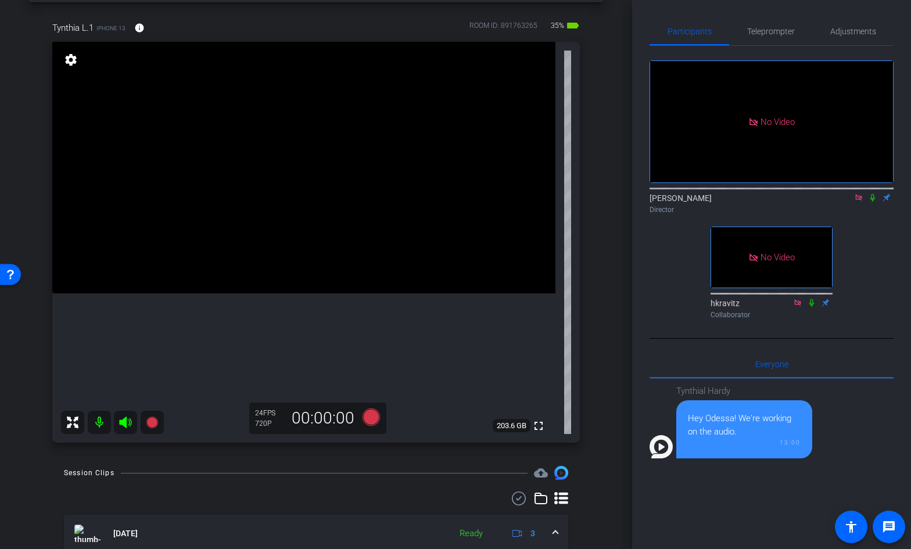
scroll to position [44, 0]
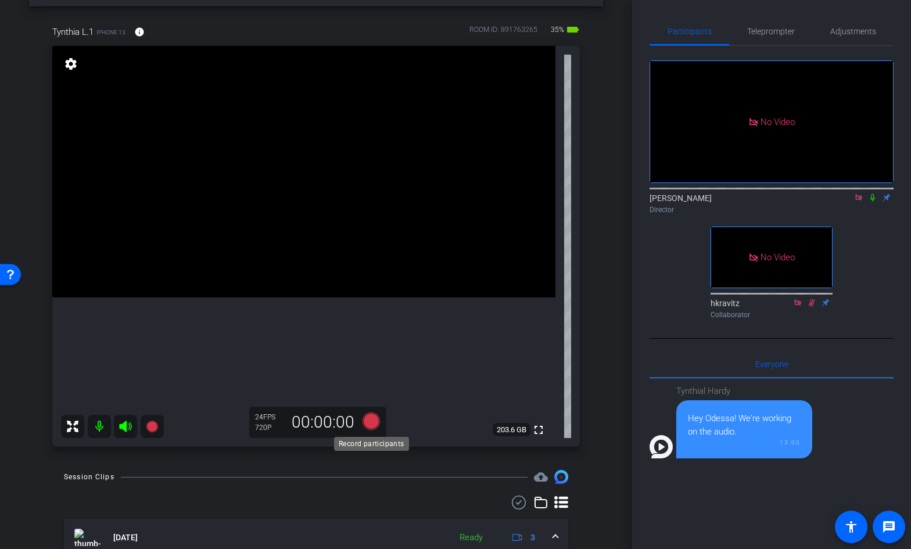
click at [376, 419] on icon at bounding box center [371, 421] width 17 height 17
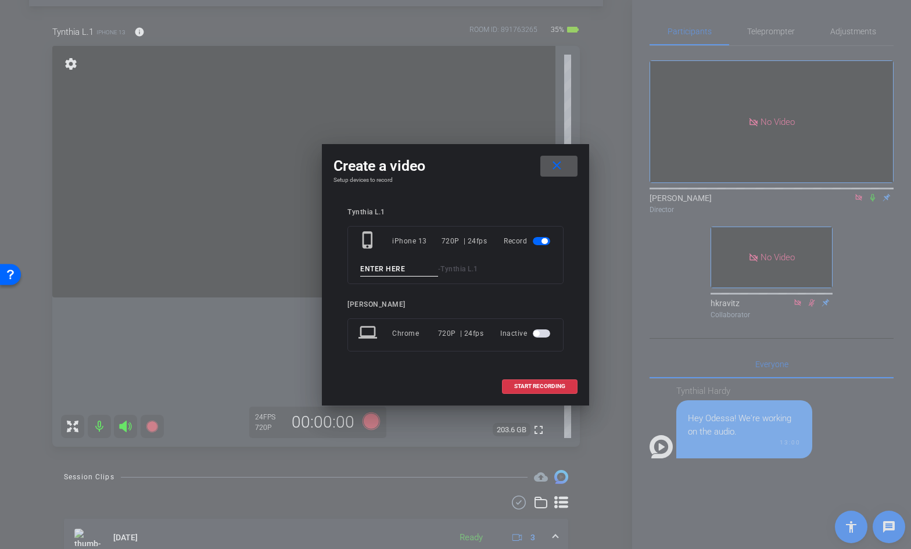
click at [409, 268] on input at bounding box center [399, 269] width 78 height 15
type input "10_4AEEs"
click at [511, 384] on span at bounding box center [540, 387] width 74 height 28
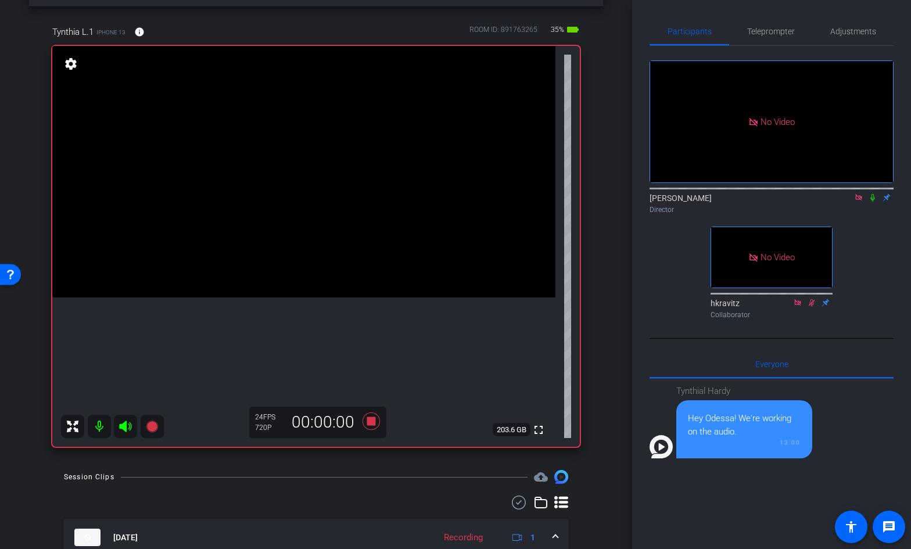
click at [874, 194] on icon at bounding box center [872, 198] width 9 height 8
click at [873, 194] on icon at bounding box center [872, 198] width 9 height 8
click at [373, 421] on icon at bounding box center [371, 421] width 17 height 17
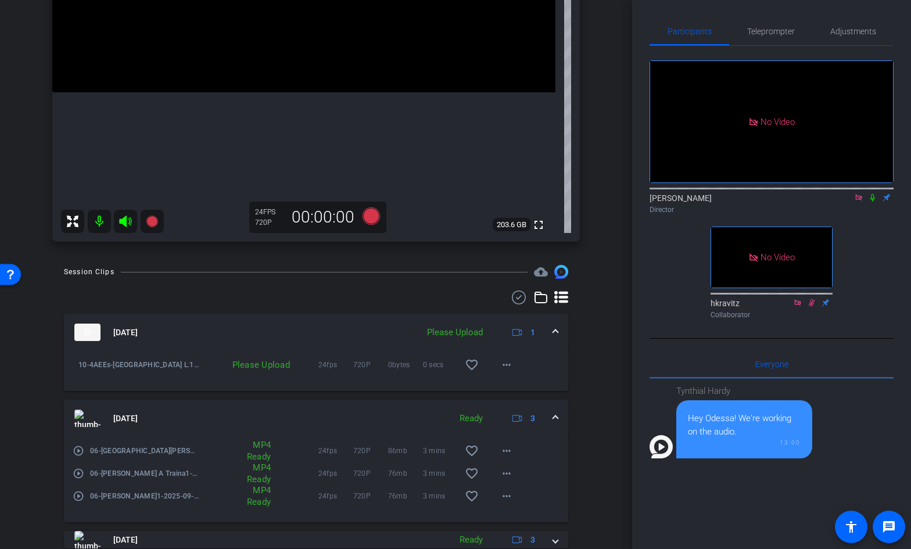
scroll to position [250, 0]
click at [506, 364] on mat-icon "more_horiz" at bounding box center [507, 364] width 14 height 14
click at [510, 389] on span "Upload" at bounding box center [525, 388] width 46 height 14
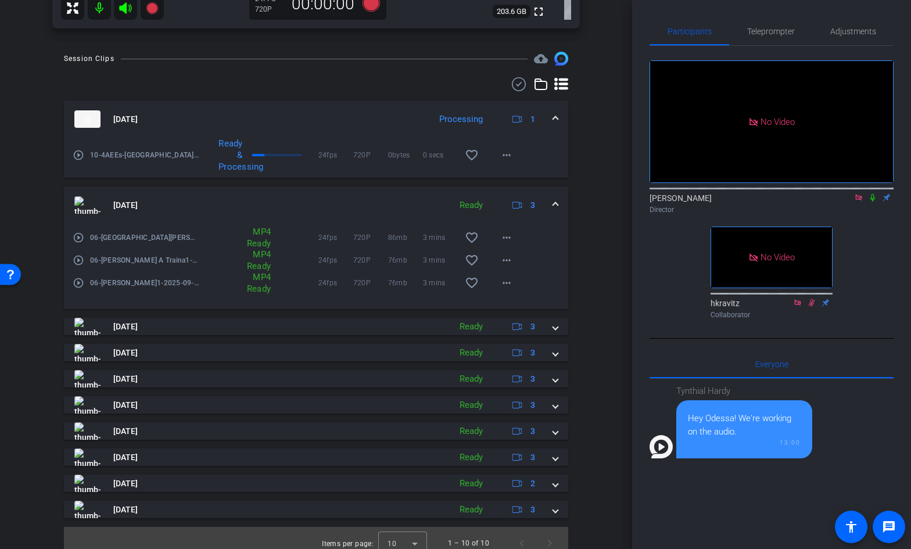
scroll to position [463, 0]
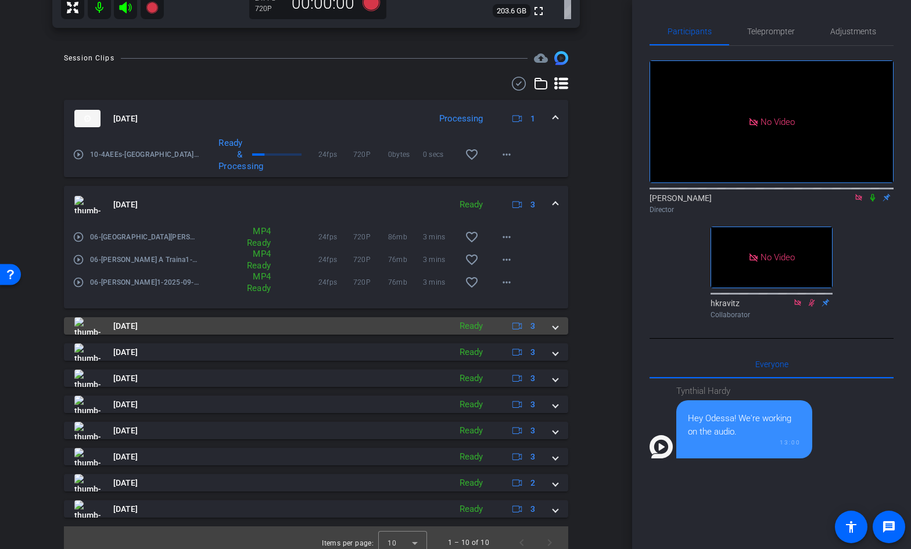
click at [554, 329] on span at bounding box center [555, 326] width 5 height 12
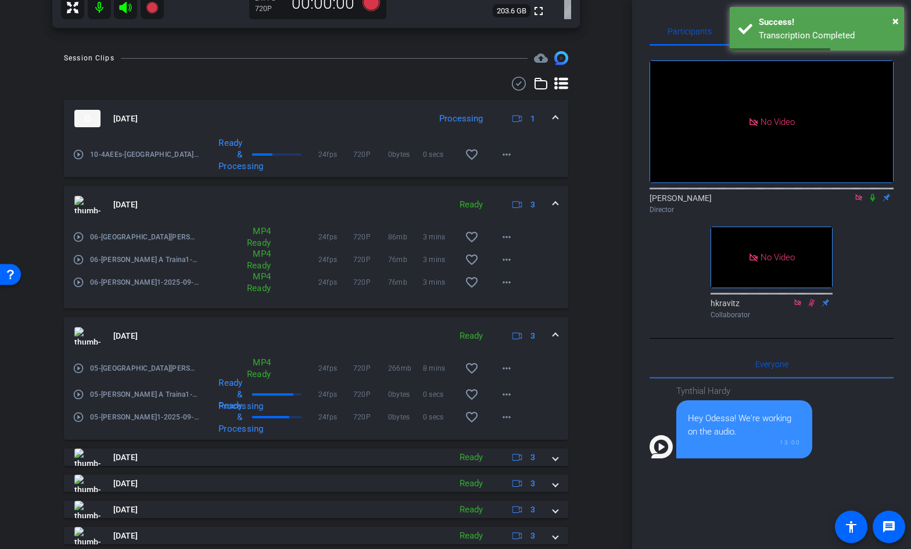
click at [556, 334] on span at bounding box center [555, 336] width 5 height 12
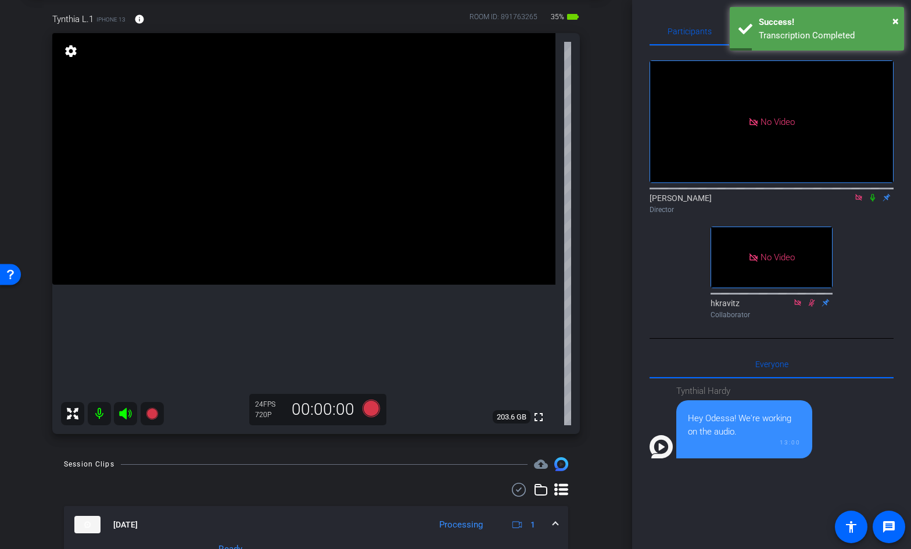
scroll to position [52, 0]
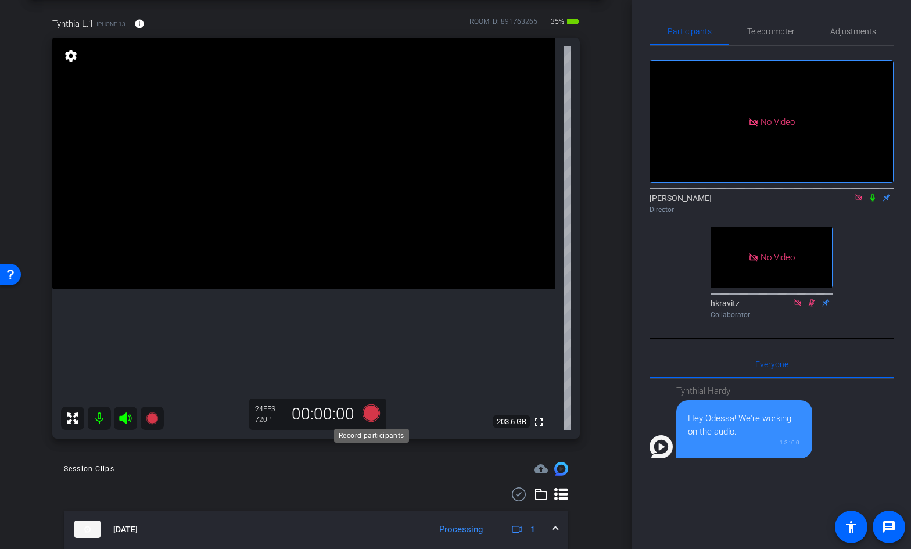
click at [375, 413] on icon at bounding box center [371, 412] width 17 height 17
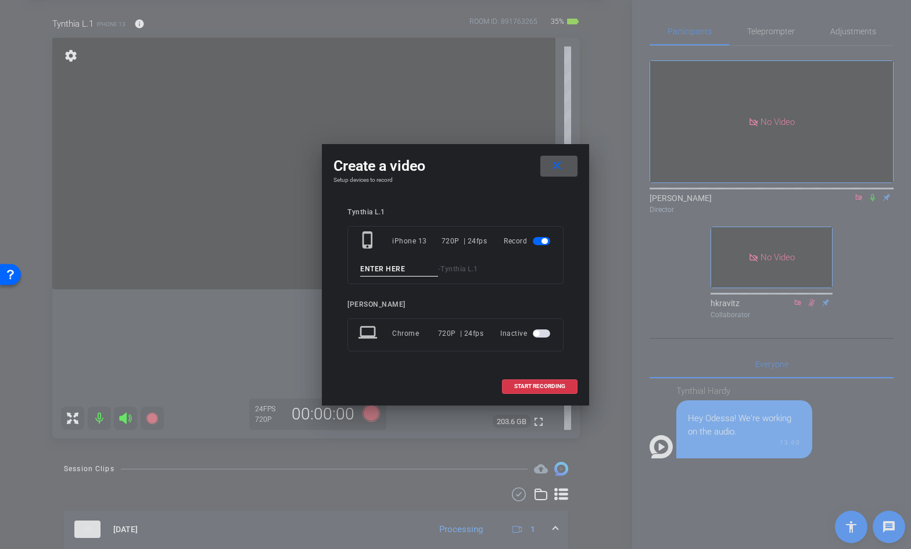
click at [407, 270] on input at bounding box center [399, 269] width 78 height 15
type input "11_Nausea_t2_Intro"
click at [524, 388] on span "START RECORDING" at bounding box center [539, 387] width 51 height 6
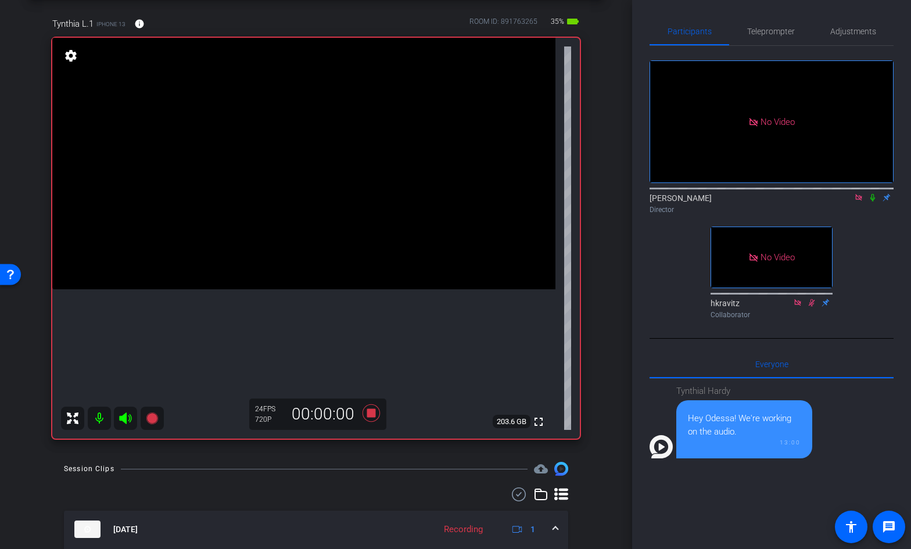
click at [872, 194] on icon at bounding box center [873, 198] width 5 height 8
click at [873, 194] on icon at bounding box center [873, 198] width 6 height 8
click at [871, 194] on icon at bounding box center [873, 198] width 5 height 8
click at [875, 194] on icon at bounding box center [873, 198] width 6 height 8
click at [874, 194] on icon at bounding box center [872, 198] width 9 height 8
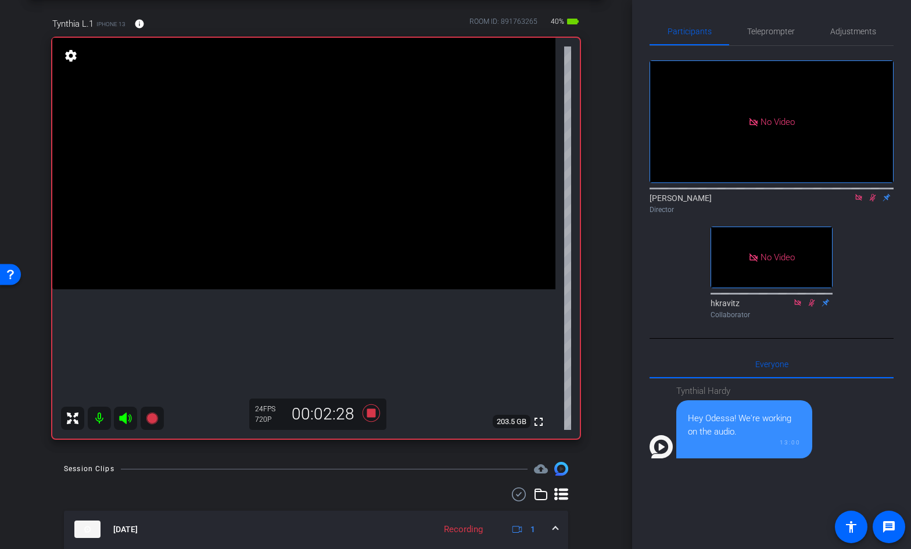
click at [872, 194] on icon at bounding box center [873, 198] width 6 height 8
click at [373, 412] on icon at bounding box center [371, 412] width 17 height 17
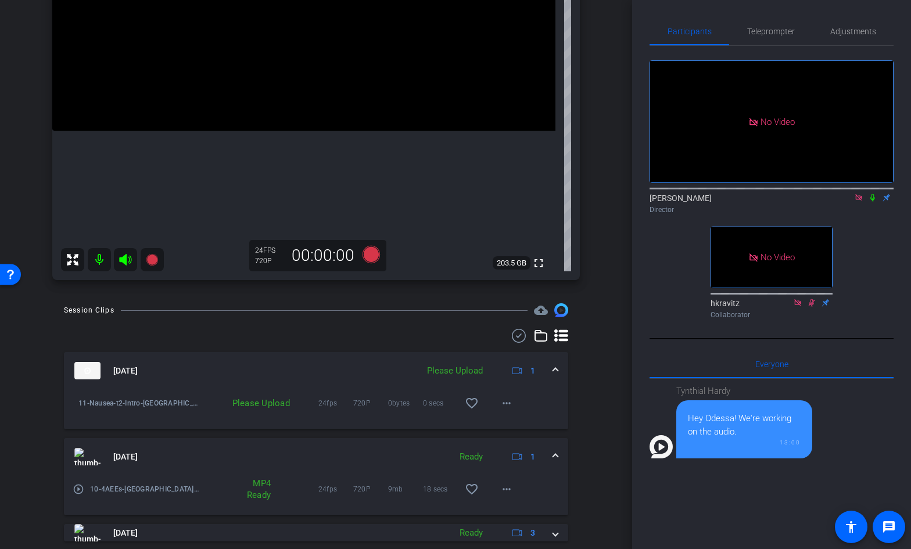
scroll to position [214, 0]
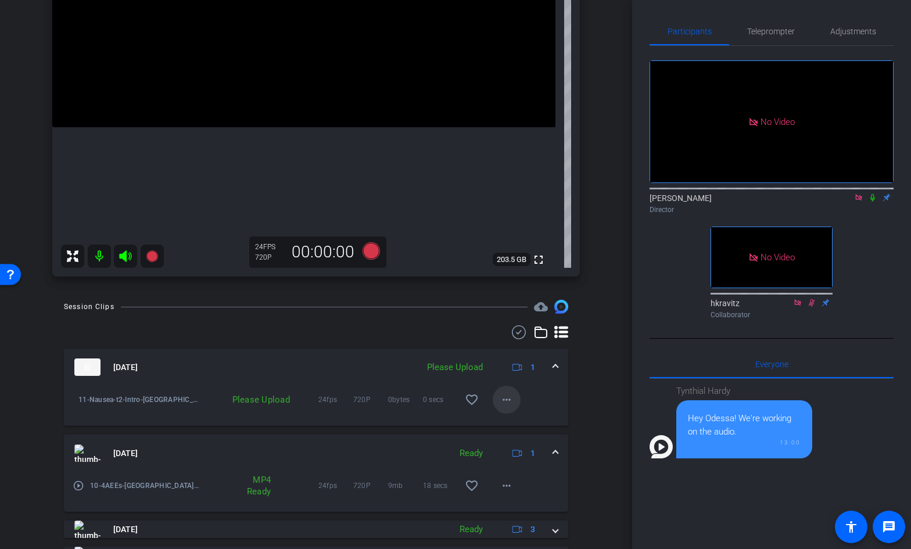
click at [504, 399] on mat-icon "more_horiz" at bounding box center [507, 400] width 14 height 14
click at [510, 420] on span "Upload" at bounding box center [525, 424] width 46 height 14
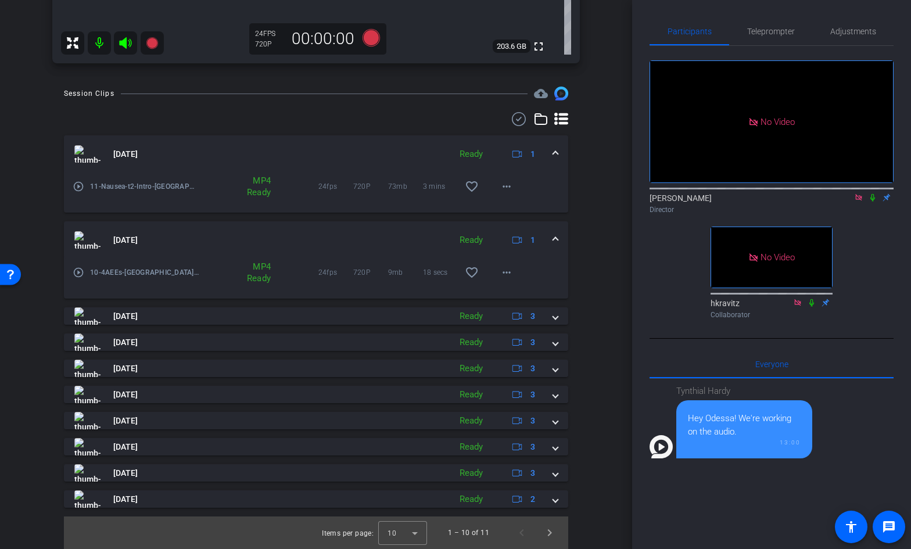
scroll to position [427, 0]
click at [554, 239] on span at bounding box center [555, 241] width 5 height 12
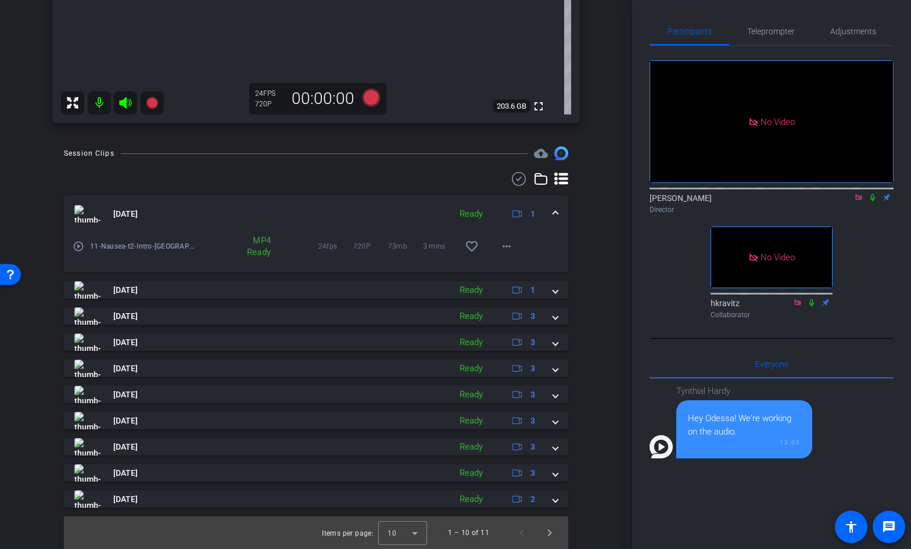
click at [558, 209] on mat-expansion-panel-header "[DATE] Ready 1" at bounding box center [316, 213] width 504 height 37
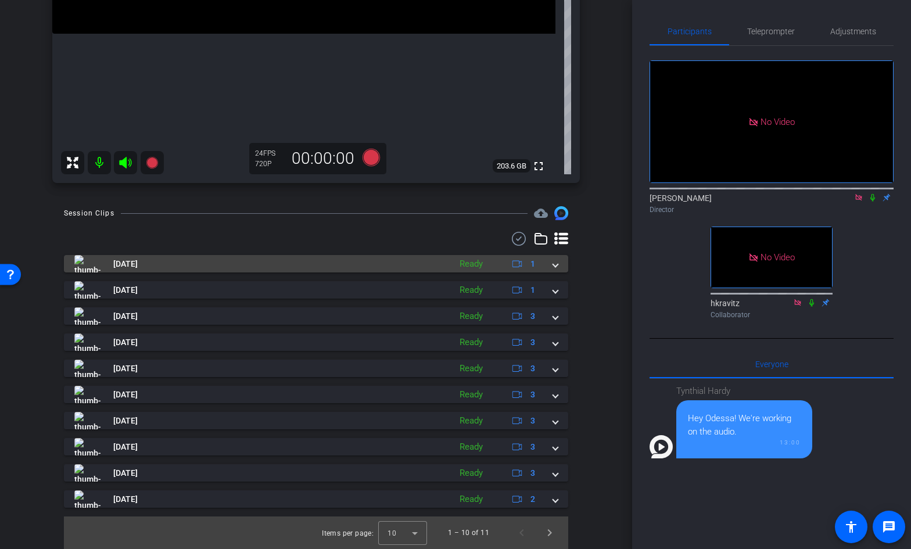
scroll to position [307, 0]
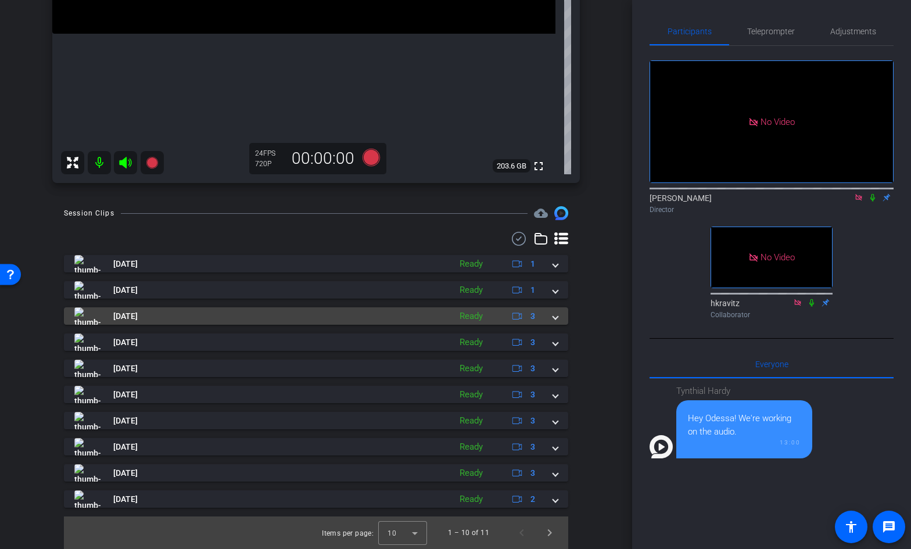
click at [555, 317] on span at bounding box center [555, 316] width 5 height 12
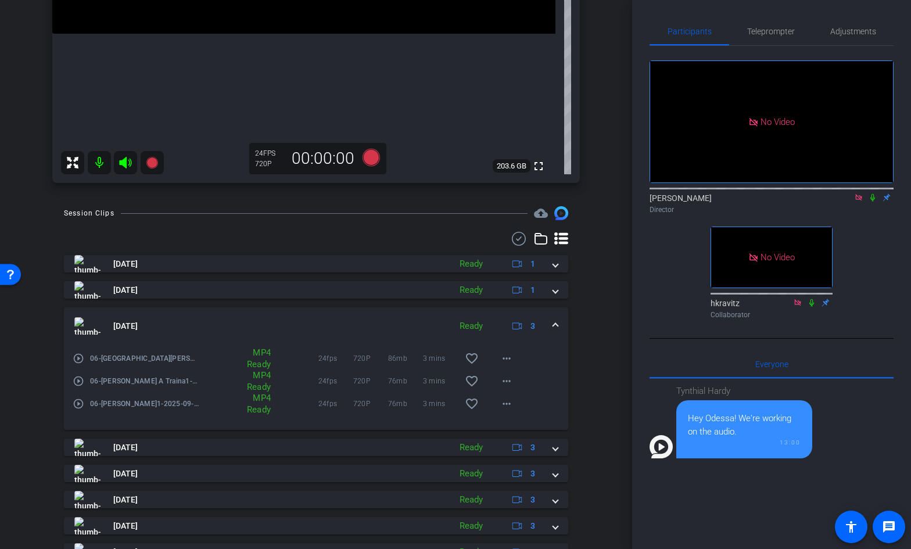
click at [550, 325] on div "[DATE] Ready 3" at bounding box center [313, 325] width 479 height 17
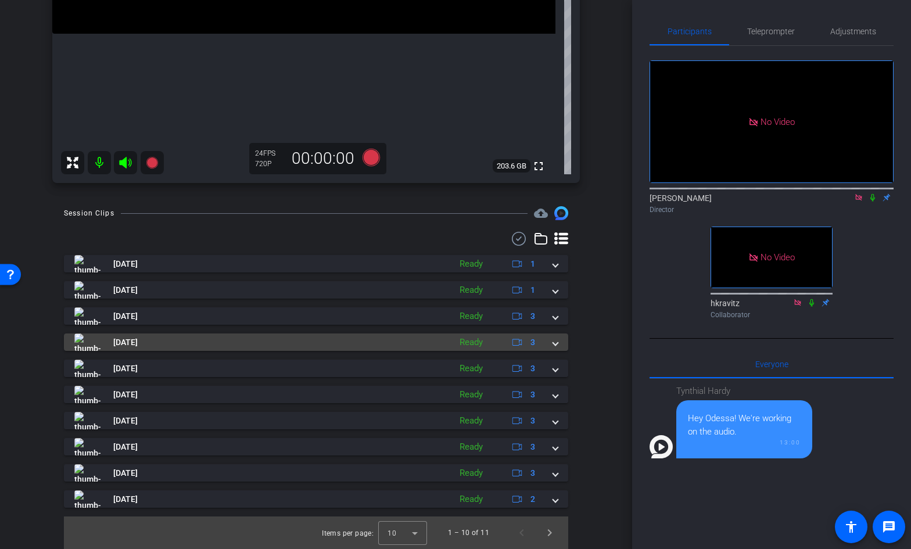
click at [556, 339] on span at bounding box center [555, 342] width 5 height 12
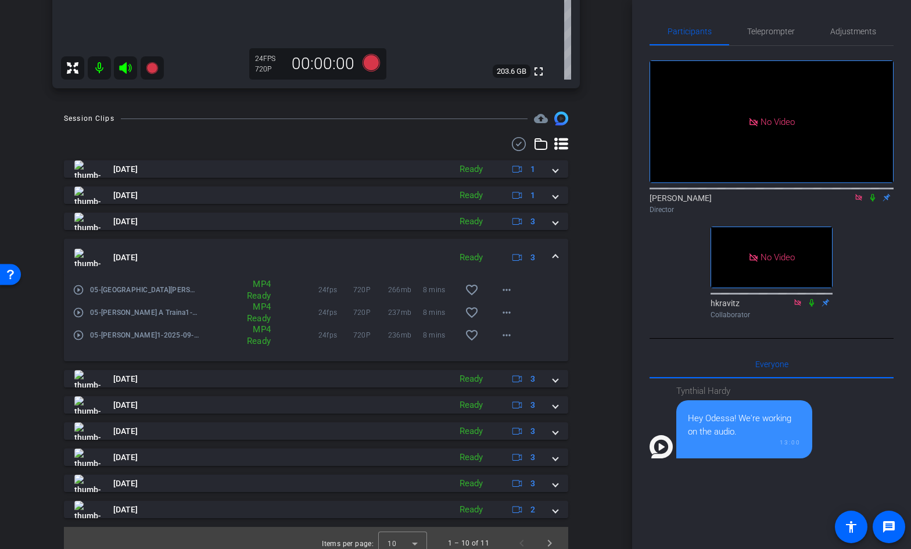
click at [557, 253] on span at bounding box center [555, 258] width 5 height 12
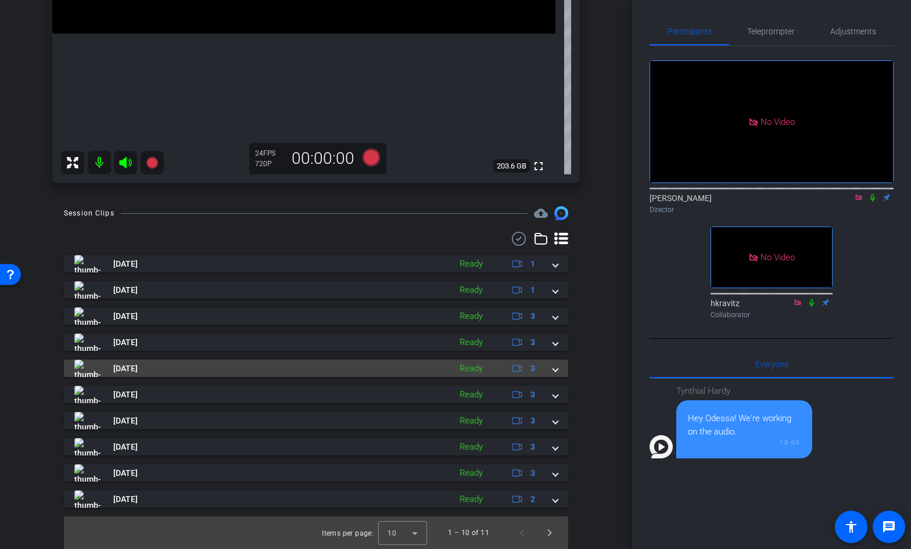
click at [553, 369] on span at bounding box center [555, 369] width 5 height 12
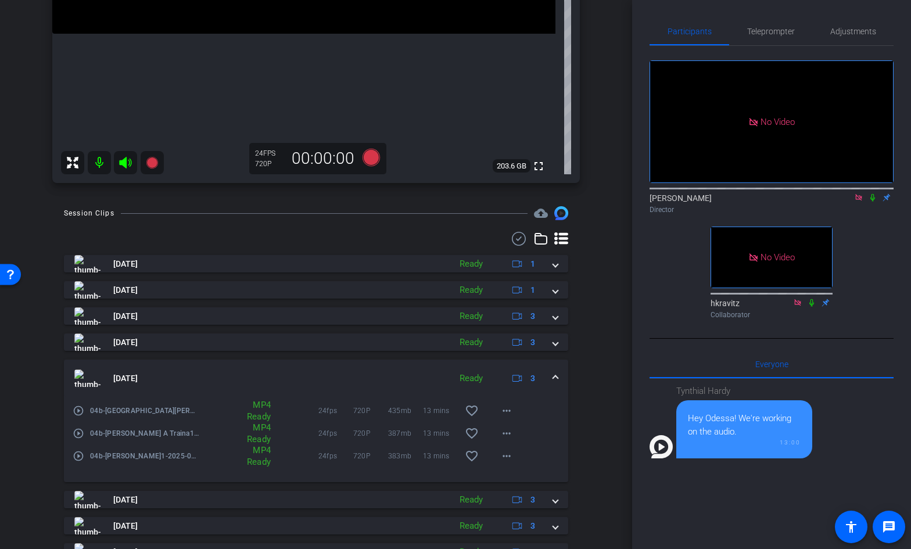
click at [557, 374] on span at bounding box center [555, 379] width 5 height 12
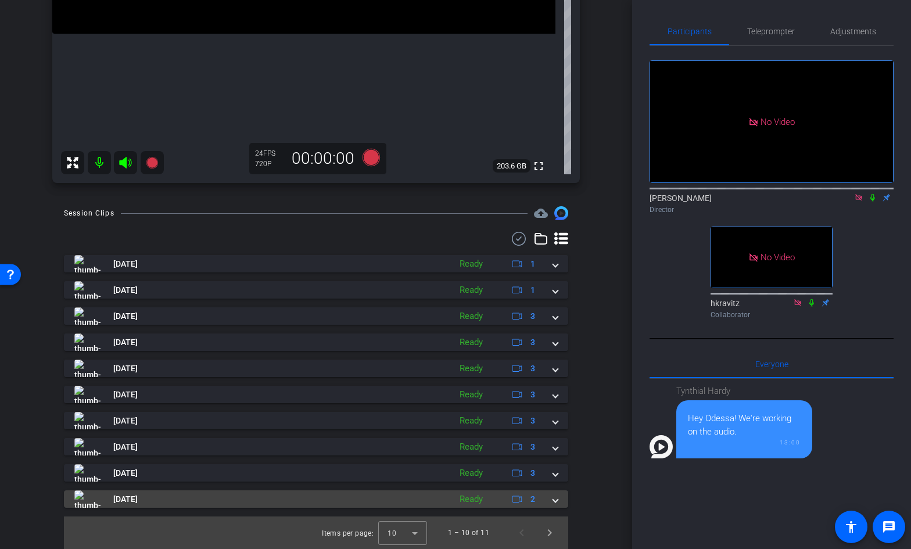
click at [554, 497] on span at bounding box center [555, 499] width 5 height 12
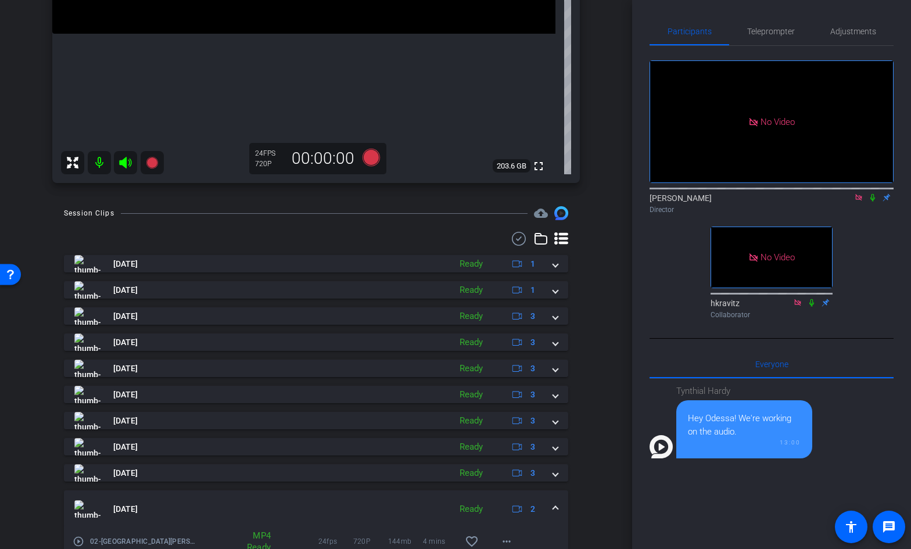
scroll to position [390, 0]
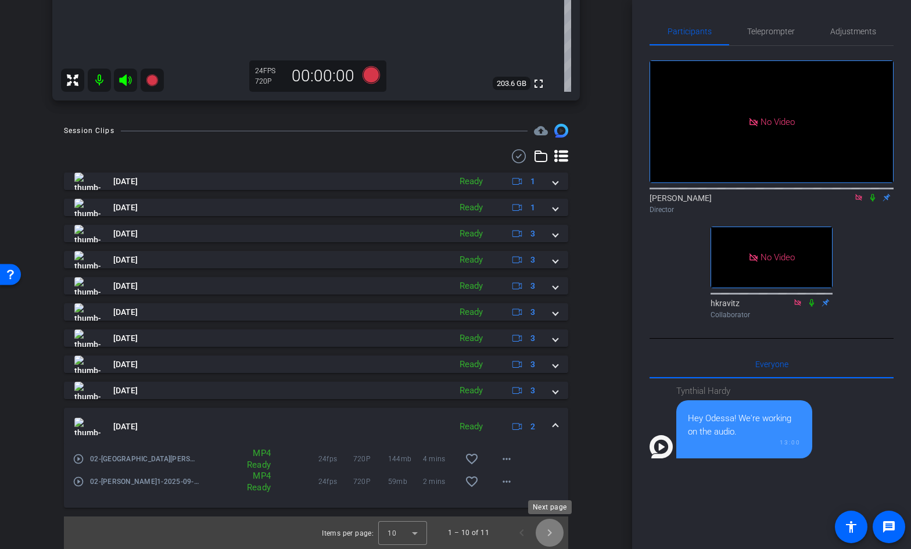
click at [552, 531] on span "Next page" at bounding box center [550, 533] width 28 height 28
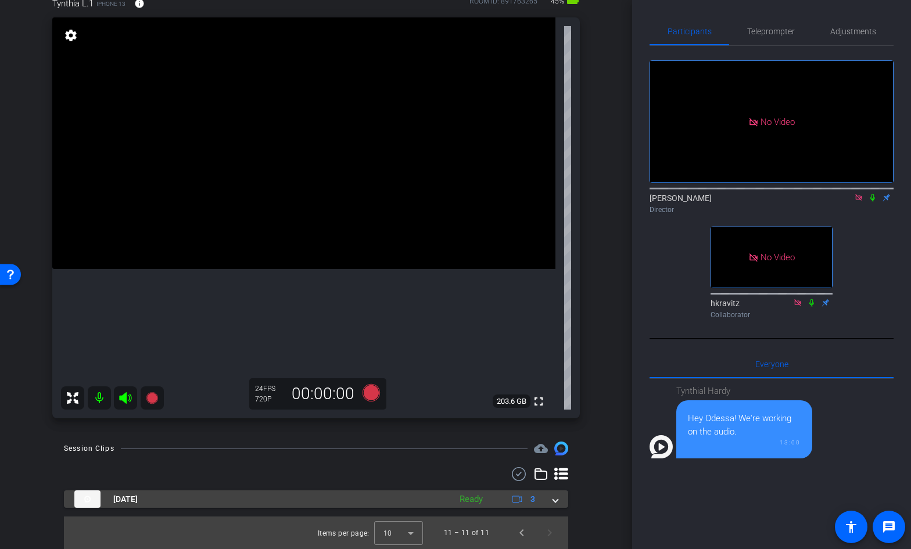
click at [556, 499] on span at bounding box center [555, 499] width 5 height 12
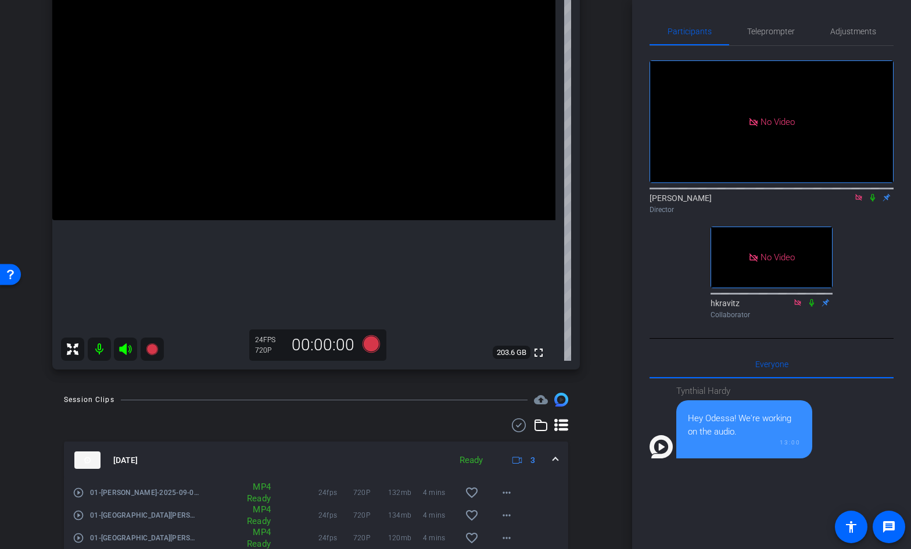
scroll to position [177, 0]
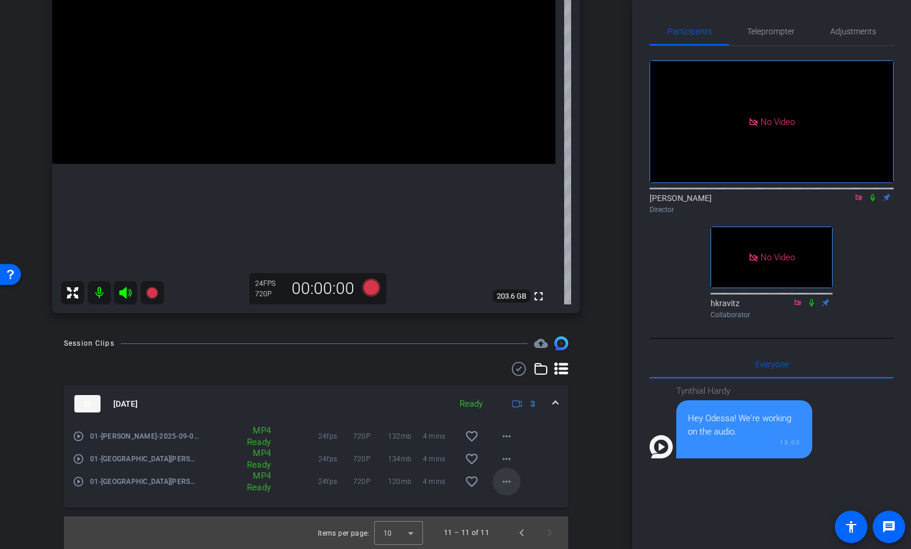
click at [508, 481] on mat-icon "more_horiz" at bounding box center [507, 482] width 14 height 14
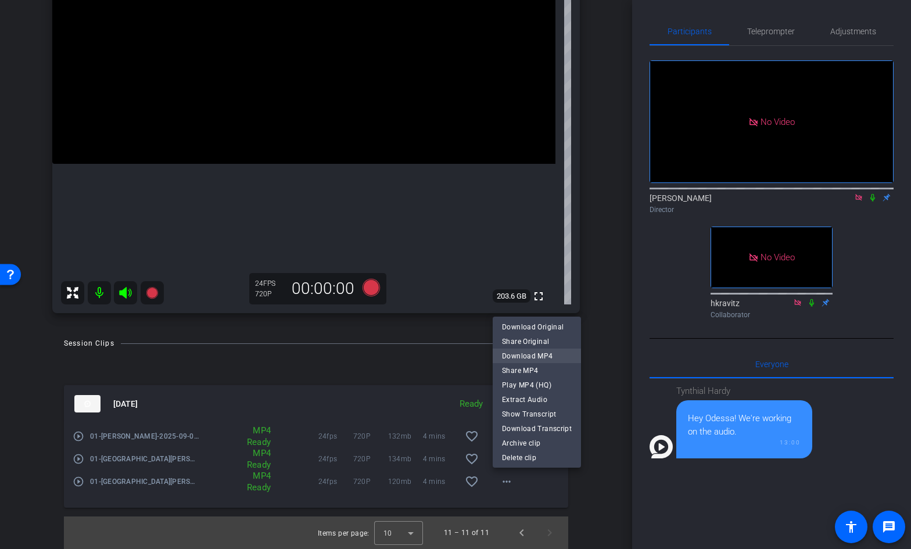
click at [541, 358] on span "Download MP4" at bounding box center [537, 356] width 70 height 14
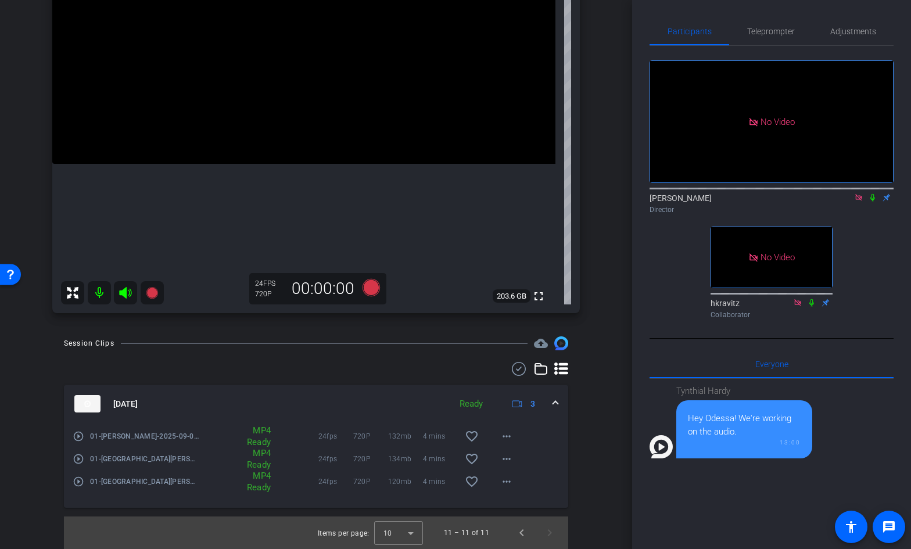
click at [873, 194] on icon at bounding box center [872, 198] width 9 height 8
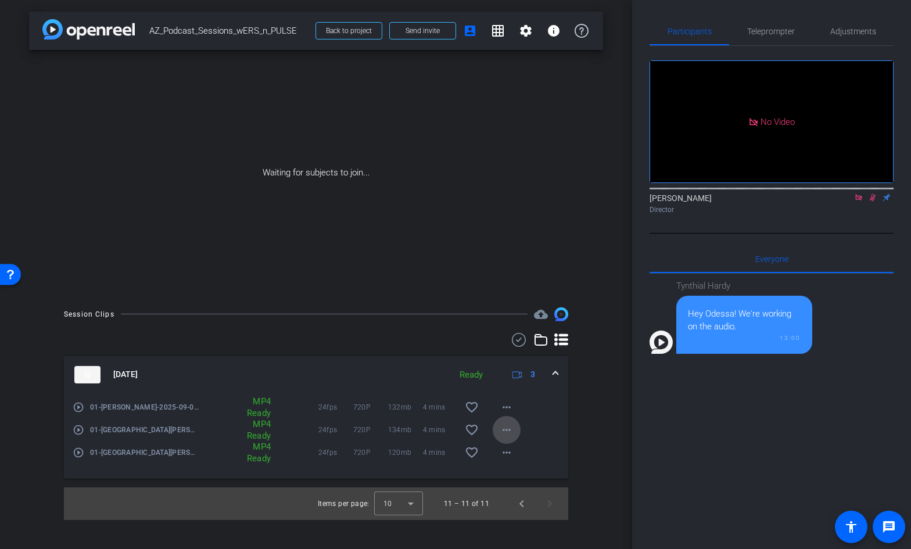
click at [508, 431] on mat-icon "more_horiz" at bounding box center [507, 430] width 14 height 14
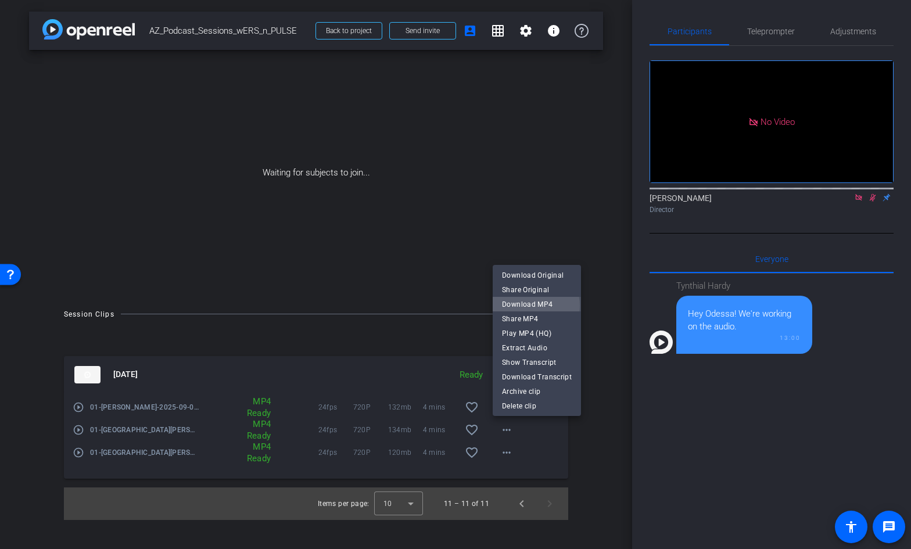
click at [531, 306] on span "Download MP4" at bounding box center [537, 305] width 70 height 14
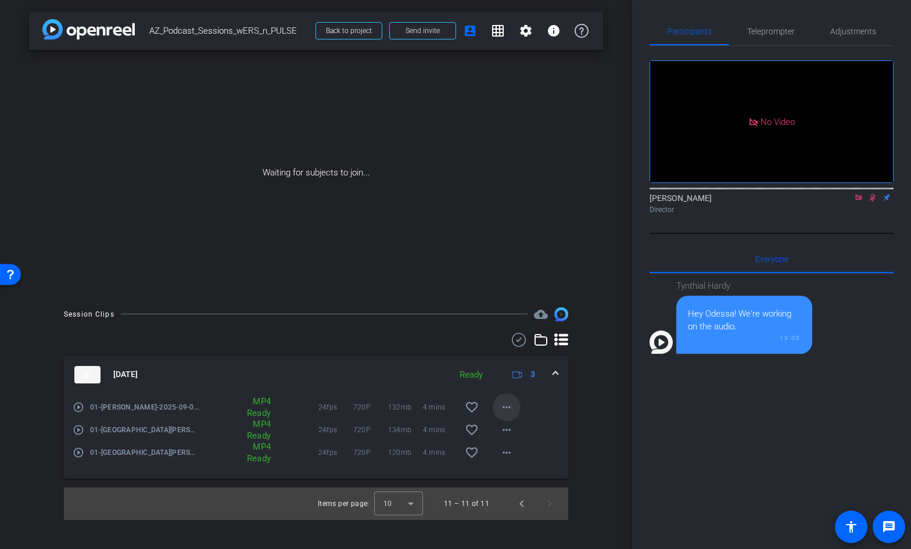
click at [506, 408] on mat-icon "more_horiz" at bounding box center [507, 407] width 14 height 14
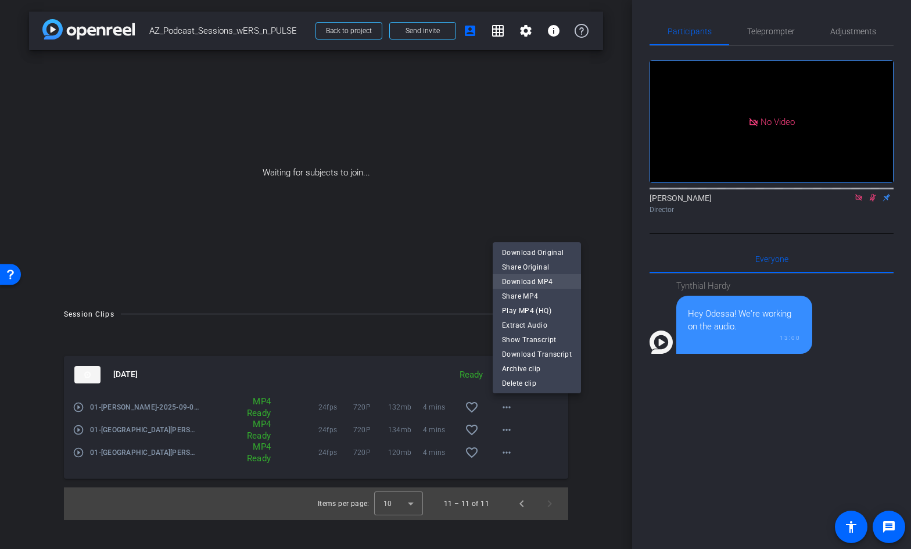
click at [535, 284] on span "Download MP4" at bounding box center [537, 282] width 70 height 14
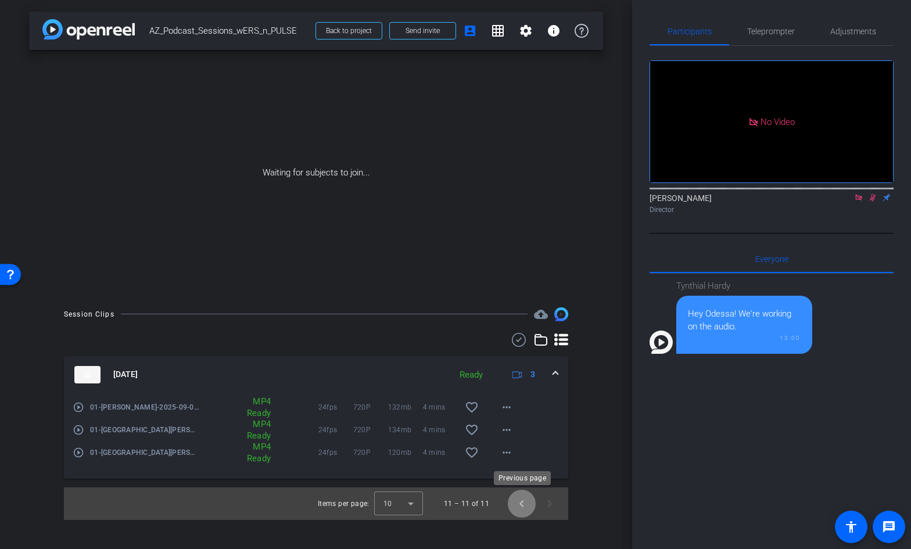
click at [526, 504] on span "Previous page" at bounding box center [522, 504] width 28 height 28
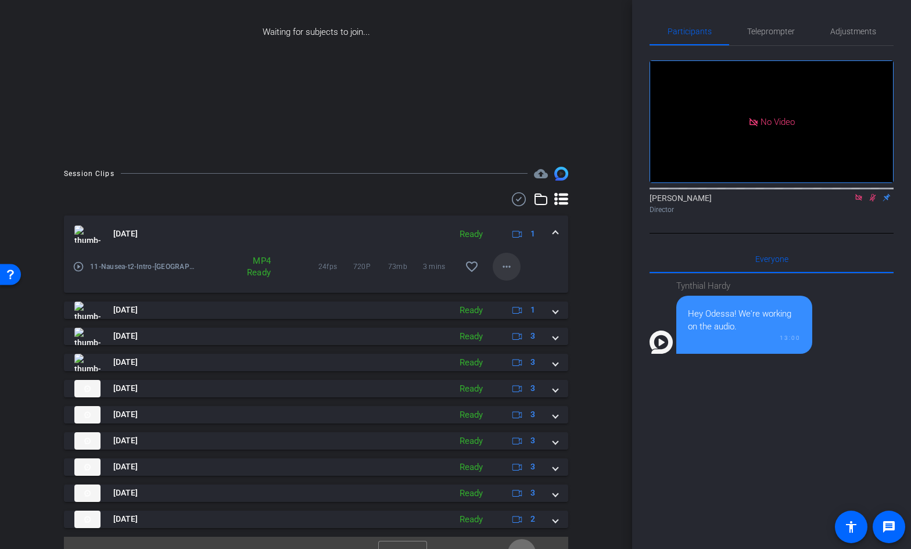
scroll to position [161, 0]
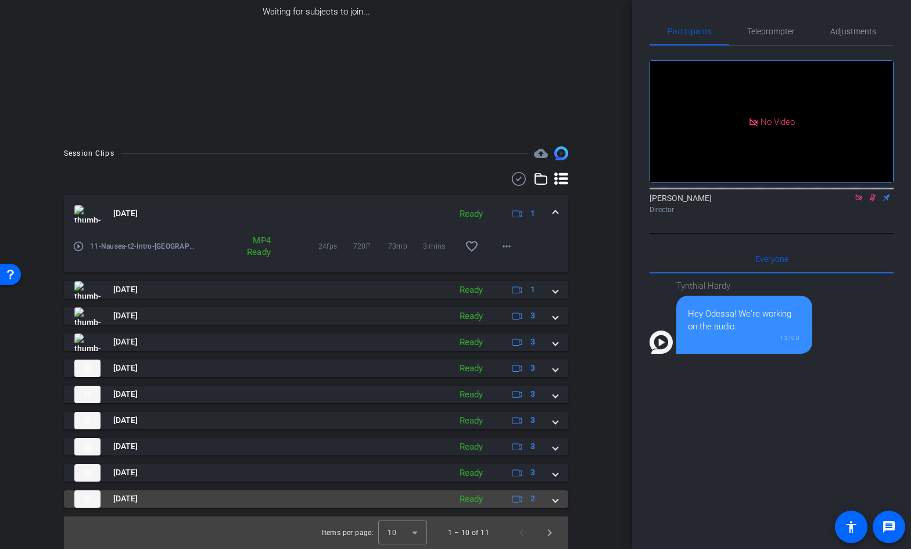
click at [557, 503] on span at bounding box center [555, 499] width 5 height 12
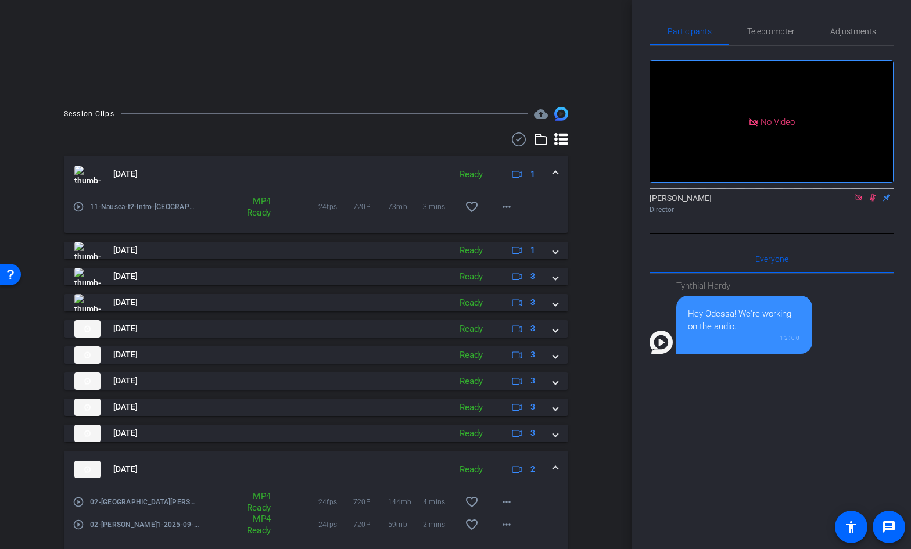
scroll to position [243, 0]
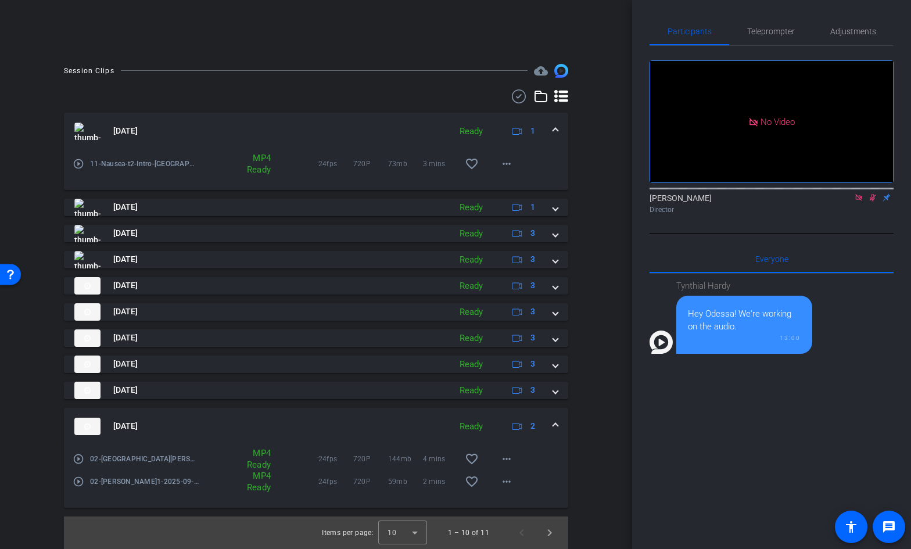
click at [555, 424] on span at bounding box center [555, 426] width 5 height 12
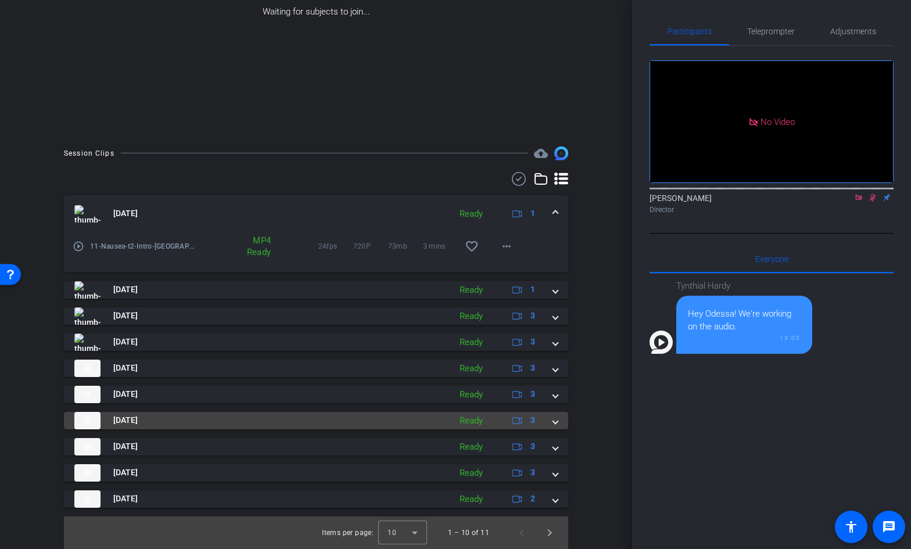
scroll to position [161, 0]
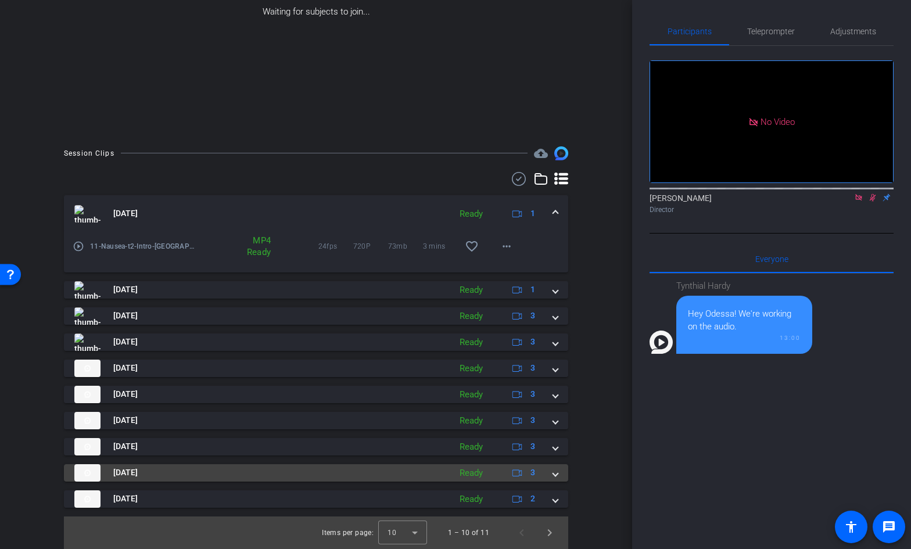
click at [552, 471] on div "[DATE] Ready 3" at bounding box center [313, 472] width 479 height 17
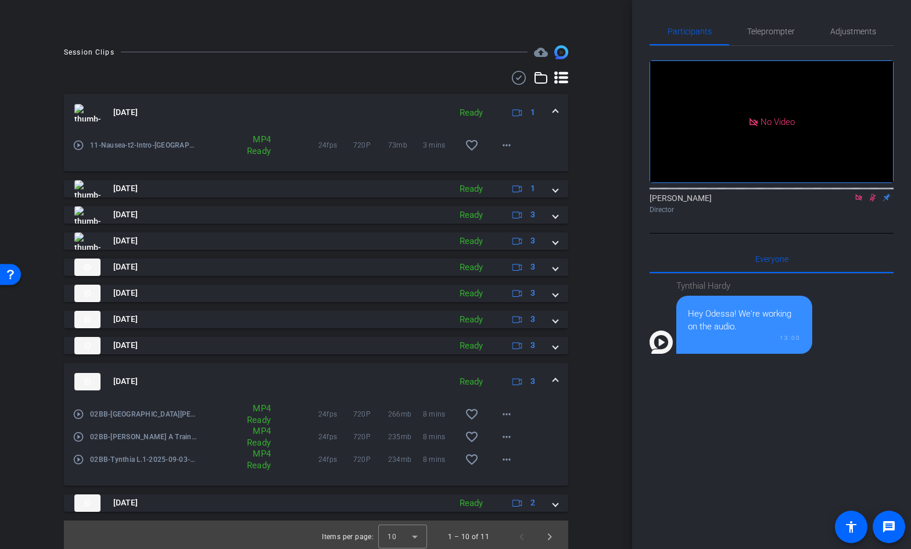
scroll to position [266, 0]
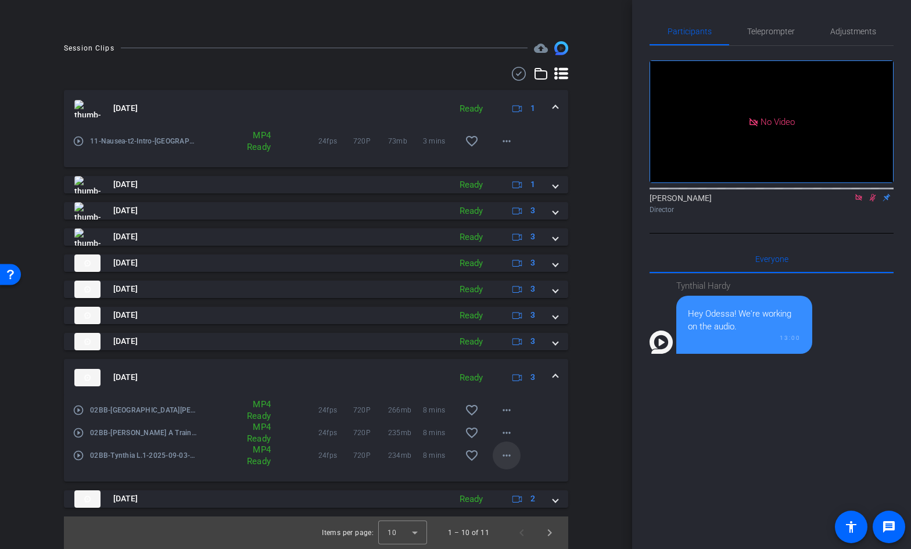
click at [503, 454] on mat-icon "more_horiz" at bounding box center [507, 456] width 14 height 14
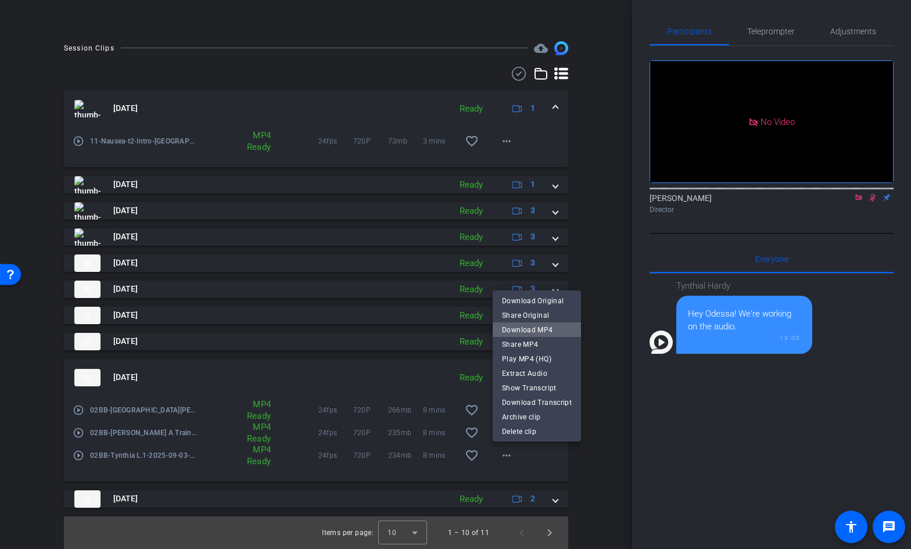
click at [539, 331] on span "Download MP4" at bounding box center [537, 330] width 70 height 14
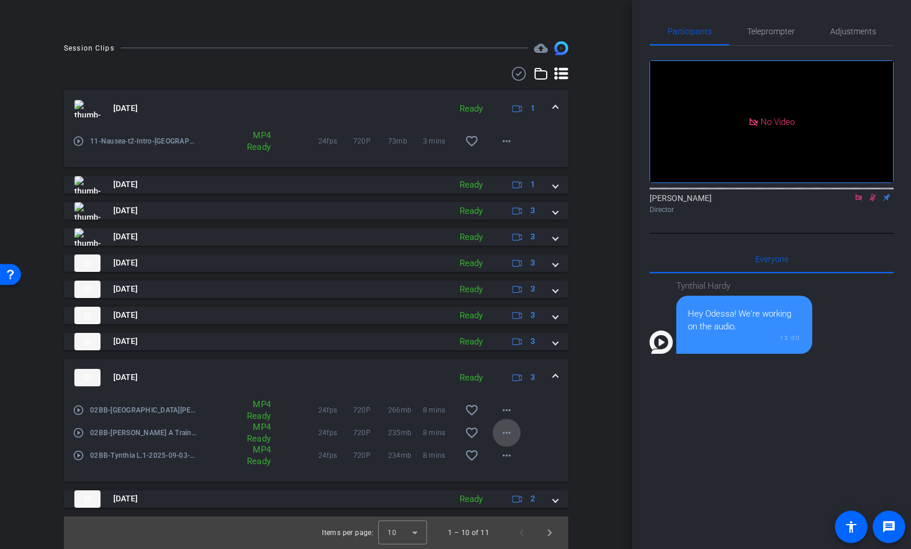
click at [509, 432] on mat-icon "more_horiz" at bounding box center [507, 433] width 14 height 14
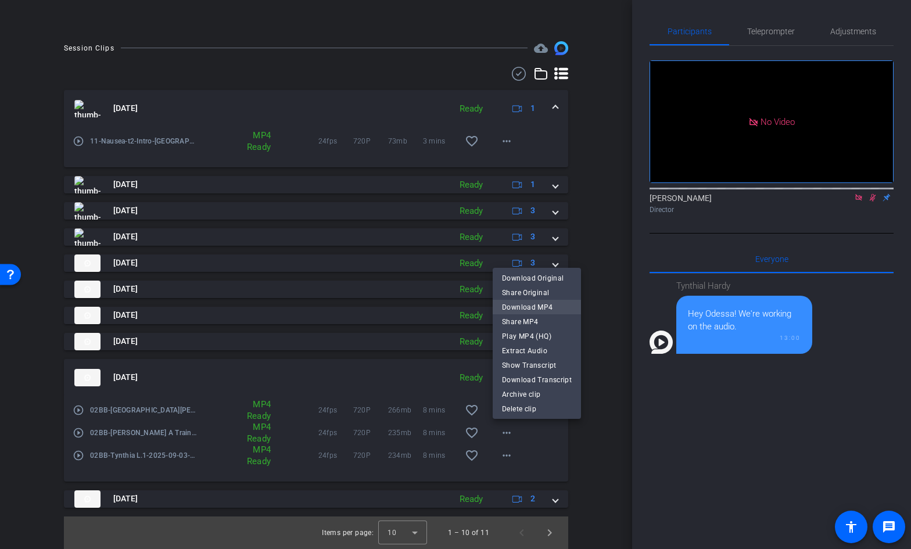
click at [537, 308] on span "Download MP4" at bounding box center [537, 307] width 70 height 14
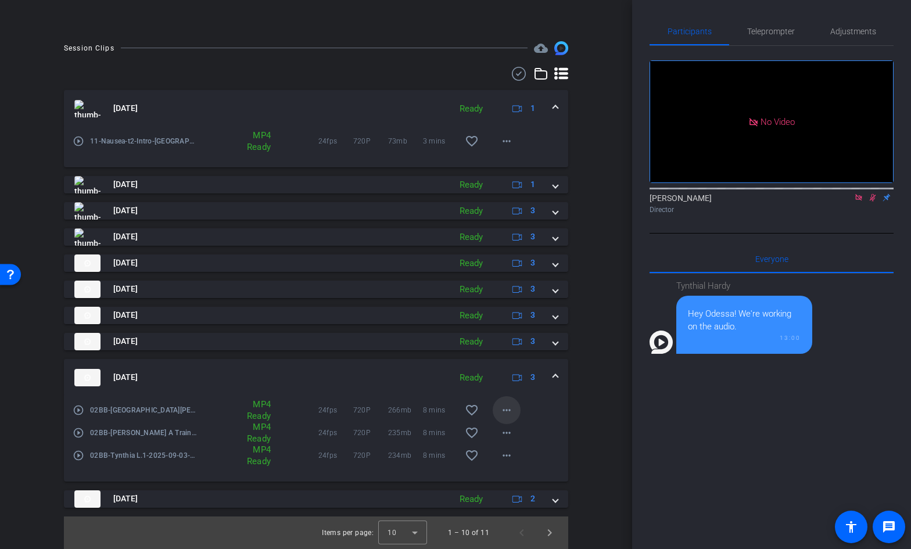
click at [507, 412] on mat-icon "more_horiz" at bounding box center [507, 410] width 14 height 14
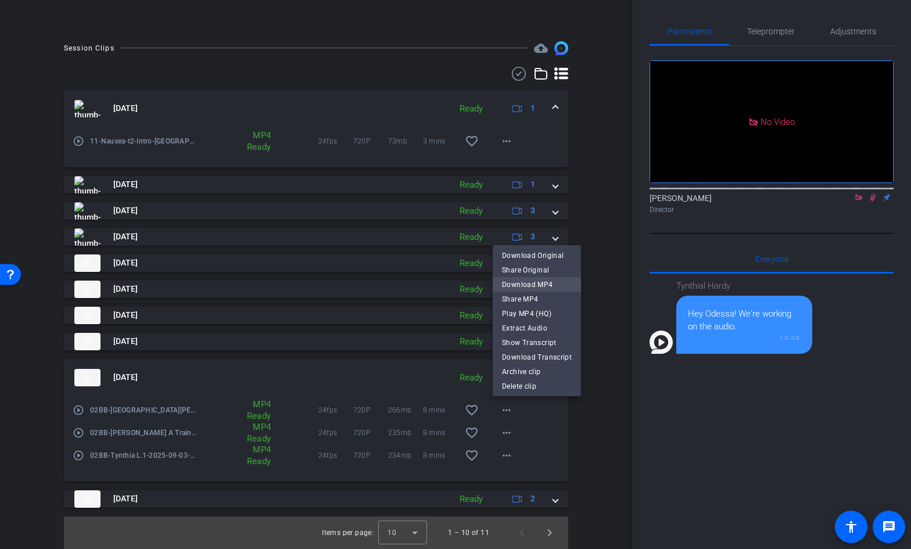
click at [543, 285] on span "Download MP4" at bounding box center [537, 285] width 70 height 14
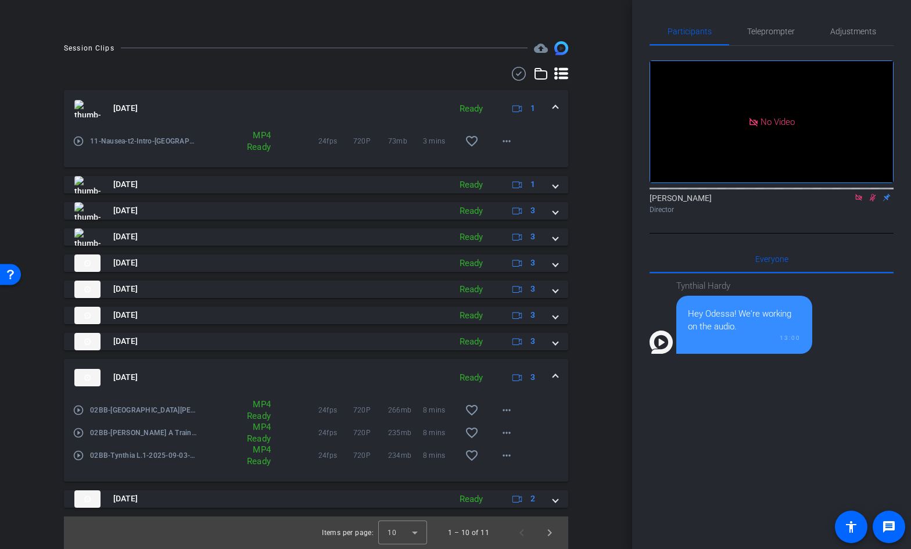
click at [557, 376] on span at bounding box center [555, 377] width 5 height 12
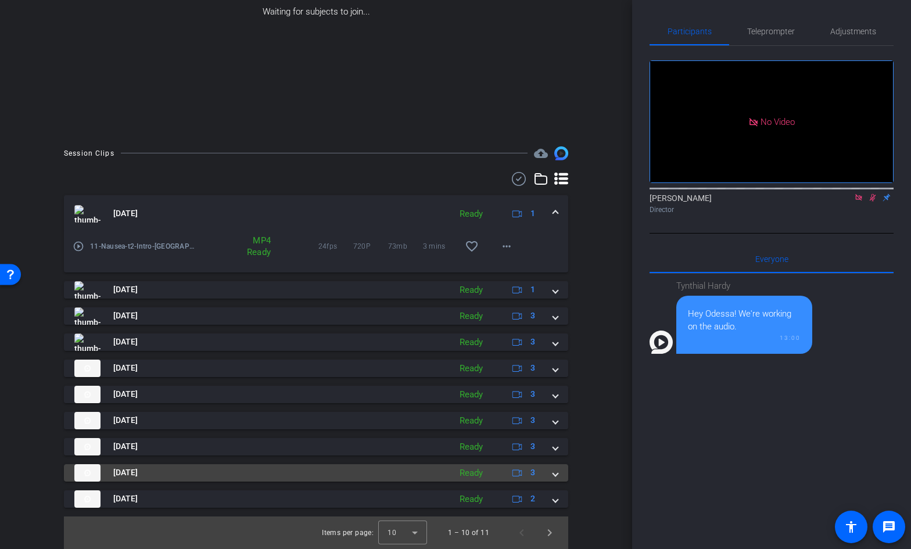
scroll to position [161, 0]
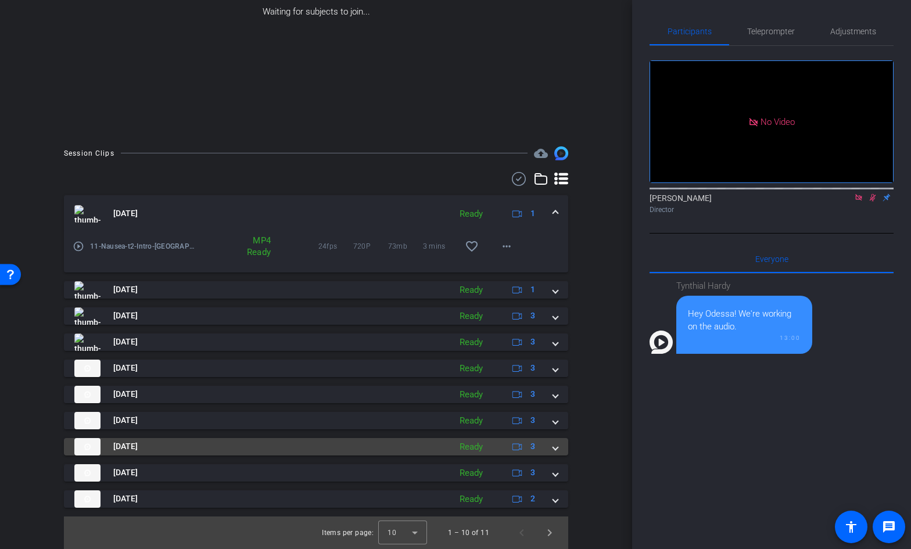
click at [557, 449] on span at bounding box center [555, 447] width 5 height 12
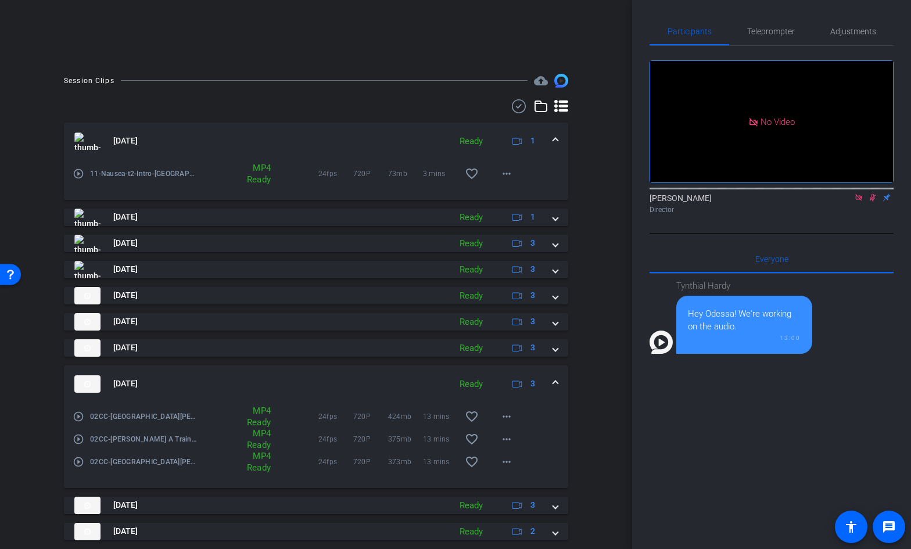
scroll to position [266, 0]
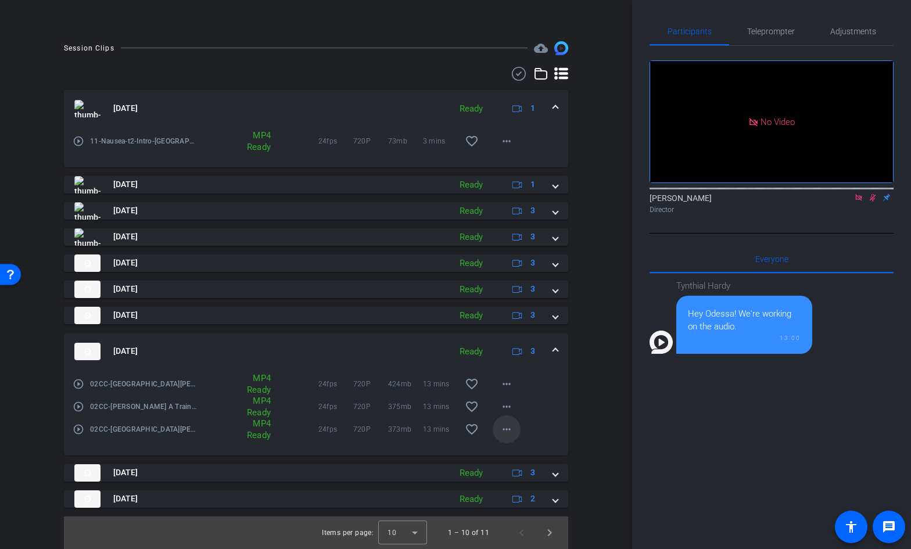
click at [509, 432] on mat-icon "more_horiz" at bounding box center [507, 429] width 14 height 14
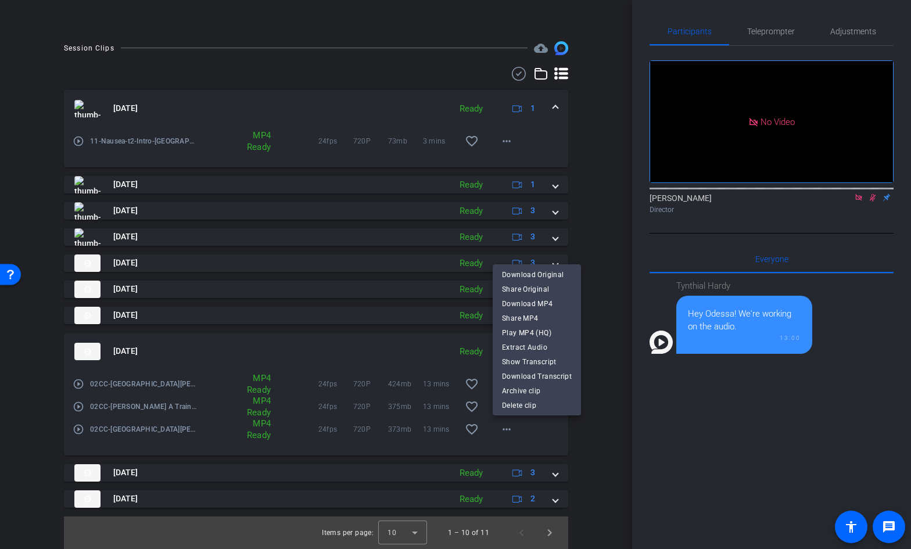
click at [606, 431] on div at bounding box center [455, 274] width 911 height 549
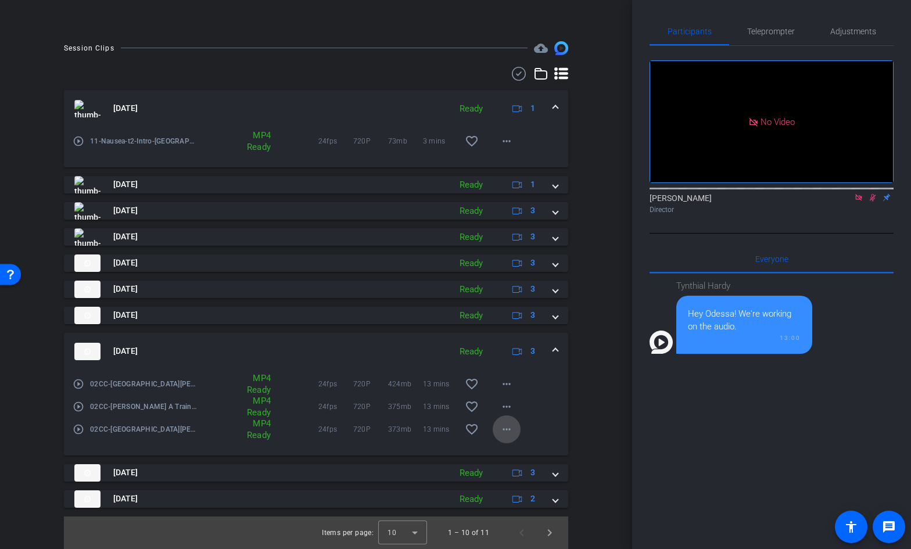
click at [505, 429] on mat-icon "more_horiz" at bounding box center [507, 429] width 14 height 14
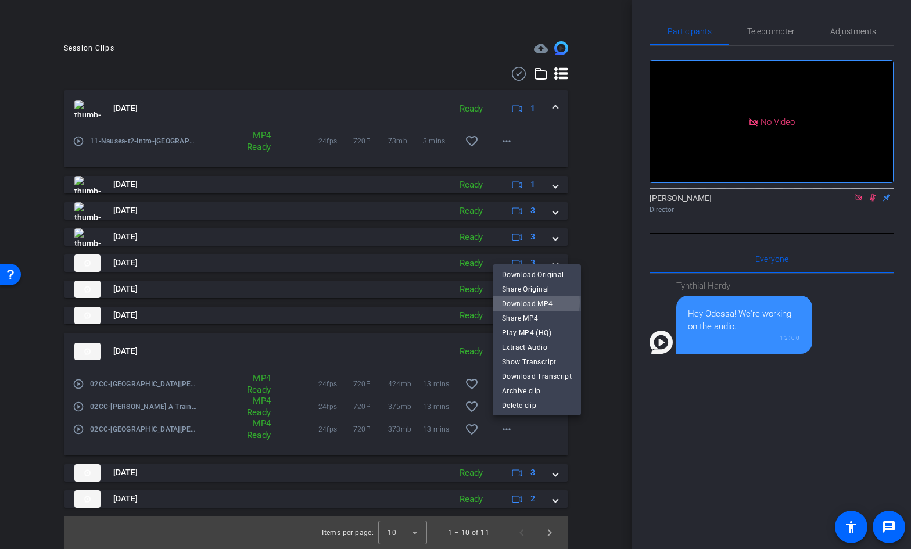
click at [518, 302] on span "Download MP4" at bounding box center [537, 304] width 70 height 14
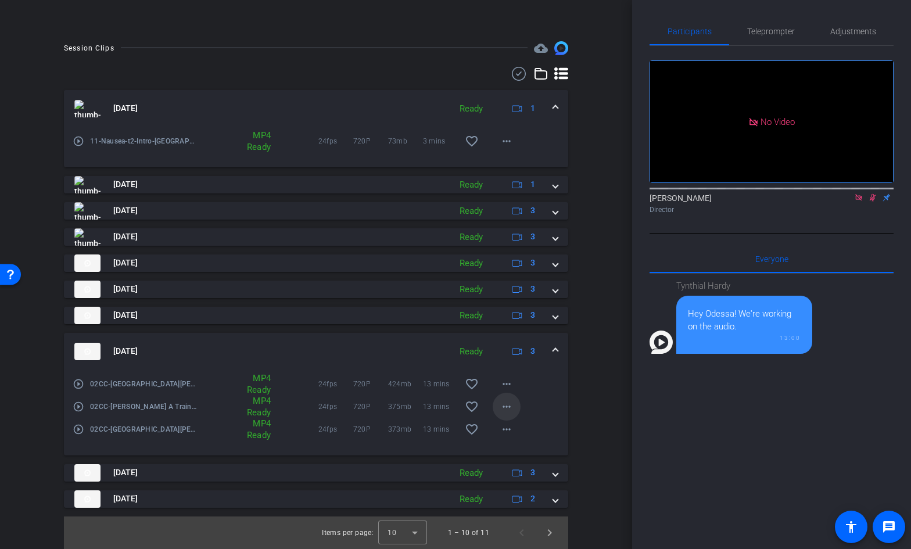
click at [507, 405] on mat-icon "more_horiz" at bounding box center [507, 407] width 14 height 14
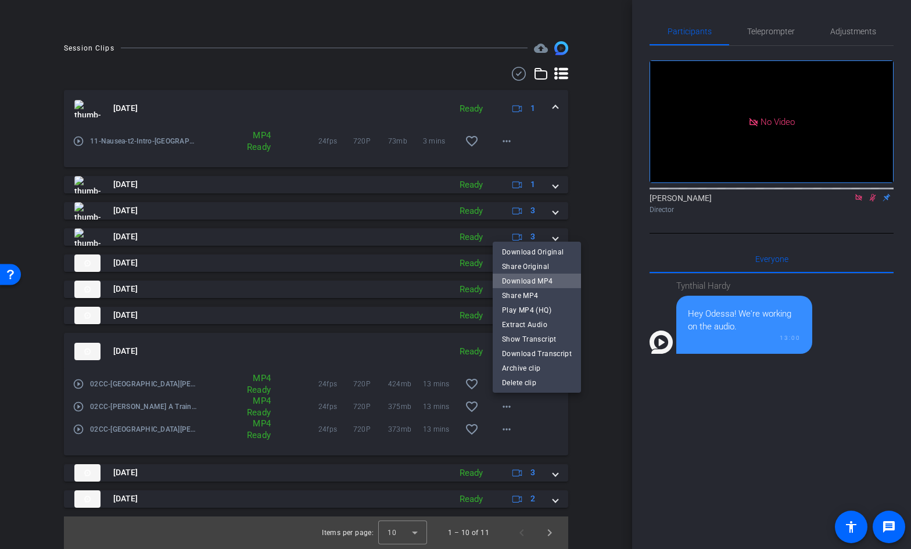
click at [539, 281] on span "Download MP4" at bounding box center [537, 281] width 70 height 14
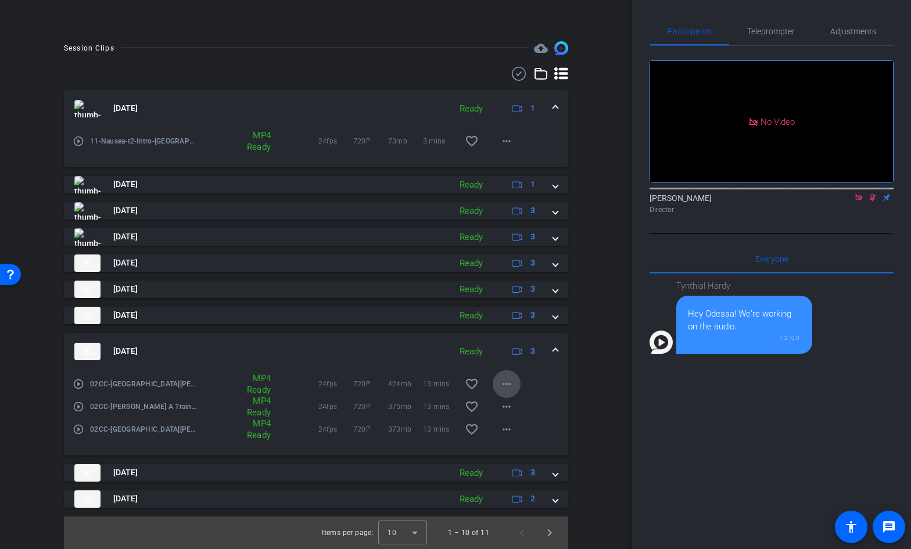
click at [505, 382] on mat-icon "more_horiz" at bounding box center [507, 384] width 14 height 14
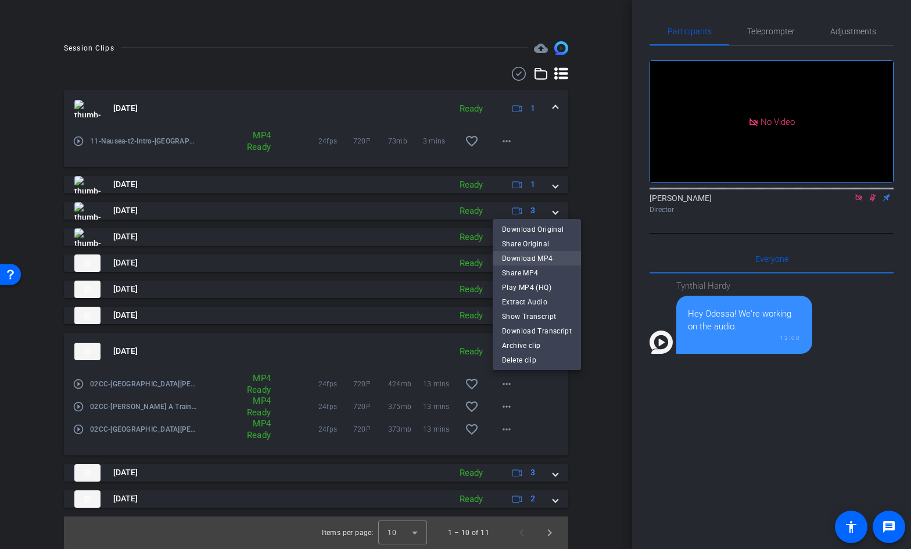
click at [552, 259] on span "Download MP4" at bounding box center [537, 259] width 70 height 14
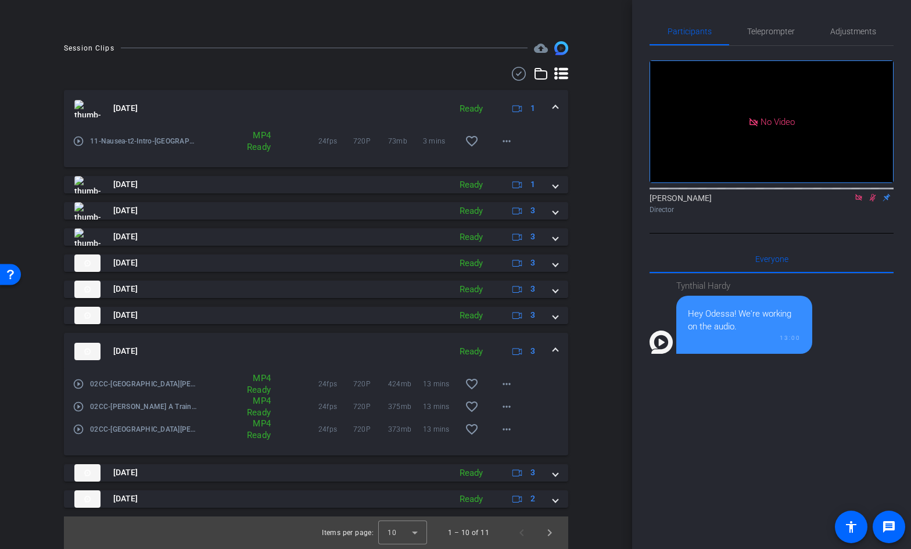
click at [554, 349] on span at bounding box center [555, 351] width 5 height 12
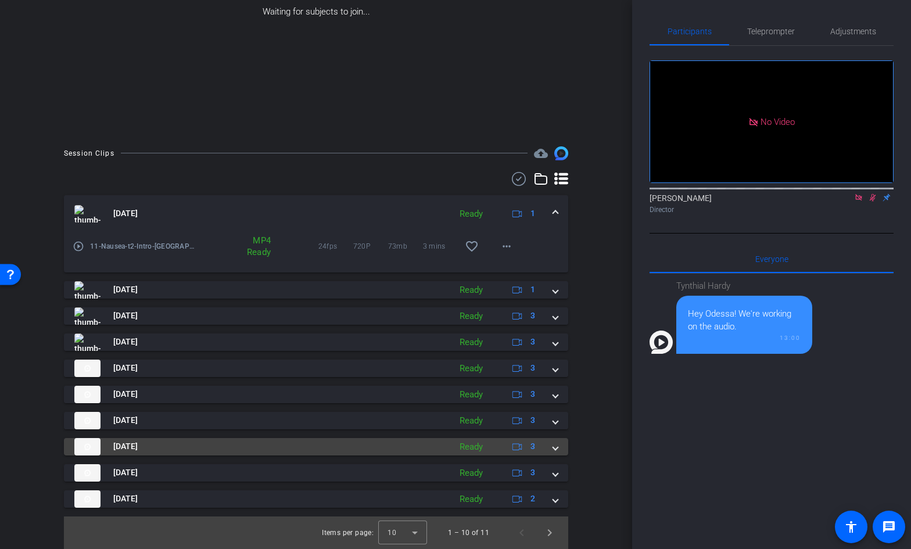
scroll to position [161, 0]
click at [556, 445] on span at bounding box center [555, 447] width 5 height 12
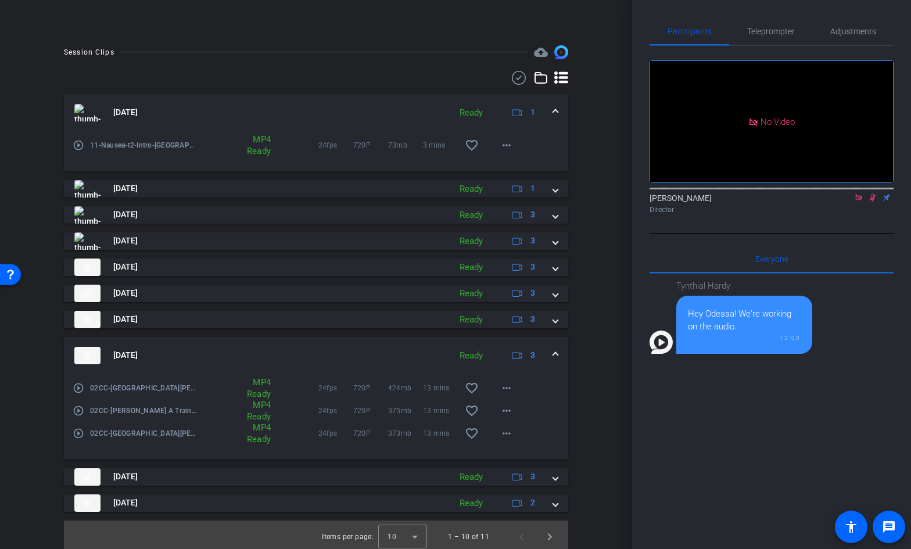
scroll to position [266, 0]
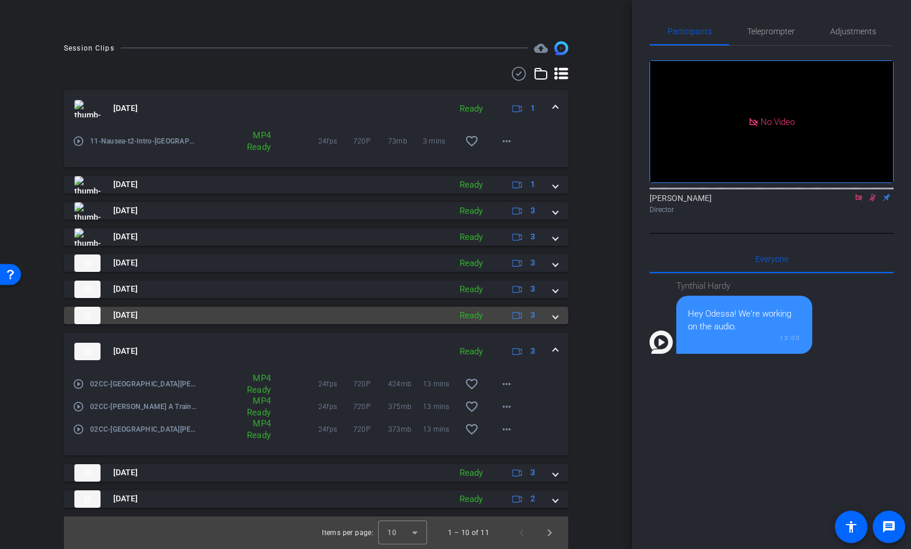
click at [557, 316] on span at bounding box center [555, 315] width 5 height 12
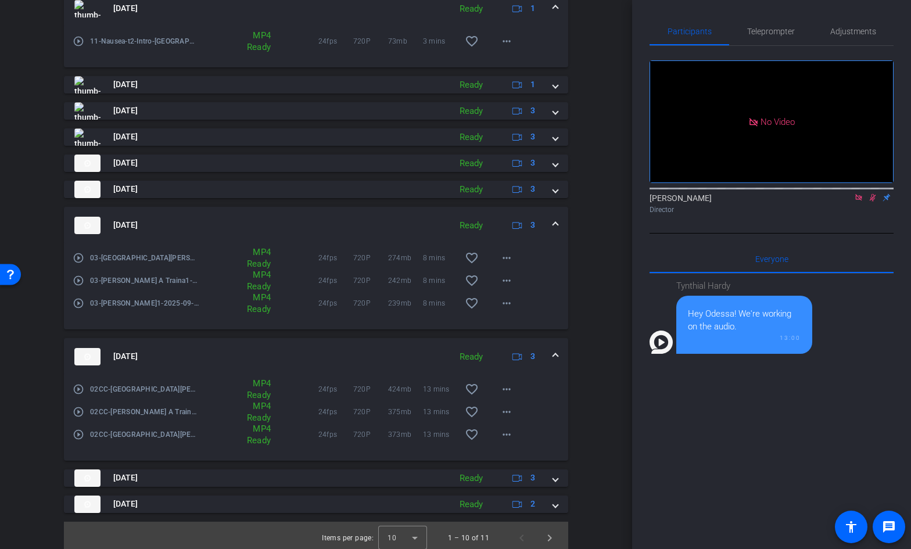
scroll to position [371, 0]
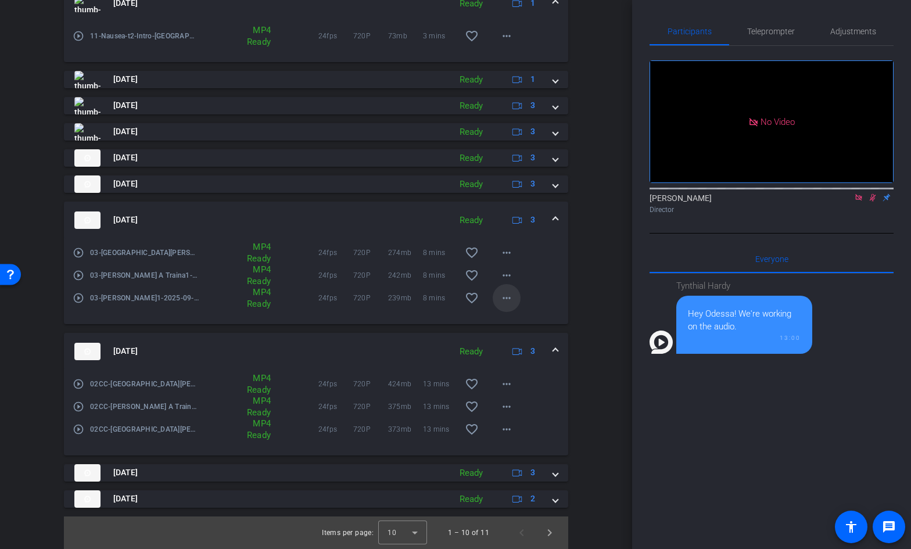
click at [510, 295] on mat-icon "more_horiz" at bounding box center [507, 298] width 14 height 14
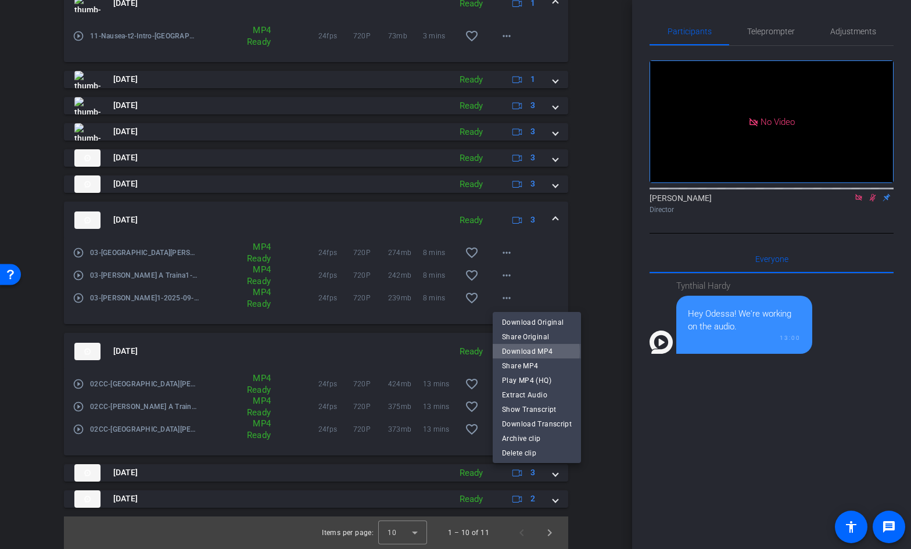
click at [525, 352] on span "Download MP4" at bounding box center [537, 352] width 70 height 14
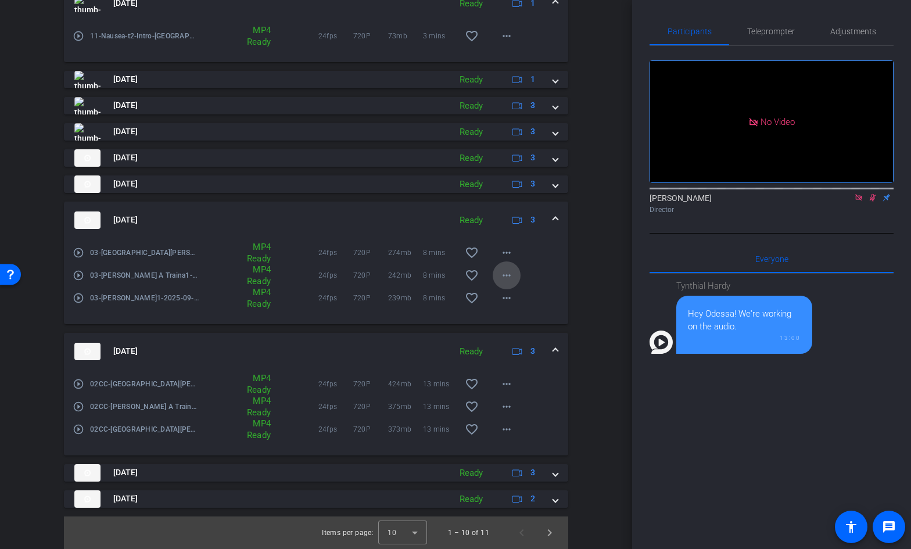
click at [509, 275] on mat-icon "more_horiz" at bounding box center [507, 275] width 14 height 14
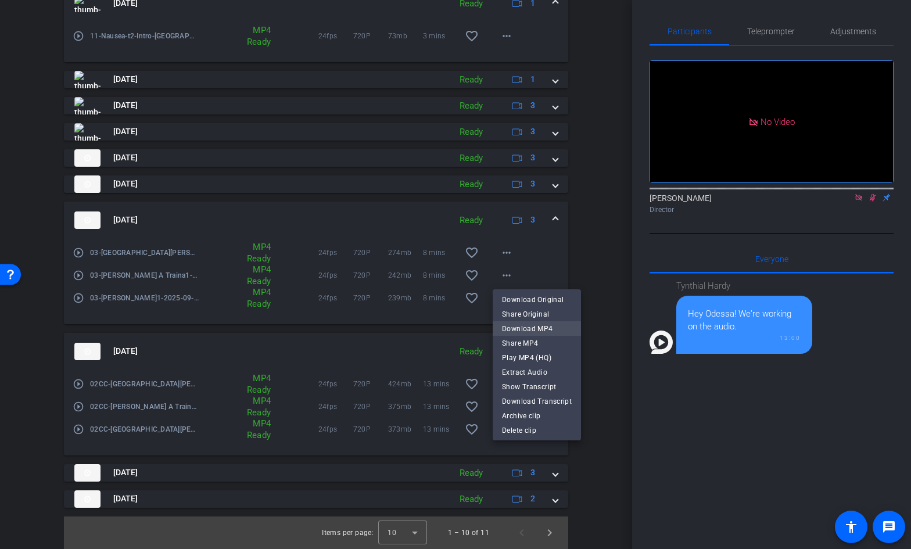
click at [521, 324] on span "Download MP4" at bounding box center [537, 329] width 70 height 14
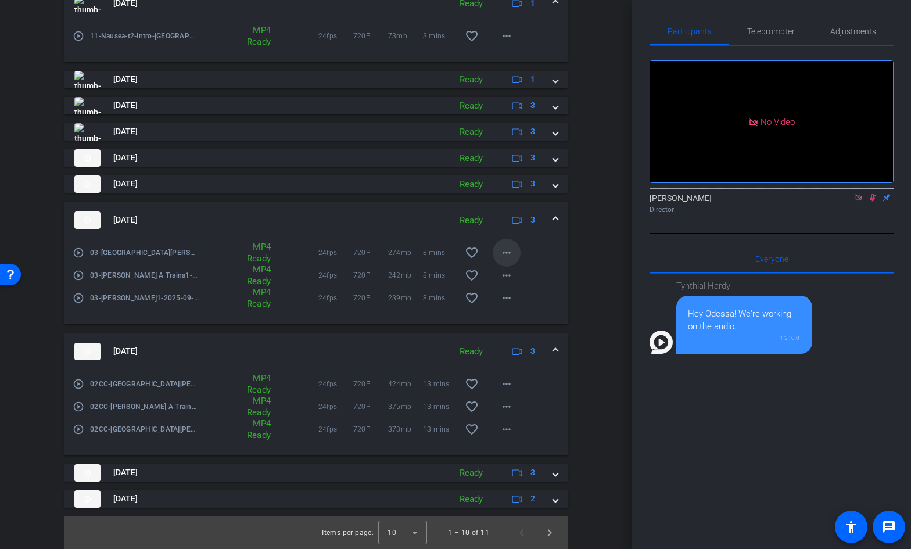
click at [512, 252] on mat-icon "more_horiz" at bounding box center [507, 253] width 14 height 14
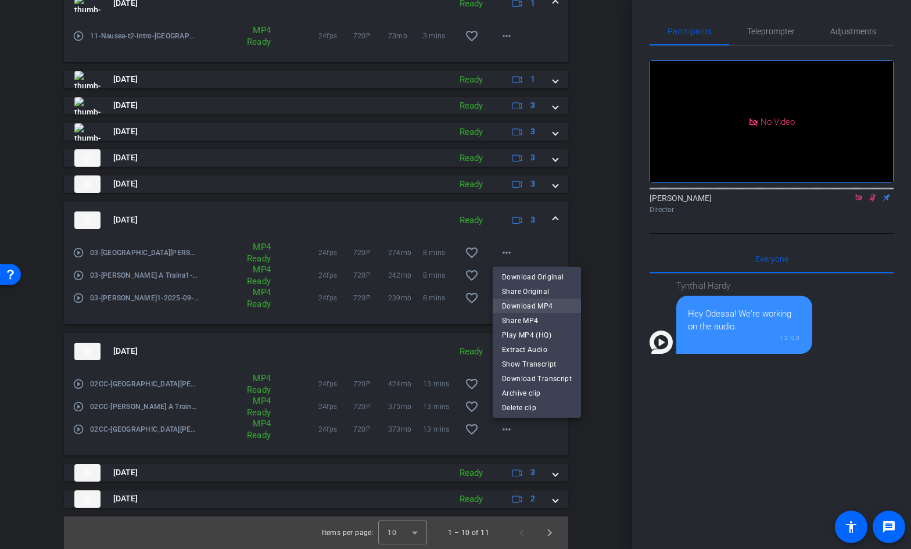
click at [521, 302] on span "Download MP4" at bounding box center [537, 306] width 70 height 14
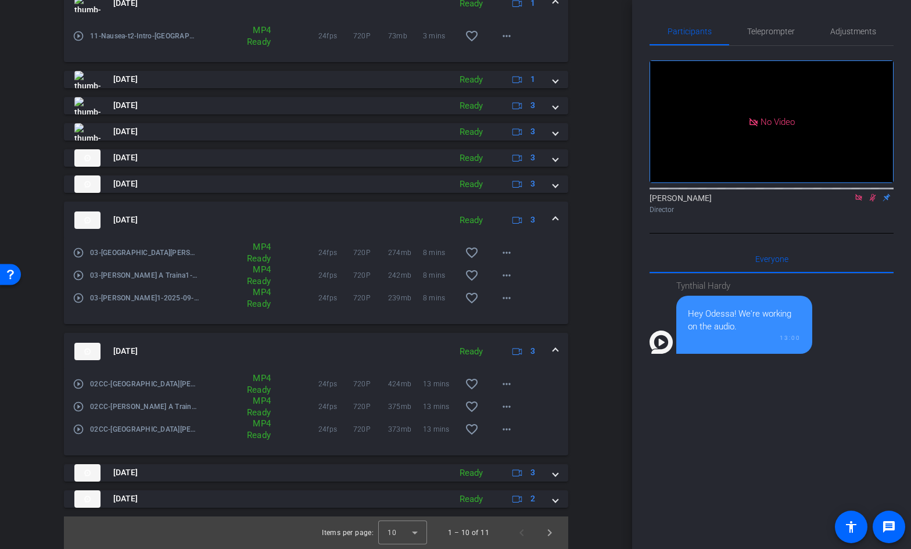
click at [558, 219] on span at bounding box center [555, 220] width 5 height 12
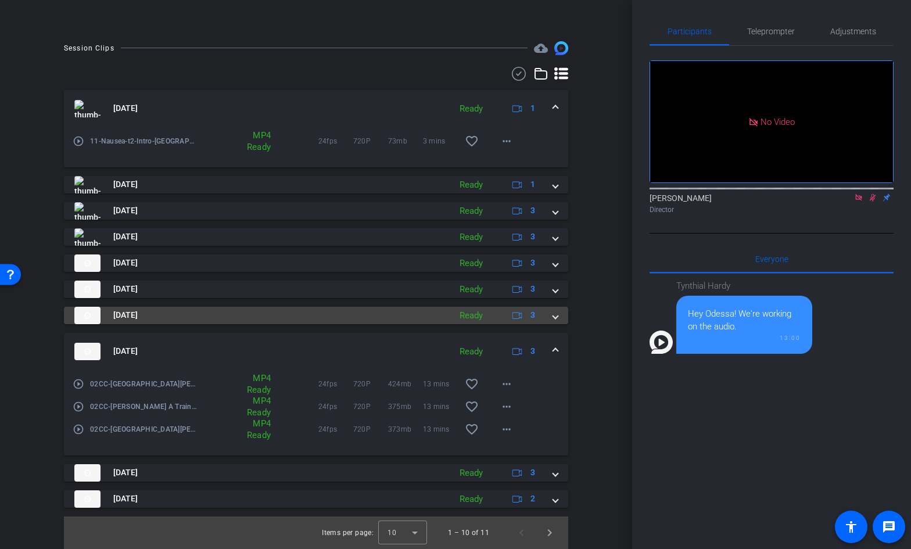
scroll to position [266, 0]
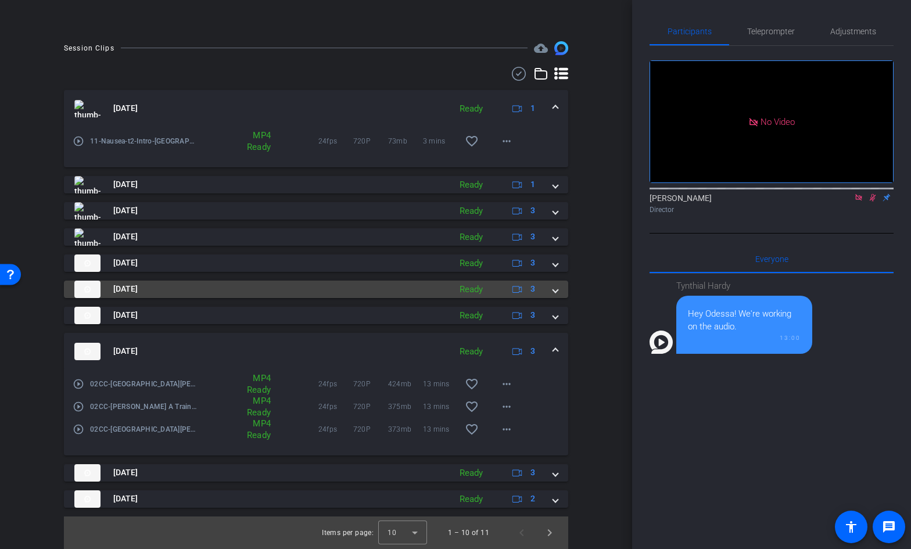
click at [556, 290] on span at bounding box center [555, 289] width 5 height 12
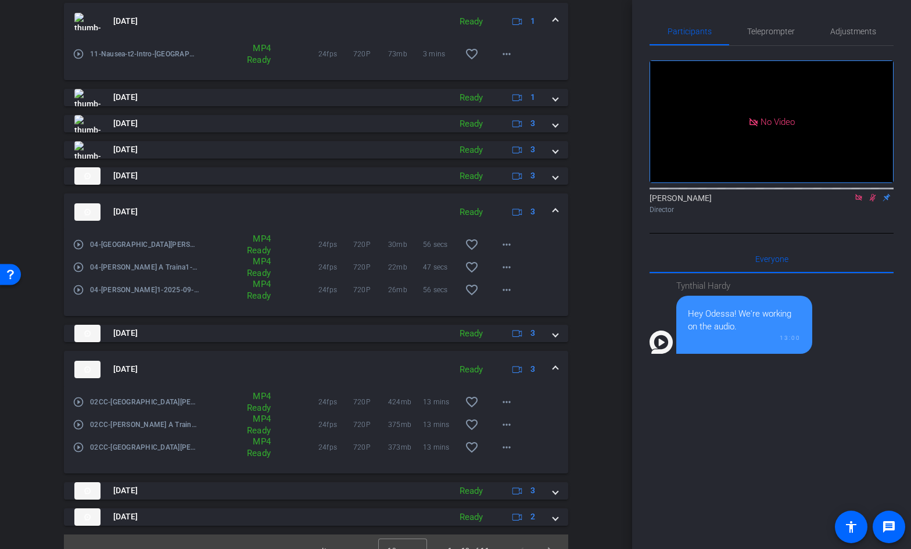
scroll to position [358, 0]
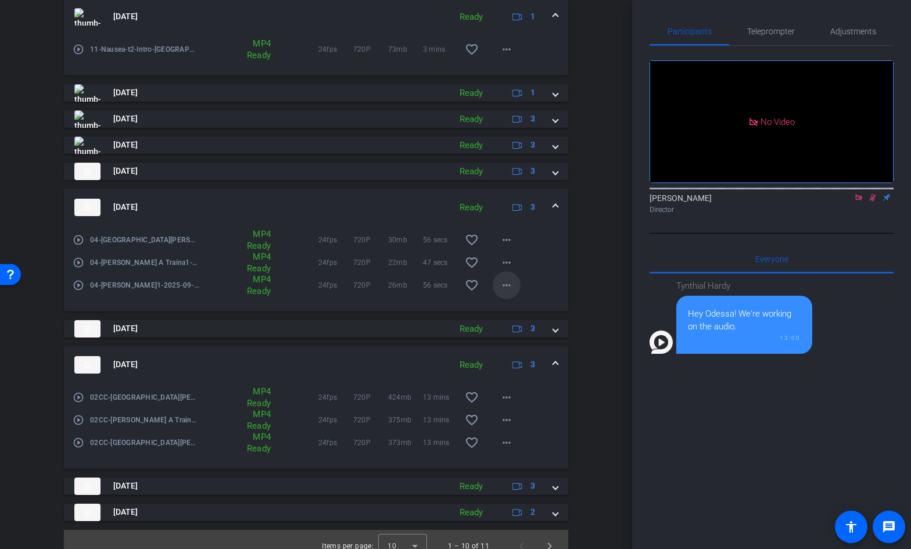
click at [508, 285] on mat-icon "more_horiz" at bounding box center [507, 285] width 14 height 14
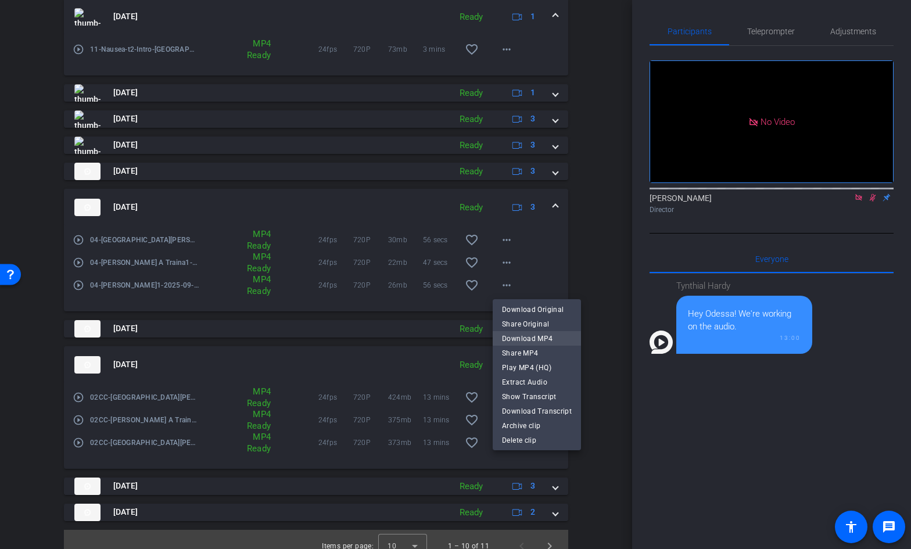
click at [528, 333] on span "Download MP4" at bounding box center [537, 339] width 70 height 14
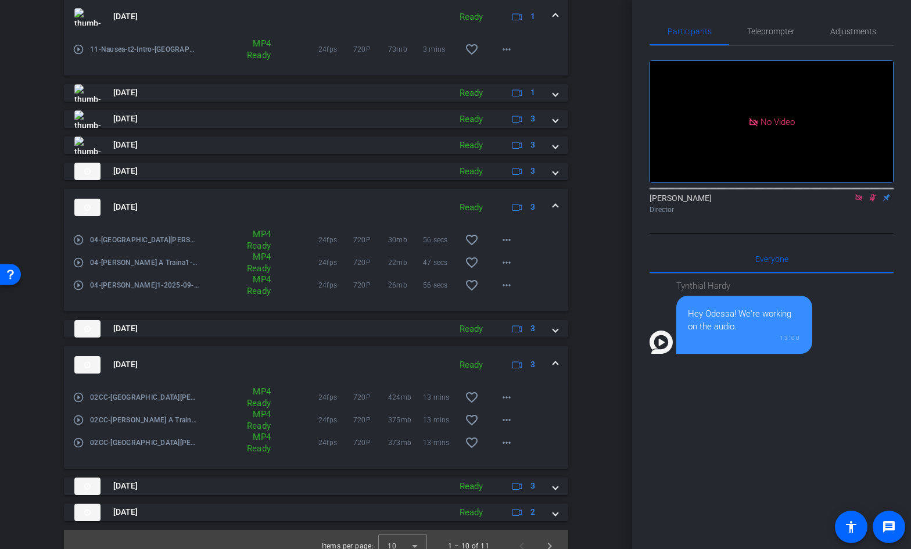
click at [558, 360] on mat-expansion-panel-header "[DATE] Ready 3" at bounding box center [316, 364] width 504 height 37
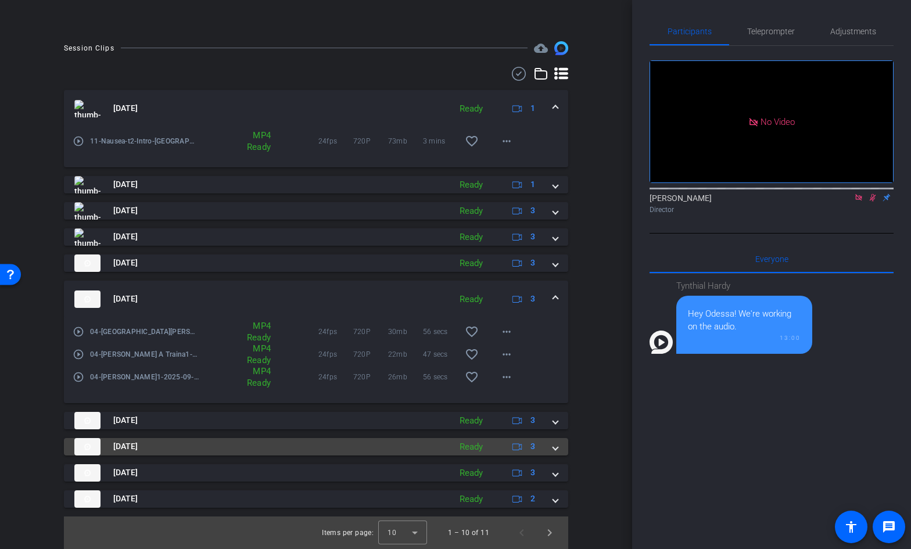
scroll to position [266, 0]
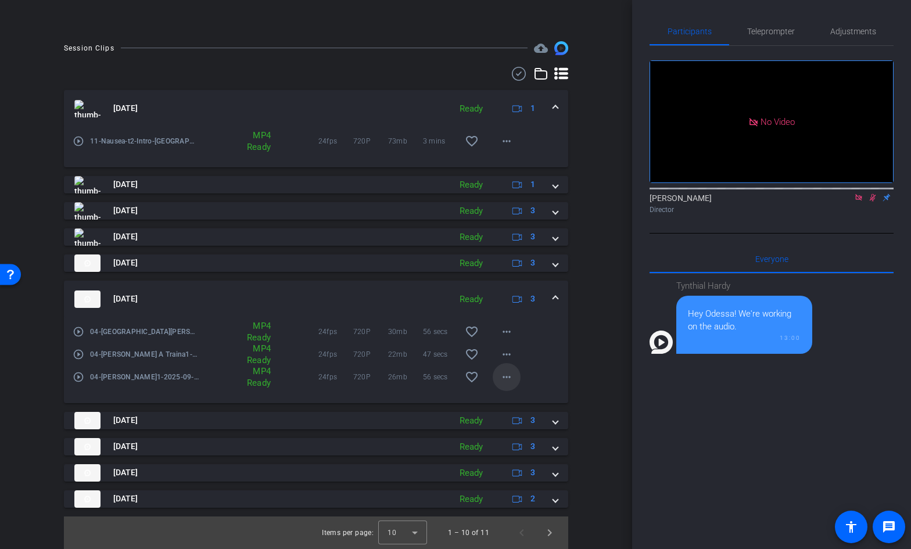
click at [506, 374] on mat-icon "more_horiz" at bounding box center [507, 377] width 14 height 14
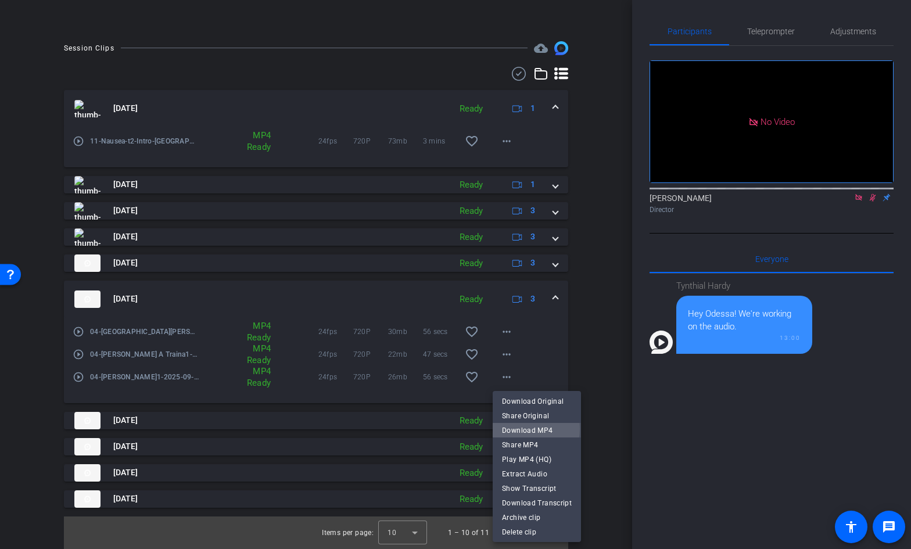
click at [515, 429] on span "Download MP4" at bounding box center [537, 431] width 70 height 14
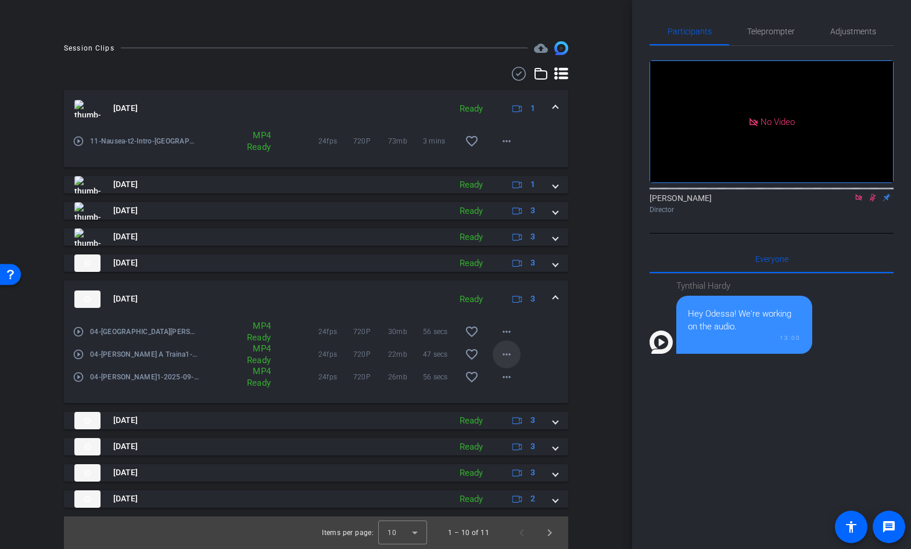
click at [510, 355] on mat-icon "more_horiz" at bounding box center [507, 355] width 14 height 14
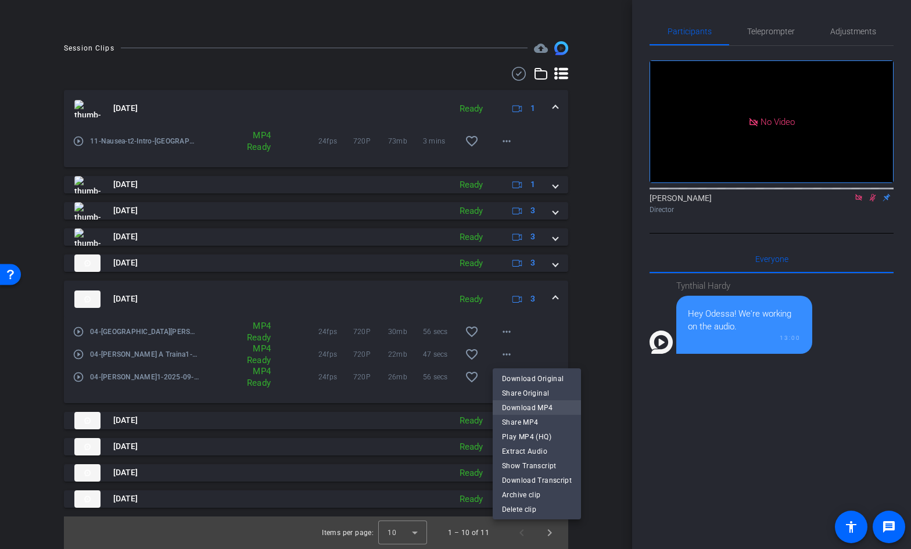
click at [523, 403] on span "Download MP4" at bounding box center [537, 408] width 70 height 14
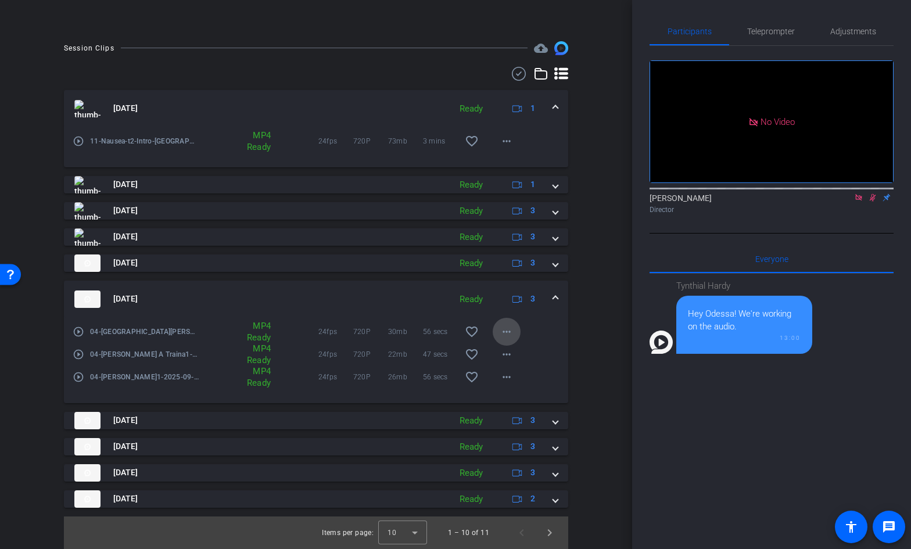
click at [507, 332] on mat-icon "more_horiz" at bounding box center [507, 332] width 14 height 14
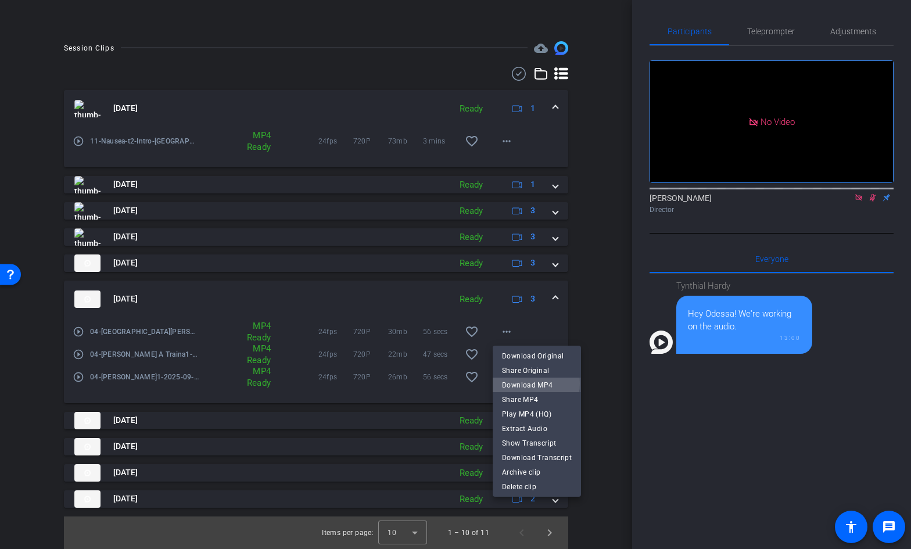
click at [526, 384] on span "Download MP4" at bounding box center [537, 385] width 70 height 14
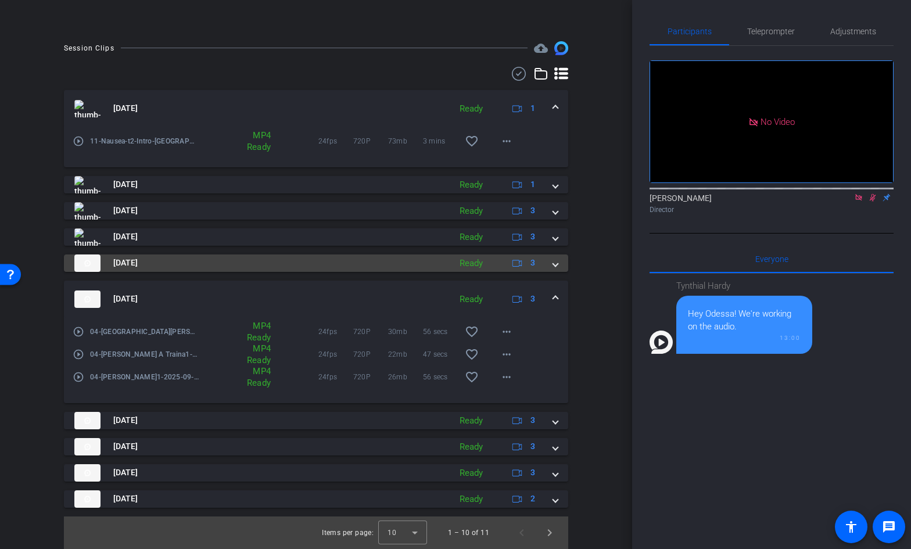
click at [556, 267] on span at bounding box center [555, 263] width 5 height 12
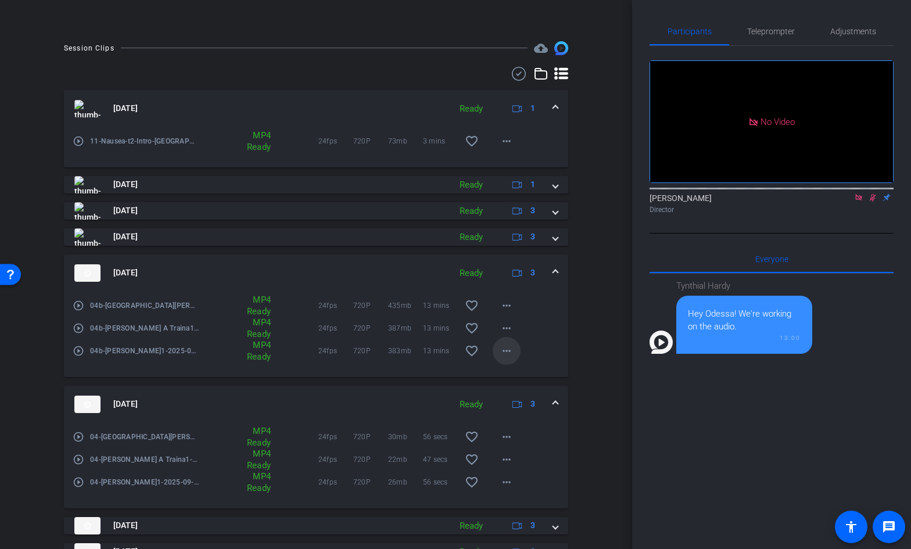
click at [506, 352] on mat-icon "more_horiz" at bounding box center [507, 351] width 14 height 14
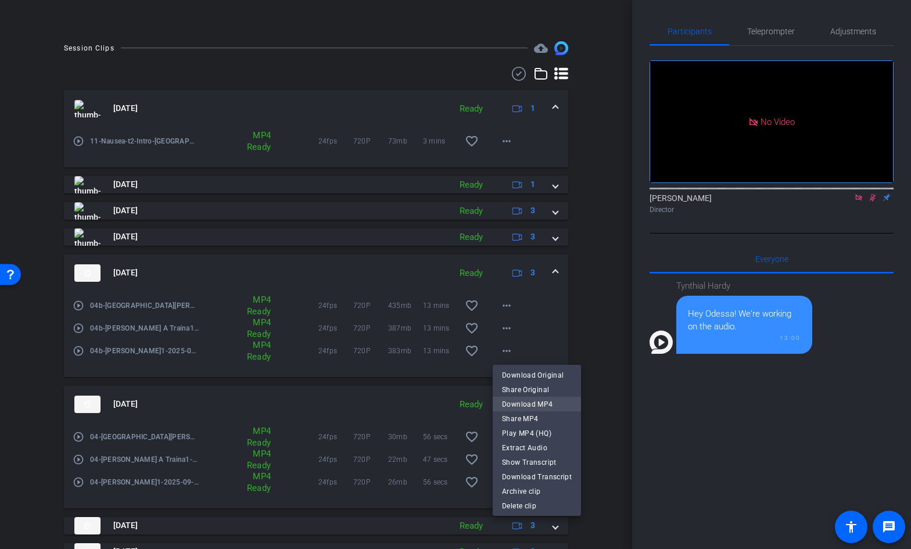
click at [516, 400] on span "Download MP4" at bounding box center [537, 404] width 70 height 14
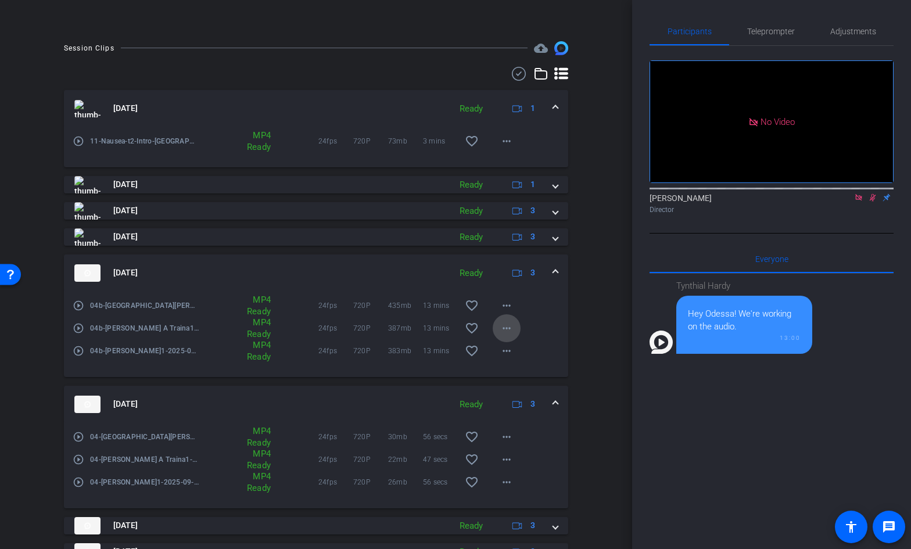
click at [508, 329] on mat-icon "more_horiz" at bounding box center [507, 328] width 14 height 14
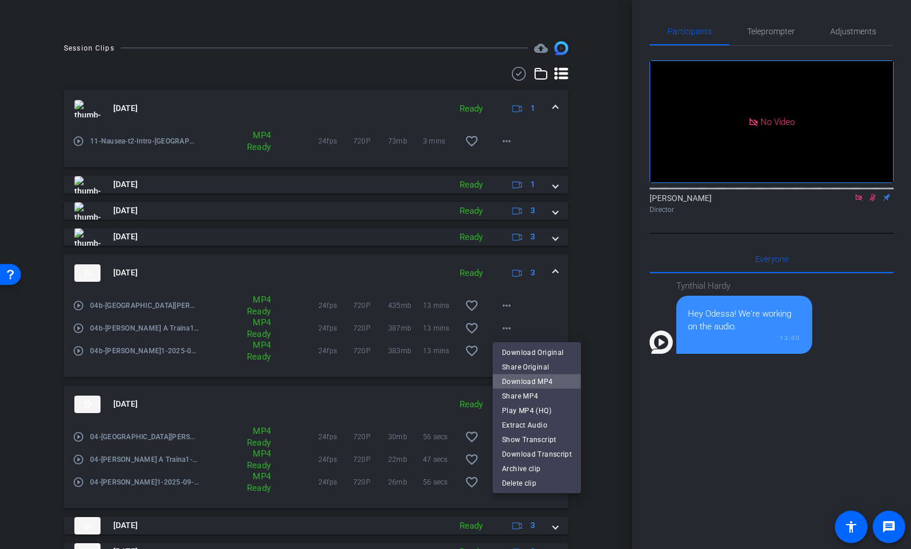
click at [523, 379] on span "Download MP4" at bounding box center [537, 382] width 70 height 14
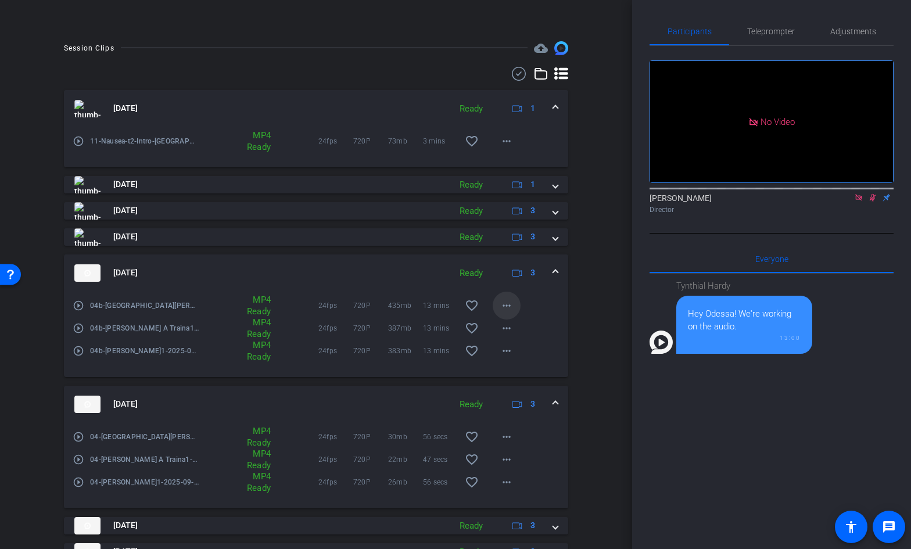
click at [509, 301] on mat-icon "more_horiz" at bounding box center [507, 306] width 14 height 14
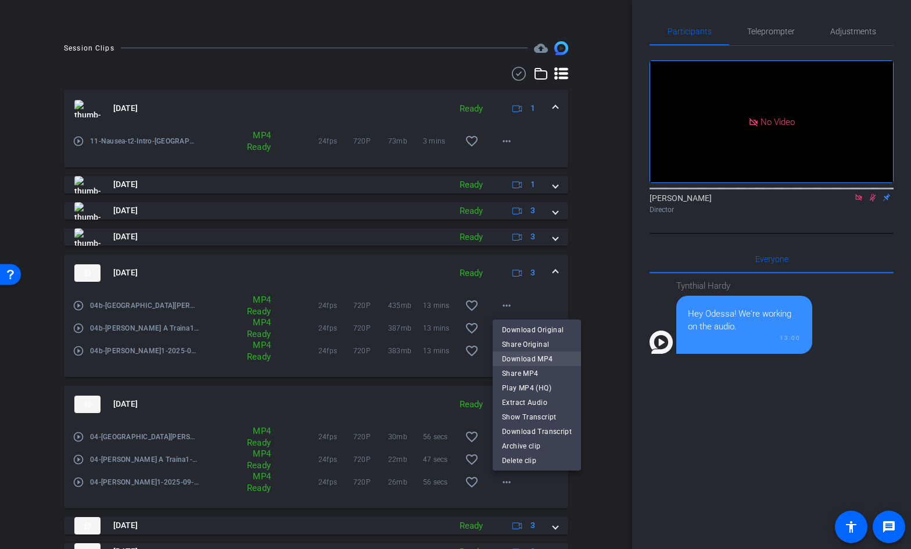
click at [518, 359] on span "Download MP4" at bounding box center [537, 359] width 70 height 14
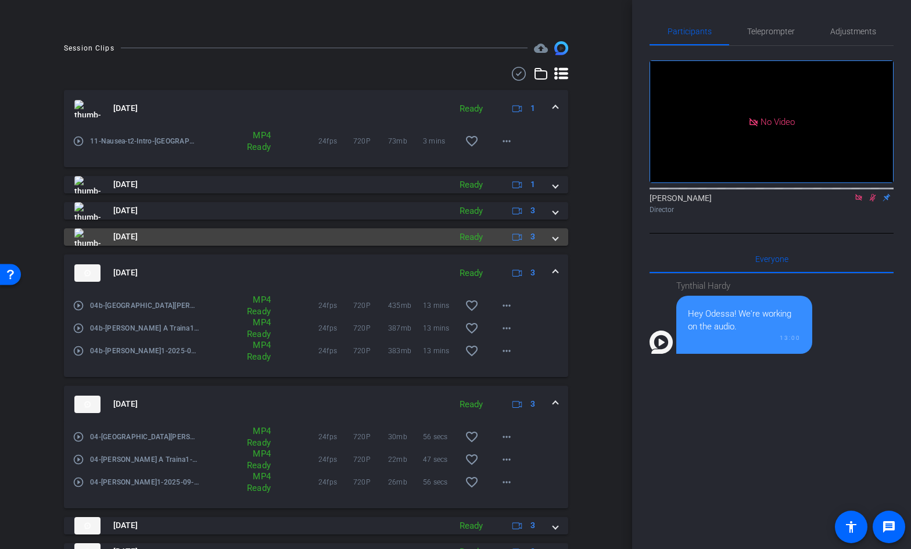
click at [555, 238] on span at bounding box center [555, 237] width 5 height 12
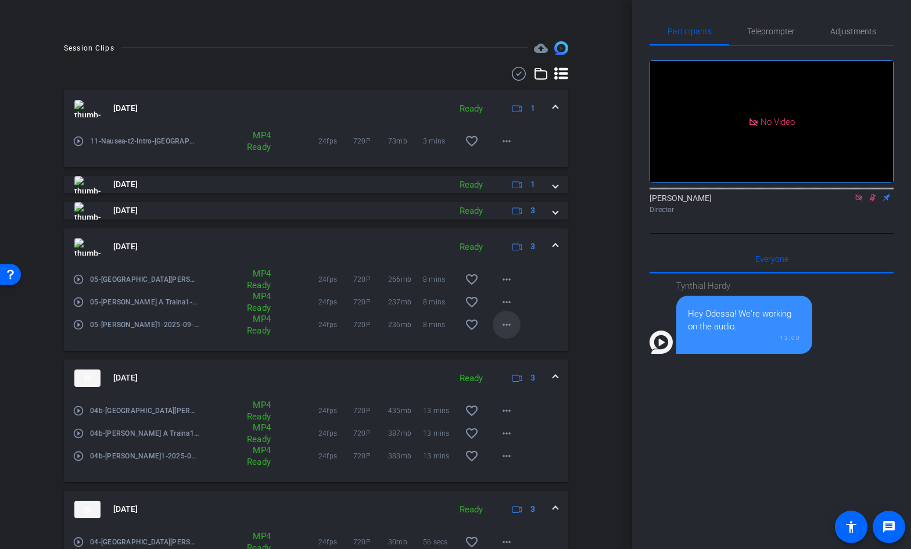
click at [508, 326] on mat-icon "more_horiz" at bounding box center [507, 325] width 14 height 14
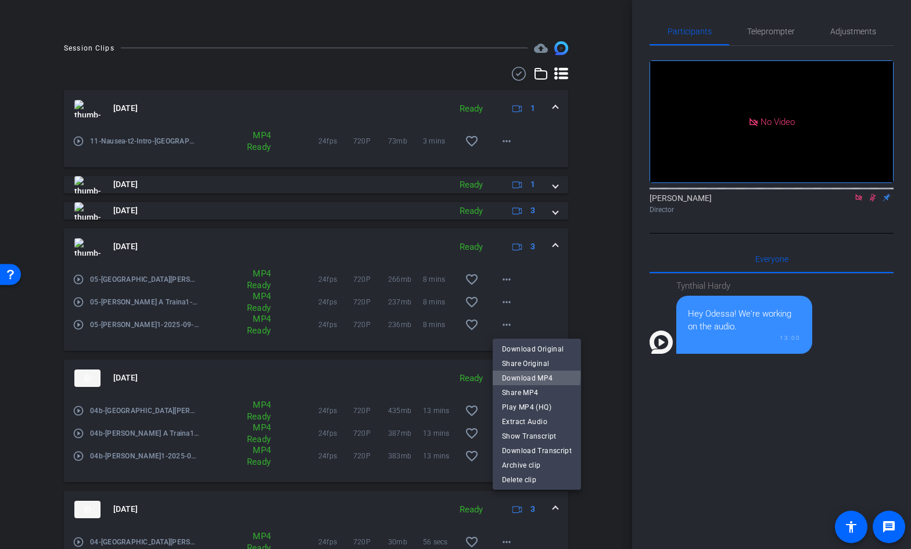
click at [515, 374] on span "Download MP4" at bounding box center [537, 378] width 70 height 14
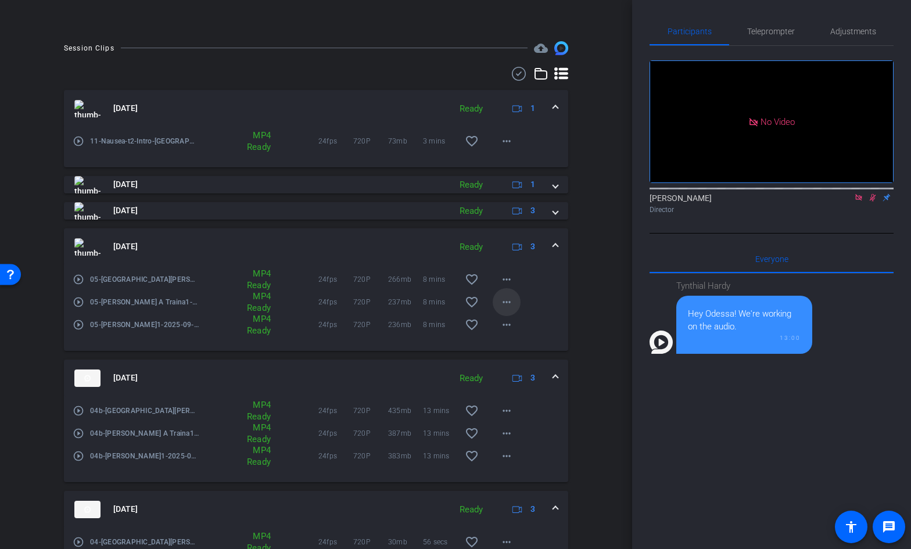
click at [513, 302] on mat-icon "more_horiz" at bounding box center [507, 302] width 14 height 14
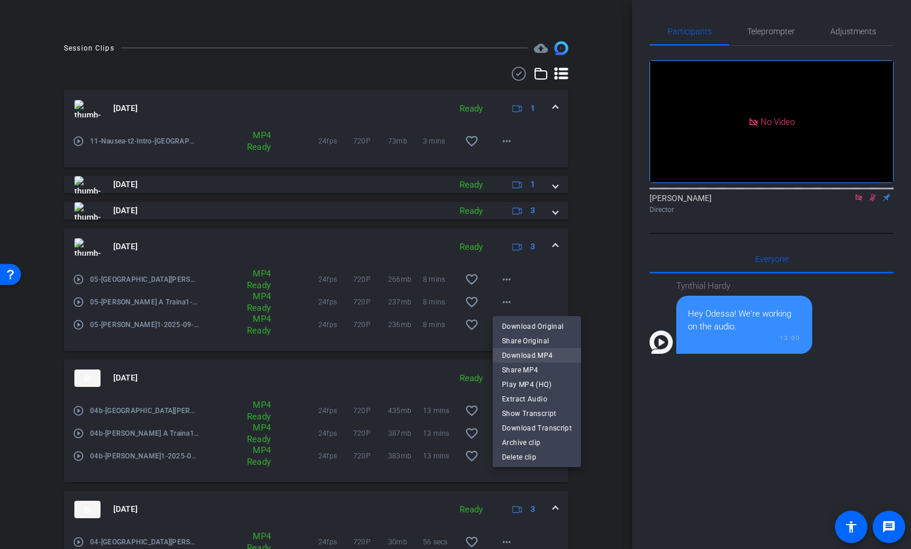
click at [530, 350] on span "Download MP4" at bounding box center [537, 356] width 70 height 14
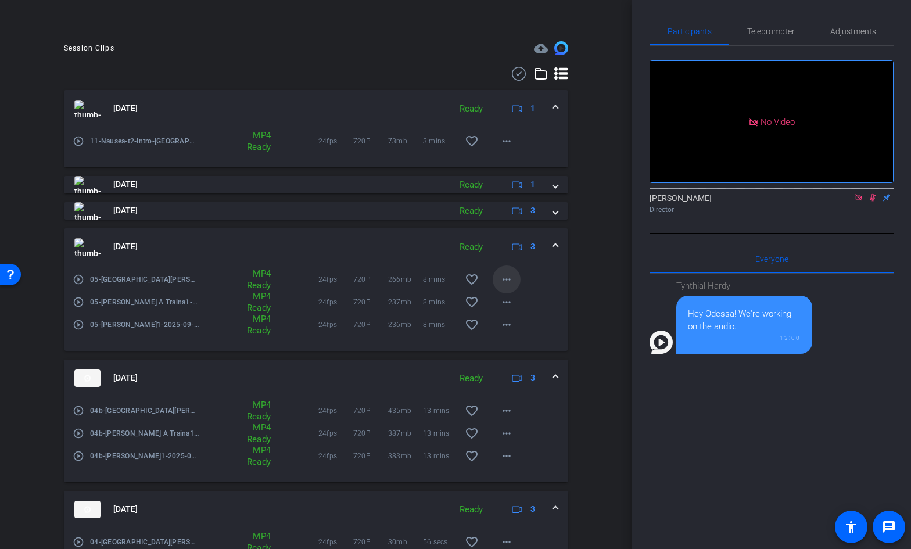
click at [507, 281] on mat-icon "more_horiz" at bounding box center [507, 280] width 14 height 14
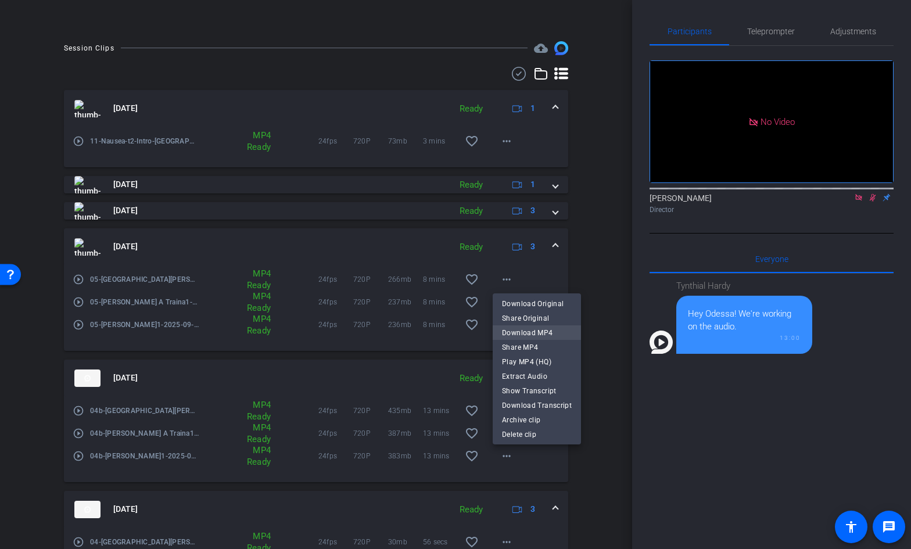
click at [517, 329] on span "Download MP4" at bounding box center [537, 333] width 70 height 14
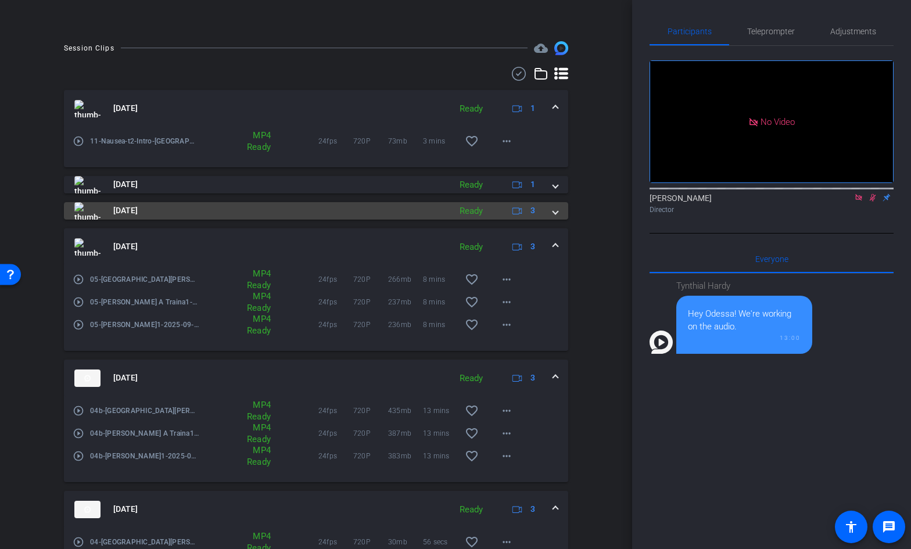
click at [556, 214] on span at bounding box center [555, 211] width 5 height 12
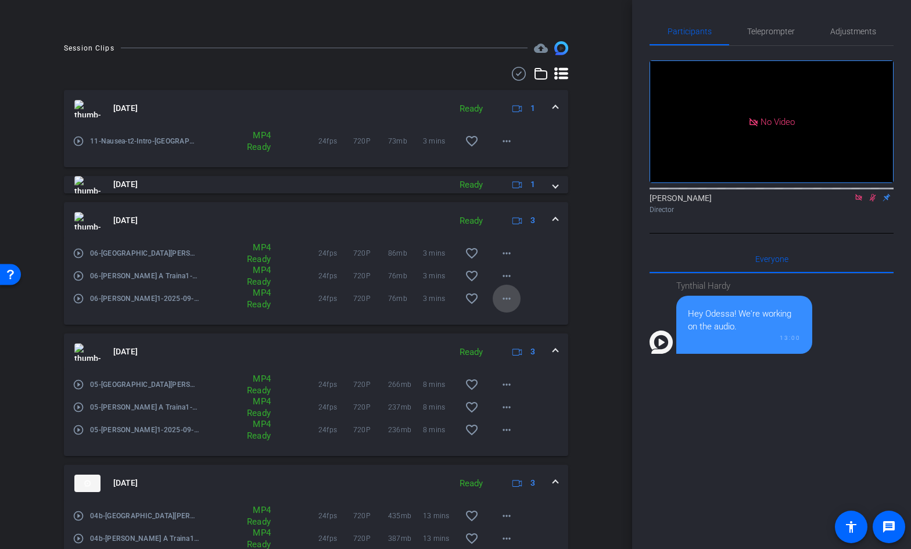
click at [506, 299] on mat-icon "more_horiz" at bounding box center [507, 299] width 14 height 14
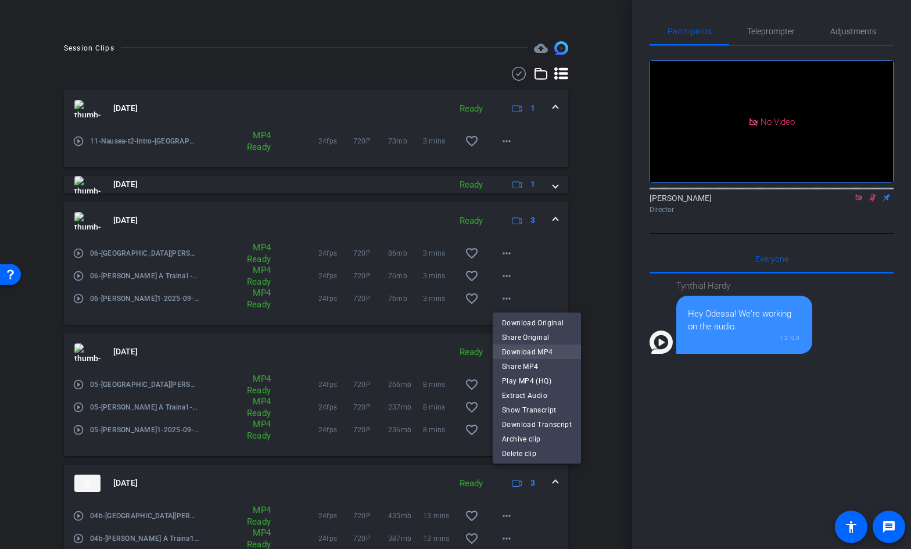
click at [523, 346] on span "Download MP4" at bounding box center [537, 352] width 70 height 14
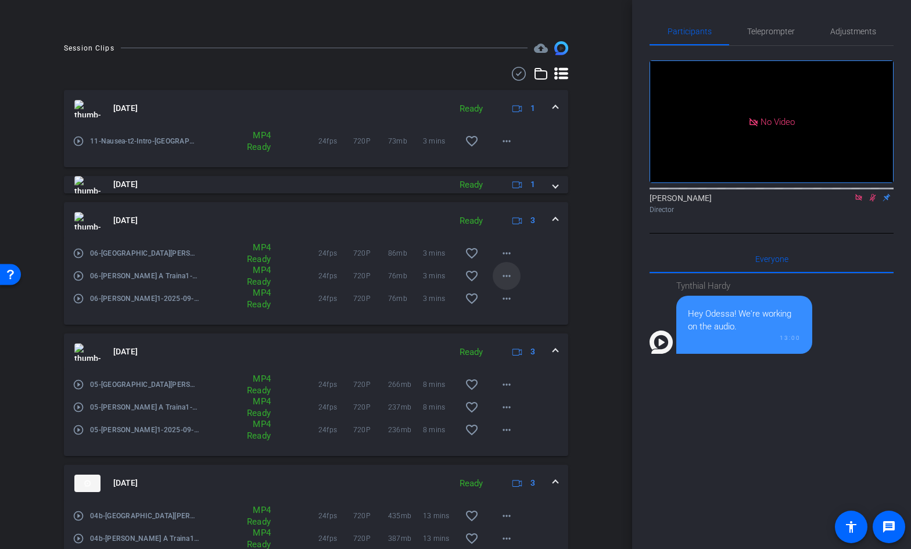
click at [512, 278] on mat-icon "more_horiz" at bounding box center [507, 276] width 14 height 14
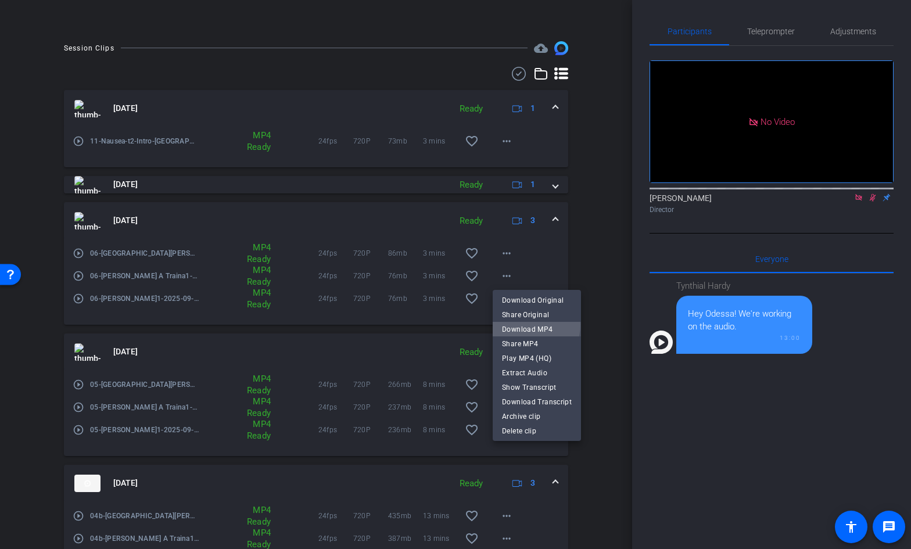
click at [529, 325] on span "Download MP4" at bounding box center [537, 330] width 70 height 14
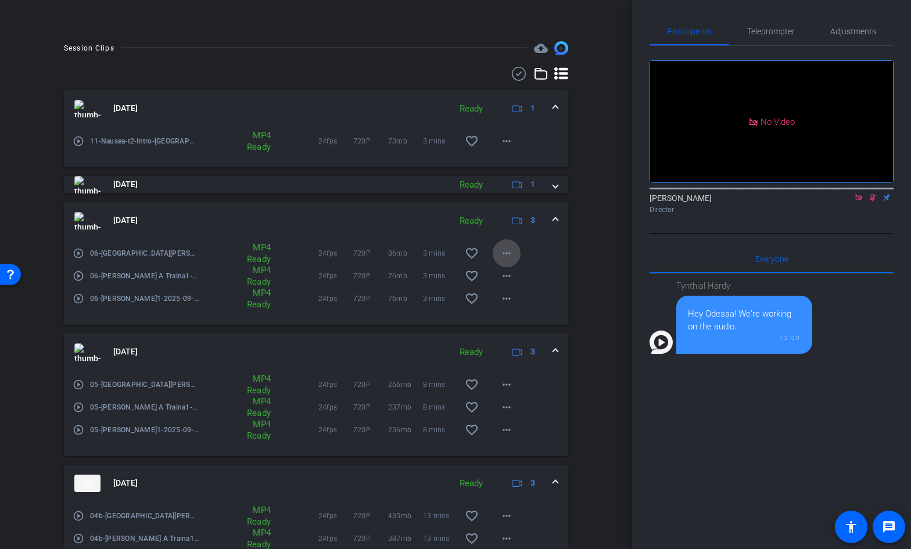
click at [510, 255] on mat-icon "more_horiz" at bounding box center [507, 253] width 14 height 14
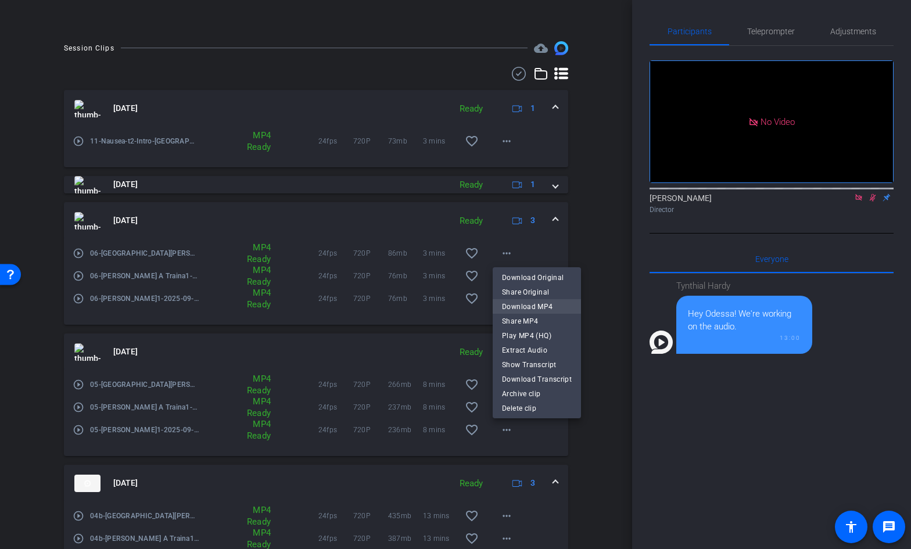
click at [523, 302] on span "Download MP4" at bounding box center [537, 307] width 70 height 14
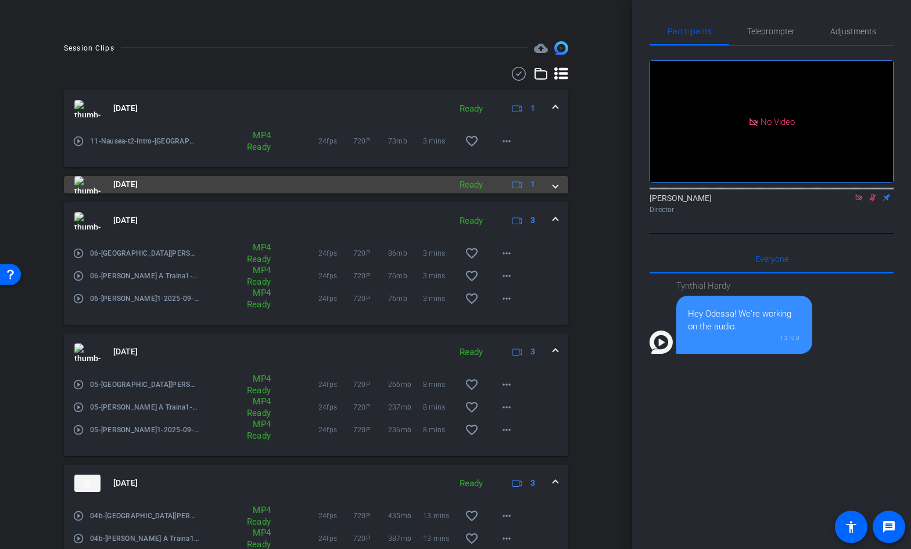
click at [556, 185] on span at bounding box center [555, 184] width 5 height 12
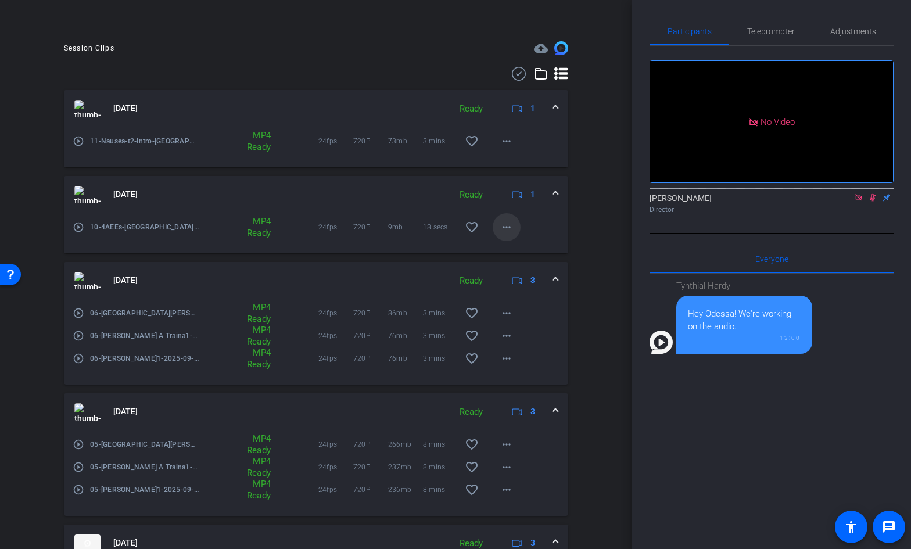
click at [506, 228] on mat-icon "more_horiz" at bounding box center [507, 227] width 14 height 14
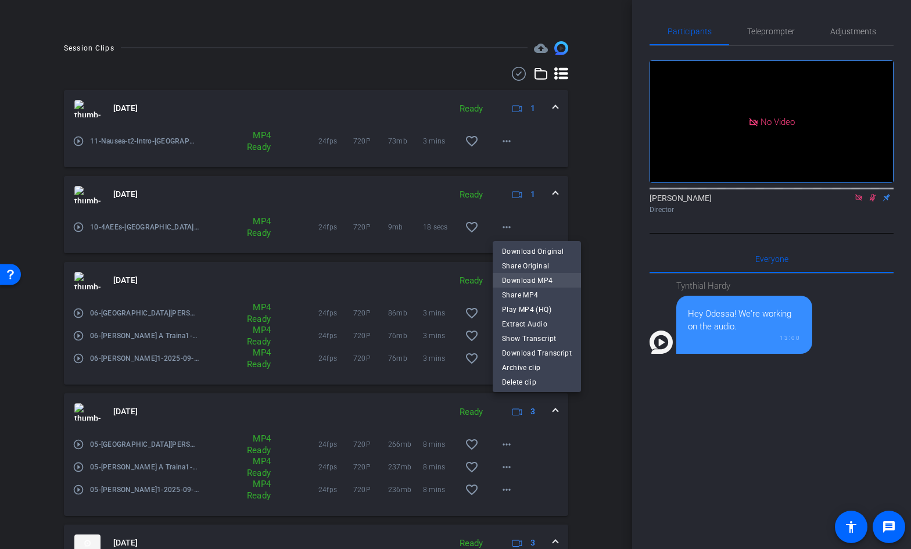
click at [524, 277] on span "Download MP4" at bounding box center [537, 281] width 70 height 14
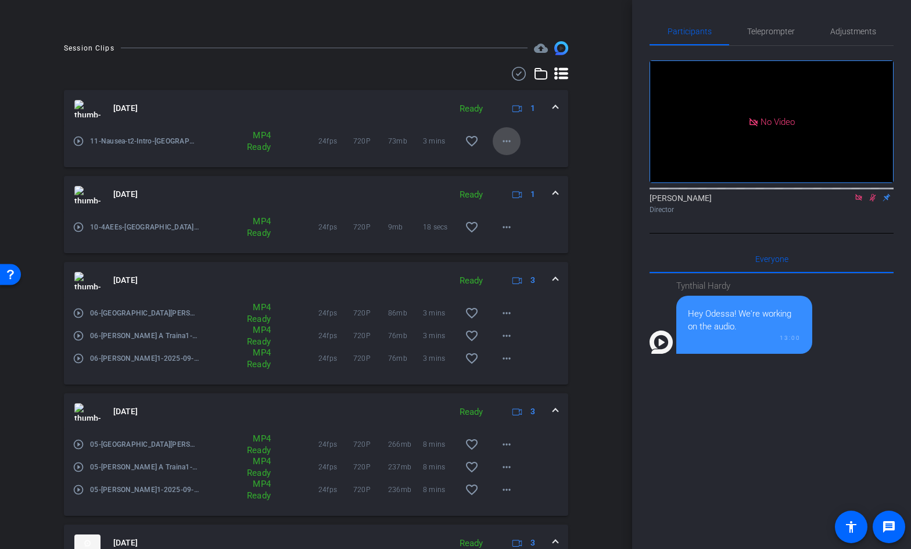
click at [510, 139] on mat-icon "more_horiz" at bounding box center [507, 141] width 14 height 14
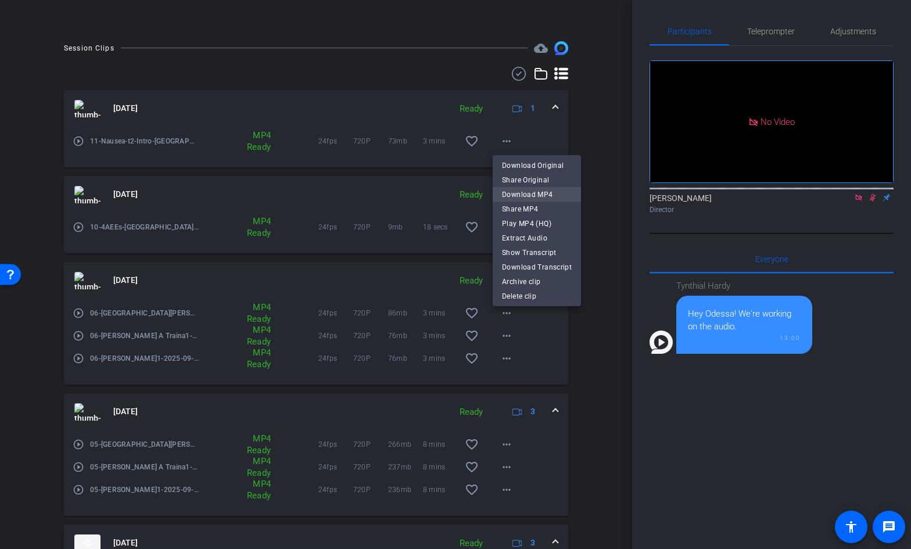
click at [515, 192] on span "Download MP4" at bounding box center [537, 195] width 70 height 14
